Goal: Task Accomplishment & Management: Manage account settings

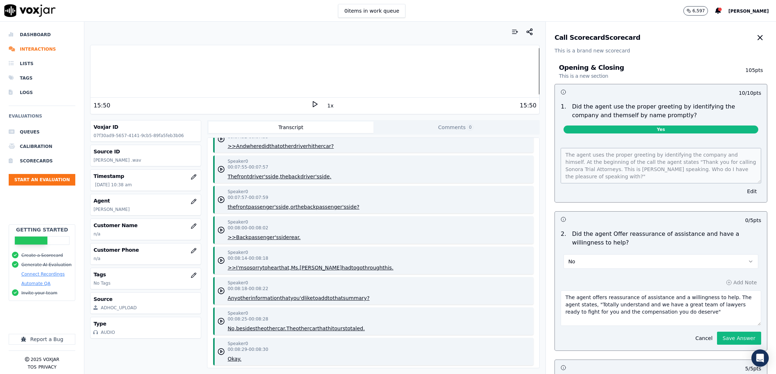
scroll to position [138, 0]
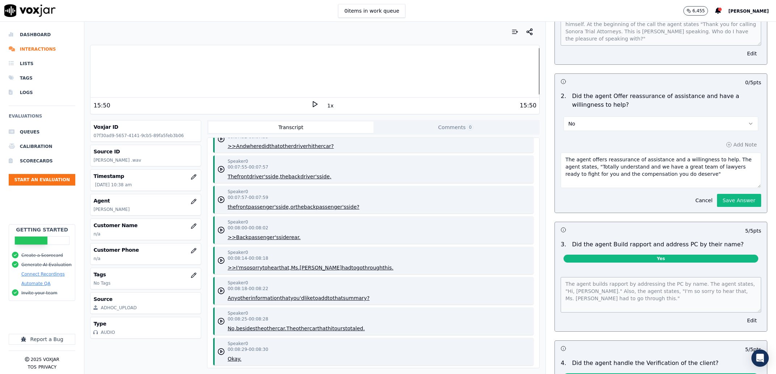
click at [722, 210] on div "Add Note The agent offers reassurance of assistance and a willingness to help. …" at bounding box center [661, 173] width 212 height 79
click at [717, 201] on button "Save Answer" at bounding box center [739, 200] width 44 height 13
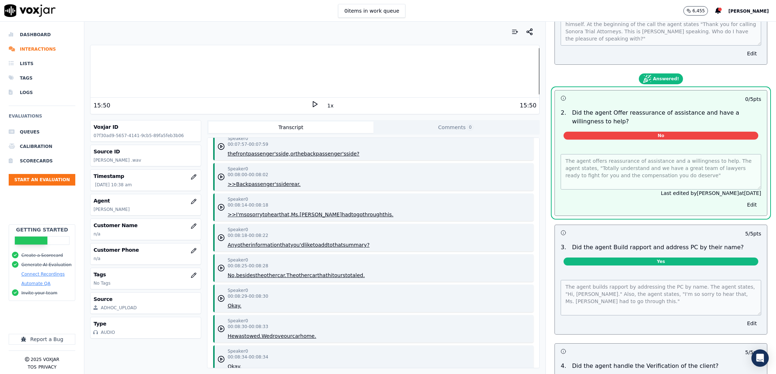
scroll to position [3630, 0]
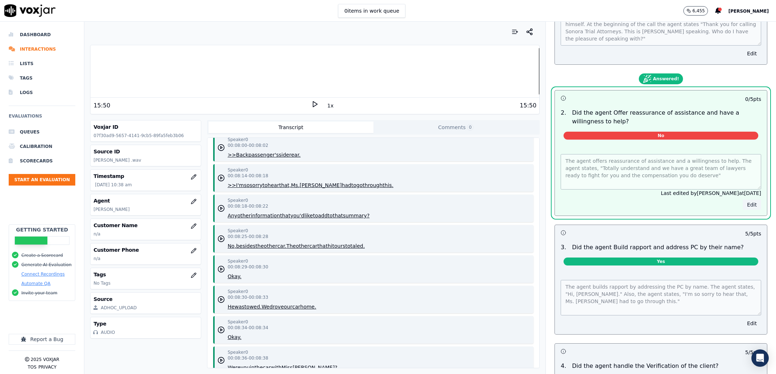
click at [734, 205] on div "10 / 10 pts 1 . Did the agent use the proper greeting by identifying the compan…" at bounding box center [661, 378] width 213 height 864
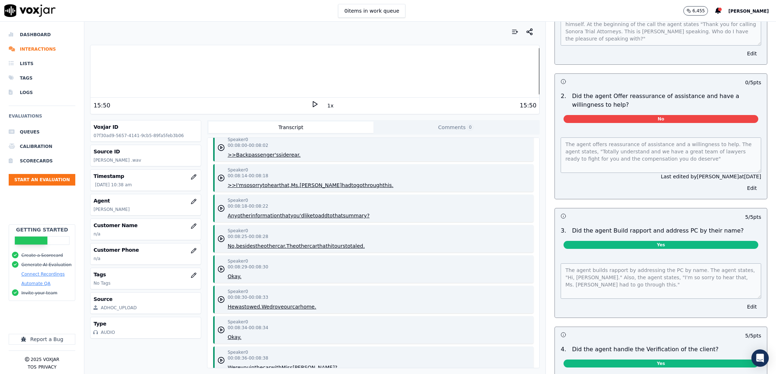
click at [742, 188] on div "The agent offers reassurance of assistance and a willingness to help. The agent…" at bounding box center [661, 164] width 212 height 70
click at [743, 192] on button "Edit" at bounding box center [752, 188] width 18 height 10
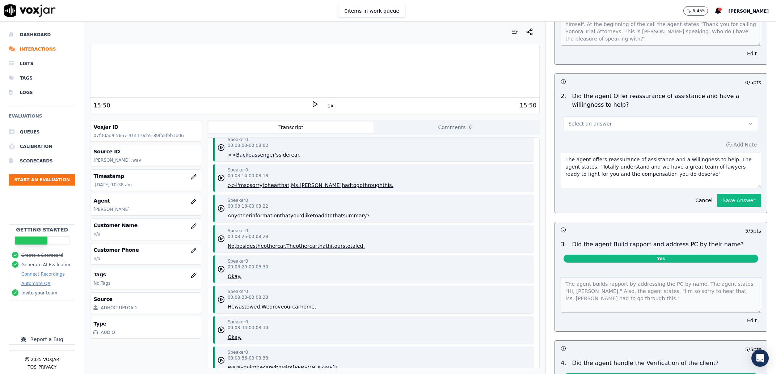
click at [639, 123] on button "Select an answer" at bounding box center [661, 124] width 195 height 14
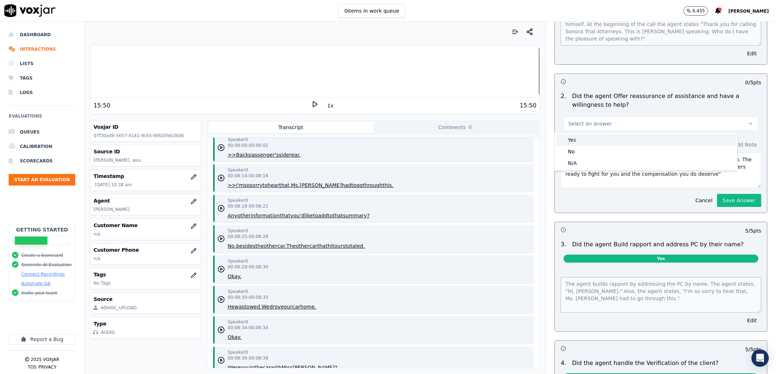
click at [618, 142] on div "Yes" at bounding box center [647, 140] width 180 height 12
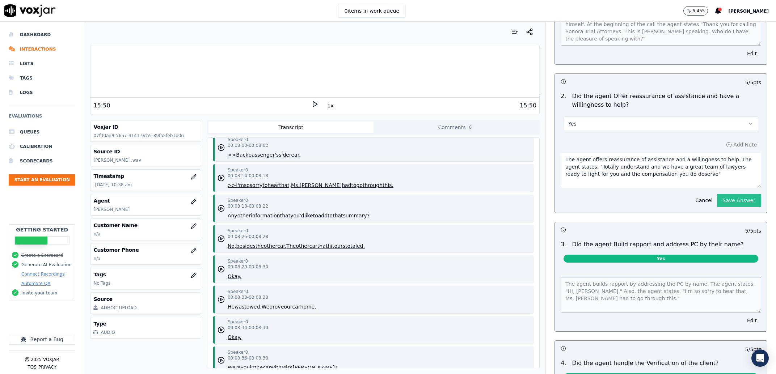
click at [724, 200] on button "Save Answer" at bounding box center [739, 200] width 44 height 13
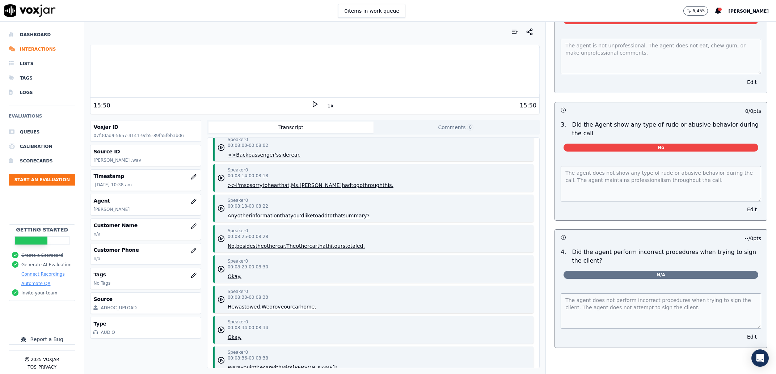
scroll to position [3237, 0]
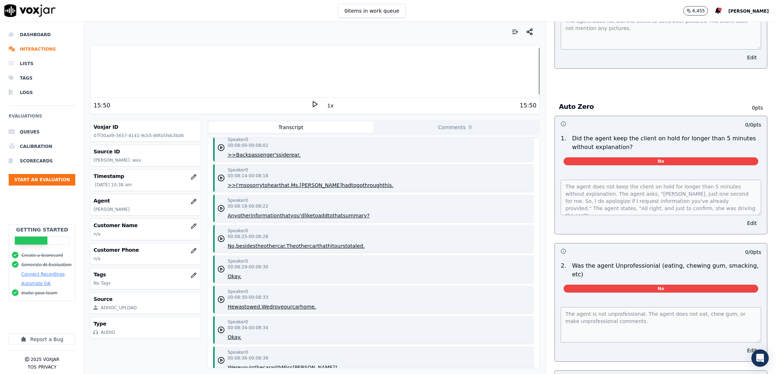
click at [753, 302] on div "Auto Zero 0 pts 0 / 0 pts 1 . Did the agent keep the client on hold for longer …" at bounding box center [661, 362] width 225 height 540
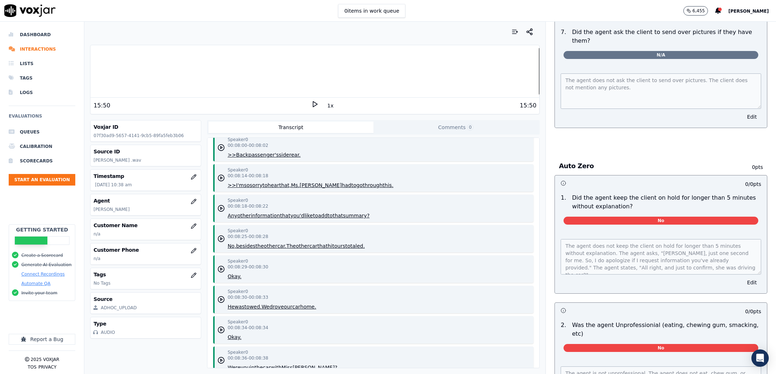
scroll to position [2844, 0]
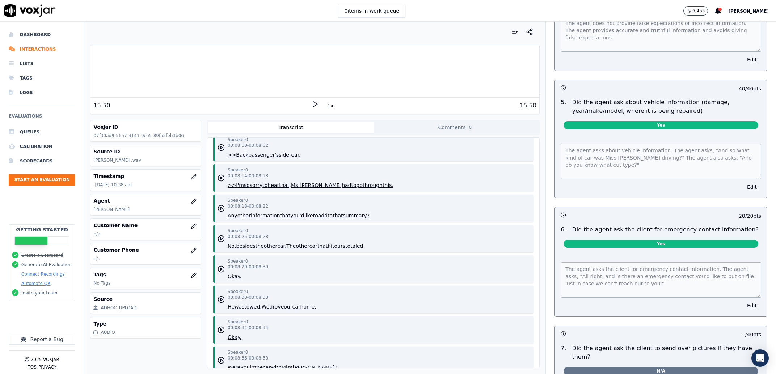
drag, startPoint x: 763, startPoint y: 277, endPoint x: 755, endPoint y: 261, distance: 17.7
click at [758, 223] on div "Your browser does not support the audio element. 15:50 1x 15:50 Voxjar ID 07f30…" at bounding box center [430, 198] width 692 height 353
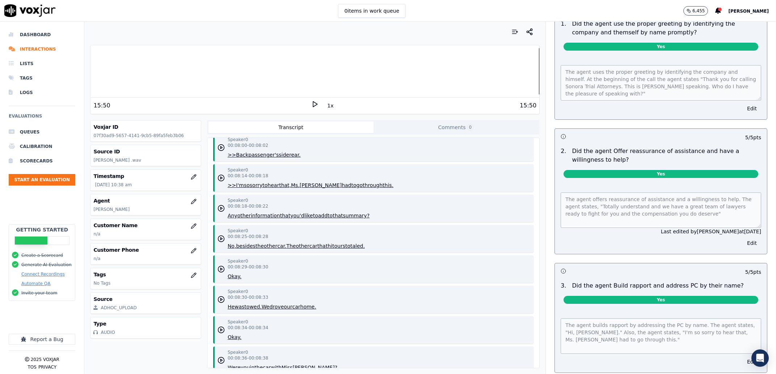
scroll to position [0, 0]
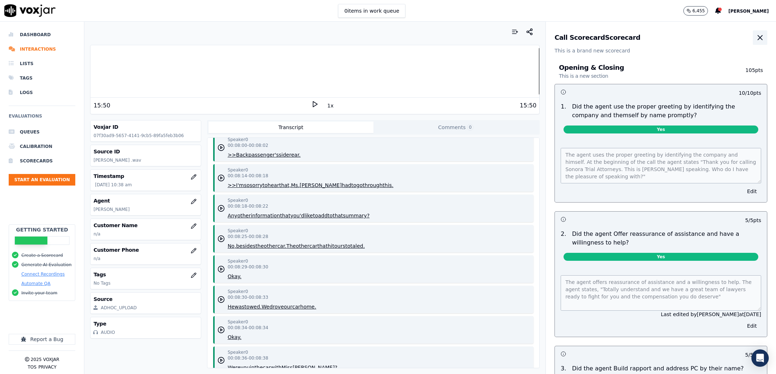
click at [756, 39] on icon "button" at bounding box center [760, 37] width 9 height 9
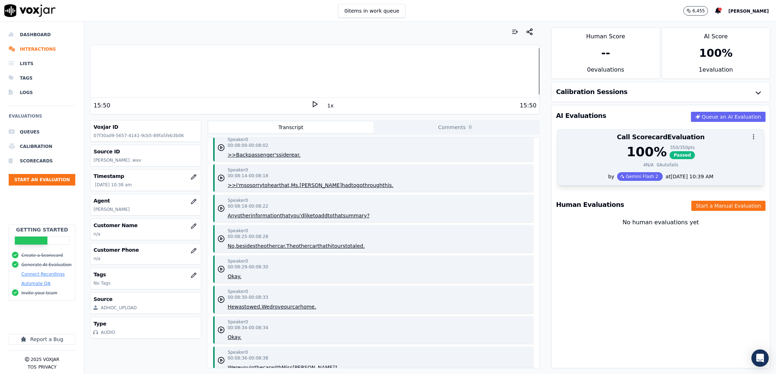
click at [708, 171] on div "100 % 350 / 350 pts Passed 4 N/A 0 Autofails" at bounding box center [661, 159] width 206 height 28
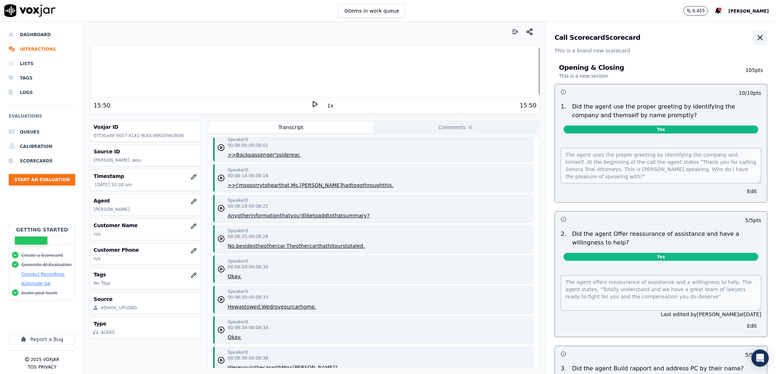
click at [753, 38] on button "button" at bounding box center [760, 37] width 14 height 14
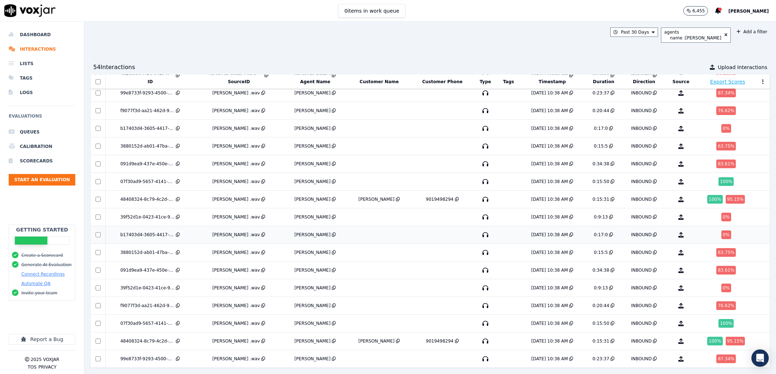
scroll to position [844, 0]
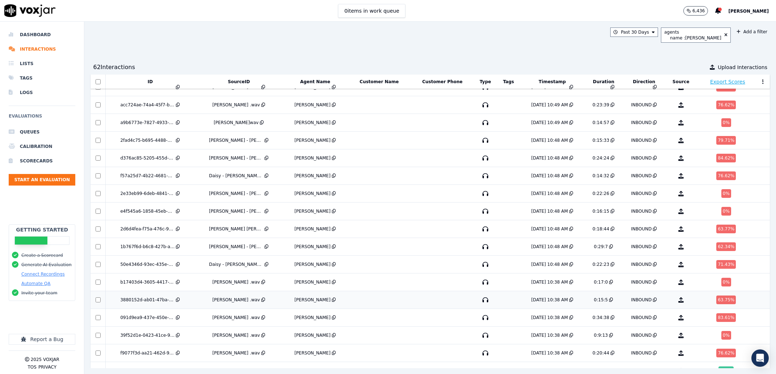
scroll to position [752, 0]
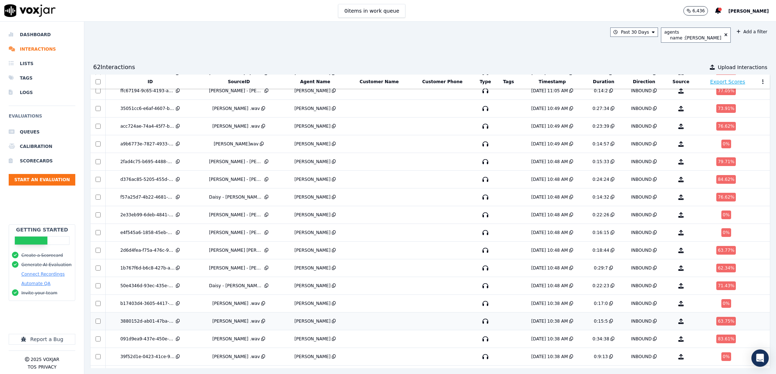
click at [247, 286] on div "Daisy - [PERSON_NAME] - MVA Non-Signed.wav" at bounding box center [236, 286] width 54 height 6
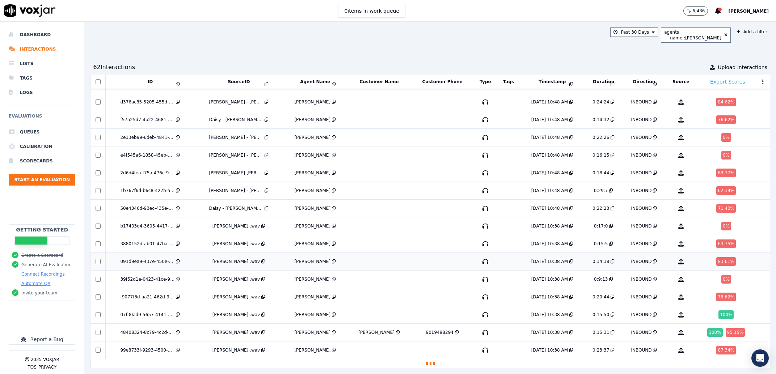
scroll to position [844, 0]
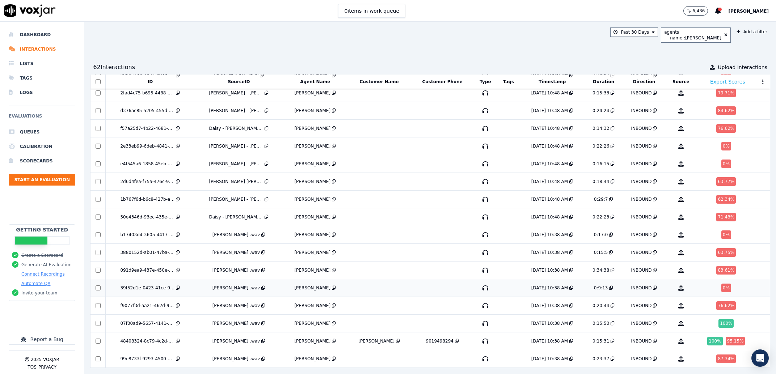
click at [425, 280] on td at bounding box center [442, 289] width 62 height 18
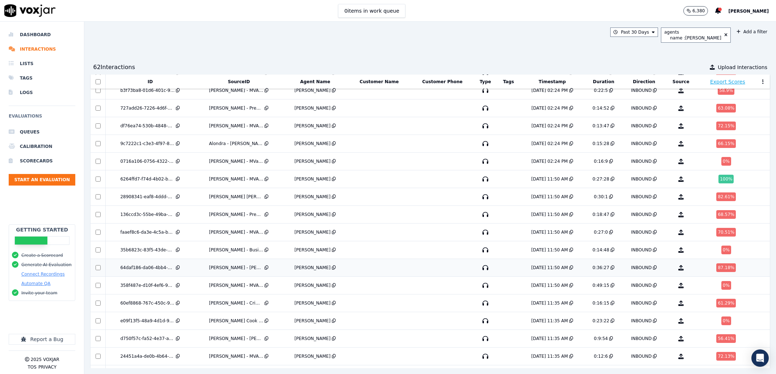
scroll to position [0, 0]
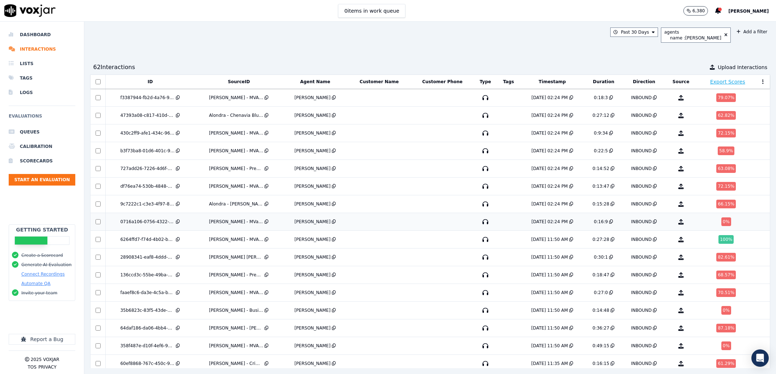
click at [392, 218] on td at bounding box center [379, 222] width 64 height 18
click at [366, 211] on td at bounding box center [379, 205] width 64 height 18
click at [361, 187] on td at bounding box center [379, 187] width 64 height 18
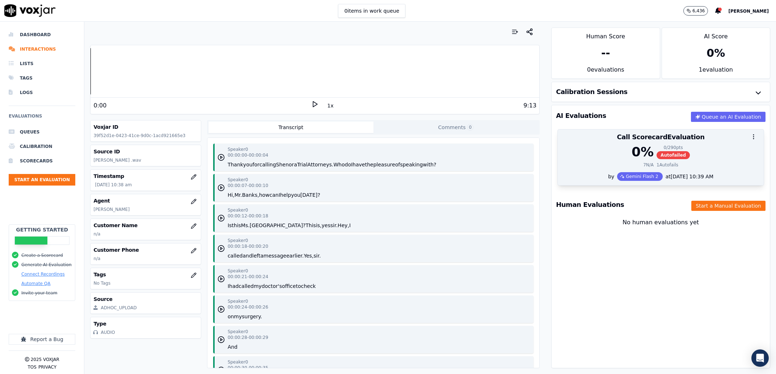
click at [660, 148] on div "0 / 290 pts" at bounding box center [673, 148] width 33 height 6
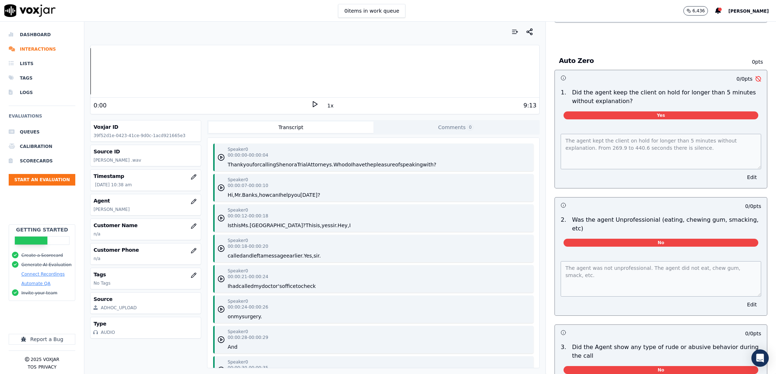
scroll to position [3167, 0]
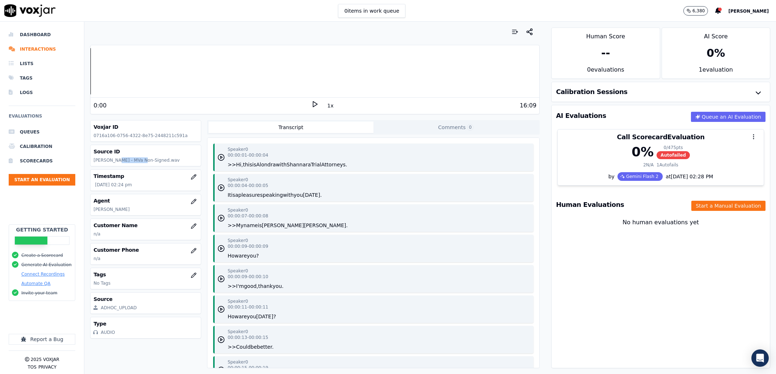
drag, startPoint x: 113, startPoint y: 161, endPoint x: 132, endPoint y: 162, distance: 19.2
click at [132, 162] on p "[PERSON_NAME] - MVa Non-Signed.wav" at bounding box center [145, 161] width 104 height 6
copy p "Alan Riley"
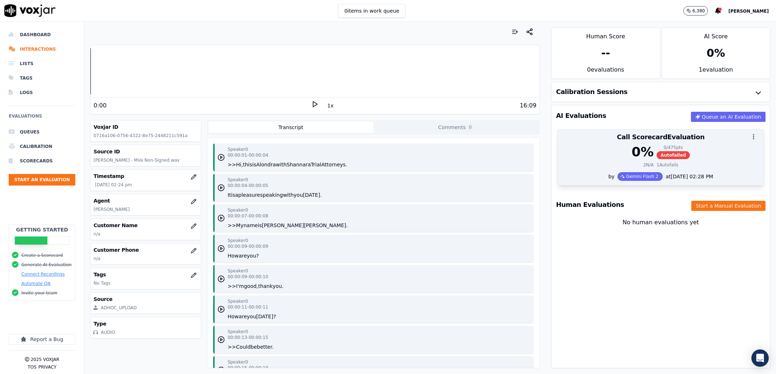
click at [699, 159] on div "0 % 0 / 475 pts Autofailed" at bounding box center [660, 152] width 197 height 14
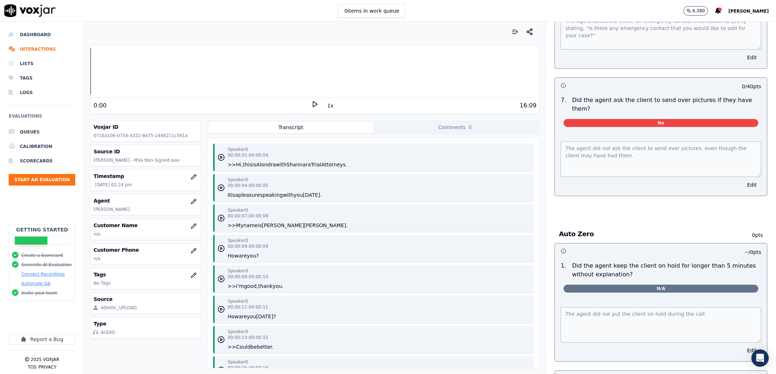
scroll to position [3536, 0]
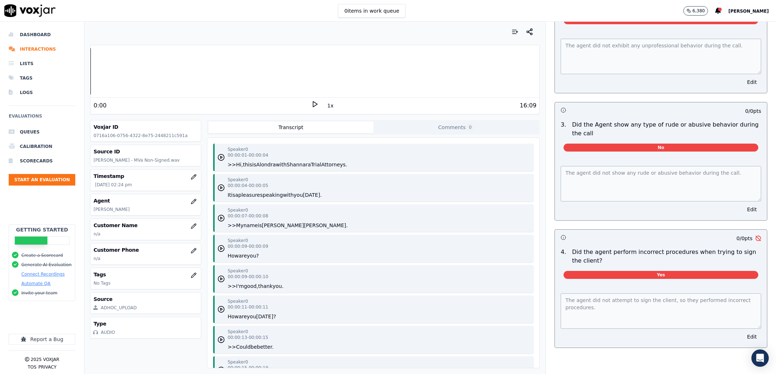
drag, startPoint x: 736, startPoint y: 316, endPoint x: 717, endPoint y: 311, distance: 19.1
click at [743, 332] on button "Edit" at bounding box center [752, 337] width 18 height 10
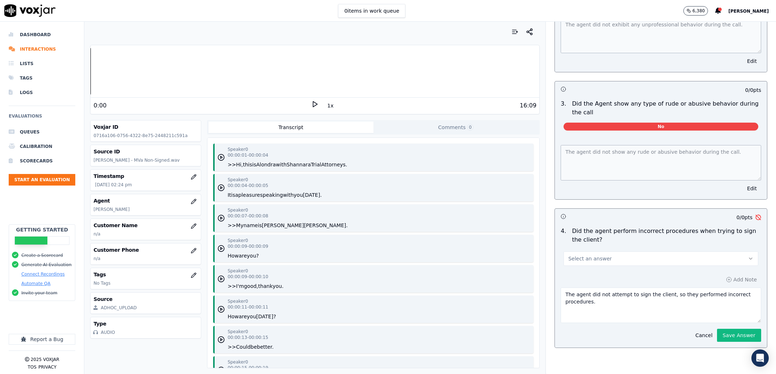
click at [583, 255] on button "Select an answer" at bounding box center [661, 259] width 195 height 14
click at [592, 288] on div "No" at bounding box center [647, 287] width 180 height 12
drag, startPoint x: 670, startPoint y: 316, endPoint x: 537, endPoint y: 282, distance: 137.6
click at [561, 288] on textarea "The agent did not attempt to sign the client, so they performed incorrect proce…" at bounding box center [661, 305] width 201 height 35
click at [651, 308] on textarea "The agent did not attempt to sign the client, so they performed incorrect proce…" at bounding box center [661, 305] width 201 height 35
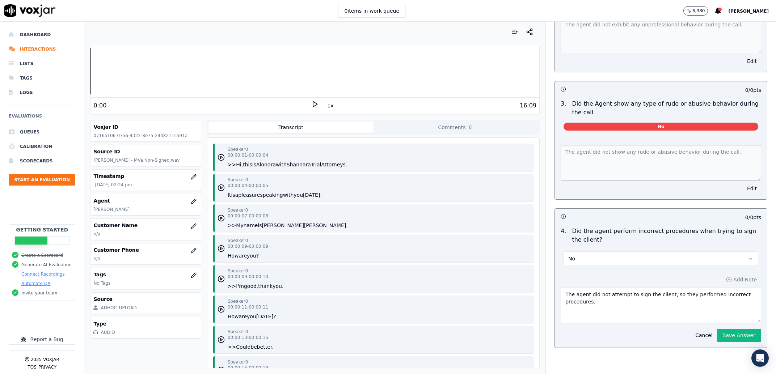
click at [651, 294] on textarea "The agent did not attempt to sign the client, so they performed incorrect proce…" at bounding box center [661, 305] width 201 height 35
click at [704, 296] on textarea "The agent did not attempt to sign the client, so they performed incorrect proce…" at bounding box center [661, 305] width 201 height 35
type textarea "The agent did not attempt to sign the client, so they performed correct procedu…"
click at [719, 335] on button "Save Answer" at bounding box center [739, 335] width 44 height 13
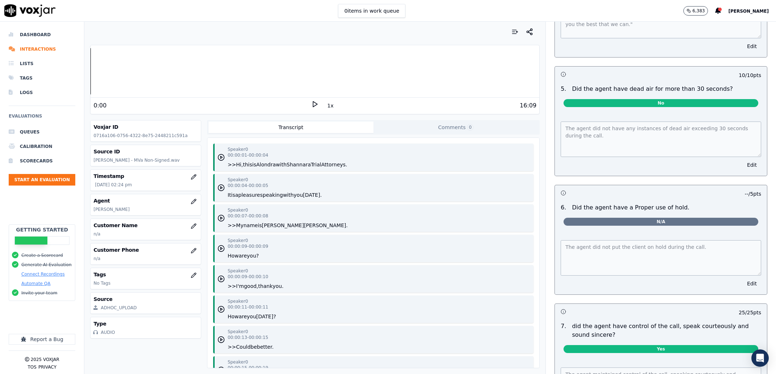
scroll to position [1231, 0]
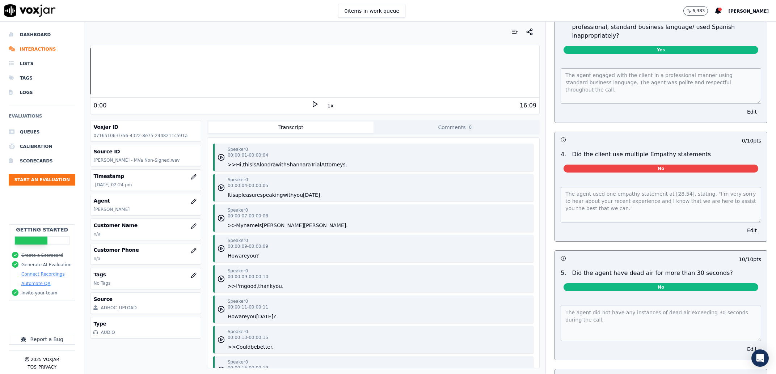
click at [730, 242] on div "The agent used one empathy statement at [28.54], stating, "I'm very sorry to he…" at bounding box center [661, 210] width 212 height 63
click at [732, 242] on div "The agent used one empathy statement at [28.54], stating, "I'm very sorry to he…" at bounding box center [661, 210] width 212 height 63
click at [743, 236] on button "Edit" at bounding box center [752, 231] width 18 height 10
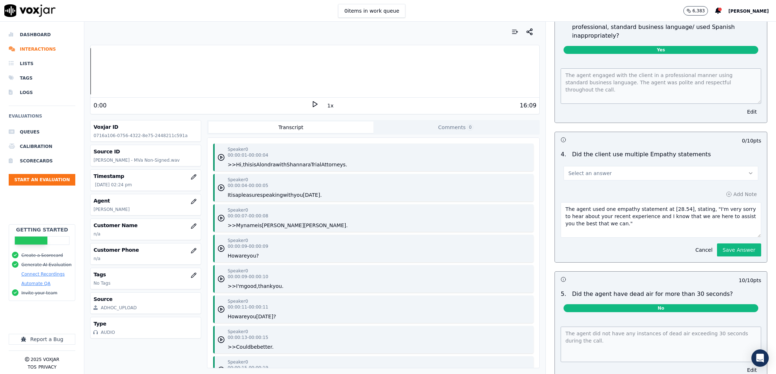
click at [679, 238] on textarea "The agent used one empathy statement at [28.54], stating, "I'm very sorry to he…" at bounding box center [661, 219] width 201 height 35
type textarea "The agent used one empathy statement at [28.54], stating, "I'm very sorry to he…"
click at [717, 257] on button "Save Answer" at bounding box center [739, 250] width 44 height 13
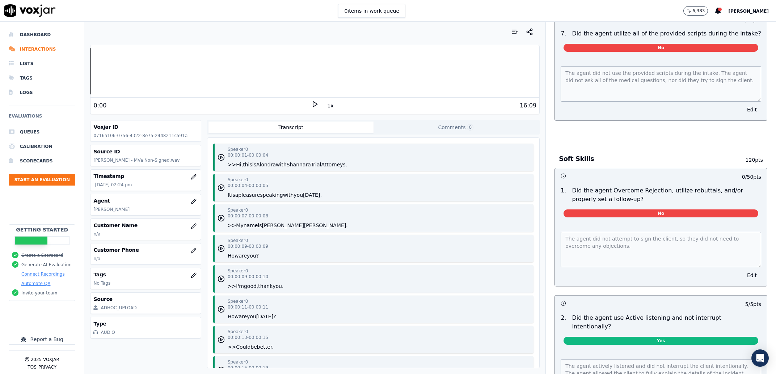
scroll to position [862, 0]
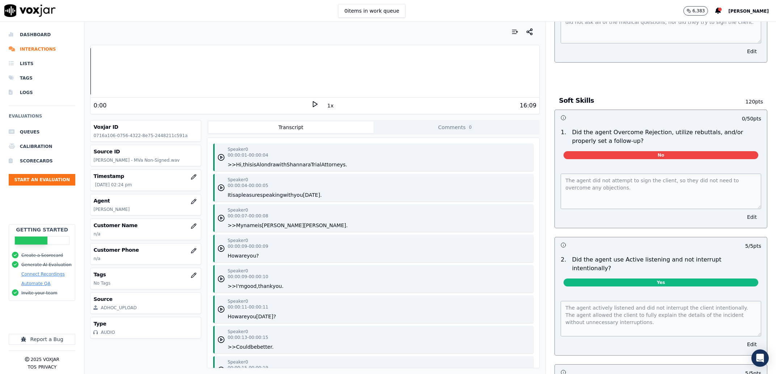
click at [743, 222] on button "Edit" at bounding box center [752, 217] width 18 height 10
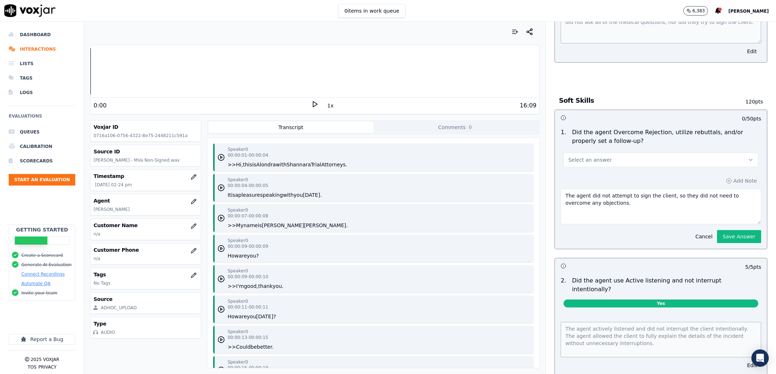
click at [632, 167] on button "Select an answer" at bounding box center [661, 160] width 195 height 14
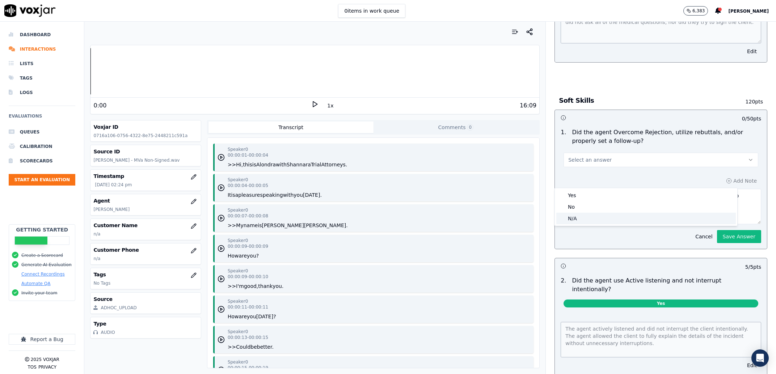
click at [624, 224] on div "N/A" at bounding box center [647, 219] width 180 height 12
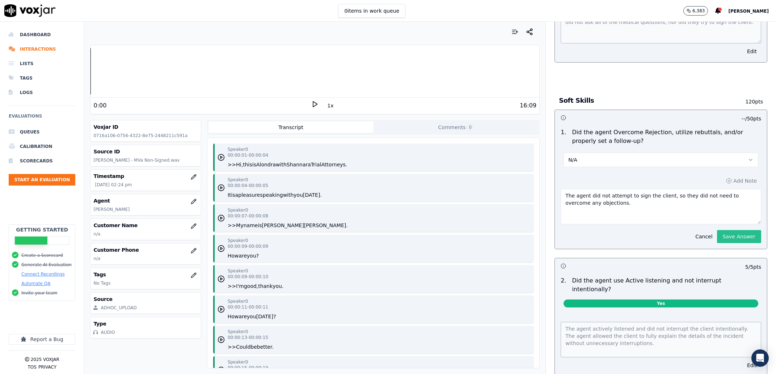
click at [717, 243] on button "Save Answer" at bounding box center [739, 236] width 44 height 13
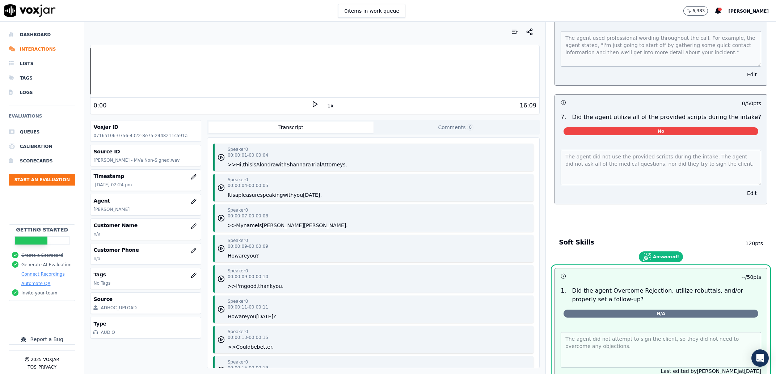
scroll to position [677, 0]
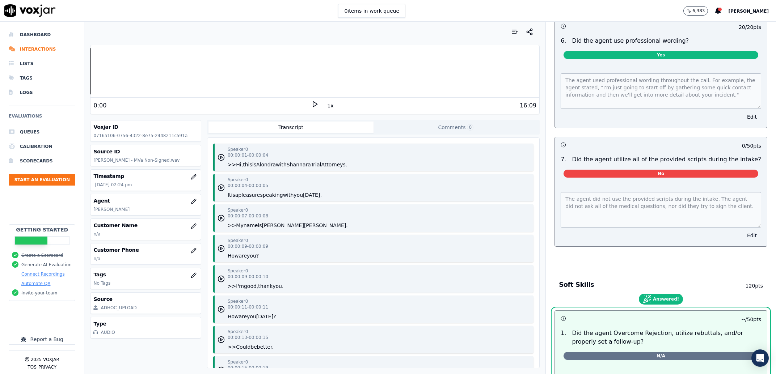
click at [733, 247] on div "The agent did not use the provided scripts during the intake. The agent did not…" at bounding box center [661, 215] width 212 height 63
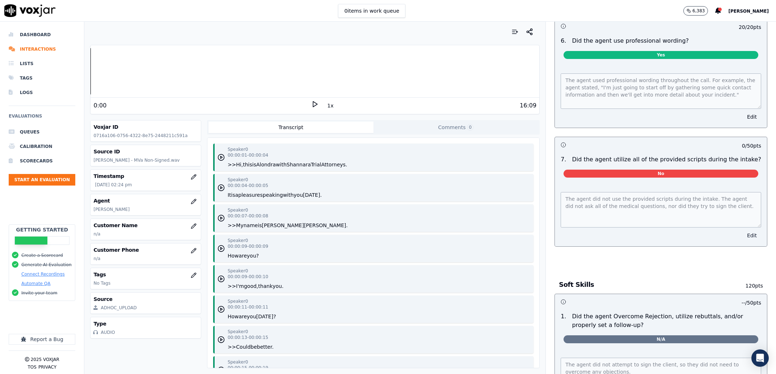
click at [743, 241] on button "Edit" at bounding box center [752, 236] width 18 height 10
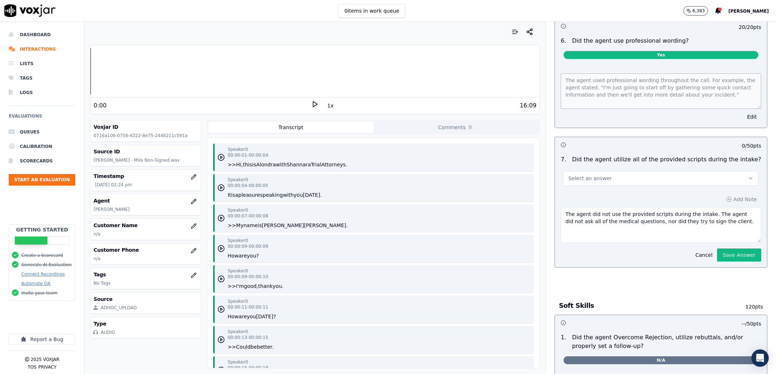
click at [618, 186] on button "Select an answer" at bounding box center [661, 178] width 195 height 14
click at [606, 211] on div "Yes" at bounding box center [647, 214] width 180 height 12
drag, startPoint x: 540, startPoint y: 202, endPoint x: 535, endPoint y: 201, distance: 5.5
click at [561, 208] on textarea "The agent did not use the provided scripts during the intake. The agent did not…" at bounding box center [661, 225] width 201 height 35
click at [709, 268] on div "Add Note Cancel Save Answer" at bounding box center [661, 228] width 212 height 79
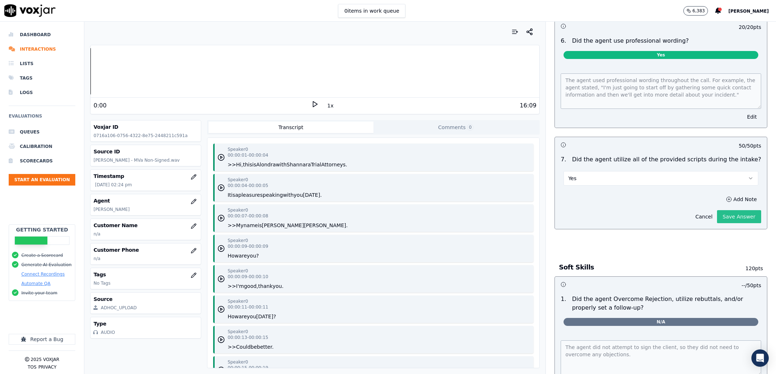
click at [722, 223] on button "Save Answer" at bounding box center [739, 216] width 44 height 13
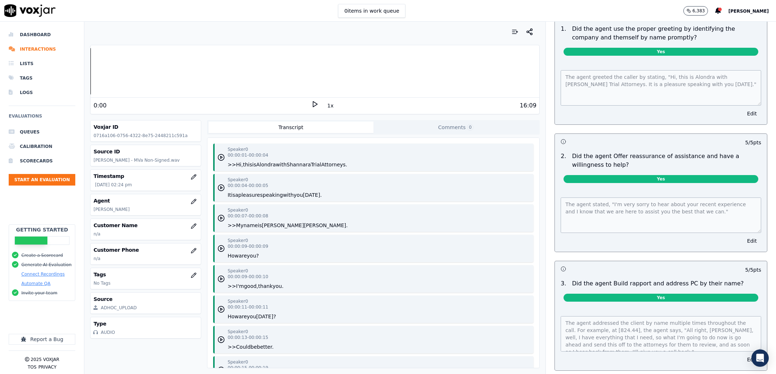
scroll to position [0, 0]
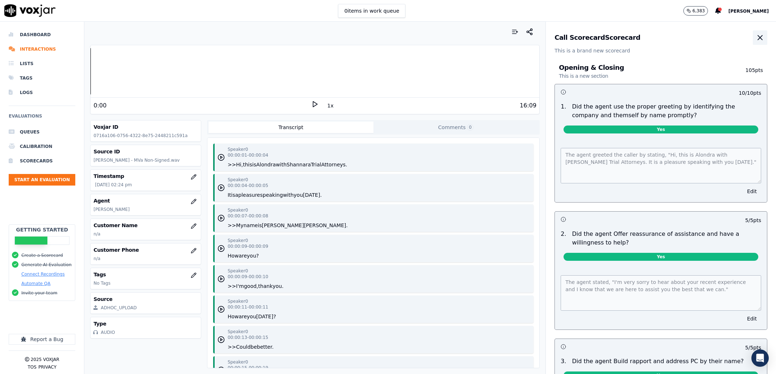
click at [756, 34] on icon "button" at bounding box center [760, 37] width 9 height 9
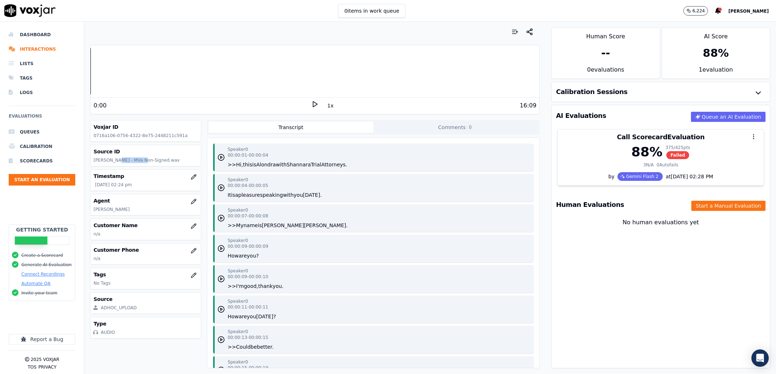
click at [113, 162] on p "Alondra - Alan Riley - MVa Non-Signed.wav" at bounding box center [145, 161] width 104 height 6
copy p "Alan Riley"
click at [705, 212] on div "Human Evaluations Start a Manual Evaluation" at bounding box center [661, 204] width 218 height 21
click at [706, 208] on button "Start a Manual Evaluation" at bounding box center [729, 206] width 74 height 10
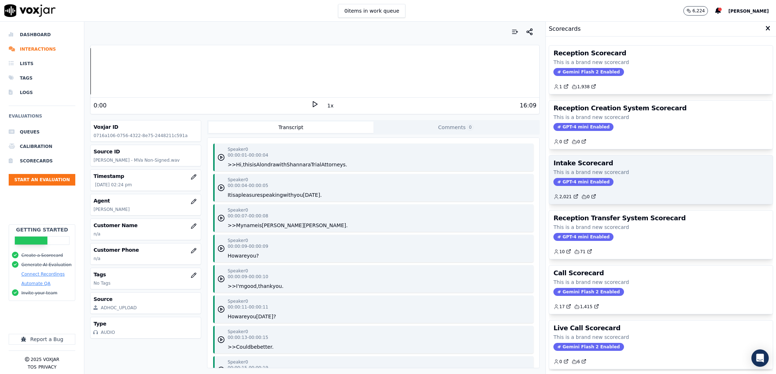
click at [651, 164] on h3 "Intake Scorecard" at bounding box center [661, 163] width 215 height 7
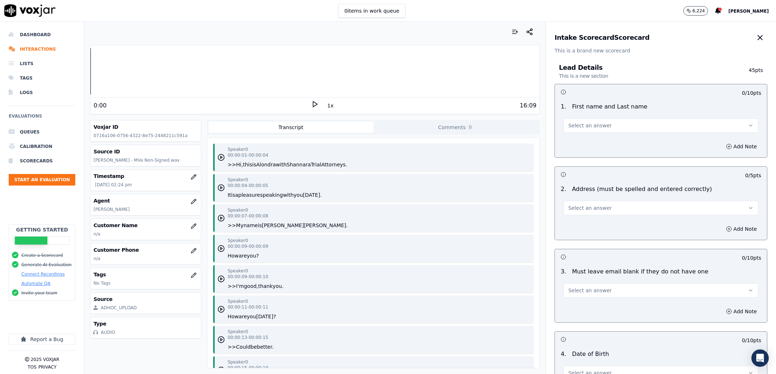
click at [569, 124] on span "Select an answer" at bounding box center [590, 125] width 43 height 7
click at [570, 137] on div "Yes" at bounding box center [647, 142] width 180 height 12
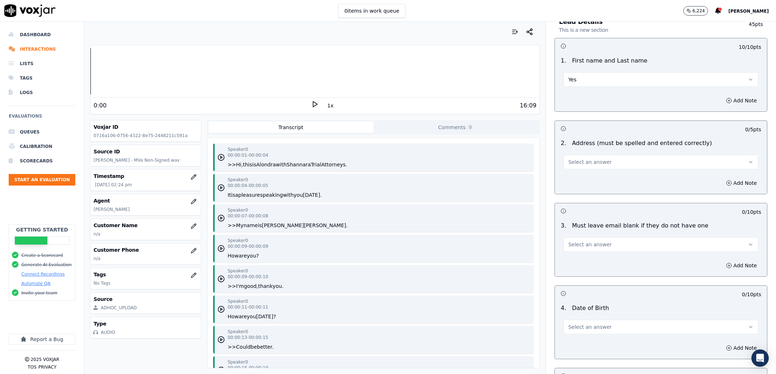
drag, startPoint x: 577, startPoint y: 156, endPoint x: 576, endPoint y: 167, distance: 11.2
click at [575, 164] on button "Select an answer" at bounding box center [661, 162] width 195 height 14
click at [577, 169] on button "Select an answer" at bounding box center [661, 162] width 195 height 14
click at [577, 172] on div "2 . Address (must be spelled and entered correctly) Select an answer" at bounding box center [661, 154] width 212 height 36
click at [576, 171] on div "2 . Address (must be spelled and entered correctly) Select an answer" at bounding box center [661, 154] width 212 height 36
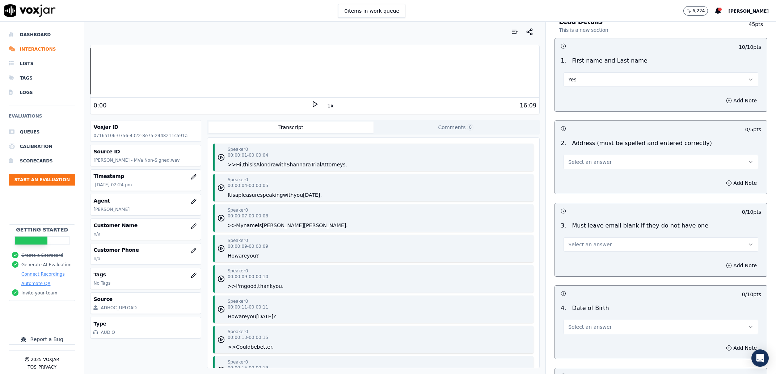
click at [578, 172] on div "2 . Address (must be spelled and entered correctly) Select an answer" at bounding box center [661, 154] width 212 height 36
click at [579, 168] on button "Select an answer" at bounding box center [661, 162] width 195 height 14
click at [579, 180] on div "Yes" at bounding box center [647, 179] width 180 height 12
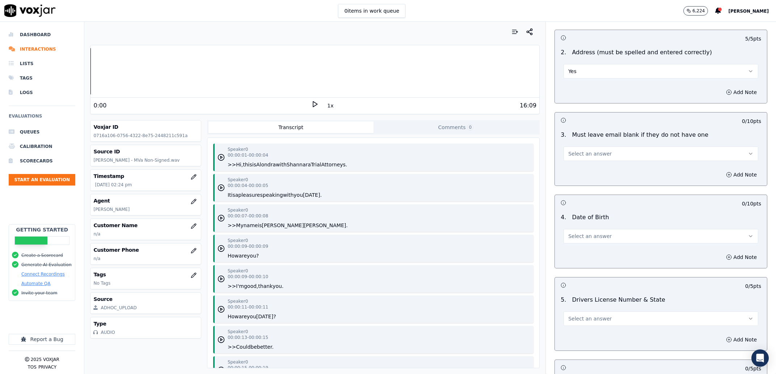
scroll to position [138, 0]
click at [598, 153] on button "Select an answer" at bounding box center [661, 153] width 195 height 14
click at [586, 183] on div "No" at bounding box center [647, 181] width 180 height 12
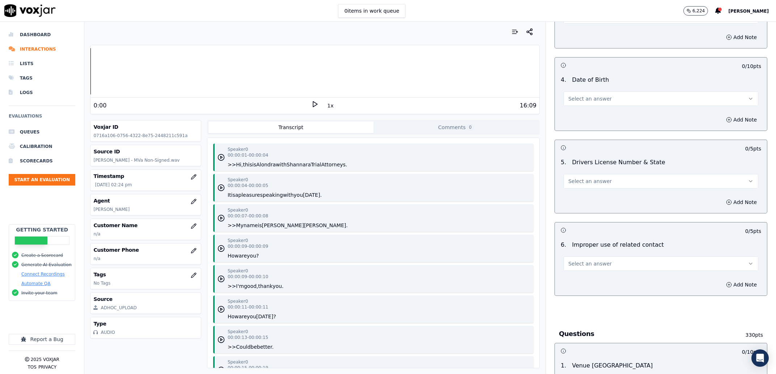
scroll to position [276, 0]
click at [585, 95] on span "Select an answer" at bounding box center [590, 96] width 43 height 7
click at [578, 118] on div "Yes" at bounding box center [647, 114] width 180 height 12
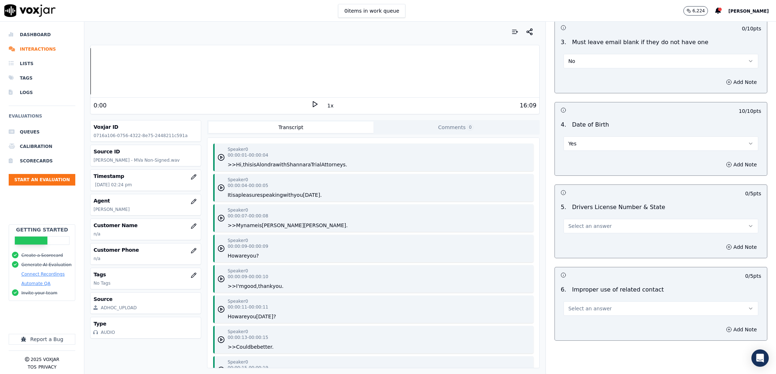
scroll to position [184, 0]
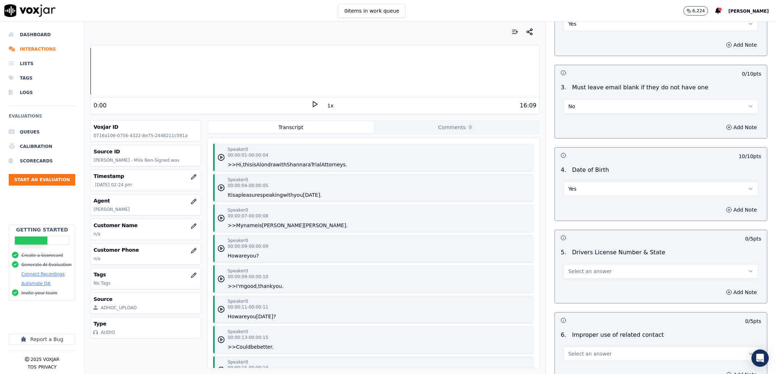
click at [585, 110] on button "No" at bounding box center [661, 106] width 195 height 14
drag, startPoint x: 581, startPoint y: 130, endPoint x: 585, endPoint y: 125, distance: 7.0
click at [585, 125] on div "Yes No N/A" at bounding box center [646, 135] width 183 height 38
click at [585, 125] on div "Yes" at bounding box center [647, 123] width 180 height 12
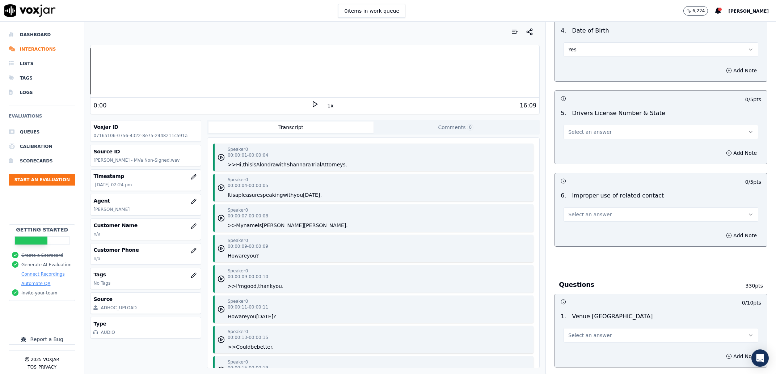
scroll to position [369, 0]
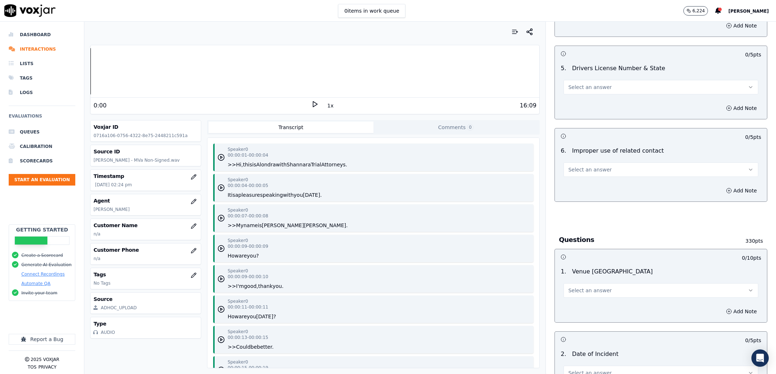
click at [604, 89] on button "Select an answer" at bounding box center [661, 87] width 195 height 14
click at [605, 117] on div "No" at bounding box center [647, 116] width 180 height 12
drag, startPoint x: 595, startPoint y: 81, endPoint x: 588, endPoint y: 91, distance: 11.6
click at [594, 81] on button "No" at bounding box center [661, 87] width 195 height 14
click at [587, 105] on div "Yes" at bounding box center [647, 104] width 180 height 12
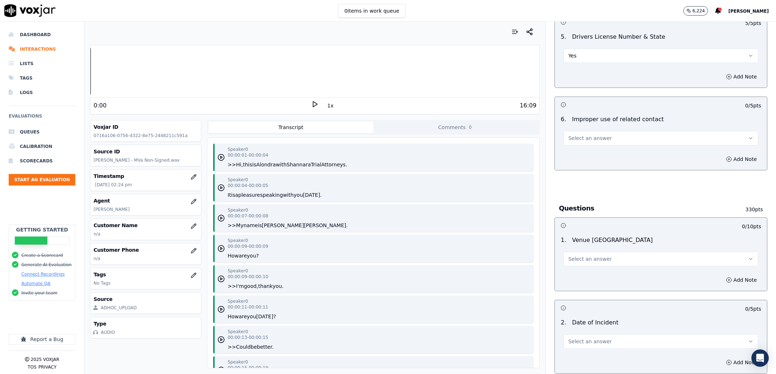
scroll to position [415, 0]
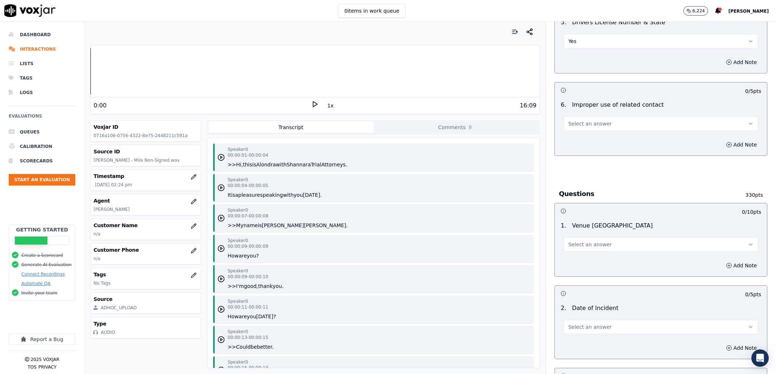
click at [596, 124] on span "Select an answer" at bounding box center [590, 123] width 43 height 7
click at [596, 155] on div "No" at bounding box center [647, 152] width 180 height 12
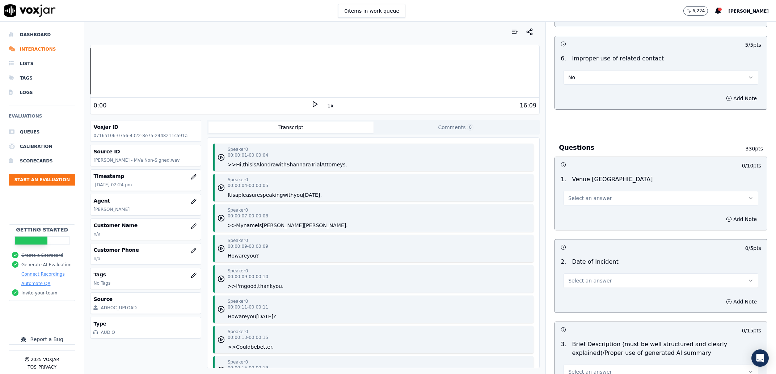
click at [587, 186] on div "Select an answer" at bounding box center [661, 195] width 206 height 22
drag, startPoint x: 586, startPoint y: 191, endPoint x: 584, endPoint y: 197, distance: 5.6
click at [586, 191] on div "Select an answer" at bounding box center [661, 198] width 195 height 16
click at [584, 204] on button "Select an answer" at bounding box center [661, 198] width 195 height 14
click at [584, 214] on div "Yes" at bounding box center [647, 216] width 180 height 12
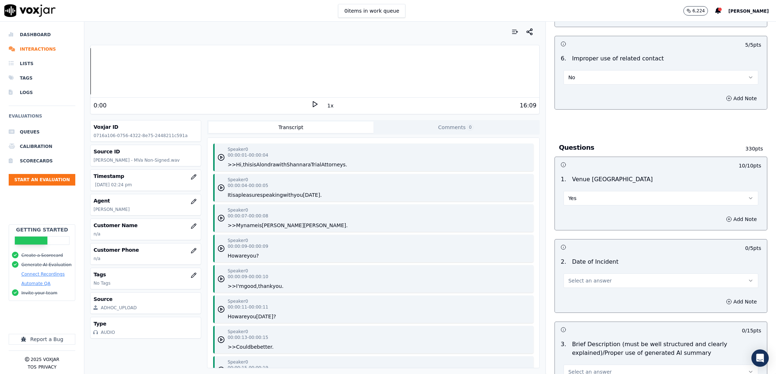
click at [583, 77] on button "No" at bounding box center [661, 77] width 195 height 14
click at [599, 118] on div "N/A" at bounding box center [647, 118] width 180 height 12
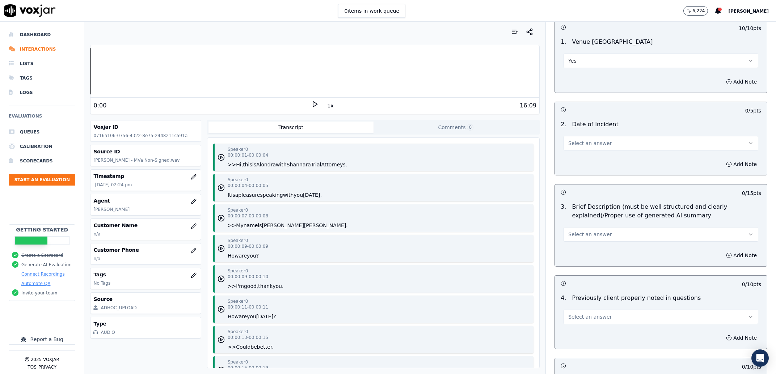
scroll to position [599, 0]
click at [600, 147] on button "Select an answer" at bounding box center [661, 143] width 195 height 14
click at [597, 164] on div "Yes" at bounding box center [647, 160] width 180 height 12
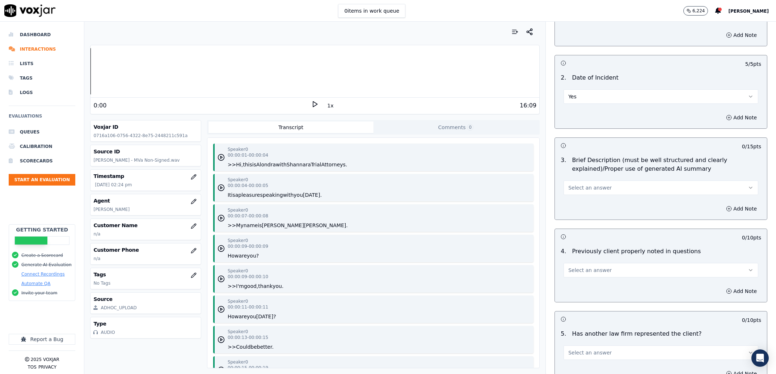
click at [618, 180] on div "Select an answer" at bounding box center [661, 187] width 195 height 16
click at [597, 184] on button "Select an answer" at bounding box center [661, 188] width 195 height 14
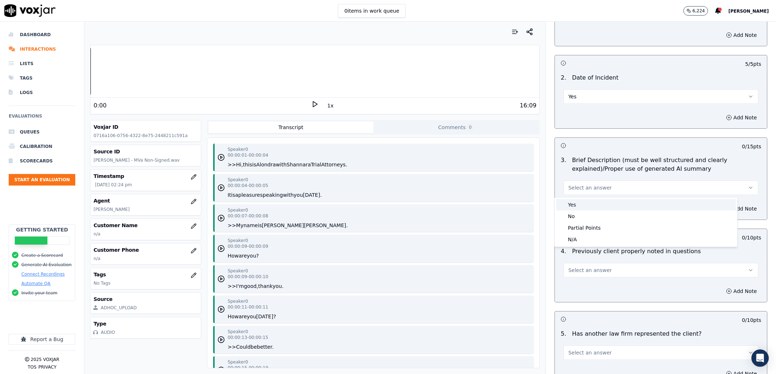
click at [579, 205] on div "Yes" at bounding box center [647, 205] width 180 height 12
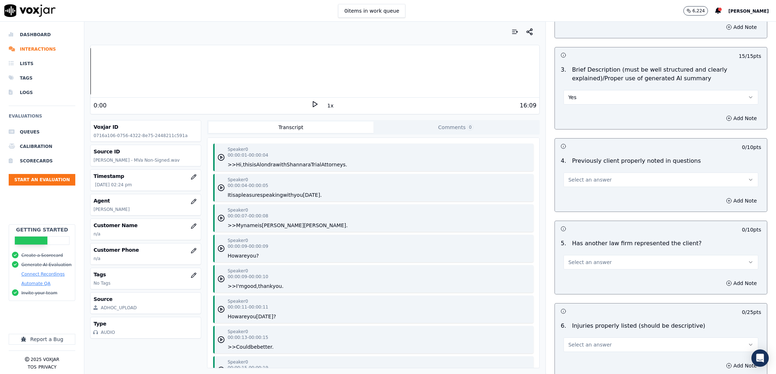
scroll to position [737, 0]
click at [604, 177] on button "Select an answer" at bounding box center [661, 178] width 195 height 14
click at [591, 196] on div "Yes" at bounding box center [647, 196] width 180 height 12
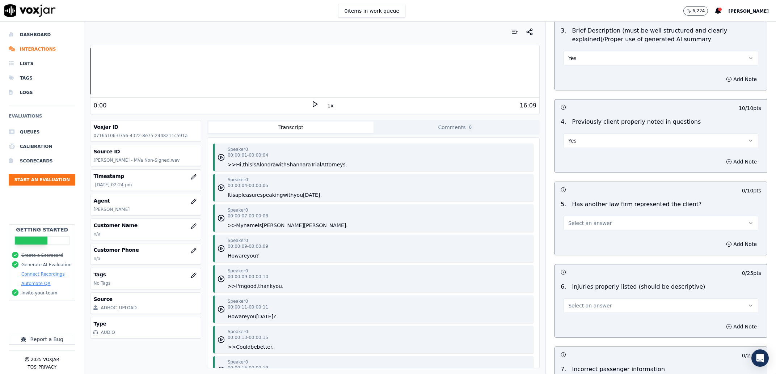
scroll to position [830, 0]
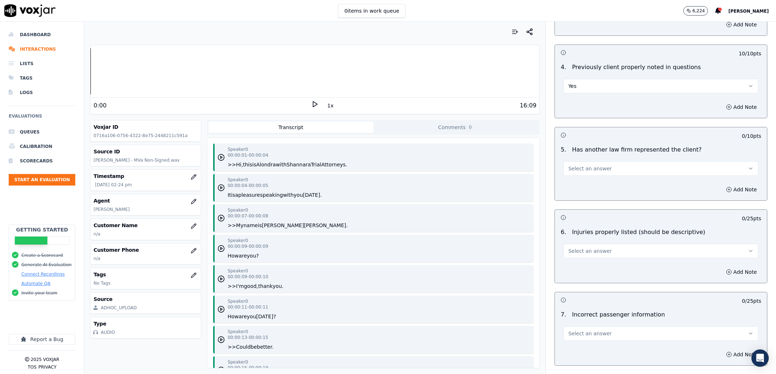
click at [594, 168] on span "Select an answer" at bounding box center [590, 168] width 43 height 7
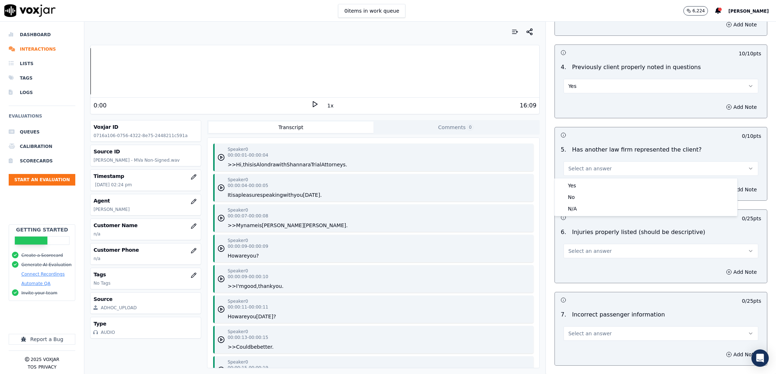
click at [585, 176] on button "Select an answer" at bounding box center [661, 169] width 195 height 14
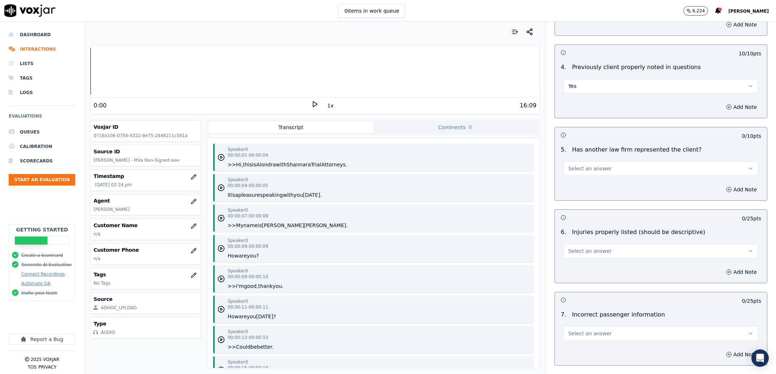
click at [583, 166] on span "Select an answer" at bounding box center [590, 168] width 43 height 7
click at [581, 187] on div "Yes" at bounding box center [647, 186] width 180 height 12
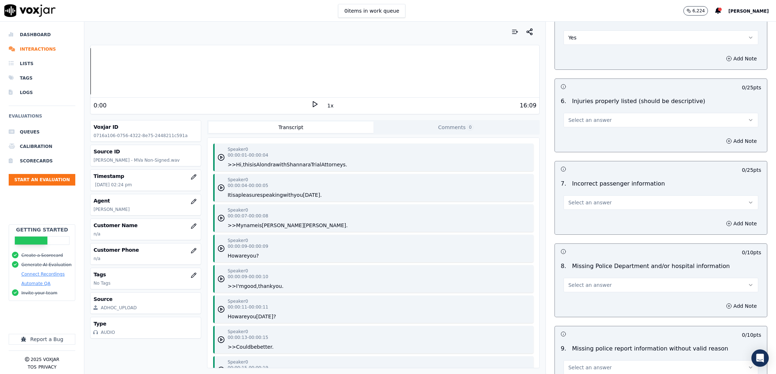
scroll to position [968, 0]
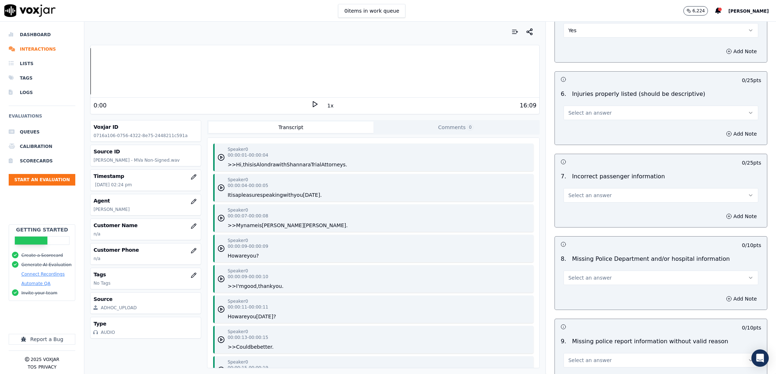
click at [579, 109] on button "Select an answer" at bounding box center [661, 113] width 195 height 14
click at [587, 127] on div "Yes" at bounding box center [647, 131] width 180 height 12
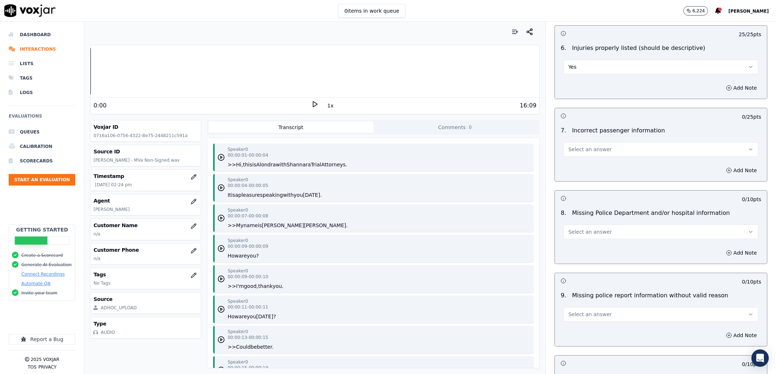
click at [614, 155] on button "Select an answer" at bounding box center [661, 149] width 195 height 14
click at [597, 177] on div "No" at bounding box center [647, 178] width 180 height 12
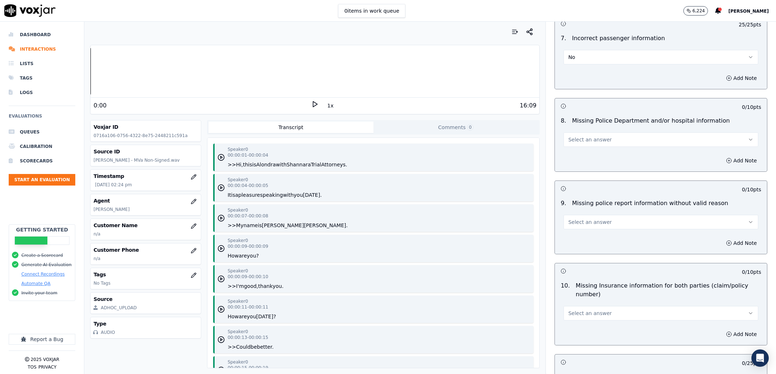
click at [603, 136] on button "Select an answer" at bounding box center [661, 140] width 195 height 14
click at [600, 169] on div "No" at bounding box center [647, 169] width 180 height 12
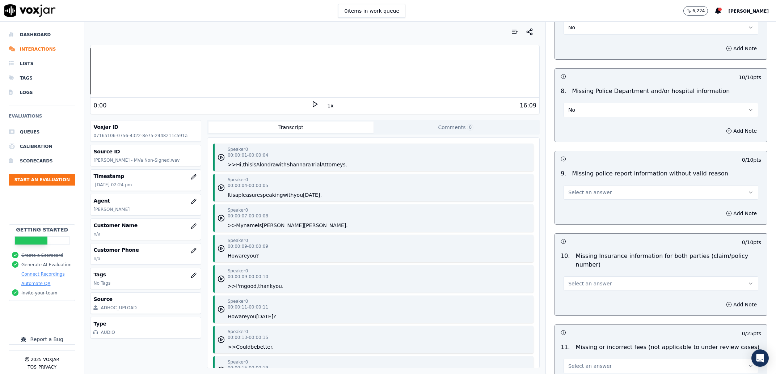
scroll to position [1152, 0]
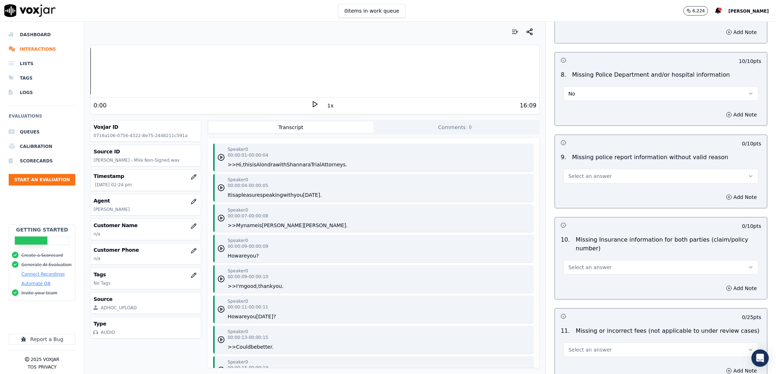
click at [598, 175] on button "Select an answer" at bounding box center [661, 176] width 195 height 14
click at [596, 207] on div "No" at bounding box center [647, 206] width 180 height 12
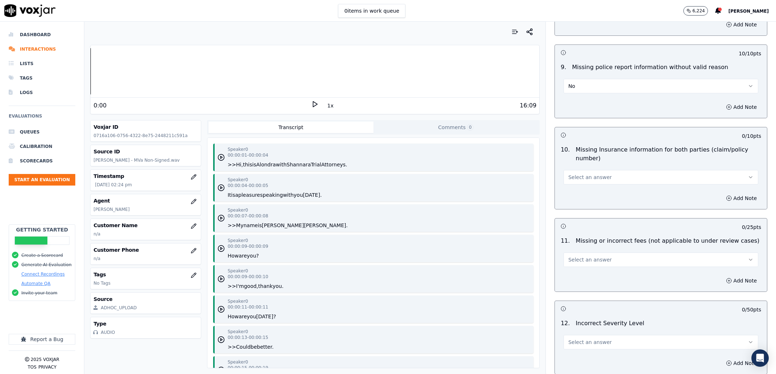
scroll to position [1245, 0]
click at [595, 176] on span "Select an answer" at bounding box center [590, 175] width 43 height 7
click at [609, 202] on div "No" at bounding box center [647, 205] width 180 height 12
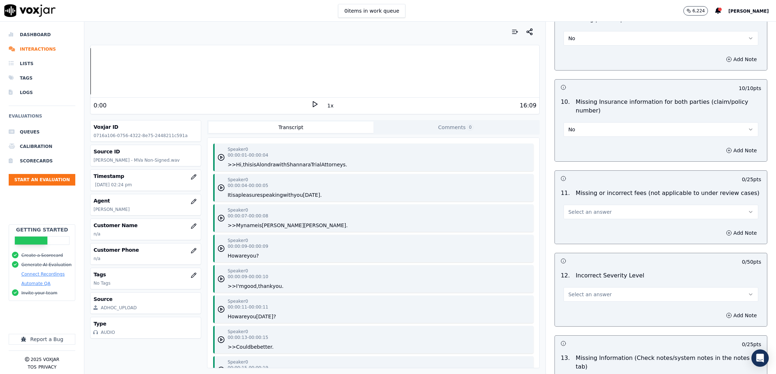
scroll to position [1337, 0]
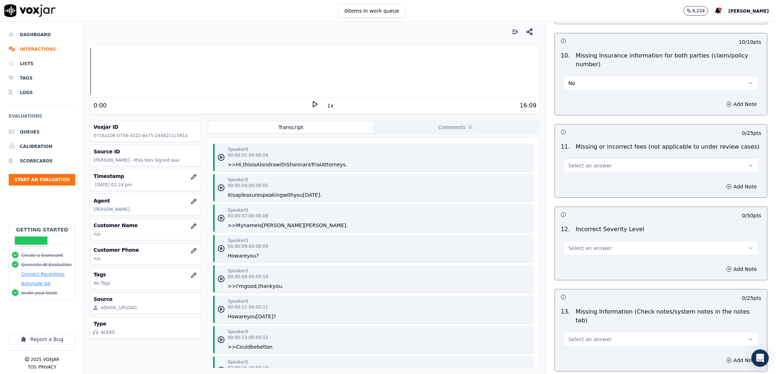
click at [598, 162] on button "Select an answer" at bounding box center [661, 166] width 195 height 14
click at [608, 211] on div "N/A" at bounding box center [647, 207] width 180 height 12
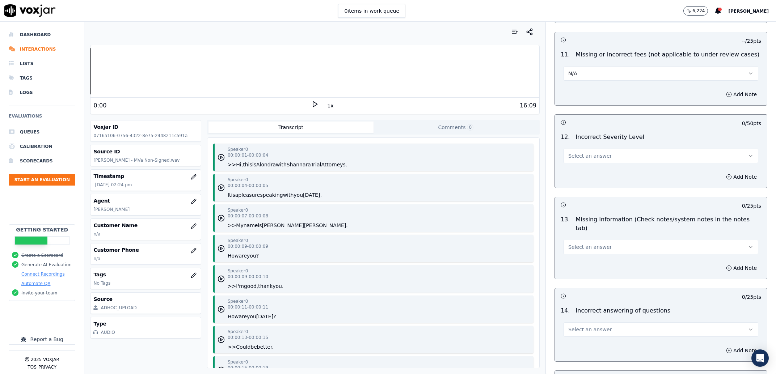
click at [581, 155] on span "Select an answer" at bounding box center [590, 155] width 43 height 7
click at [586, 186] on div "No" at bounding box center [647, 186] width 180 height 12
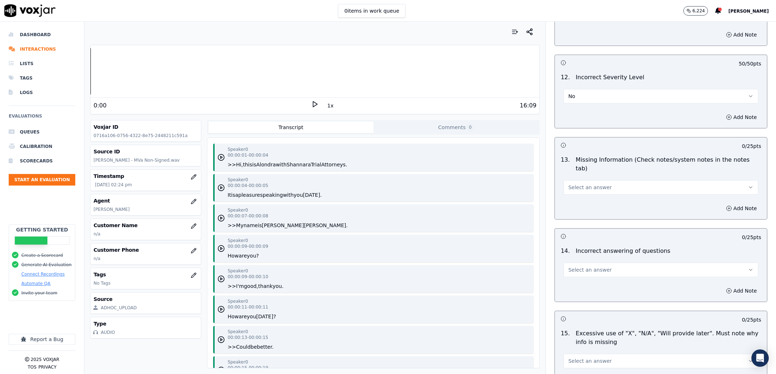
scroll to position [1567, 0]
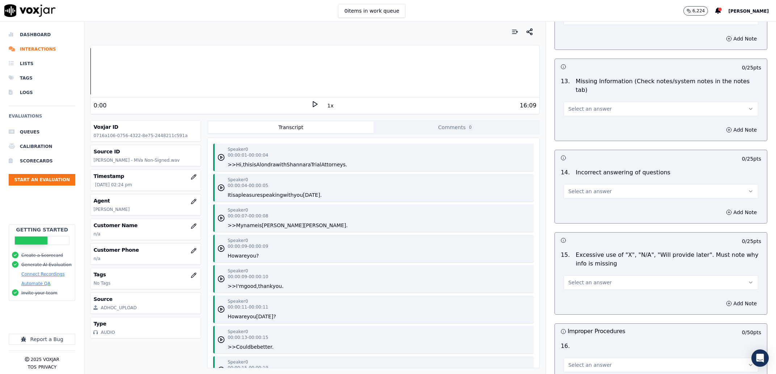
click at [615, 104] on button "Select an answer" at bounding box center [661, 109] width 195 height 14
click at [597, 131] on div "No" at bounding box center [647, 130] width 180 height 12
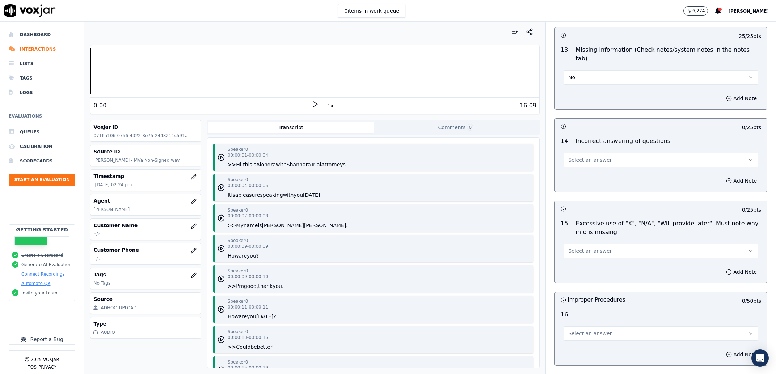
scroll to position [1613, 0]
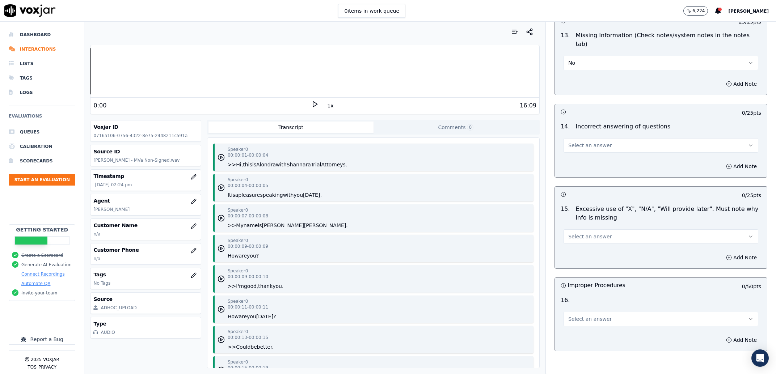
click at [589, 138] on button "Select an answer" at bounding box center [661, 145] width 195 height 14
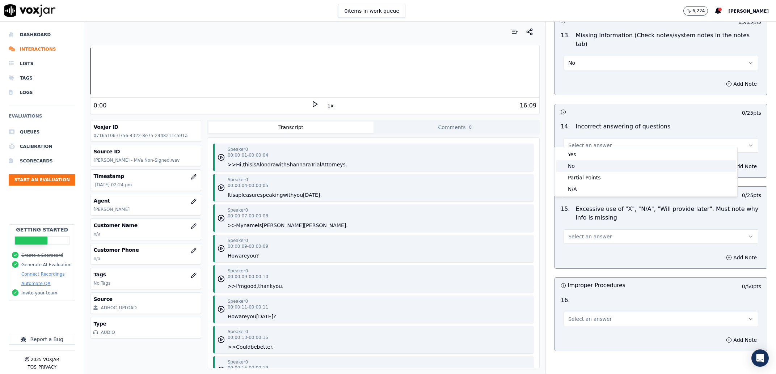
click at [591, 166] on div "No" at bounding box center [647, 166] width 180 height 12
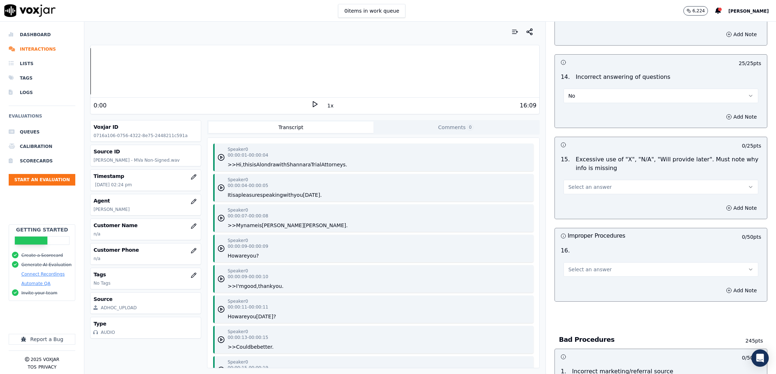
scroll to position [1706, 0]
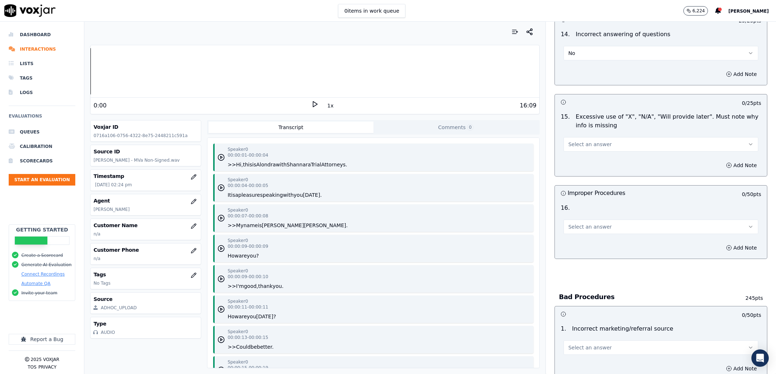
click at [587, 141] on span "Select an answer" at bounding box center [590, 144] width 43 height 7
click at [592, 169] on div "No" at bounding box center [647, 166] width 180 height 12
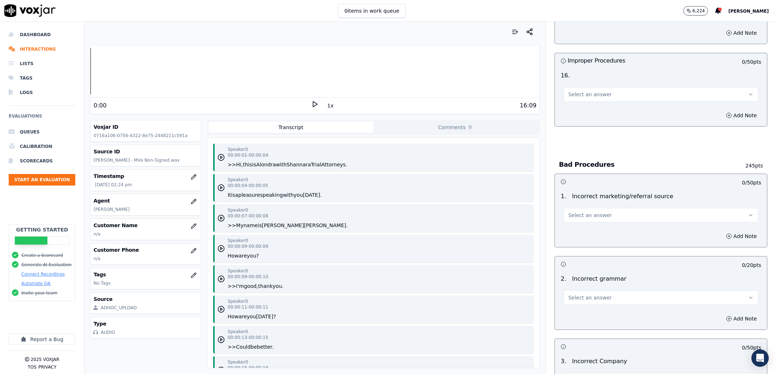
scroll to position [1844, 0]
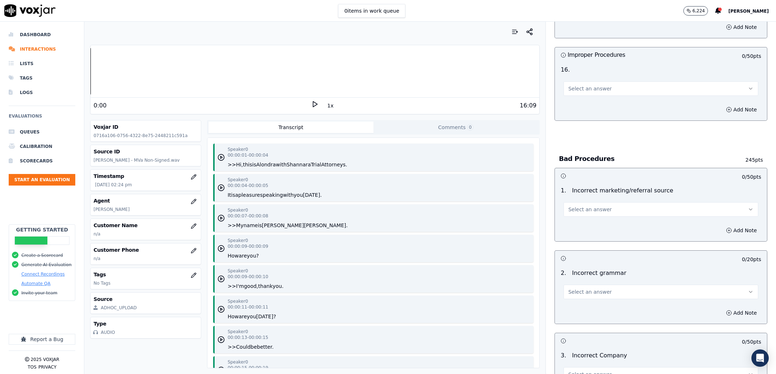
click at [590, 86] on button "Select an answer" at bounding box center [661, 88] width 195 height 14
click at [590, 116] on div "No" at bounding box center [647, 122] width 180 height 12
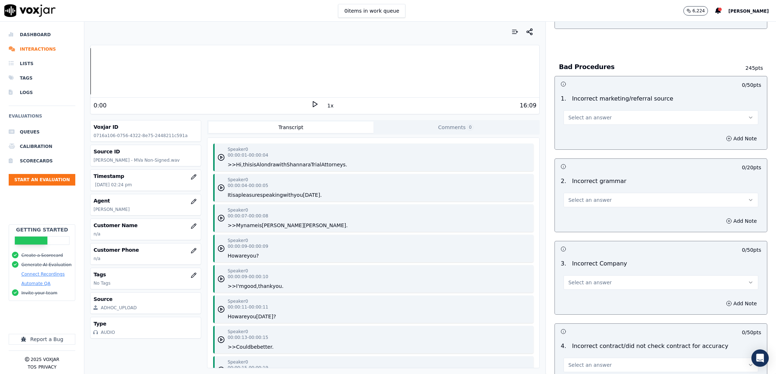
click at [572, 114] on span "Select an answer" at bounding box center [590, 117] width 43 height 7
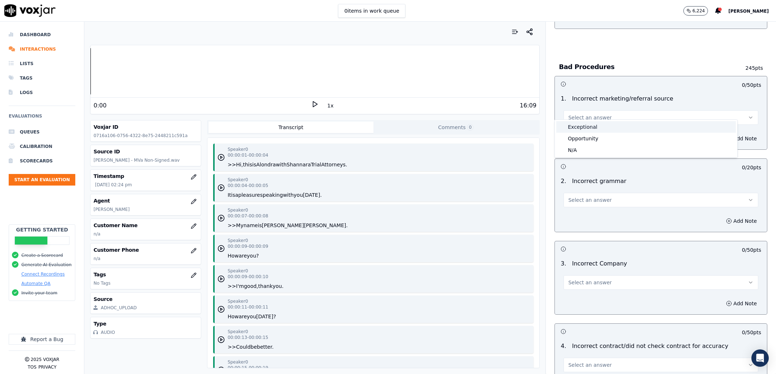
click at [595, 131] on div "Exceptional Opportunity N/A" at bounding box center [646, 139] width 183 height 38
click at [597, 128] on div "Exceptional" at bounding box center [647, 127] width 180 height 12
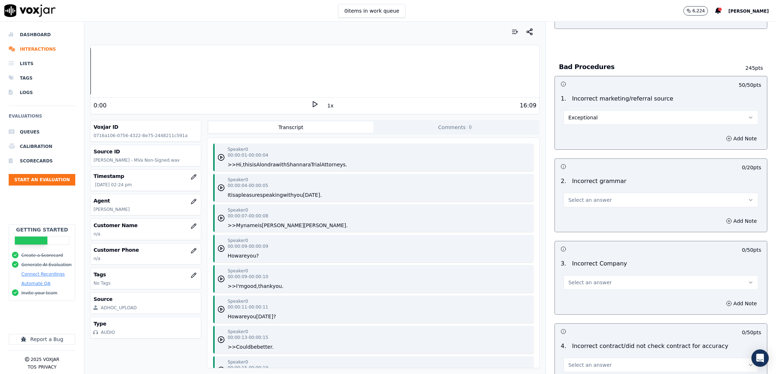
scroll to position [1982, 0]
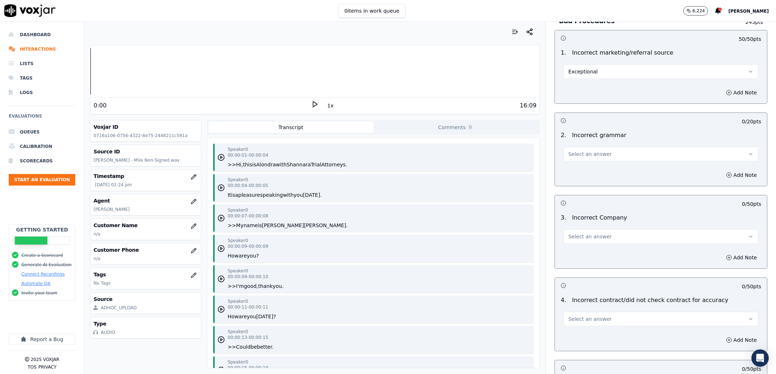
click at [613, 148] on button "Select an answer" at bounding box center [661, 154] width 195 height 14
click at [611, 160] on div "Exceptional" at bounding box center [647, 164] width 180 height 12
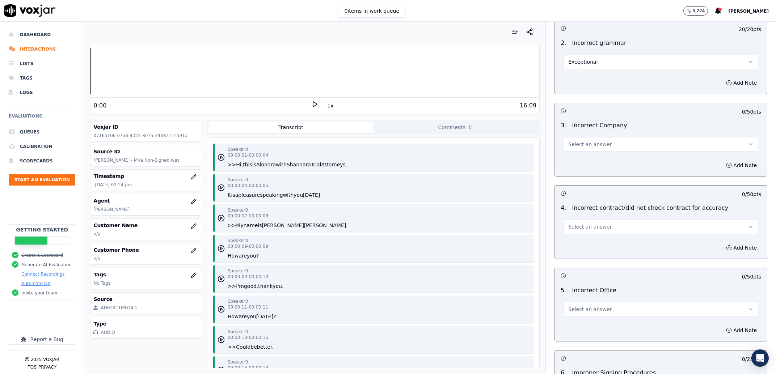
click at [571, 145] on button "Select an answer" at bounding box center [661, 144] width 195 height 14
click at [575, 154] on div "Exceptional" at bounding box center [647, 154] width 180 height 12
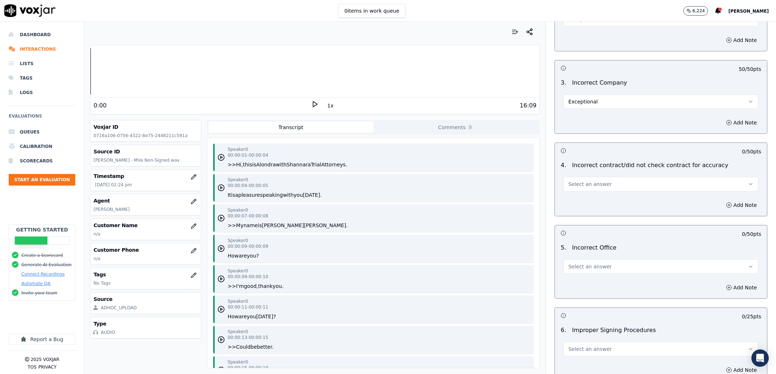
scroll to position [2167, 0]
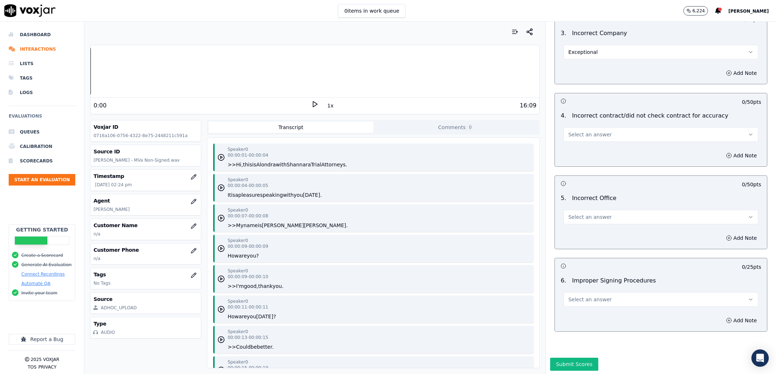
click at [588, 131] on span "Select an answer" at bounding box center [590, 134] width 43 height 7
click at [592, 166] on div "N/A" at bounding box center [647, 168] width 180 height 12
click at [596, 213] on span "Select an answer" at bounding box center [590, 216] width 43 height 7
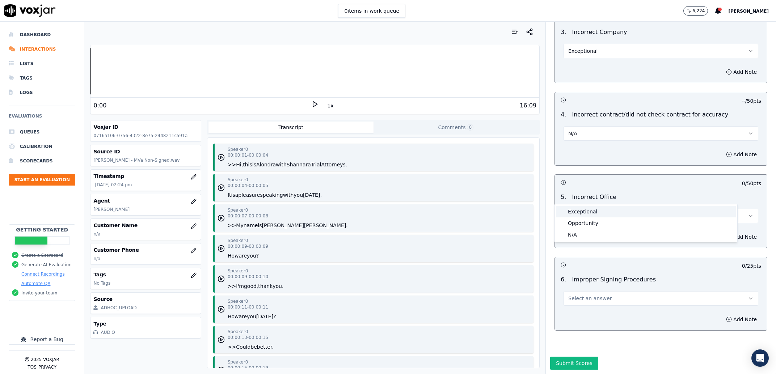
click at [596, 210] on div "Exceptional" at bounding box center [647, 212] width 180 height 12
click at [593, 295] on span "Select an answer" at bounding box center [590, 298] width 43 height 7
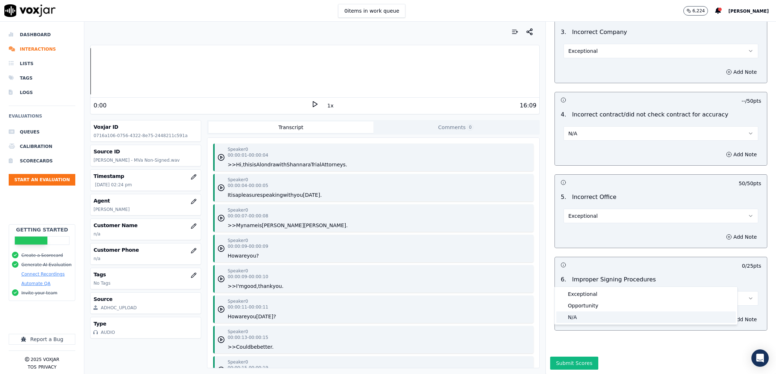
click at [575, 319] on div "N/A" at bounding box center [647, 318] width 180 height 12
click at [569, 357] on button "Submit Scores" at bounding box center [574, 363] width 48 height 13
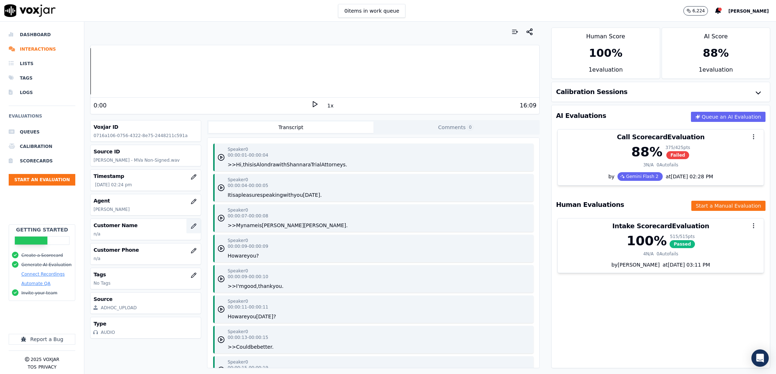
click at [188, 230] on button "button" at bounding box center [194, 226] width 14 height 14
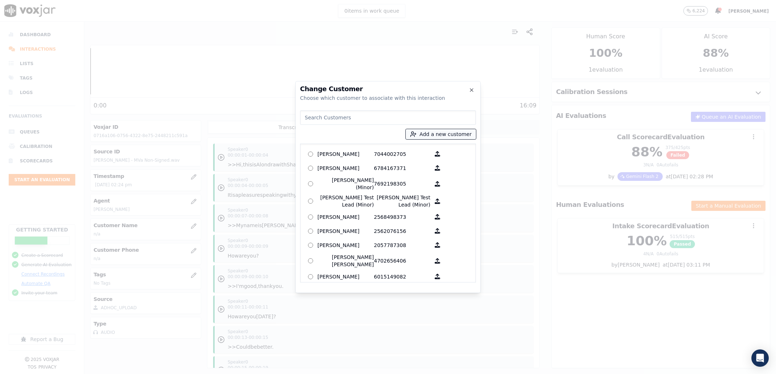
click at [436, 132] on button "Add a new customer" at bounding box center [441, 134] width 70 height 10
type input "Alan W Riley"
click at [440, 190] on input "Add a New Customer" at bounding box center [444, 191] width 95 height 12
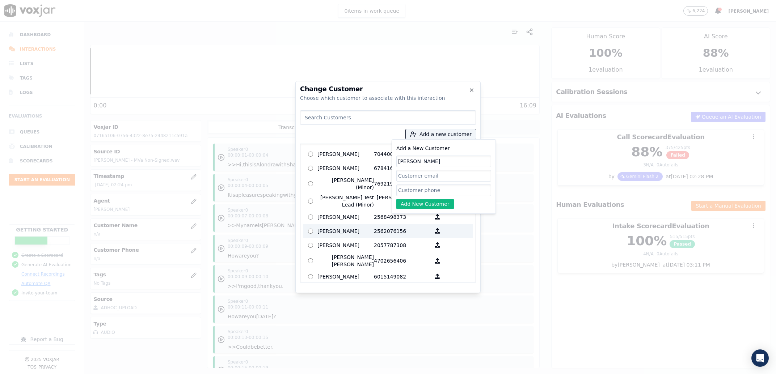
paste input "3095091520"
type input "3095091520"
click at [429, 203] on button "Add New Customer" at bounding box center [426, 204] width 58 height 10
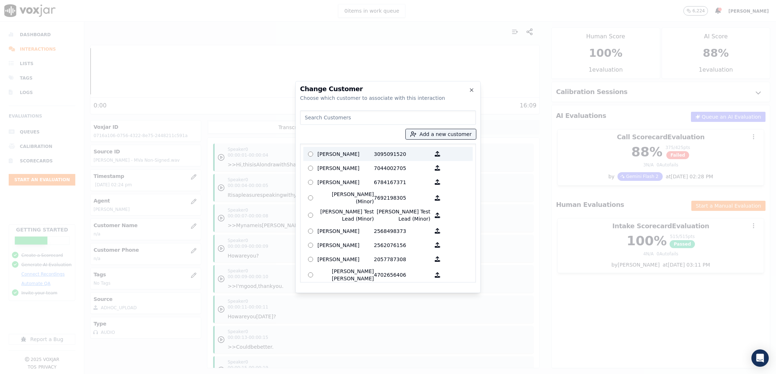
click at [371, 154] on p "Alan W Riley" at bounding box center [346, 153] width 56 height 11
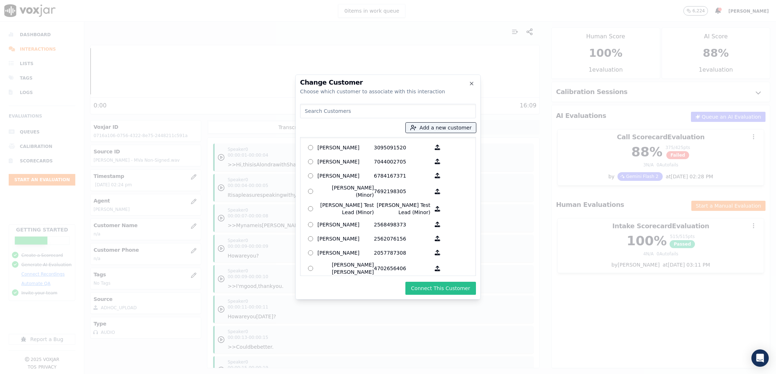
click at [451, 290] on button "Connect This Customer" at bounding box center [441, 288] width 71 height 13
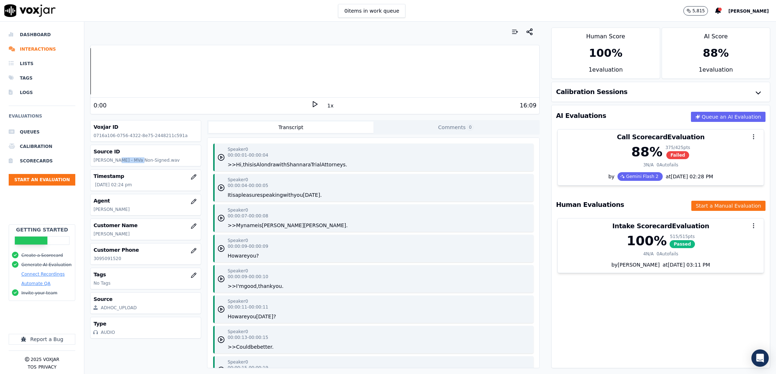
drag, startPoint x: 114, startPoint y: 162, endPoint x: 132, endPoint y: 162, distance: 18.1
click at [132, 162] on p "Alondra - Alan Riley - MVa Non-Signed.wav" at bounding box center [145, 161] width 104 height 6
copy p "Alan Riley"
click at [191, 228] on icon "button" at bounding box center [194, 226] width 6 height 6
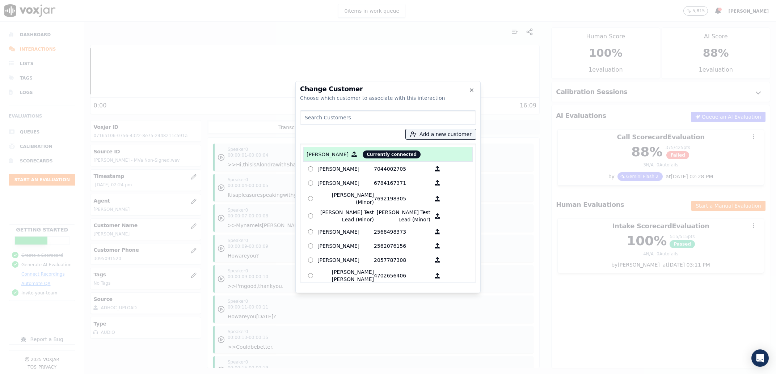
click at [163, 207] on div at bounding box center [388, 187] width 776 height 374
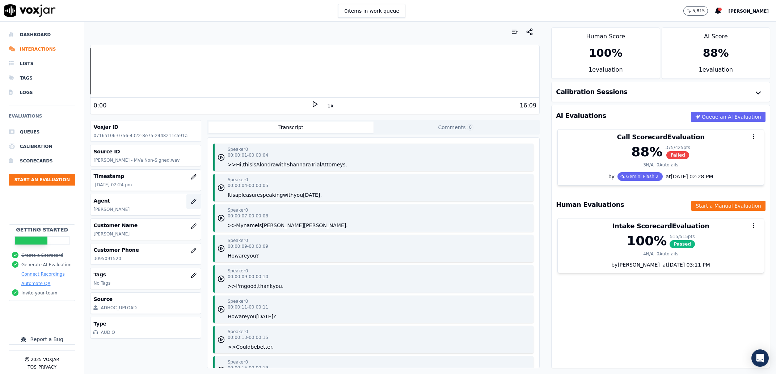
click at [187, 206] on button "button" at bounding box center [194, 201] width 14 height 14
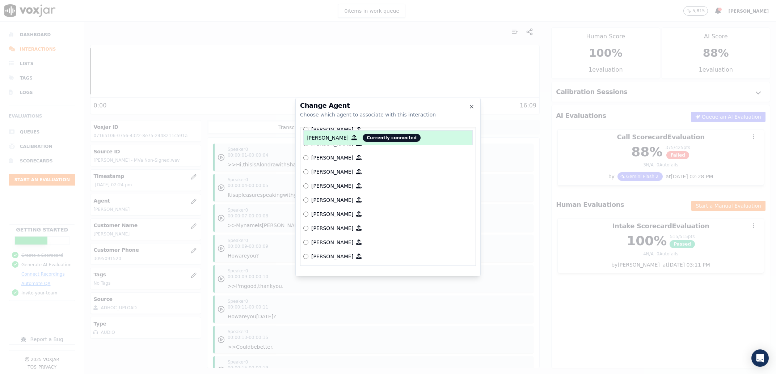
scroll to position [507, 0]
click at [324, 251] on p "[PERSON_NAME]" at bounding box center [332, 252] width 42 height 7
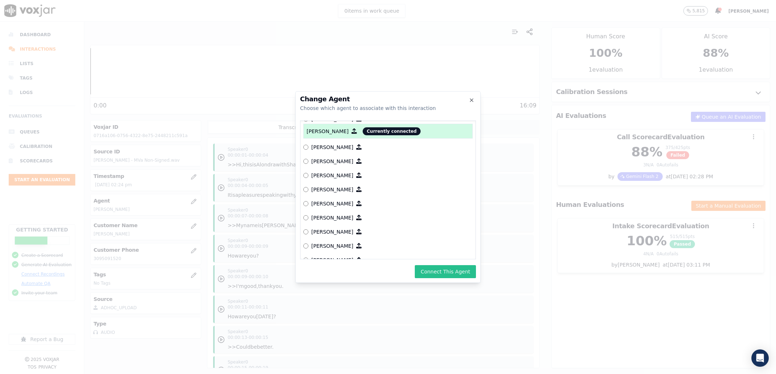
click at [437, 271] on button "Connect This Agent" at bounding box center [445, 271] width 61 height 13
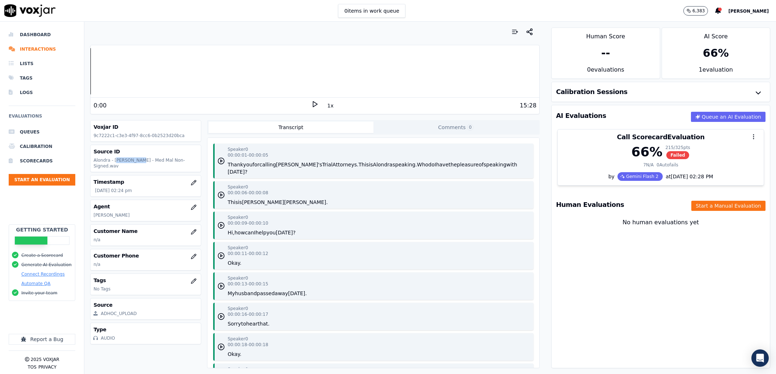
drag, startPoint x: 114, startPoint y: 162, endPoint x: 134, endPoint y: 162, distance: 20.3
click at [134, 162] on p "Alondra - [PERSON_NAME] - Med Mal Non-Signed.wav" at bounding box center [145, 164] width 104 height 12
drag, startPoint x: 134, startPoint y: 162, endPoint x: 118, endPoint y: 163, distance: 15.9
click at [118, 163] on p "Alondra - [PERSON_NAME] - Med Mal Non-Signed.wav" at bounding box center [145, 164] width 104 height 12
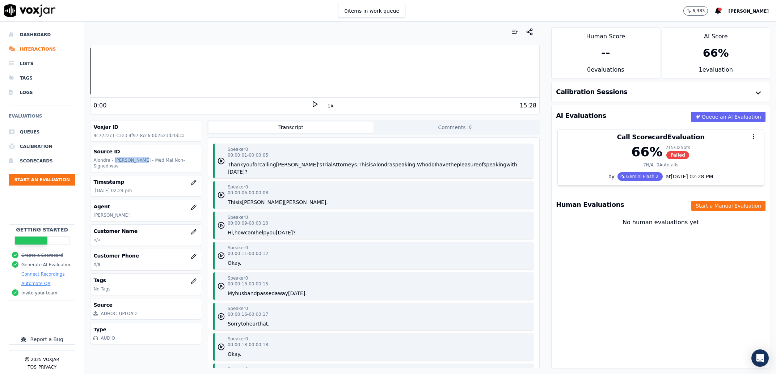
copy p "John Isaacs"
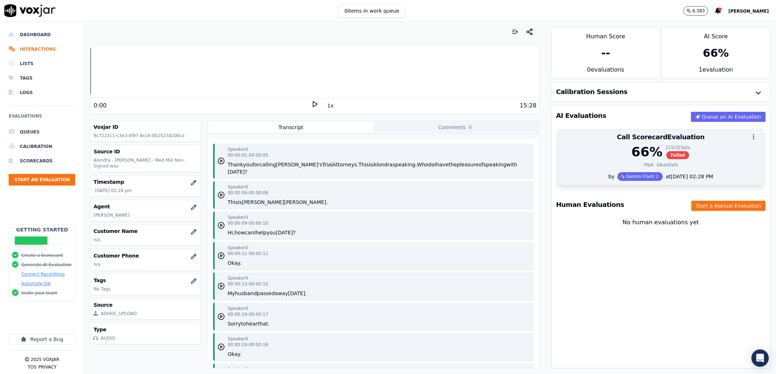
click at [567, 155] on div "66 % 215 / 325 pts Failed" at bounding box center [660, 152] width 197 height 14
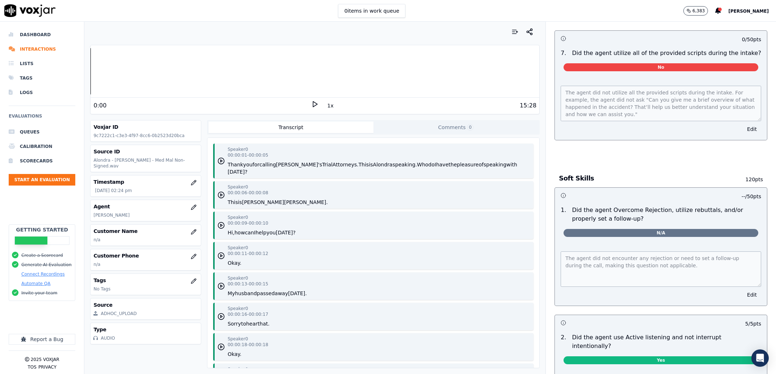
scroll to position [82, 0]
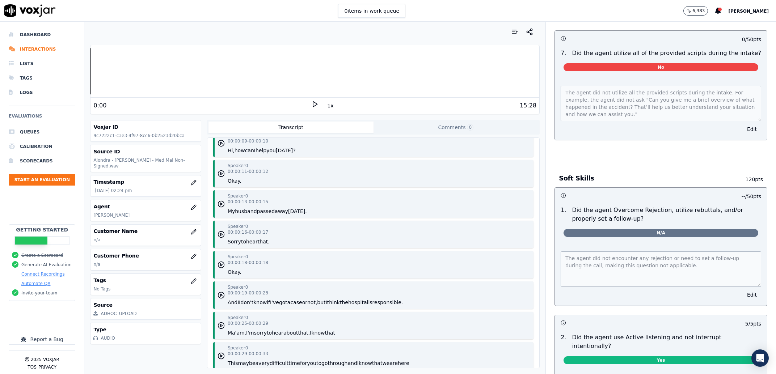
click at [265, 208] on button "passed" at bounding box center [266, 211] width 18 height 7
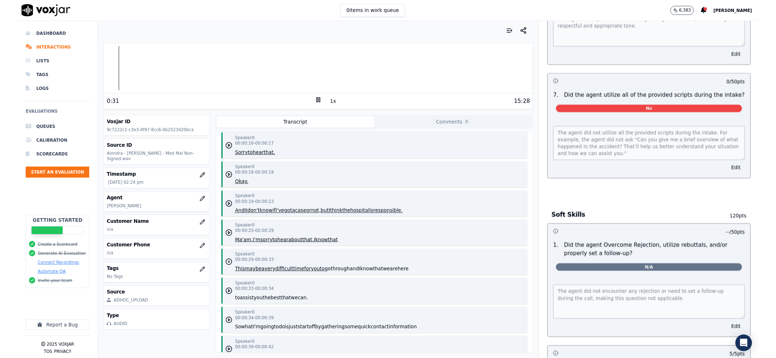
scroll to position [737, 0]
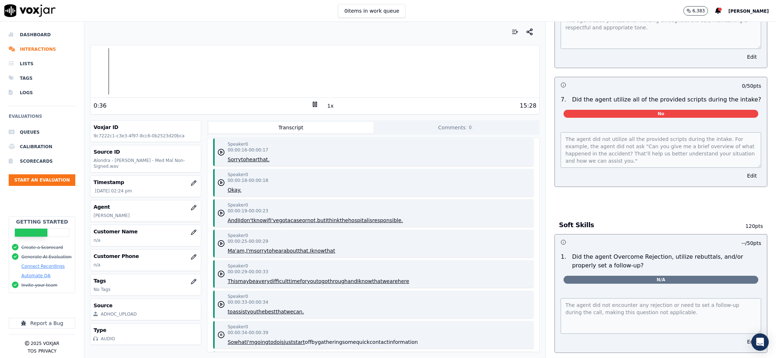
scroll to position [1728, 0]
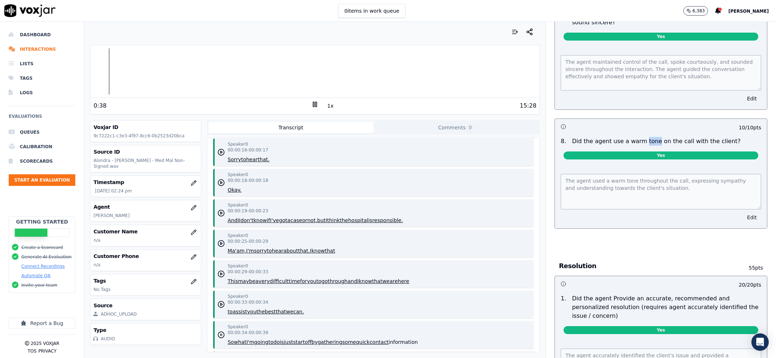
click at [743, 222] on button "Edit" at bounding box center [752, 217] width 18 height 10
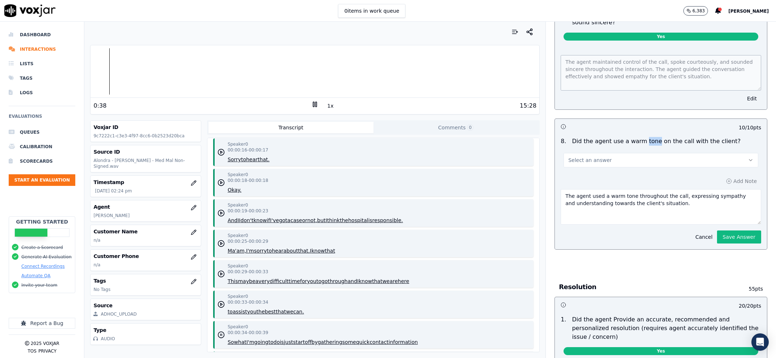
click at [623, 167] on button "Select an answer" at bounding box center [661, 160] width 195 height 14
click at [599, 229] on div "No" at bounding box center [647, 227] width 180 height 12
drag, startPoint x: 669, startPoint y: 254, endPoint x: 580, endPoint y: 231, distance: 92.0
click at [580, 225] on textarea "The agent used a warm tone throughout the call, expressing sympathy and underst…" at bounding box center [661, 206] width 201 height 35
type textarea "The agent needs to work on a warmer more empathetic tone when handling a death …"
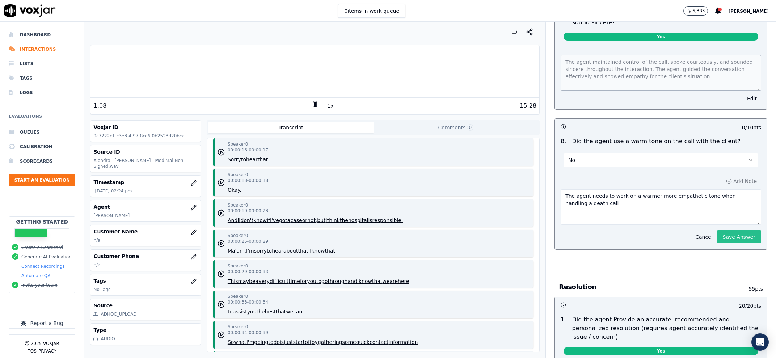
click at [722, 243] on button "Save Answer" at bounding box center [739, 236] width 44 height 13
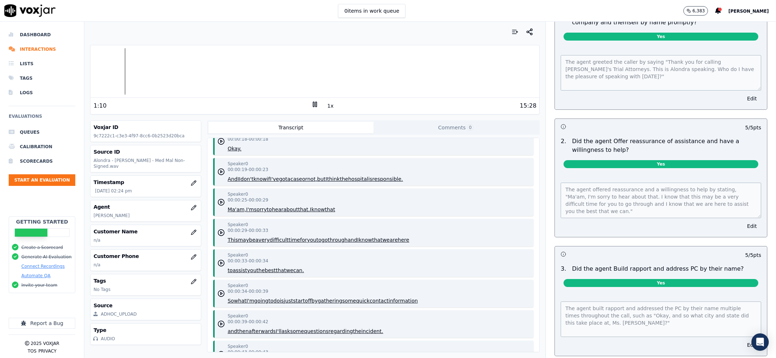
scroll to position [0, 0]
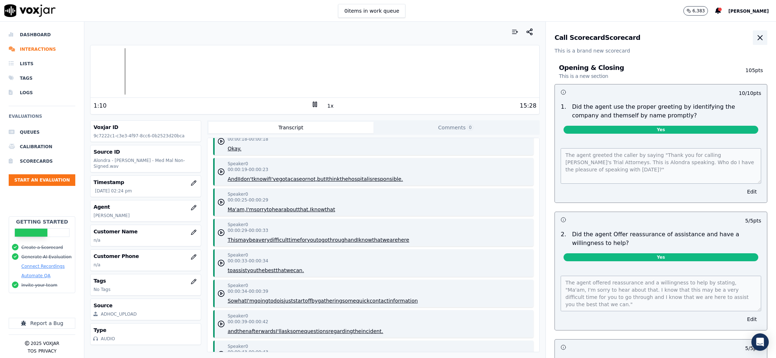
click at [756, 39] on icon "button" at bounding box center [760, 37] width 9 height 9
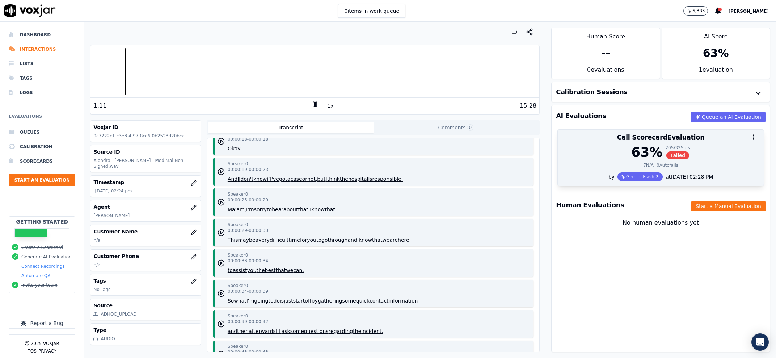
click at [700, 160] on div "63 % 205 / 325 pts Failed 7 N/A 0 Autofails" at bounding box center [661, 159] width 206 height 28
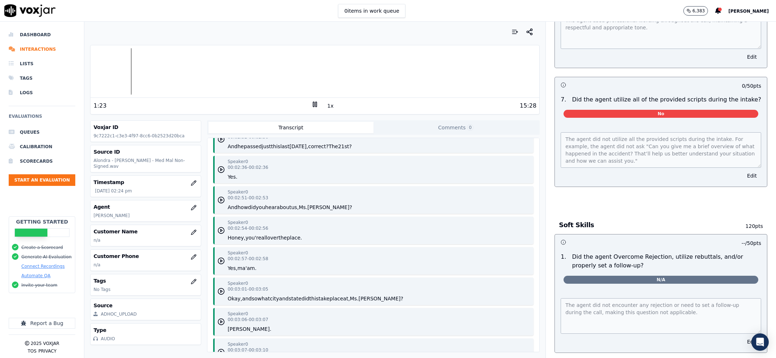
scroll to position [1402, 0]
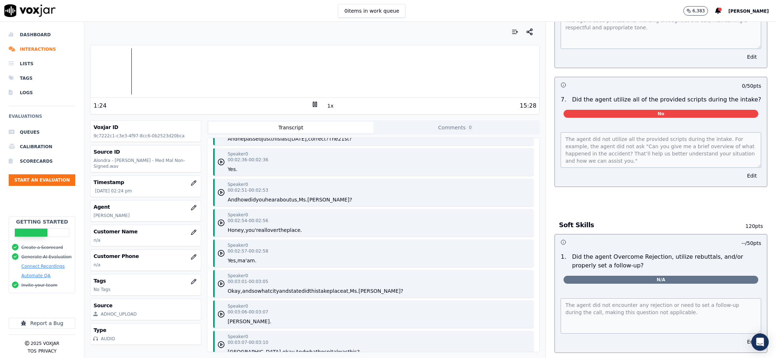
click at [233, 226] on button "Honey," at bounding box center [237, 229] width 18 height 7
click at [238, 196] on button "how" at bounding box center [243, 199] width 11 height 7
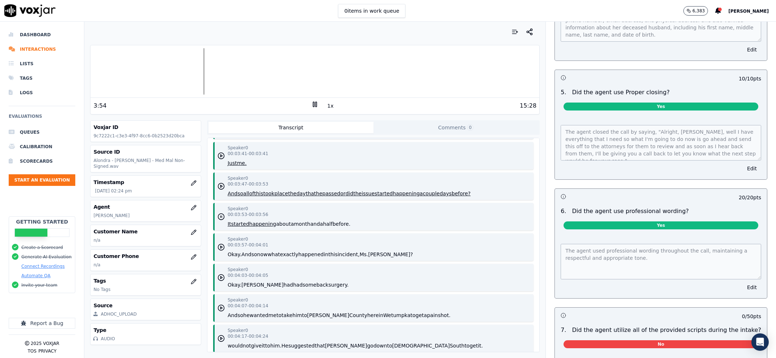
scroll to position [691, 0]
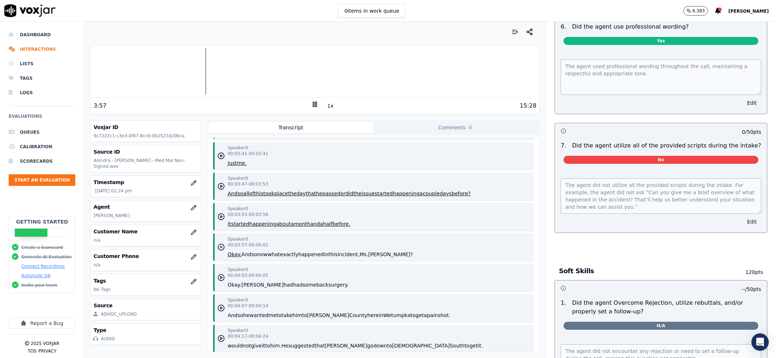
click at [743, 227] on button "Edit" at bounding box center [752, 222] width 18 height 10
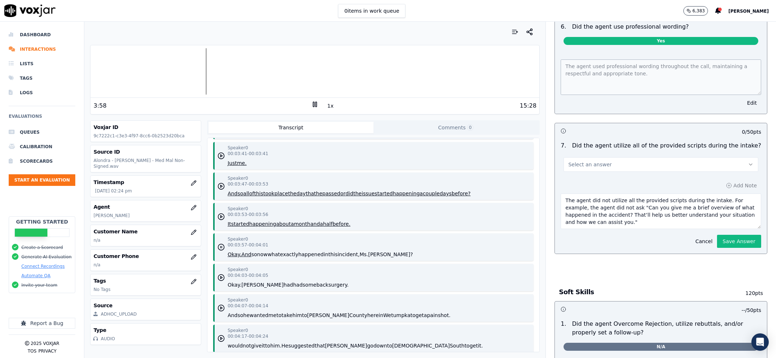
click at [597, 172] on button "Select an answer" at bounding box center [661, 164] width 195 height 14
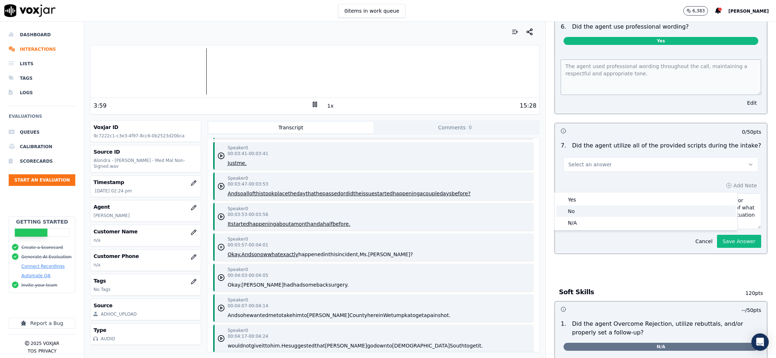
click at [603, 214] on div "No" at bounding box center [647, 211] width 180 height 12
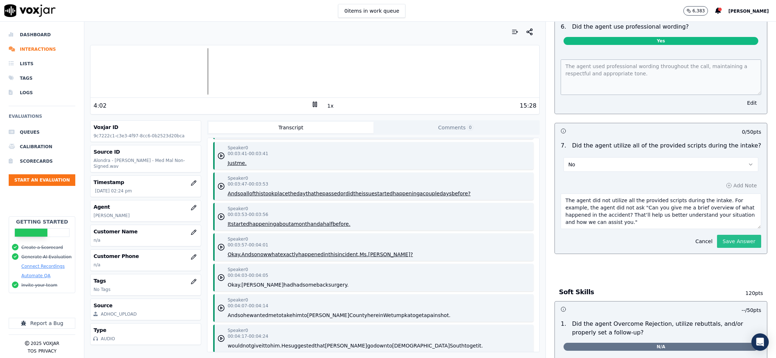
drag, startPoint x: 595, startPoint y: 240, endPoint x: 715, endPoint y: 255, distance: 120.0
click at [714, 229] on textarea "The agent did not utilize all the provided scripts during the intake. For examp…" at bounding box center [661, 210] width 201 height 35
click at [717, 248] on button "Save Answer" at bounding box center [739, 241] width 44 height 13
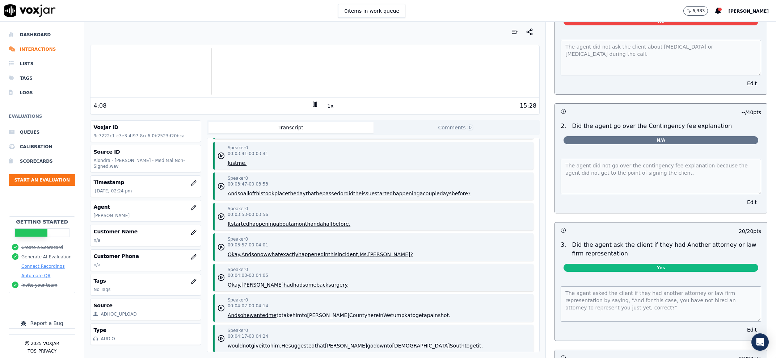
scroll to position [2428, 0]
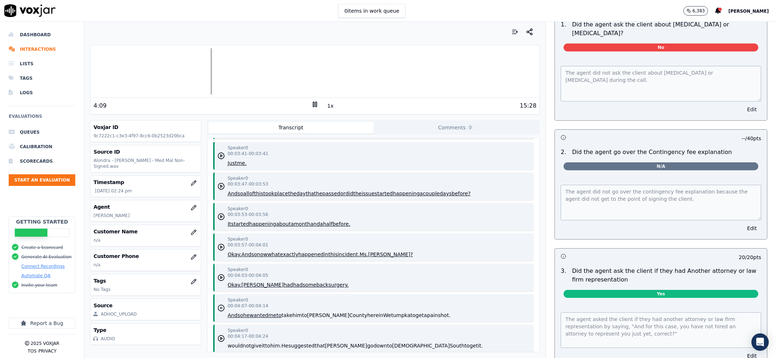
click at [743, 114] on button "Edit" at bounding box center [752, 109] width 18 height 10
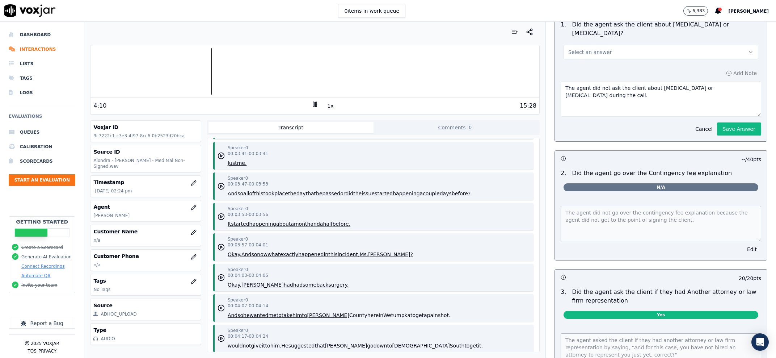
click at [611, 59] on button "Select an answer" at bounding box center [661, 52] width 195 height 14
click at [590, 135] on div "N/A" at bounding box center [647, 131] width 180 height 12
click at [721, 135] on button "Save Answer" at bounding box center [739, 128] width 44 height 13
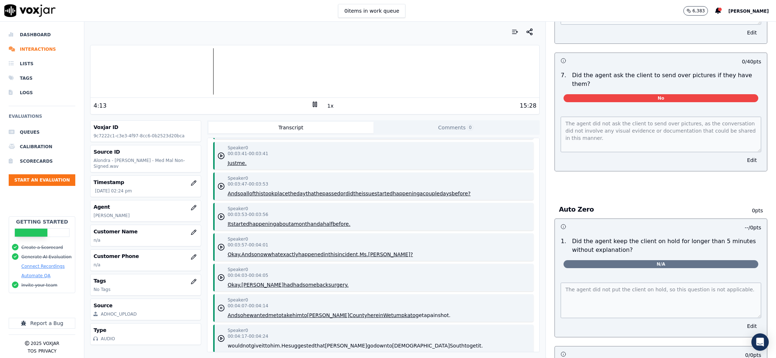
scroll to position [3165, 0]
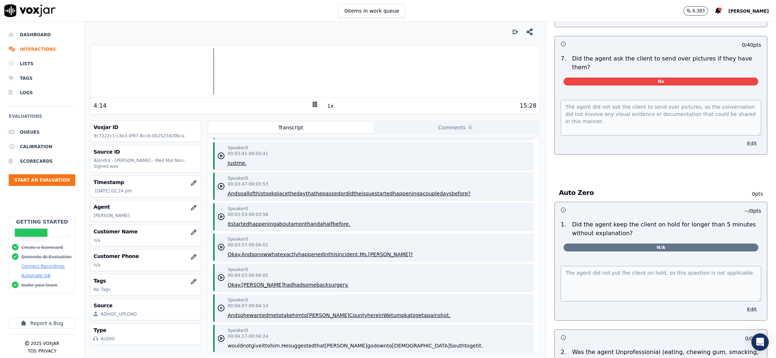
click at [743, 148] on button "Edit" at bounding box center [752, 143] width 18 height 10
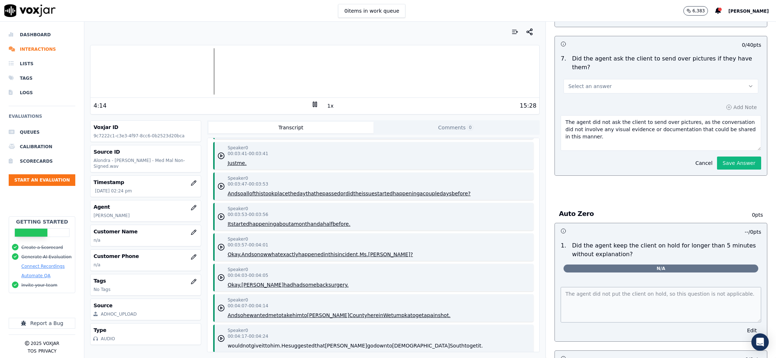
click at [600, 93] on button "Select an answer" at bounding box center [661, 86] width 195 height 14
click at [588, 162] on div "N/A" at bounding box center [647, 158] width 180 height 12
click at [718, 169] on button "Save Answer" at bounding box center [739, 162] width 44 height 13
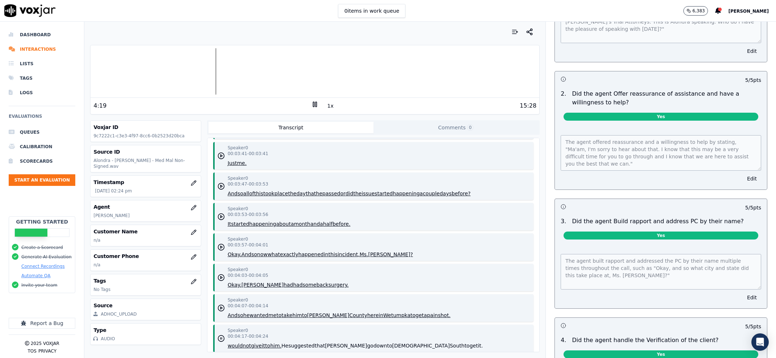
scroll to position [0, 0]
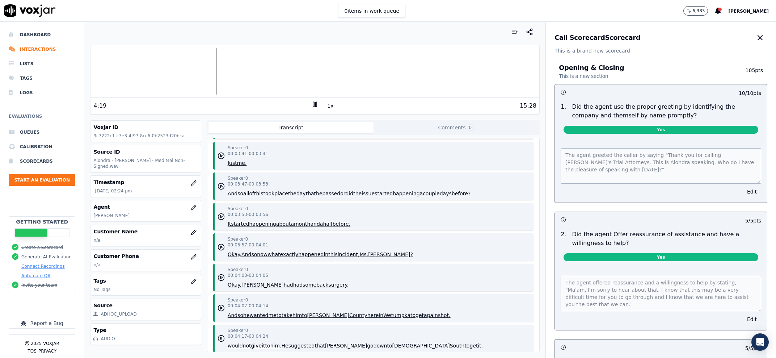
click at [756, 36] on icon "button" at bounding box center [760, 37] width 9 height 9
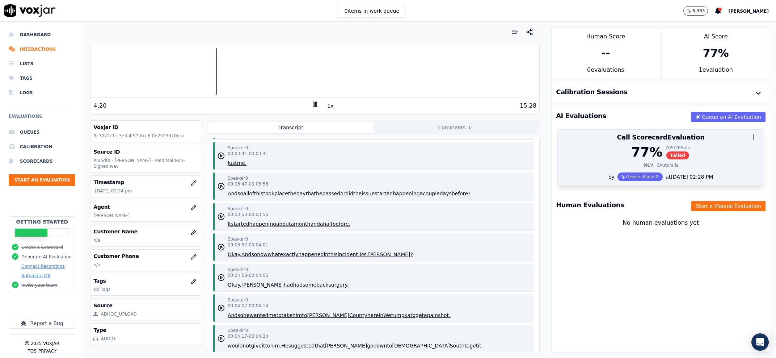
click at [704, 152] on div "77 % 205 / 265 pts Failed" at bounding box center [660, 152] width 197 height 14
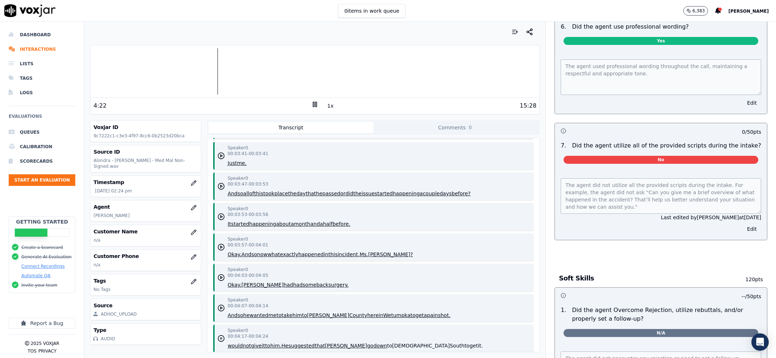
scroll to position [737, 0]
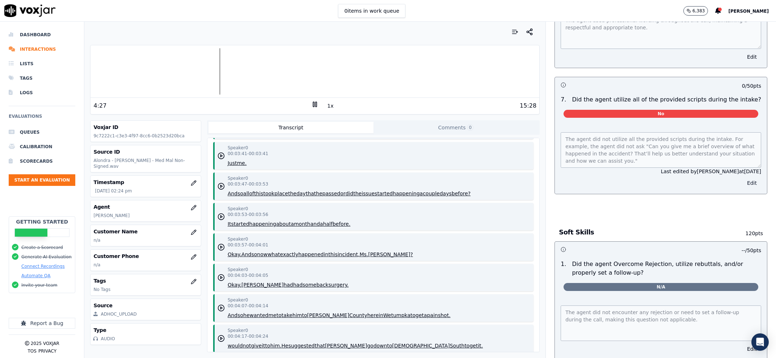
click at [743, 188] on button "Edit" at bounding box center [752, 183] width 18 height 10
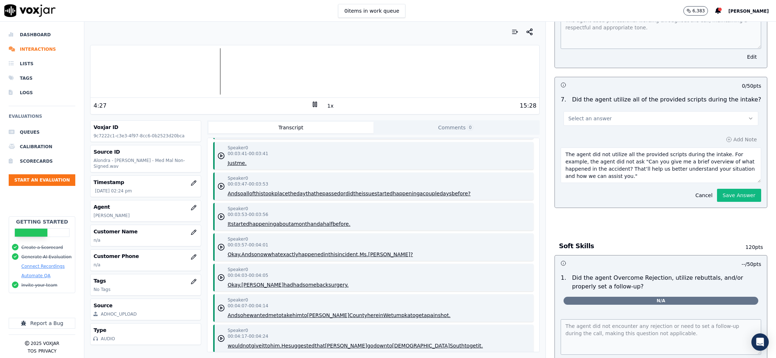
click at [622, 126] on button "Select an answer" at bounding box center [661, 118] width 195 height 14
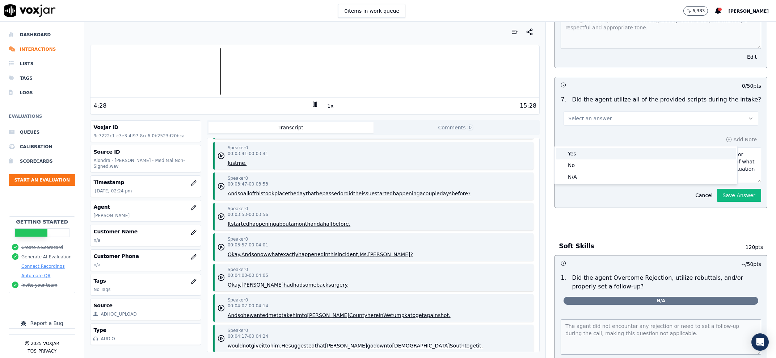
click at [604, 150] on div "Yes" at bounding box center [647, 154] width 180 height 12
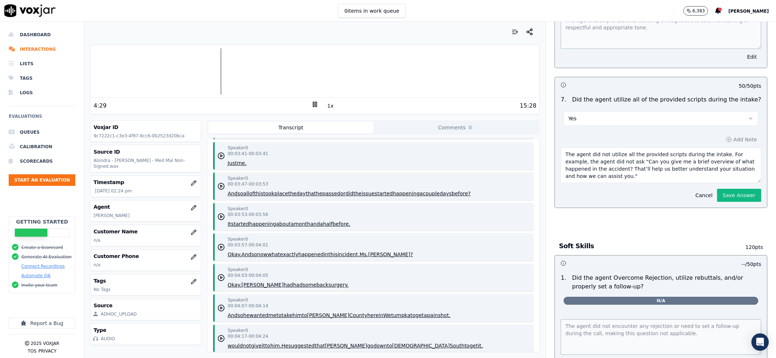
drag, startPoint x: 590, startPoint y: 197, endPoint x: 565, endPoint y: 171, distance: 35.9
click at [565, 171] on textarea "The agent did not utilize all the provided scripts during the intake. For examp…" at bounding box center [661, 164] width 201 height 35
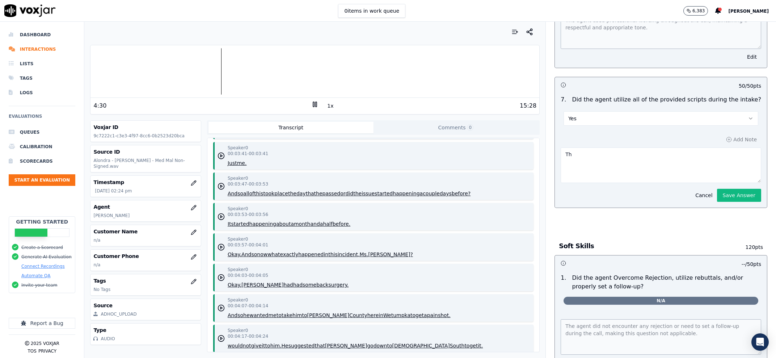
type textarea "T"
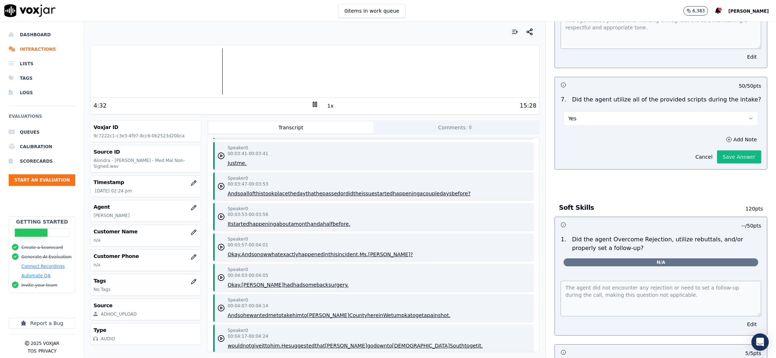
click at [721, 169] on div "Add Note Cancel Save Answer" at bounding box center [661, 149] width 212 height 41
click at [724, 163] on button "Save Answer" at bounding box center [739, 156] width 44 height 13
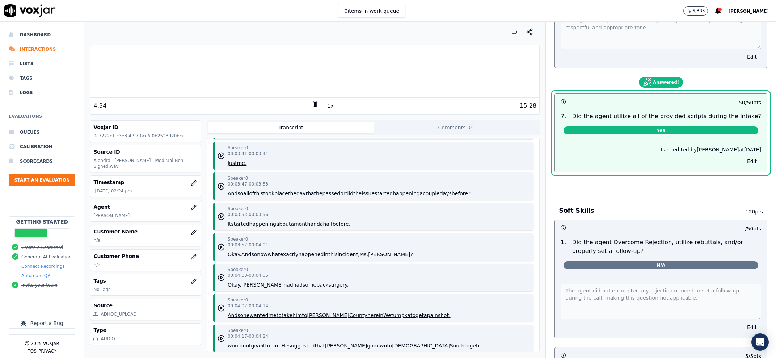
scroll to position [0, 0]
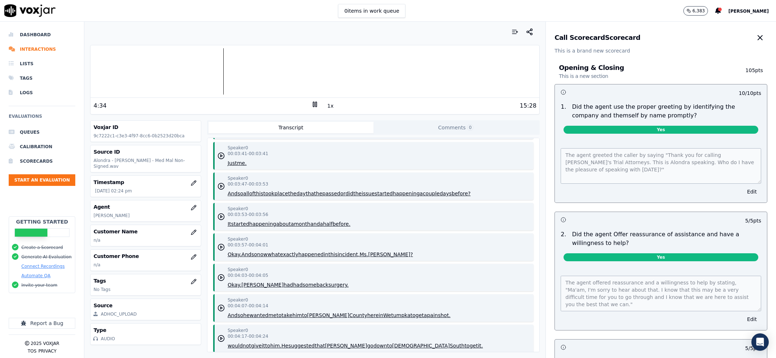
click at [744, 29] on div "Call Scorecard Scorecard This is a brand new scorecard" at bounding box center [661, 38] width 230 height 33
click at [758, 35] on icon "button" at bounding box center [760, 37] width 4 height 4
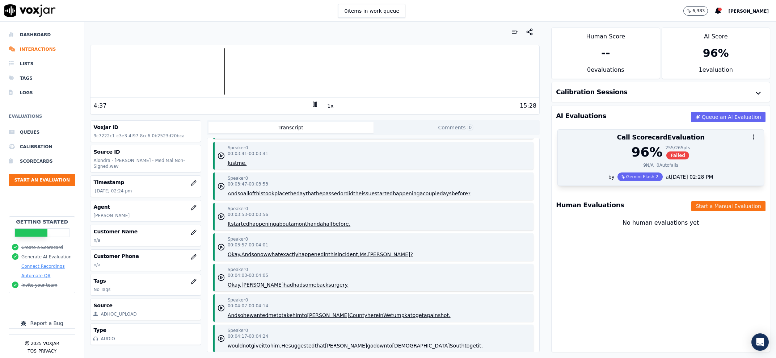
click at [699, 180] on div "by Gemini Flash 2 at 08/26/2025 02:28 PM" at bounding box center [661, 178] width 206 height 13
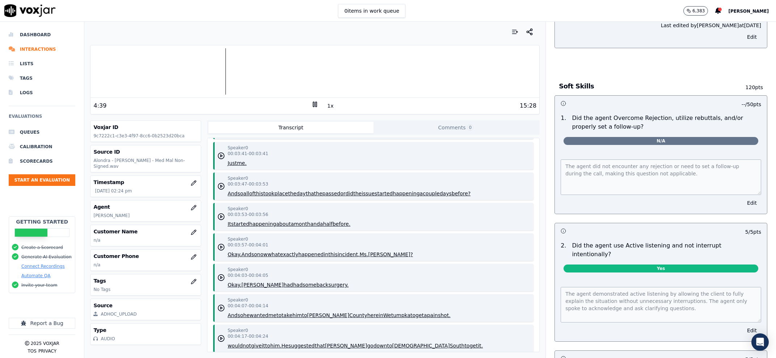
scroll to position [830, 0]
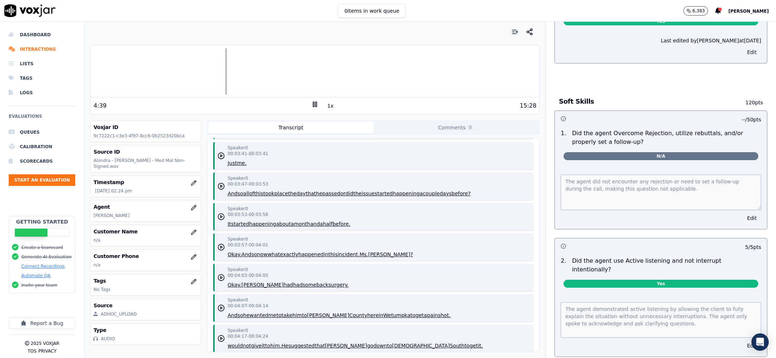
click at [743, 57] on button "Edit" at bounding box center [752, 52] width 18 height 10
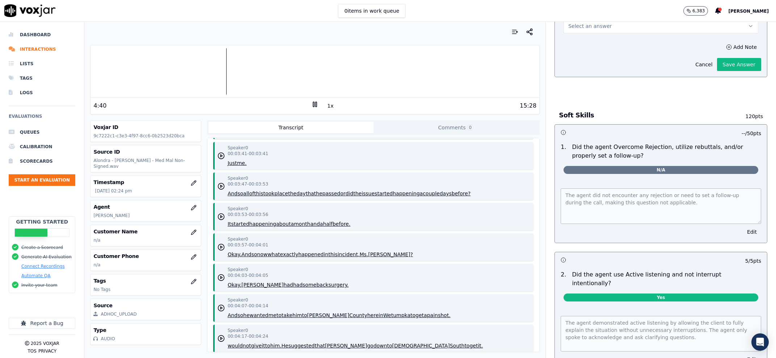
click at [613, 33] on button "Select an answer" at bounding box center [661, 26] width 195 height 14
click at [625, 124] on div "Soft Skills 120 pts" at bounding box center [661, 115] width 213 height 18
click at [625, 33] on button "Select an answer" at bounding box center [661, 26] width 195 height 14
click at [610, 67] on div "No" at bounding box center [647, 73] width 180 height 12
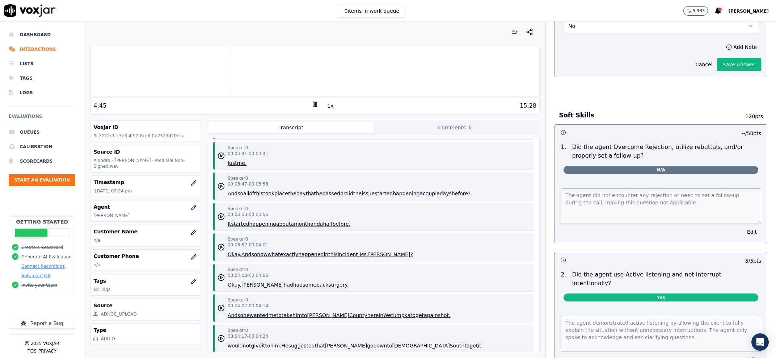
click at [609, 70] on div "Add Note Cancel Save Answer" at bounding box center [661, 56] width 212 height 41
click at [722, 52] on button "Add Note" at bounding box center [741, 47] width 39 height 10
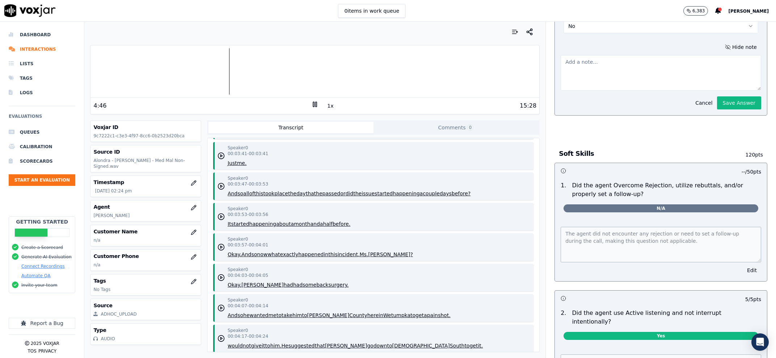
click at [625, 91] on textarea at bounding box center [661, 72] width 201 height 35
click at [624, 91] on textarea at bounding box center [661, 72] width 201 height 35
click at [653, 91] on textarea "the agent did not use the "" at bounding box center [661, 72] width 201 height 35
paste textarea "Can you give me a brief overview of what happened in the accident? That’ll help…"
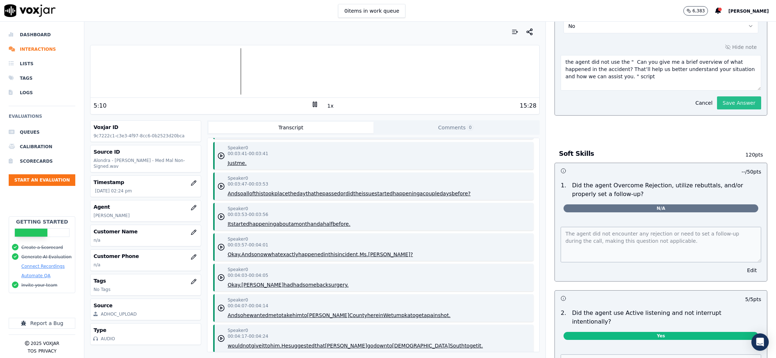
type textarea "the agent did not use the " Can you give me a brief overview of what happened i…"
click at [717, 109] on button "Save Answer" at bounding box center [739, 102] width 44 height 13
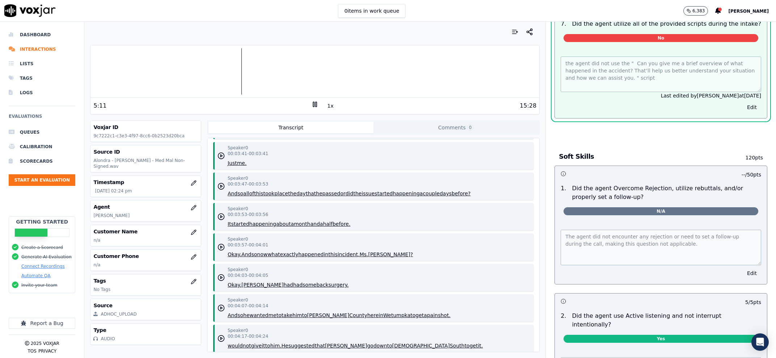
scroll to position [846, 0]
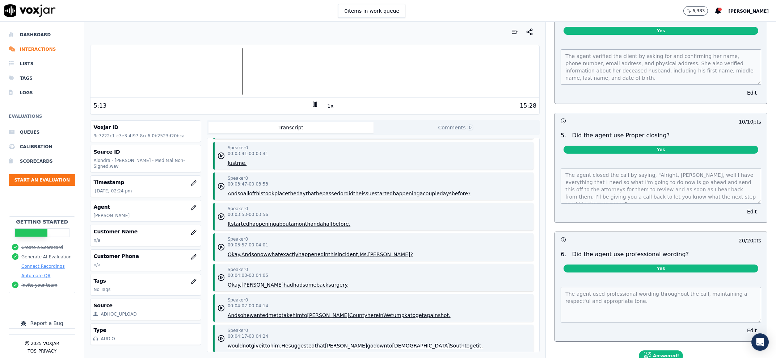
scroll to position [0, 0]
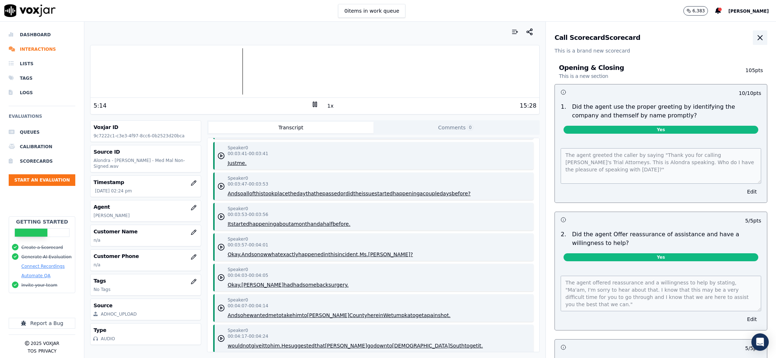
click at [753, 32] on button "button" at bounding box center [760, 37] width 14 height 14
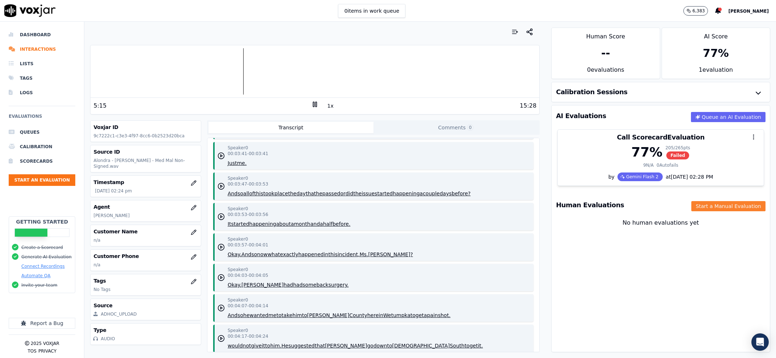
click at [712, 202] on button "Start a Manual Evaluation" at bounding box center [729, 206] width 74 height 10
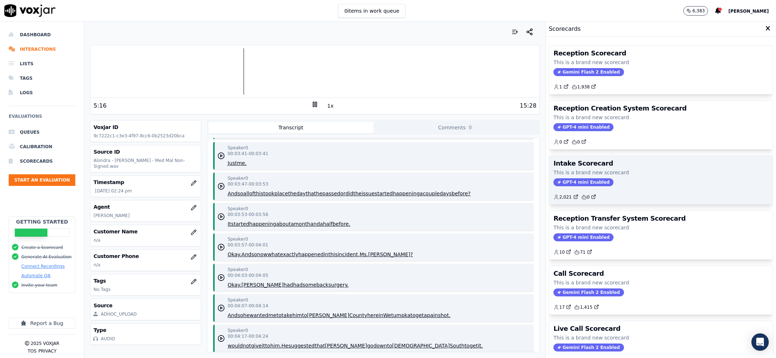
click at [653, 185] on div "GPT-4 mini Enabled" at bounding box center [661, 182] width 215 height 8
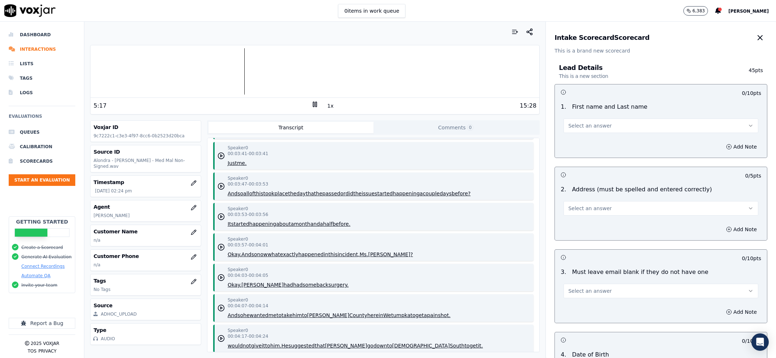
click at [607, 125] on button "Select an answer" at bounding box center [661, 125] width 195 height 14
click at [594, 143] on div "Yes" at bounding box center [647, 142] width 180 height 12
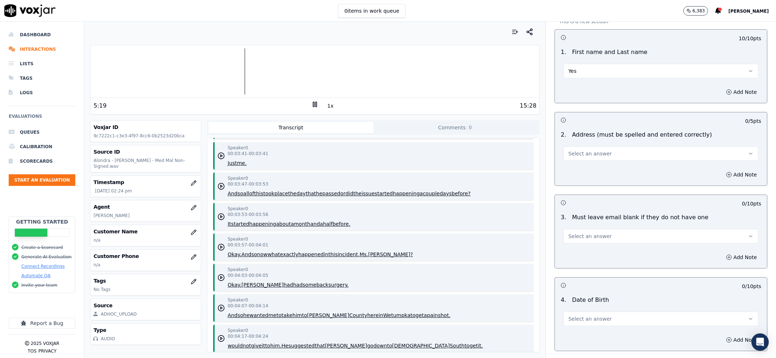
scroll to position [92, 0]
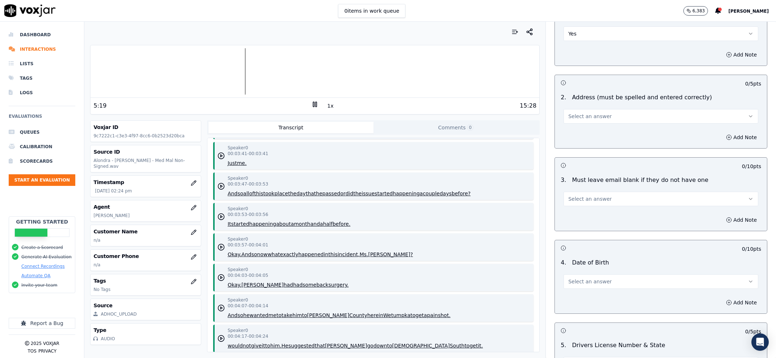
click at [576, 121] on button "Select an answer" at bounding box center [661, 116] width 195 height 14
click at [582, 136] on div "Yes" at bounding box center [647, 133] width 180 height 12
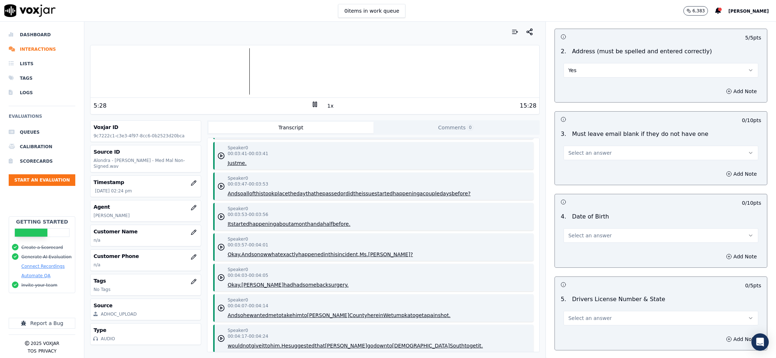
click at [587, 148] on button "Select an answer" at bounding box center [661, 153] width 195 height 14
click at [586, 172] on div "Yes" at bounding box center [647, 169] width 180 height 12
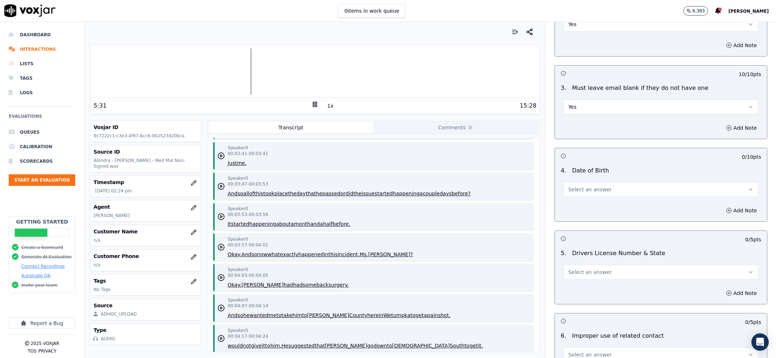
scroll to position [184, 0]
click at [585, 188] on span "Select an answer" at bounding box center [590, 188] width 43 height 7
click at [581, 205] on div "Yes" at bounding box center [647, 206] width 180 height 12
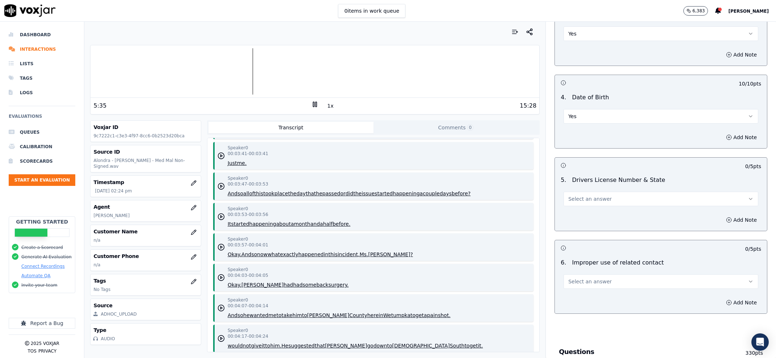
scroll to position [276, 0]
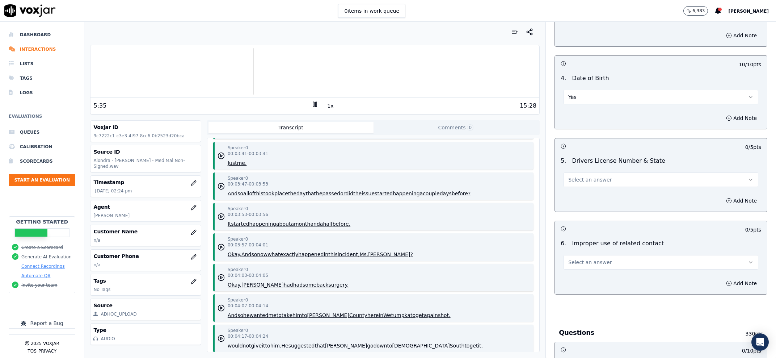
click at [588, 183] on span "Select an answer" at bounding box center [590, 179] width 43 height 7
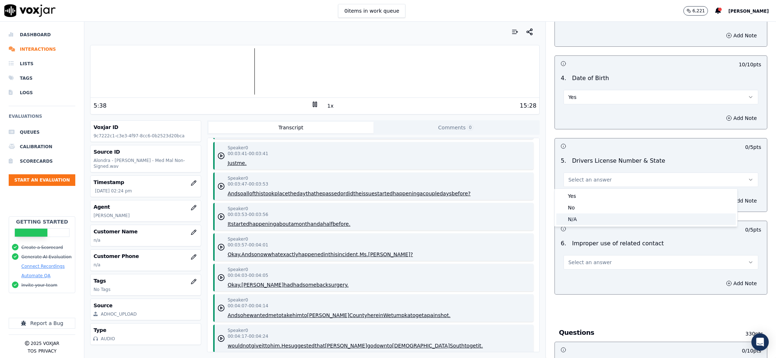
click at [583, 218] on div "N/A" at bounding box center [647, 219] width 180 height 12
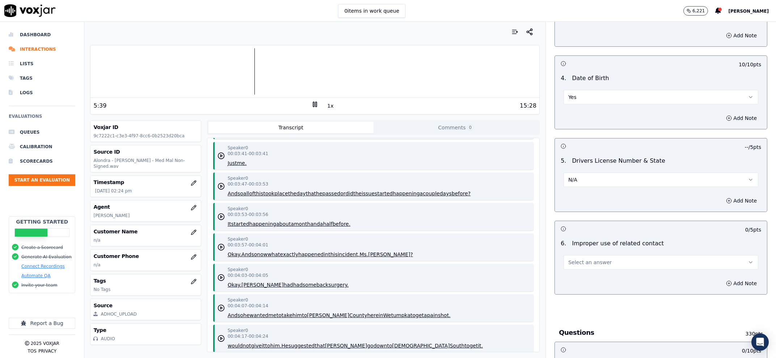
scroll to position [369, 0]
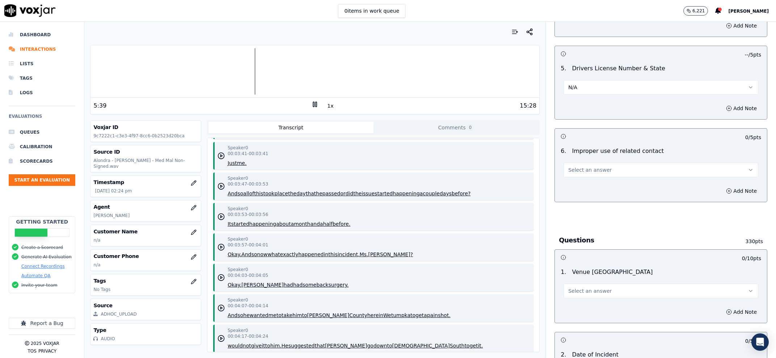
click at [614, 176] on button "Select an answer" at bounding box center [661, 170] width 195 height 14
click at [614, 198] on div "No" at bounding box center [647, 198] width 180 height 12
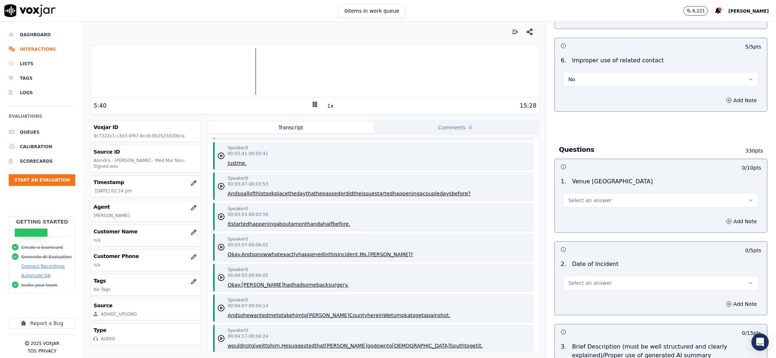
scroll to position [461, 0]
click at [594, 200] on span "Select an answer" at bounding box center [590, 198] width 43 height 7
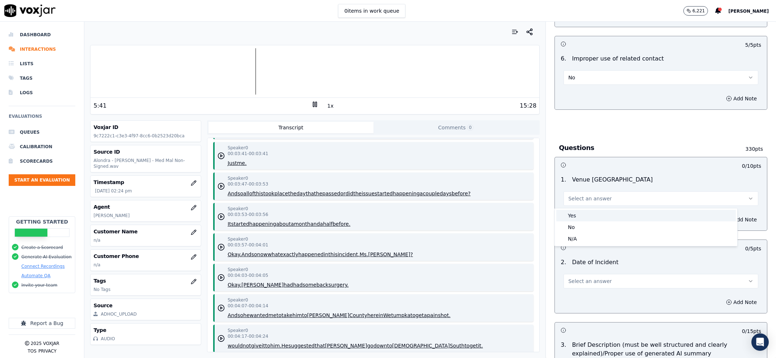
click at [589, 214] on div "Yes" at bounding box center [647, 216] width 180 height 12
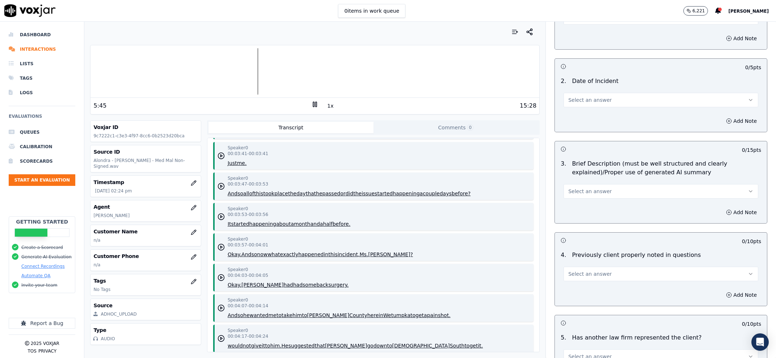
scroll to position [645, 0]
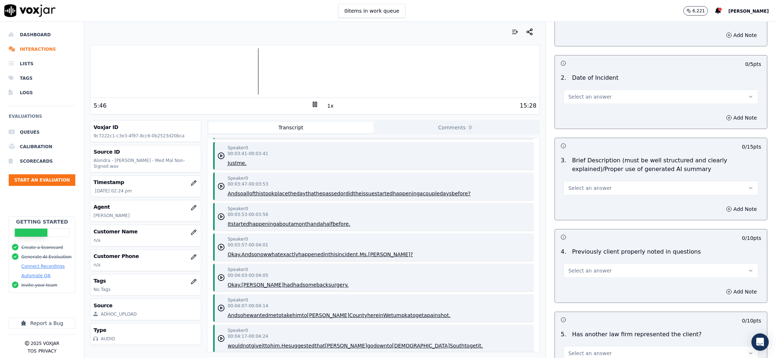
click at [569, 96] on span "Select an answer" at bounding box center [590, 96] width 43 height 7
click at [574, 112] on div "Yes" at bounding box center [647, 114] width 180 height 12
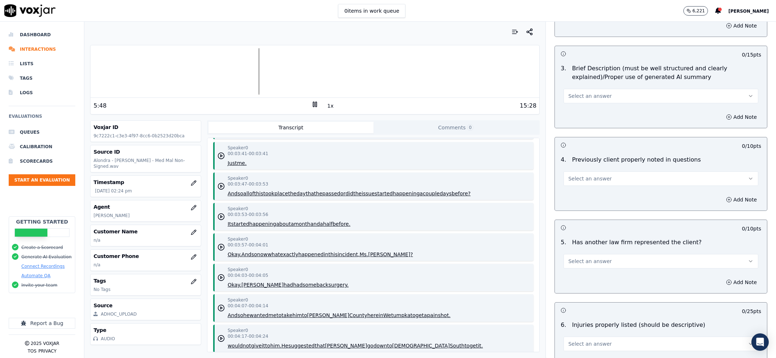
scroll to position [784, 0]
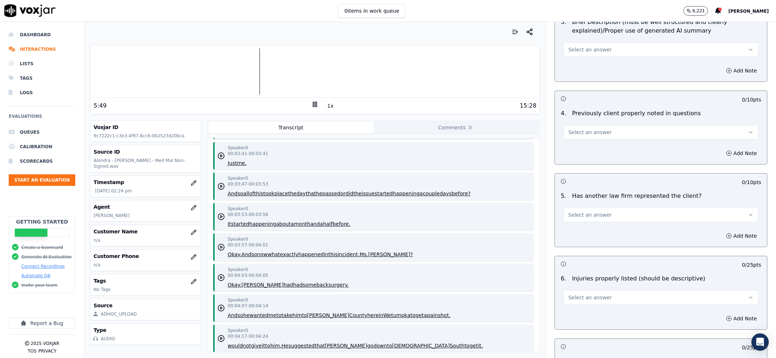
click at [591, 52] on span "Select an answer" at bounding box center [590, 49] width 43 height 7
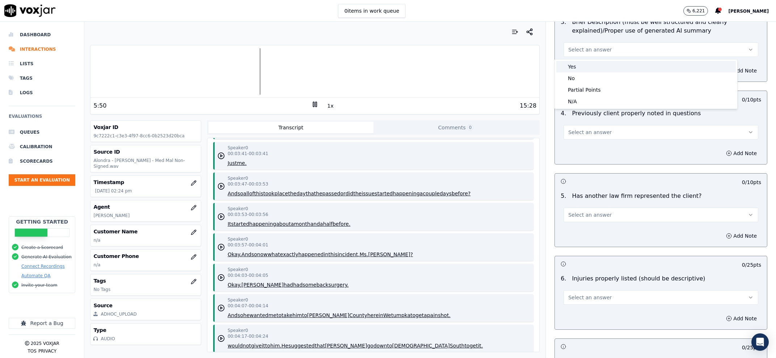
click at [591, 63] on div "Yes" at bounding box center [647, 67] width 180 height 12
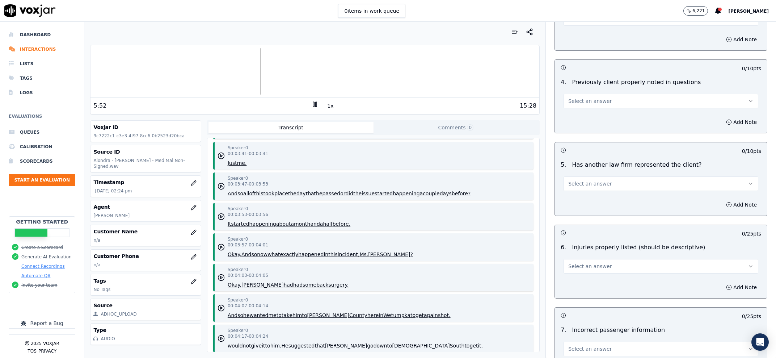
scroll to position [830, 0]
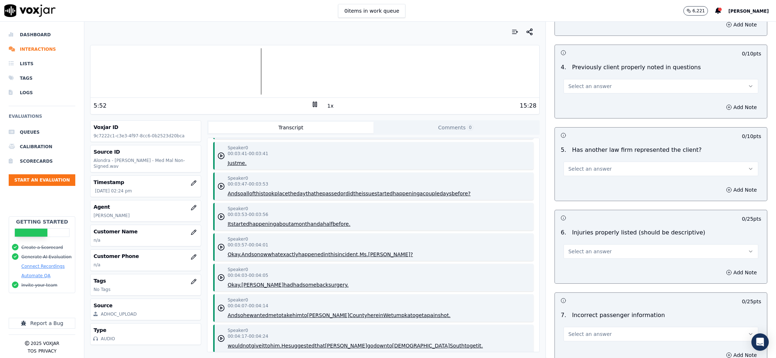
click at [590, 92] on button "Select an answer" at bounding box center [661, 86] width 195 height 14
click at [588, 103] on div "Yes" at bounding box center [647, 103] width 180 height 12
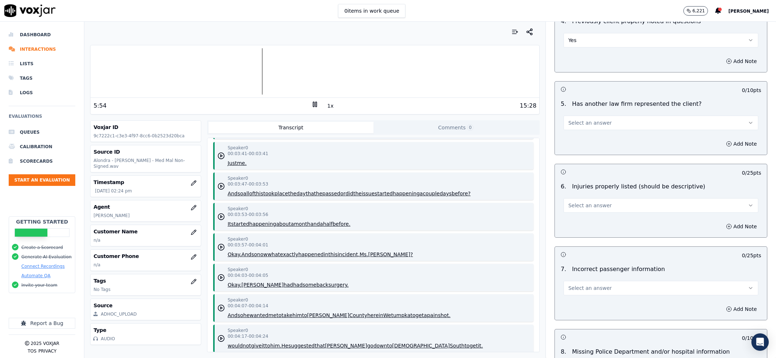
click at [585, 122] on span "Select an answer" at bounding box center [590, 122] width 43 height 7
click at [583, 142] on div "Yes" at bounding box center [647, 140] width 180 height 12
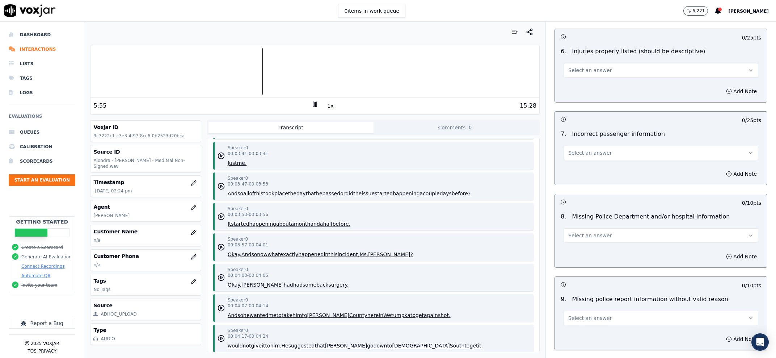
scroll to position [1014, 0]
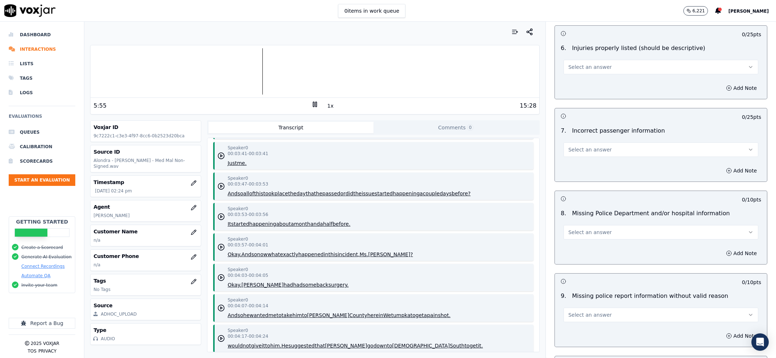
click at [585, 65] on span "Select an answer" at bounding box center [590, 66] width 43 height 7
click at [582, 89] on div "Yes" at bounding box center [647, 84] width 180 height 12
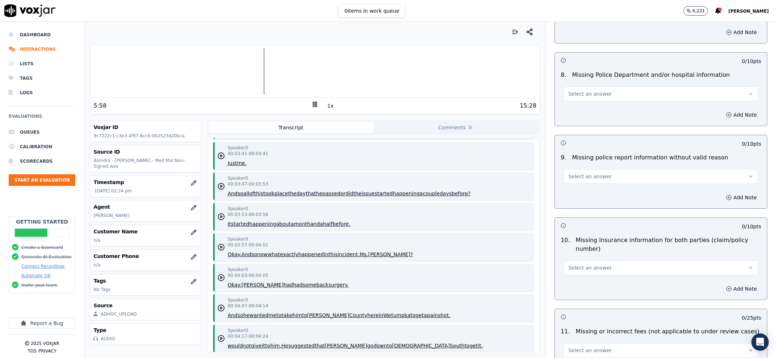
scroll to position [1106, 0]
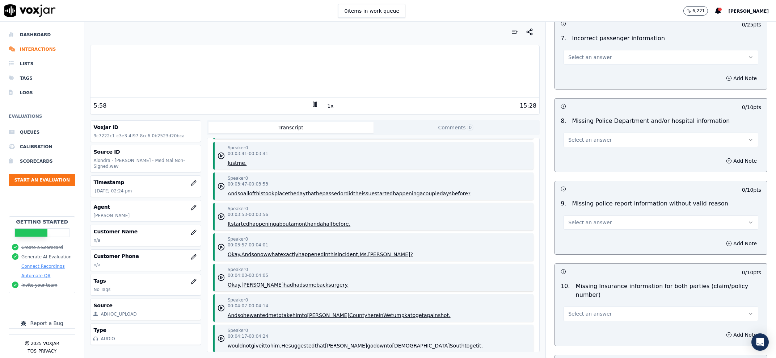
click at [586, 61] on span "Select an answer" at bounding box center [590, 57] width 43 height 7
click at [584, 82] on div "No" at bounding box center [647, 86] width 180 height 12
click at [603, 62] on button "No" at bounding box center [661, 57] width 195 height 14
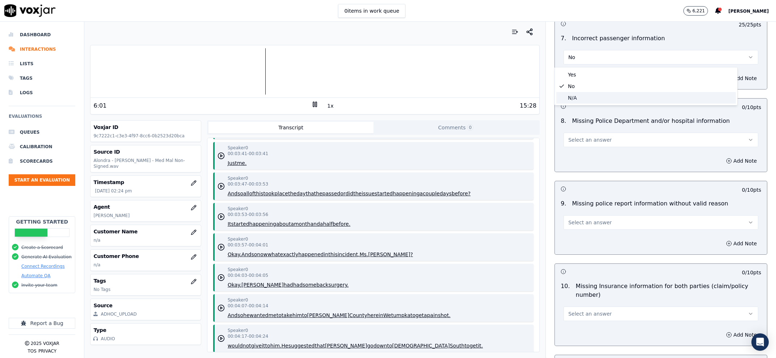
click at [598, 97] on div "N/A" at bounding box center [647, 98] width 180 height 12
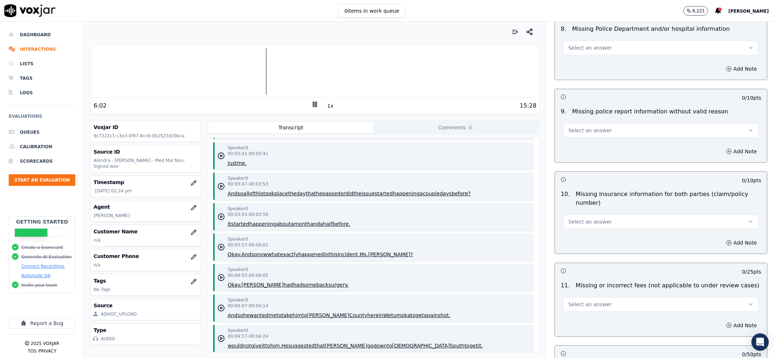
click at [604, 50] on button "Select an answer" at bounding box center [661, 48] width 195 height 14
click at [597, 76] on div "No" at bounding box center [647, 77] width 180 height 12
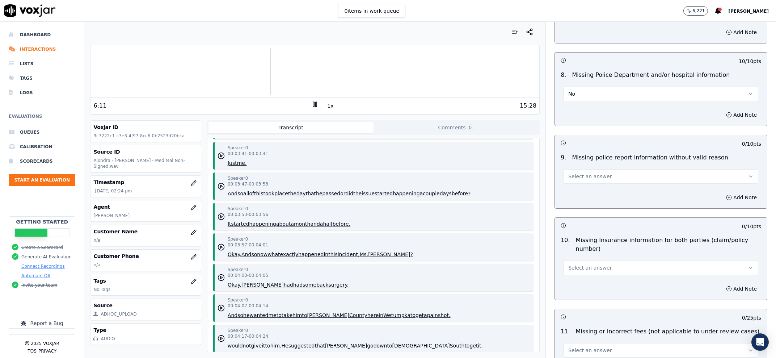
click at [585, 178] on span "Select an answer" at bounding box center [590, 176] width 43 height 7
click at [588, 202] on div "No" at bounding box center [647, 206] width 180 height 12
click at [599, 180] on button "No" at bounding box center [661, 176] width 195 height 14
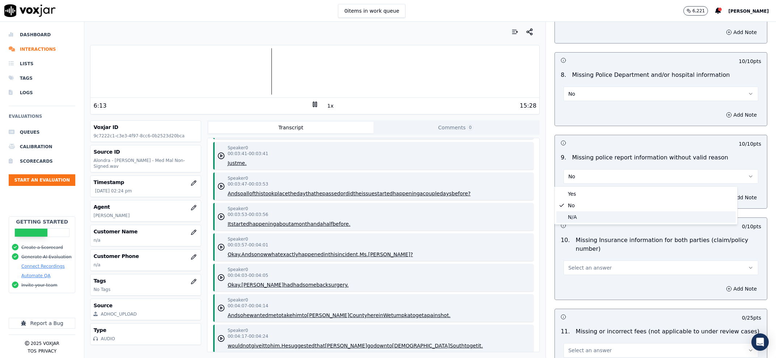
click at [586, 219] on div "N/A" at bounding box center [647, 217] width 180 height 12
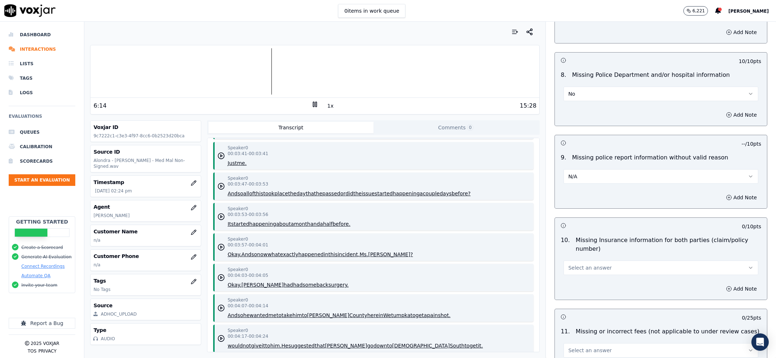
scroll to position [1245, 0]
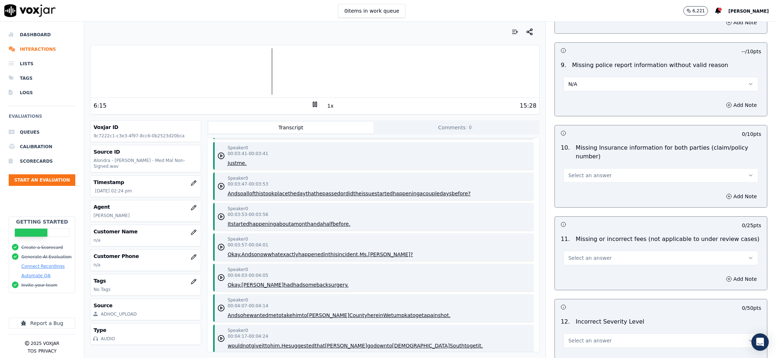
click at [597, 181] on button "Select an answer" at bounding box center [661, 175] width 195 height 14
click at [586, 208] on div "No" at bounding box center [647, 205] width 180 height 12
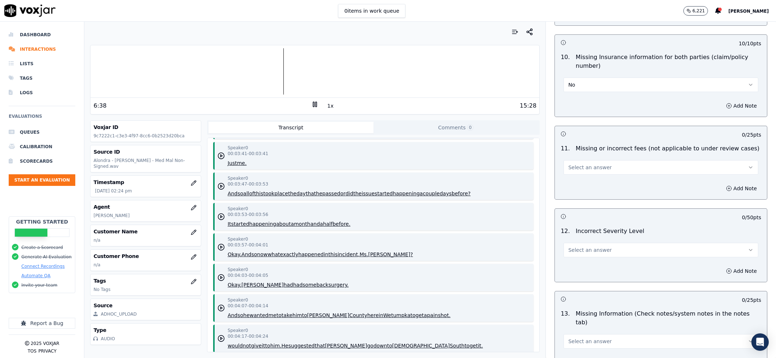
scroll to position [1337, 0]
click at [603, 172] on button "Select an answer" at bounding box center [661, 166] width 195 height 14
click at [600, 196] on div "No" at bounding box center [647, 195] width 180 height 12
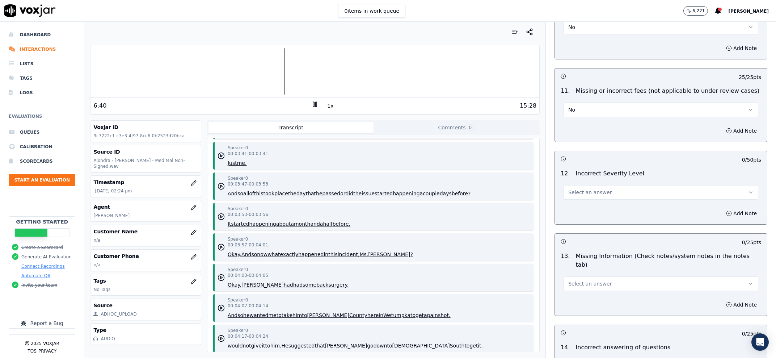
scroll to position [1429, 0]
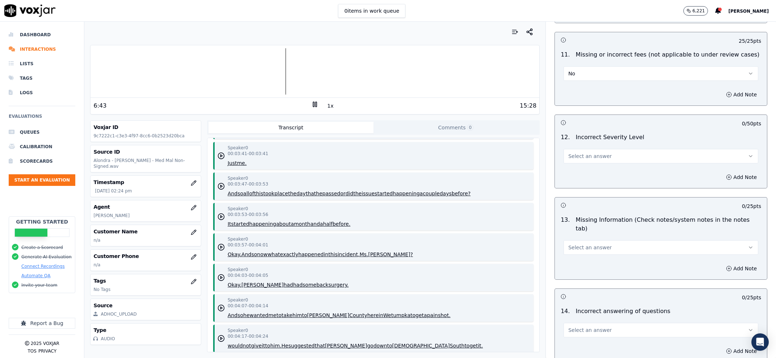
click at [634, 163] on button "Select an answer" at bounding box center [661, 156] width 195 height 14
click at [620, 184] on div "No" at bounding box center [647, 186] width 180 height 12
click at [575, 77] on button "No" at bounding box center [661, 73] width 195 height 14
click at [582, 112] on div "N/A" at bounding box center [647, 115] width 180 height 12
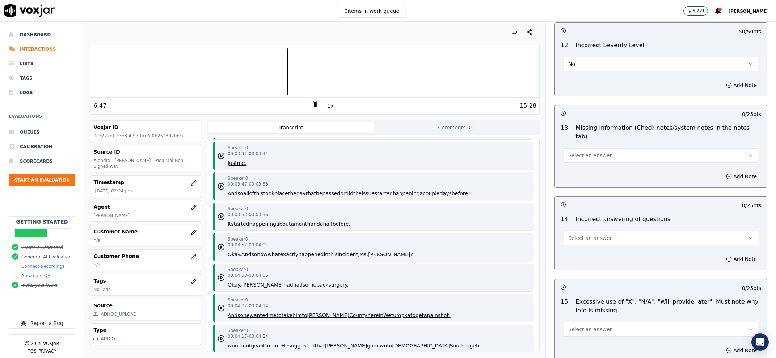
click at [593, 152] on span "Select an answer" at bounding box center [590, 155] width 43 height 7
click at [589, 159] on div "Yes" at bounding box center [647, 165] width 180 height 12
click at [592, 152] on button "Yes" at bounding box center [661, 155] width 195 height 14
click at [589, 172] on div "No" at bounding box center [647, 176] width 180 height 12
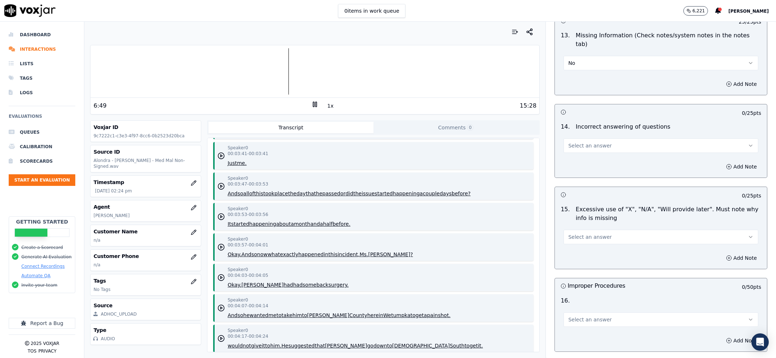
click at [609, 140] on button "Select an answer" at bounding box center [661, 145] width 195 height 14
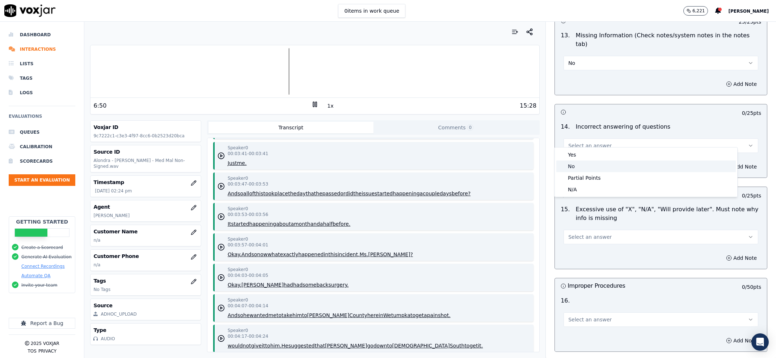
click at [601, 164] on div "No" at bounding box center [647, 166] width 180 height 12
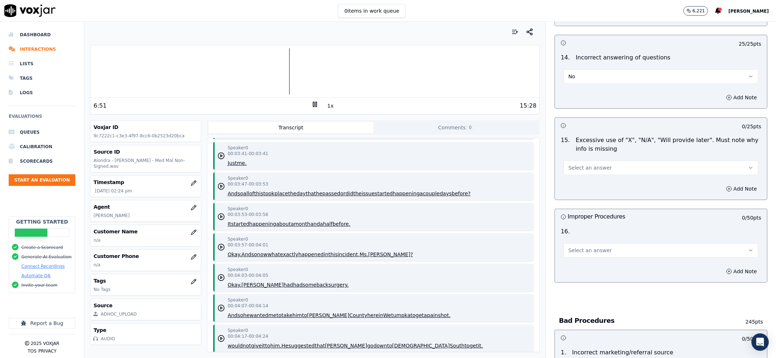
scroll to position [1706, 0]
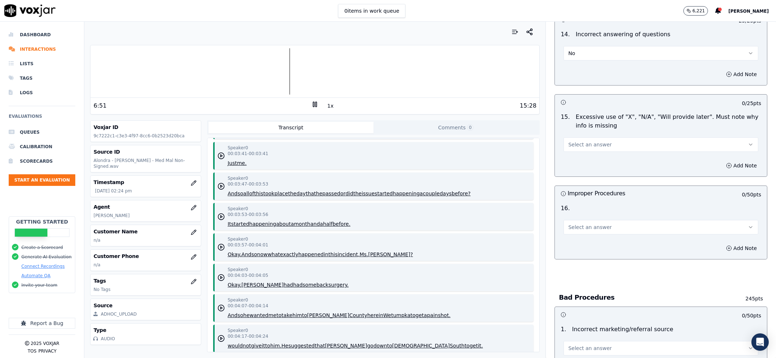
click at [607, 139] on button "Select an answer" at bounding box center [661, 144] width 195 height 14
click at [599, 162] on div "No" at bounding box center [647, 166] width 180 height 12
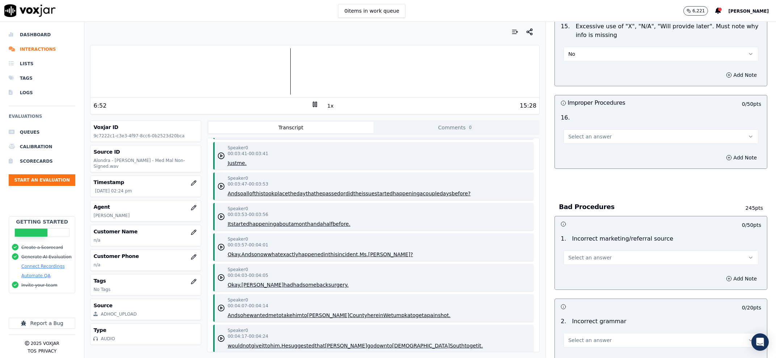
scroll to position [1844, 0]
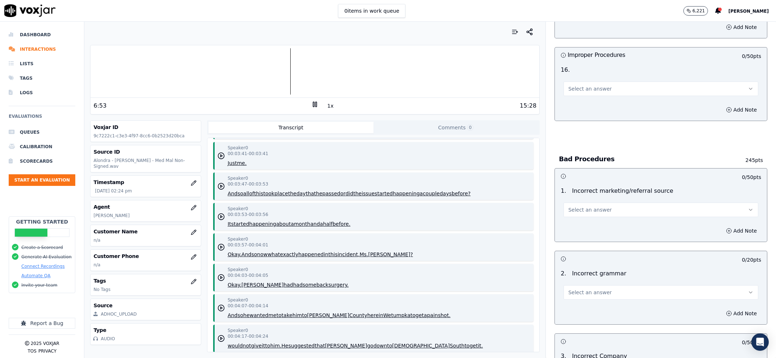
click at [581, 85] on span "Select an answer" at bounding box center [590, 88] width 43 height 7
click at [581, 126] on div "No" at bounding box center [647, 122] width 180 height 12
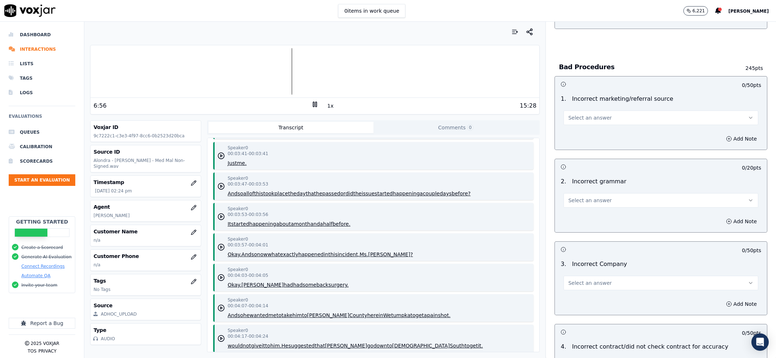
click at [596, 103] on div "Select an answer" at bounding box center [661, 114] width 206 height 22
click at [595, 114] on span "Select an answer" at bounding box center [590, 117] width 43 height 7
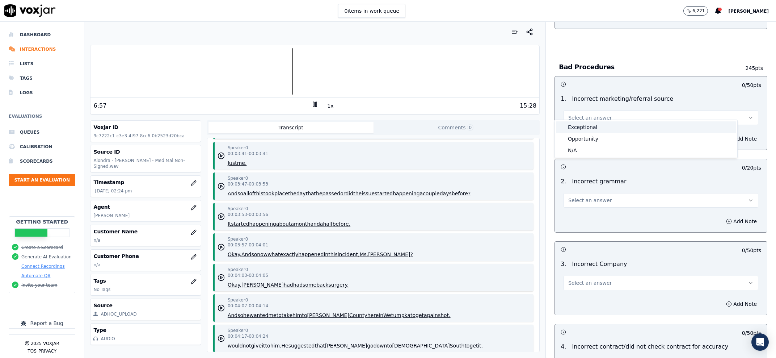
click at [598, 123] on div "Exceptional" at bounding box center [647, 127] width 180 height 12
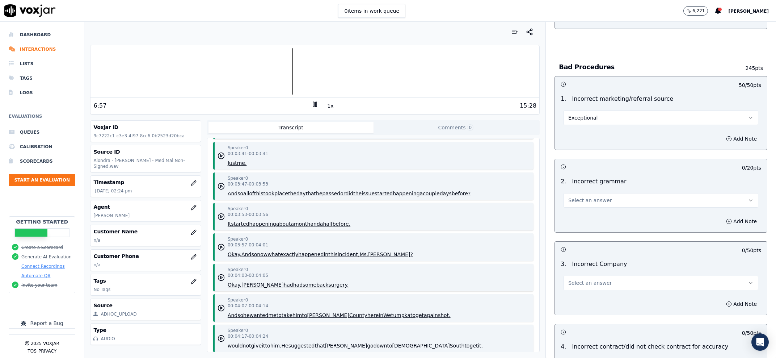
drag, startPoint x: 721, startPoint y: 134, endPoint x: 697, endPoint y: 148, distance: 27.6
click at [722, 135] on button "Add Note" at bounding box center [741, 139] width 39 height 10
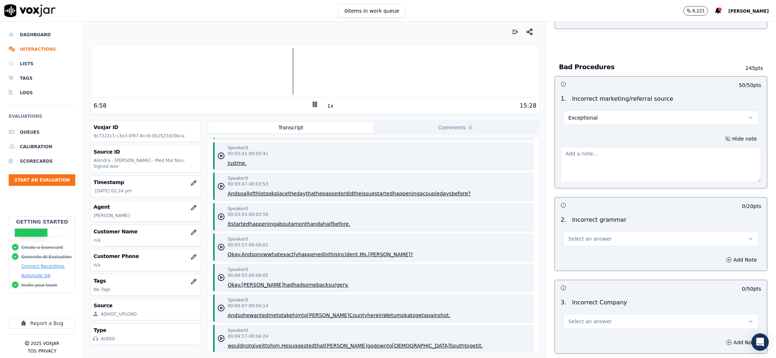
click at [592, 110] on button "Exceptional" at bounding box center [661, 117] width 195 height 14
click at [583, 139] on div "Opportunity" at bounding box center [647, 139] width 180 height 12
click at [585, 162] on textarea at bounding box center [661, 164] width 201 height 35
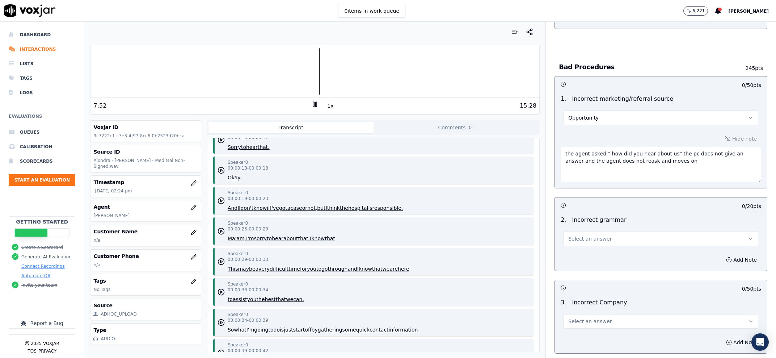
scroll to position [1363, 0]
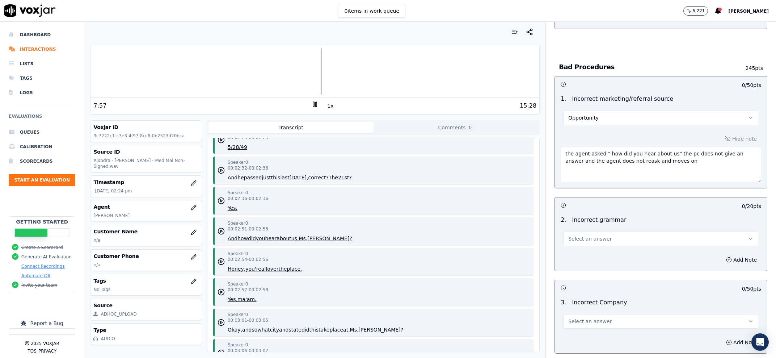
click at [657, 166] on textarea "the agent asked " how did you hear about us" the pc does not give an answer and…" at bounding box center [661, 164] width 201 height 35
click at [670, 160] on textarea "the agent asked " how did you hear about us" the pc does not give an answer and…" at bounding box center [661, 164] width 201 height 35
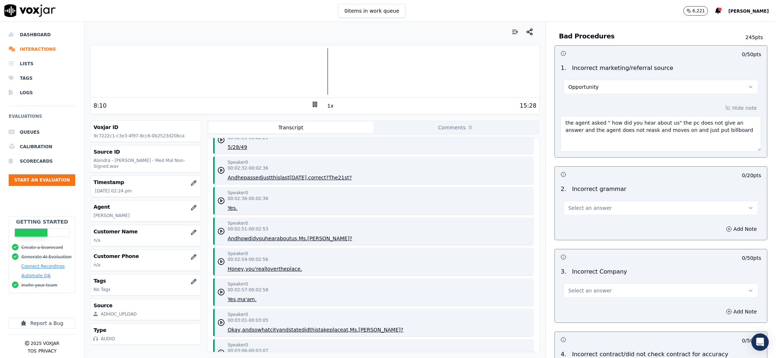
scroll to position [1982, 0]
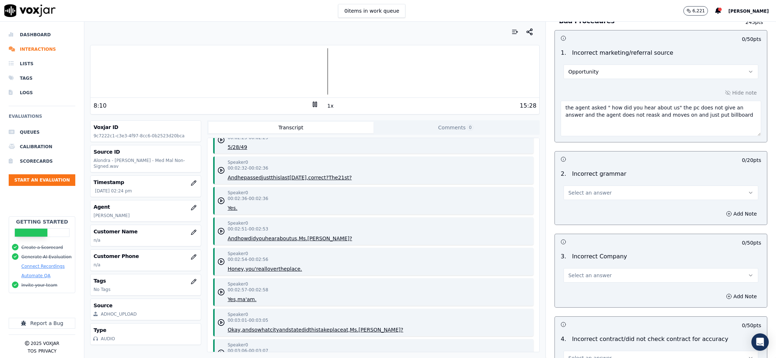
type textarea "the agent asked " how did you hear about us" the pc does not give an answer and…"
click at [617, 190] on button "Select an answer" at bounding box center [661, 192] width 195 height 14
drag, startPoint x: 601, startPoint y: 207, endPoint x: 599, endPoint y: 202, distance: 5.5
click at [599, 202] on div "Exceptional" at bounding box center [647, 202] width 180 height 12
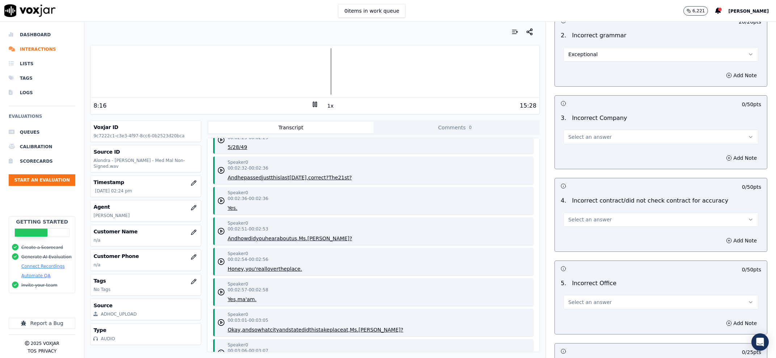
click at [595, 133] on span "Select an answer" at bounding box center [590, 136] width 43 height 7
click at [588, 148] on div "Exceptional" at bounding box center [647, 147] width 180 height 12
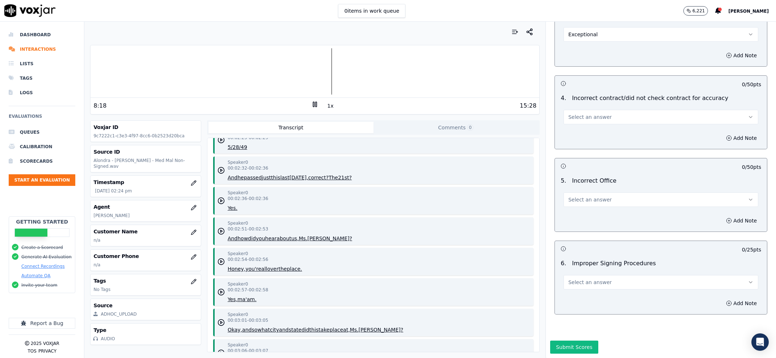
click at [600, 110] on button "Select an answer" at bounding box center [661, 117] width 195 height 14
click at [595, 135] on div "N/A" at bounding box center [647, 136] width 180 height 12
click at [579, 196] on span "Select an answer" at bounding box center [590, 199] width 43 height 7
click at [580, 195] on div "Exceptional" at bounding box center [647, 195] width 180 height 12
click at [586, 275] on button "Select an answer" at bounding box center [661, 282] width 195 height 14
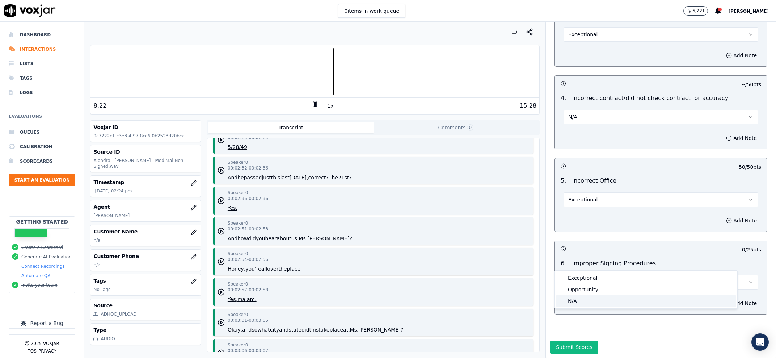
click at [586, 303] on div "N/A" at bounding box center [647, 301] width 180 height 12
click at [573, 340] on button "Submit Scores" at bounding box center [574, 346] width 48 height 13
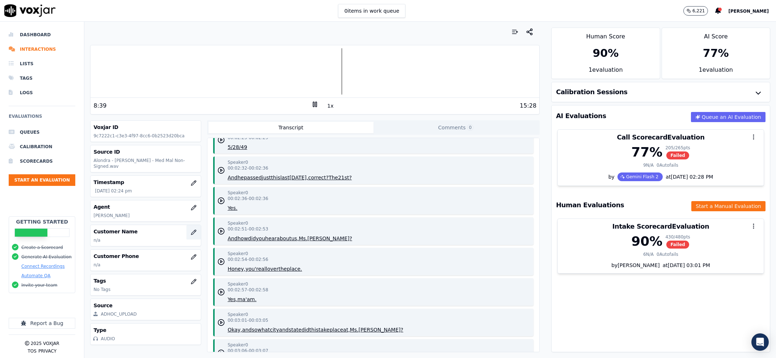
click at [187, 225] on button "button" at bounding box center [194, 232] width 14 height 14
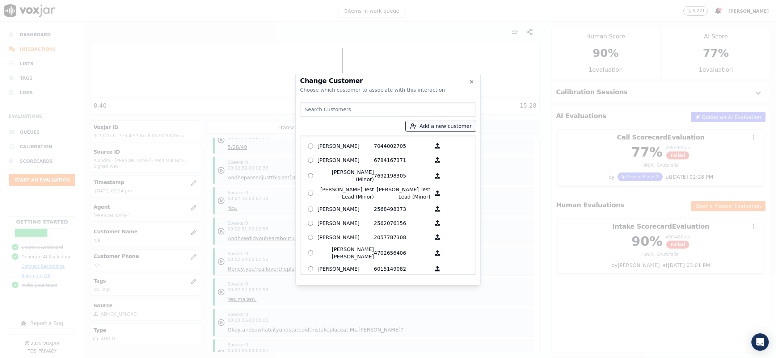
click at [441, 128] on button "Add a new customer" at bounding box center [441, 126] width 70 height 10
type input "John R Isaacs (Deceased)"
click at [437, 176] on div "Add a New Customer John R Isaacs (Deceased) Add New Customer" at bounding box center [444, 168] width 95 height 65
click at [436, 178] on input "Add a New Customer" at bounding box center [444, 182] width 95 height 12
paste input "2055794184"
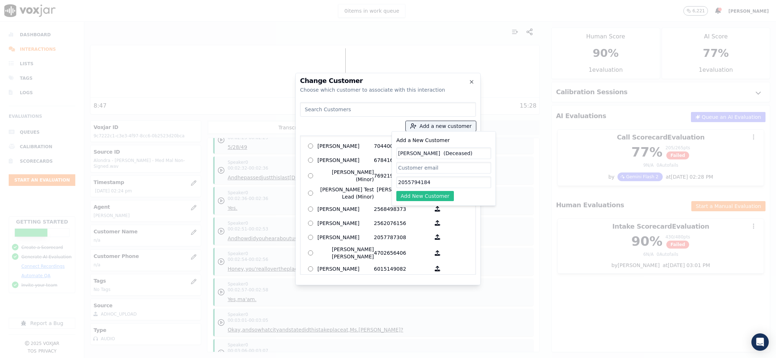
type input "2055794184"
click at [431, 194] on button "Add New Customer" at bounding box center [426, 196] width 58 height 10
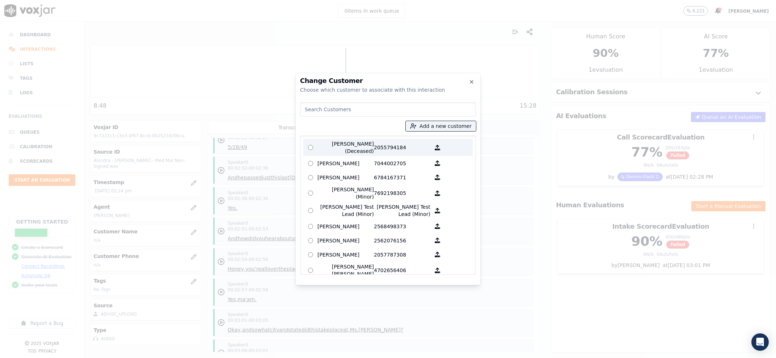
click at [361, 151] on p "John R Isaacs (Deceased)" at bounding box center [346, 147] width 56 height 14
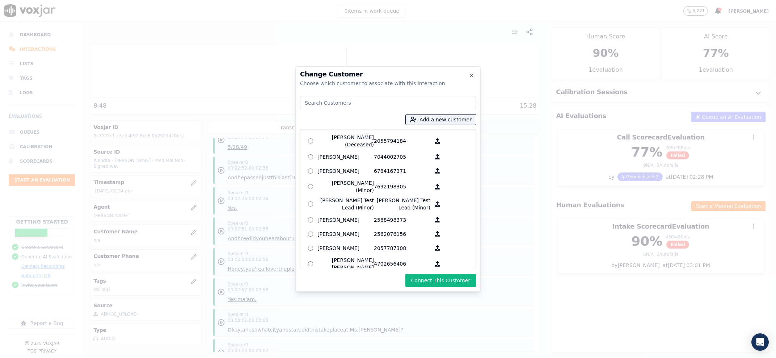
click at [462, 274] on div "Change Customer Choose which customer to associate with this interaction Add a …" at bounding box center [388, 178] width 185 height 225
click at [462, 275] on button "Connect This Customer" at bounding box center [441, 280] width 71 height 13
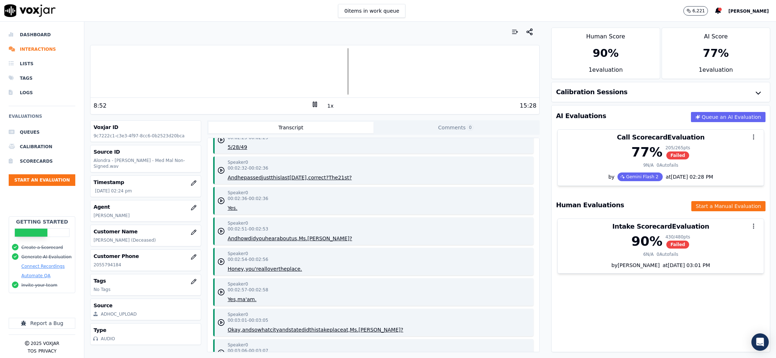
click at [309, 101] on div "8:52 1x 15:28" at bounding box center [315, 106] width 449 height 16
click at [313, 102] on rect at bounding box center [313, 104] width 1 height 5
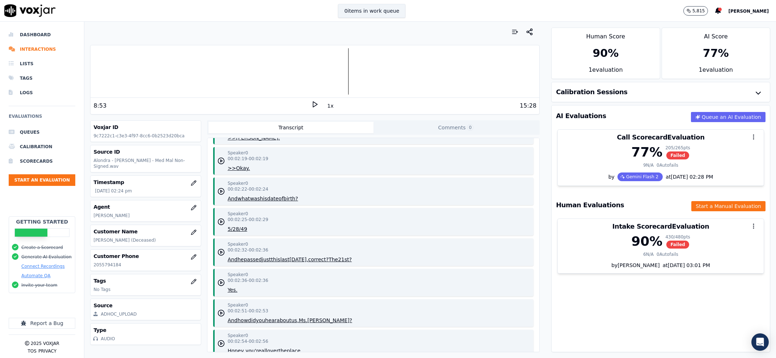
scroll to position [1281, 0]
click at [92, 237] on div "Customer Name John R Isaacs (Deceased)" at bounding box center [146, 235] width 110 height 21
click at [173, 205] on h3 "Agent" at bounding box center [145, 206] width 104 height 7
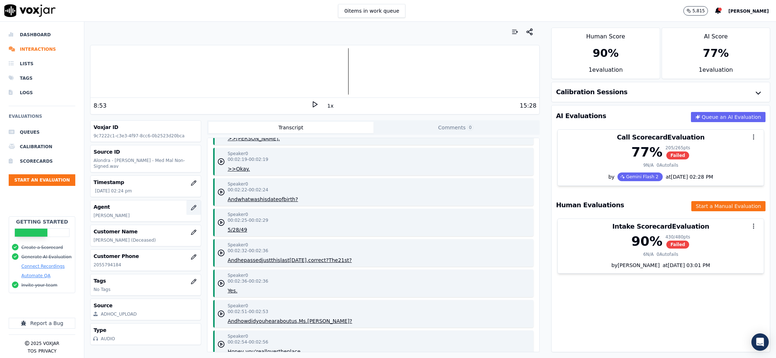
click at [191, 205] on icon "button" at bounding box center [194, 208] width 6 height 6
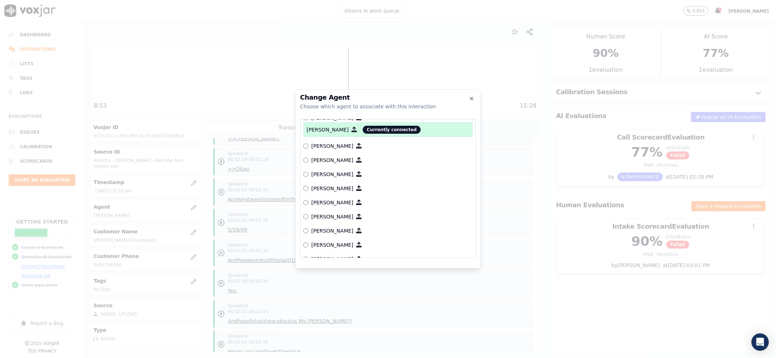
scroll to position [590, 0]
click at [326, 160] on p "[PERSON_NAME]" at bounding box center [332, 162] width 42 height 7
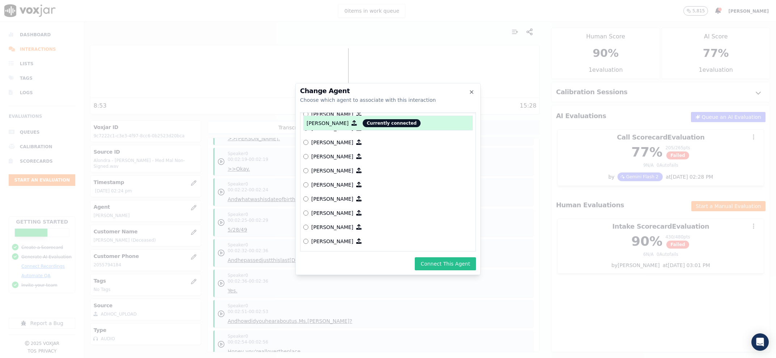
click at [454, 265] on button "Connect This Agent" at bounding box center [445, 263] width 61 height 13
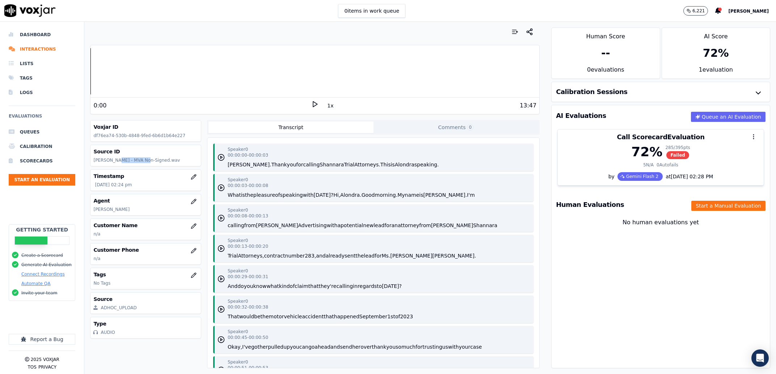
drag, startPoint x: 138, startPoint y: 162, endPoint x: 113, endPoint y: 162, distance: 24.6
click at [113, 162] on p "[PERSON_NAME] - MVA Non-Signed.wav" at bounding box center [145, 161] width 104 height 6
drag, startPoint x: 113, startPoint y: 162, endPoint x: 131, endPoint y: 162, distance: 18.5
click at [131, 162] on p "[PERSON_NAME] - MVA Non-Signed.wav" at bounding box center [145, 161] width 104 height 6
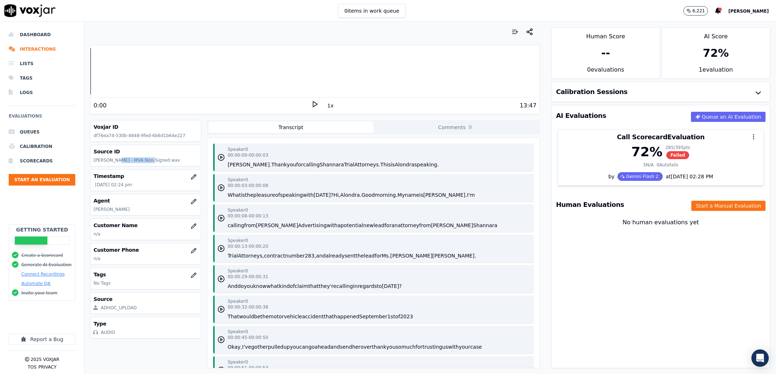
copy p "[PERSON_NAME]"
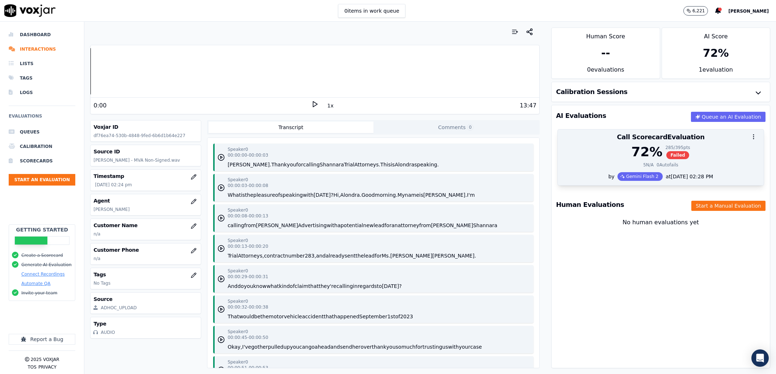
click at [566, 172] on div "72 % 285 / 395 pts Failed 5 N/A 0 Autofails" at bounding box center [661, 159] width 206 height 28
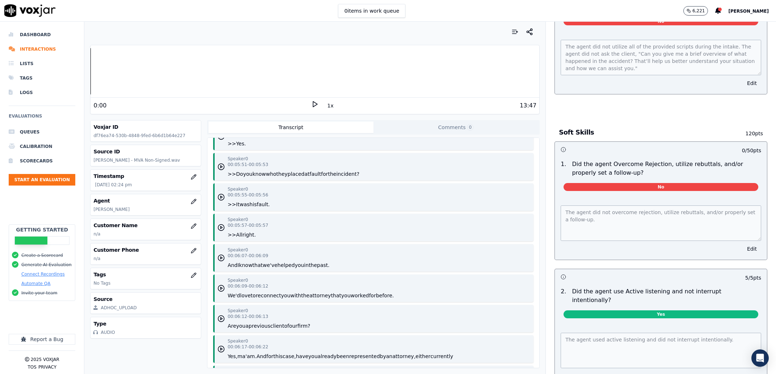
scroll to position [876, 0]
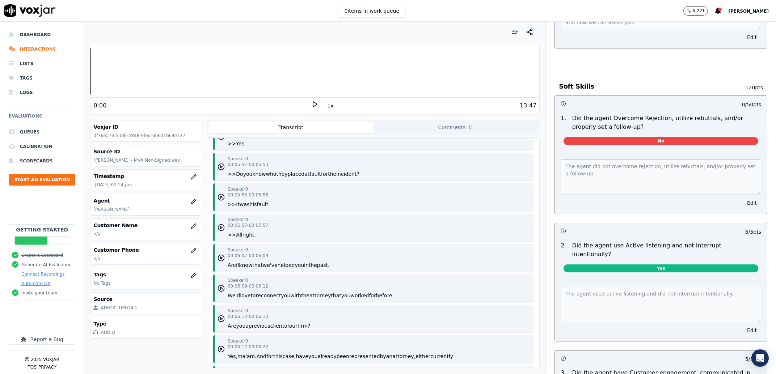
click at [743, 208] on button "Edit" at bounding box center [752, 203] width 18 height 10
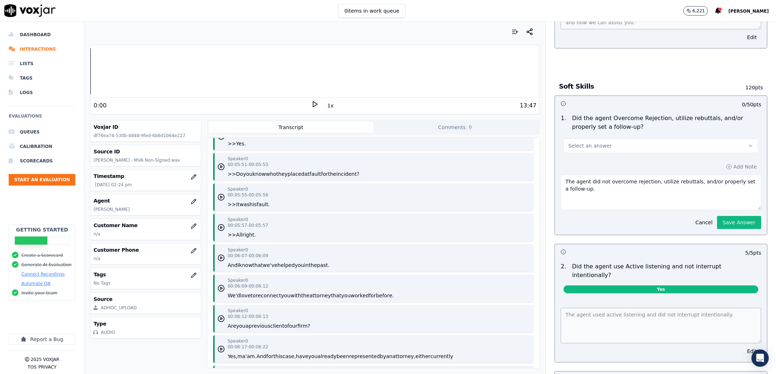
click at [627, 153] on button "Select an answer" at bounding box center [661, 146] width 195 height 14
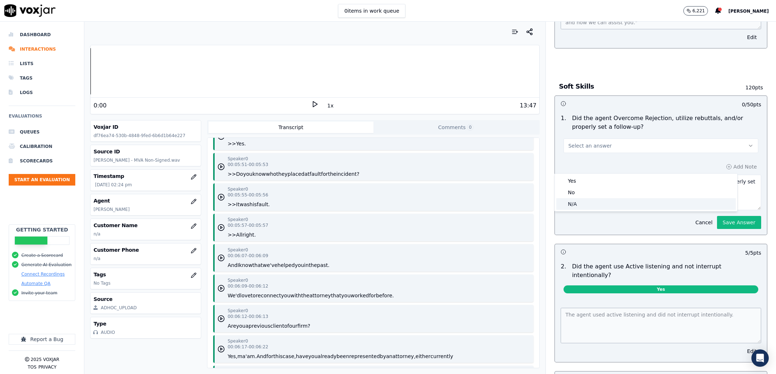
click at [619, 202] on div "N/A" at bounding box center [647, 204] width 180 height 12
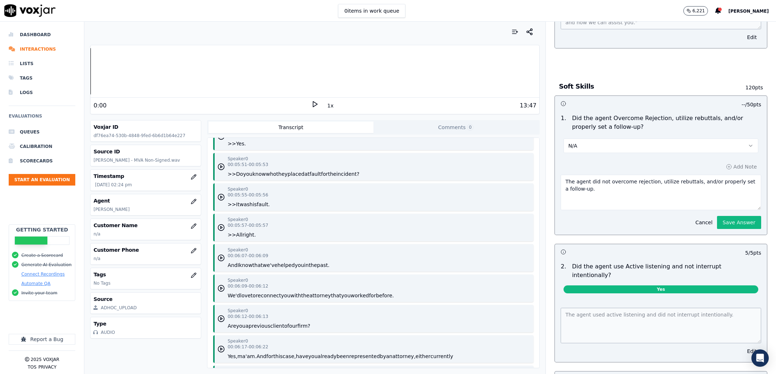
click at [696, 229] on div "Cancel Save Answer" at bounding box center [726, 219] width 70 height 19
click at [732, 229] on button "Save Answer" at bounding box center [739, 222] width 44 height 13
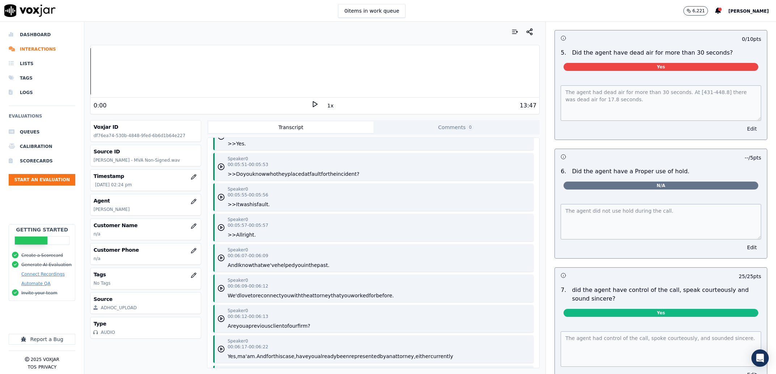
scroll to position [1458, 0]
click at [743, 134] on button "Edit" at bounding box center [752, 129] width 18 height 10
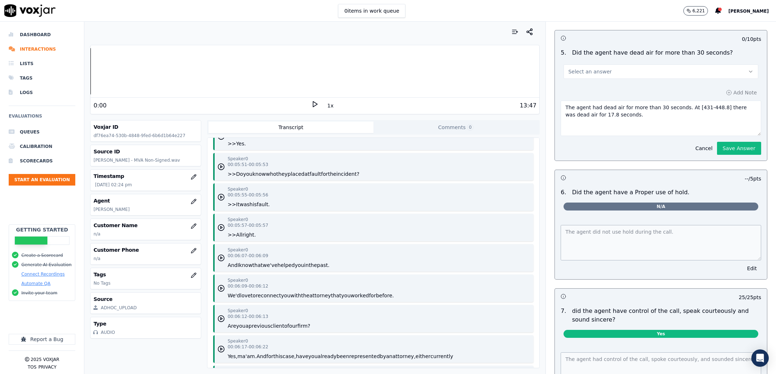
click at [618, 79] on button "Select an answer" at bounding box center [661, 71] width 195 height 14
click at [602, 135] on div "No" at bounding box center [647, 137] width 180 height 12
click at [728, 155] on button "Save Answer" at bounding box center [739, 148] width 44 height 13
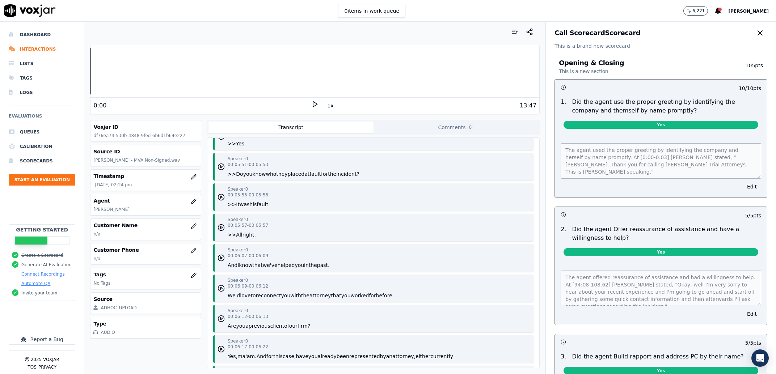
scroll to position [0, 0]
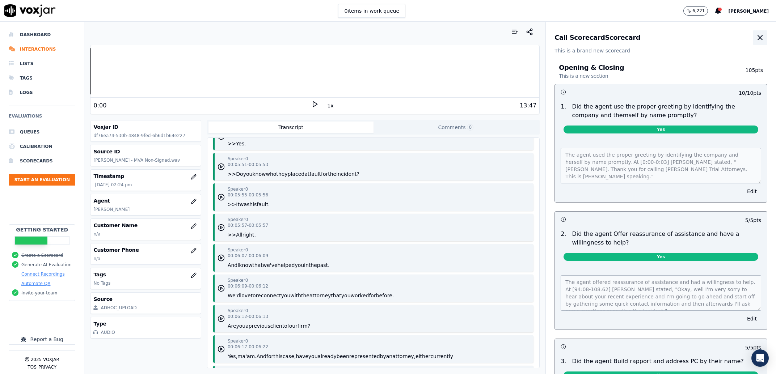
click at [756, 41] on icon "button" at bounding box center [760, 37] width 9 height 9
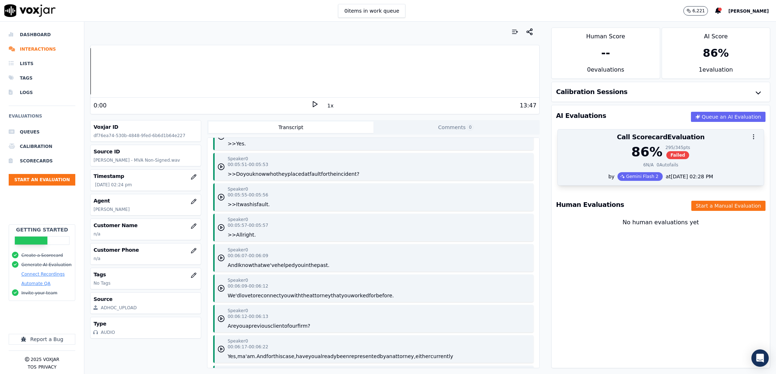
click at [576, 167] on div "6 N/A 0 Autofails" at bounding box center [660, 165] width 197 height 6
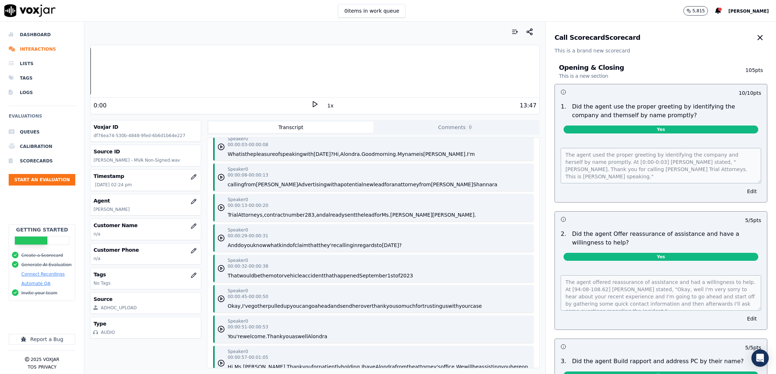
click at [734, 30] on div "Call Scorecard Scorecard This is a brand new scorecard" at bounding box center [661, 38] width 230 height 33
drag, startPoint x: 734, startPoint y: 32, endPoint x: 738, endPoint y: 36, distance: 5.1
click at [753, 35] on button "button" at bounding box center [760, 37] width 14 height 14
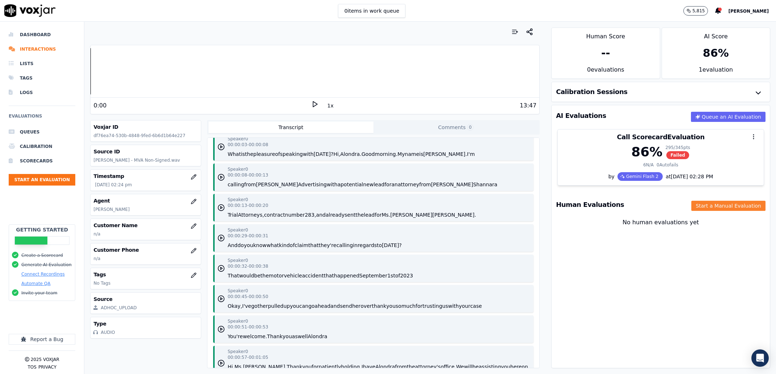
click at [692, 202] on button "Start a Manual Evaluation" at bounding box center [729, 206] width 74 height 10
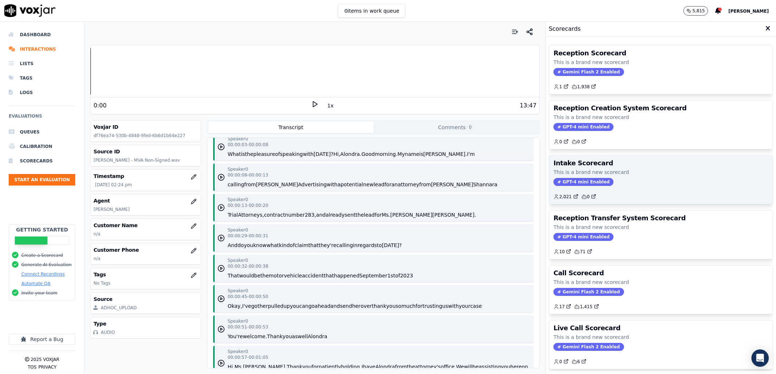
click at [623, 177] on div "Intake Scorecard This is a brand new scorecard GPT-4 mini Enabled 2,021 0" at bounding box center [661, 180] width 224 height 49
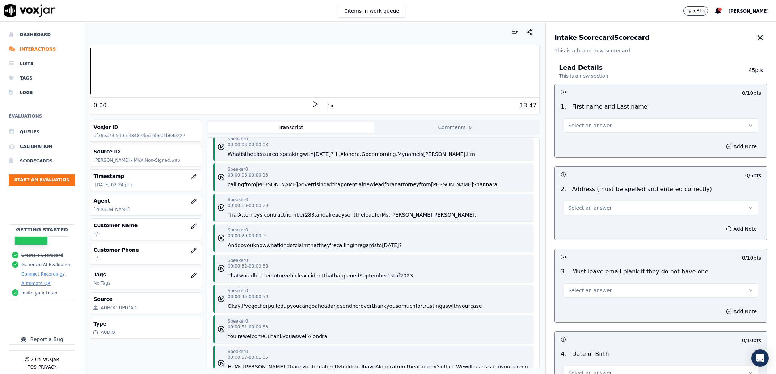
click at [596, 128] on span "Select an answer" at bounding box center [590, 125] width 43 height 7
click at [595, 137] on div "Yes" at bounding box center [647, 142] width 180 height 12
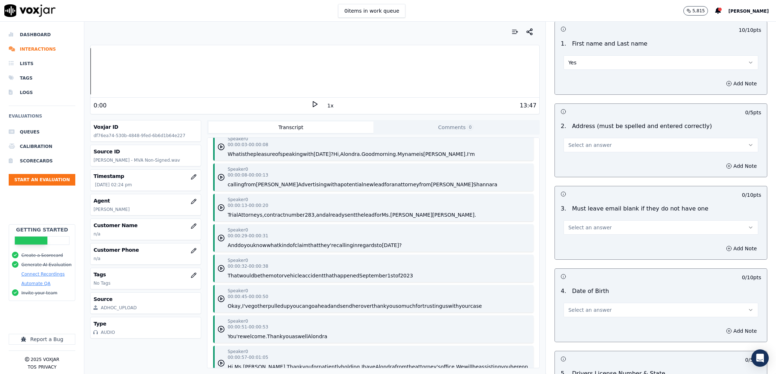
scroll to position [92, 0]
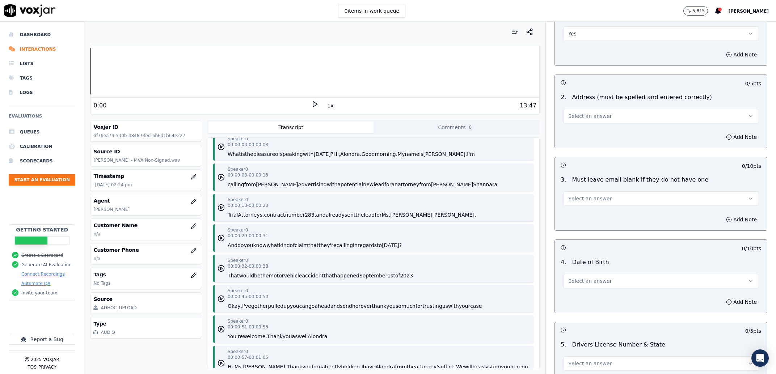
click at [576, 120] on span "Select an answer" at bounding box center [590, 116] width 43 height 7
click at [578, 134] on div "Yes" at bounding box center [647, 133] width 180 height 12
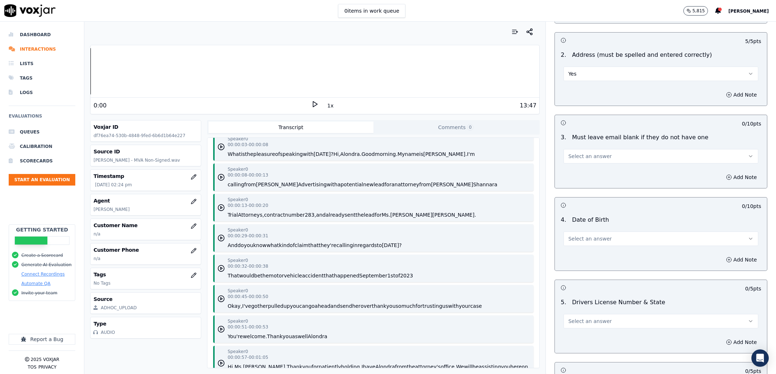
scroll to position [184, 0]
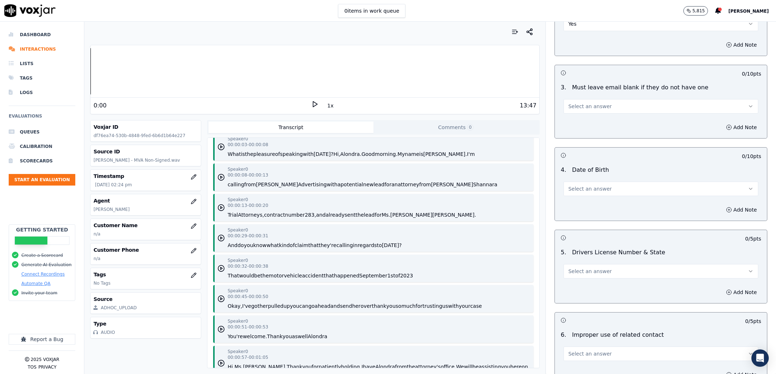
click at [580, 108] on span "Select an answer" at bounding box center [590, 106] width 43 height 7
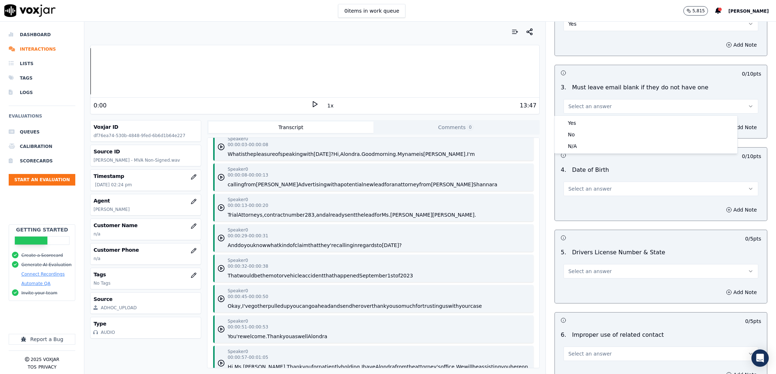
click at [586, 115] on div "3 . Must leave email blank if they do not have one Select an answer" at bounding box center [661, 98] width 212 height 36
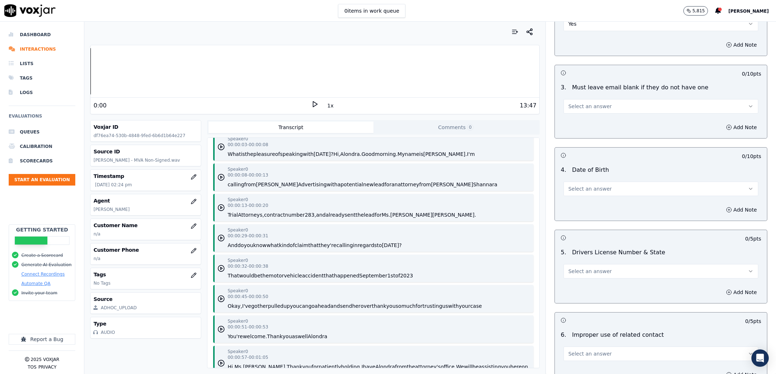
click at [586, 110] on button "Select an answer" at bounding box center [661, 106] width 195 height 14
click at [586, 125] on div "Yes" at bounding box center [647, 123] width 180 height 12
click at [580, 184] on button "Select an answer" at bounding box center [661, 189] width 195 height 14
click at [583, 201] on div "Yes" at bounding box center [647, 206] width 180 height 12
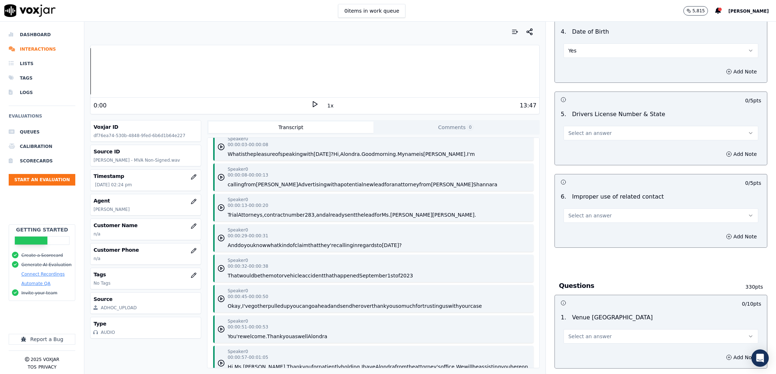
click at [580, 132] on span "Select an answer" at bounding box center [590, 133] width 43 height 7
click at [589, 154] on div "Yes" at bounding box center [647, 150] width 180 height 12
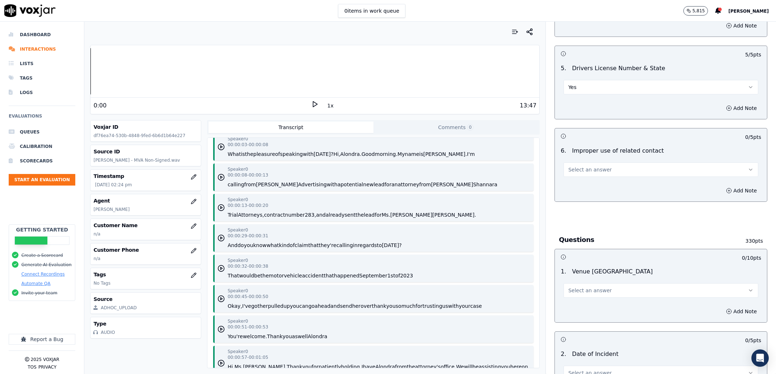
click at [581, 172] on span "Select an answer" at bounding box center [590, 169] width 43 height 7
click at [588, 187] on div "Yes" at bounding box center [647, 187] width 180 height 12
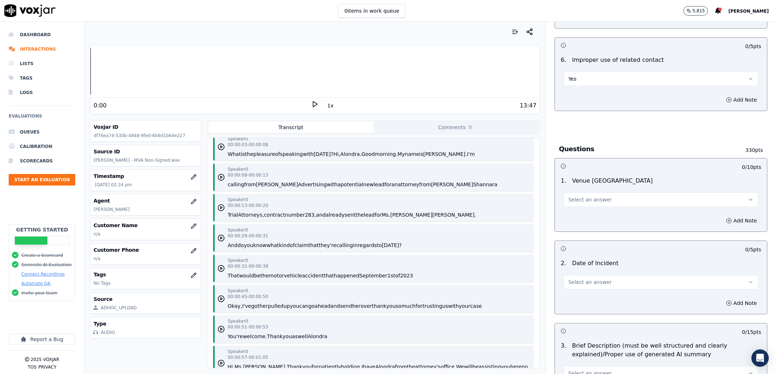
scroll to position [415, 0]
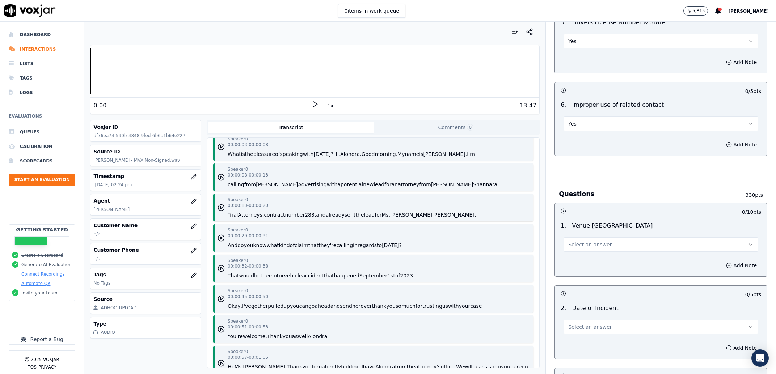
click at [587, 121] on button "Yes" at bounding box center [661, 124] width 195 height 14
click at [590, 156] on div "No" at bounding box center [647, 152] width 180 height 12
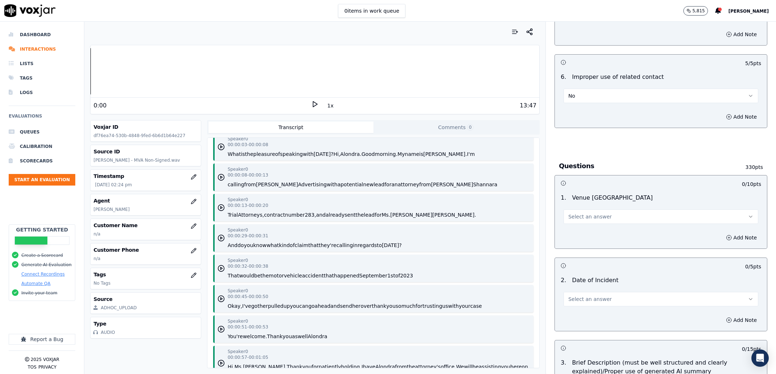
scroll to position [461, 0]
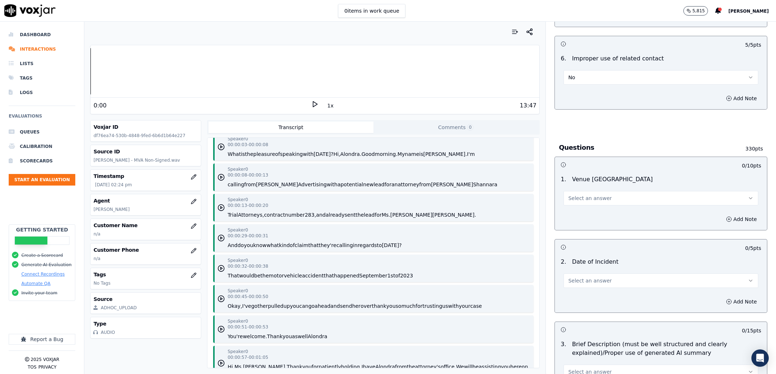
click at [588, 199] on span "Select an answer" at bounding box center [590, 198] width 43 height 7
click at [589, 208] on div "Yes No N/A" at bounding box center [646, 227] width 183 height 38
click at [588, 210] on div "Yes" at bounding box center [647, 216] width 180 height 12
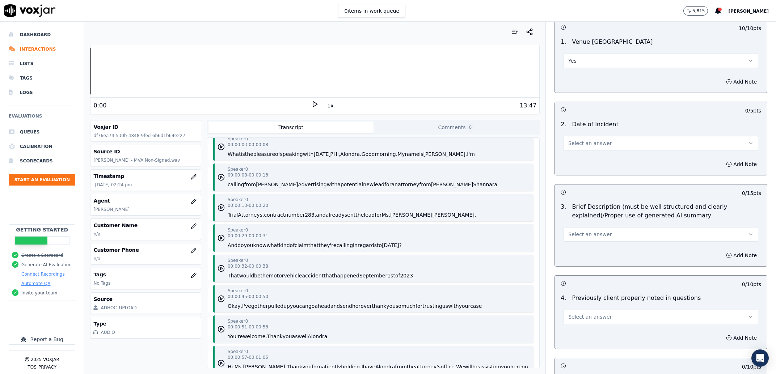
scroll to position [599, 0]
click at [589, 147] on button "Select an answer" at bounding box center [661, 143] width 195 height 14
click at [584, 165] on div "Yes" at bounding box center [647, 160] width 180 height 12
click at [583, 136] on button "Yes" at bounding box center [661, 143] width 195 height 14
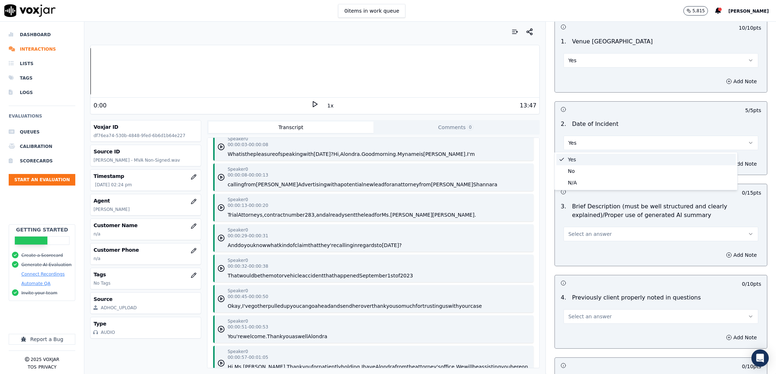
click at [579, 163] on div "Yes" at bounding box center [647, 160] width 180 height 12
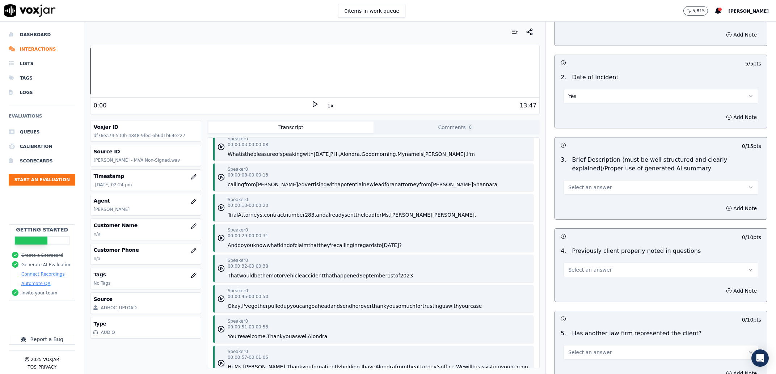
scroll to position [691, 0]
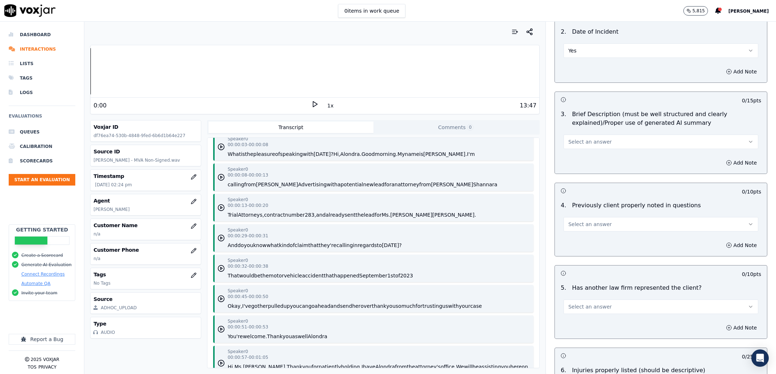
click at [578, 142] on span "Select an answer" at bounding box center [590, 141] width 43 height 7
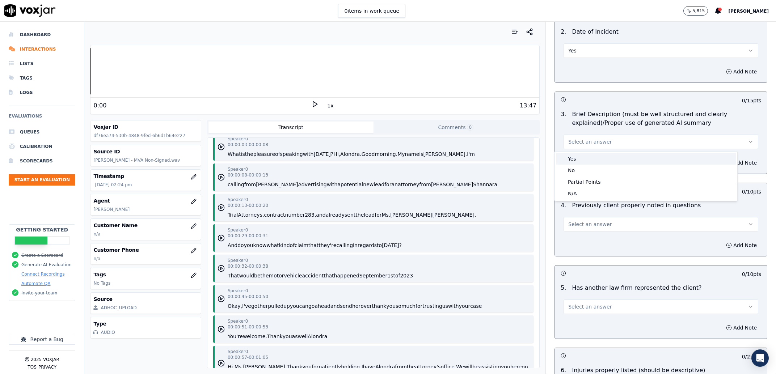
click at [582, 163] on div "Yes" at bounding box center [647, 159] width 180 height 12
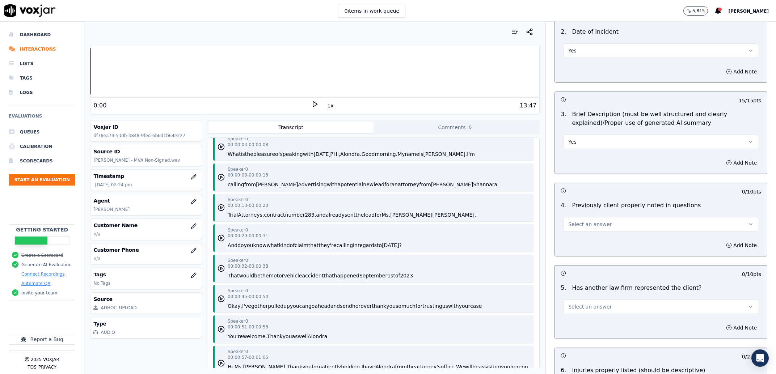
scroll to position [784, 0]
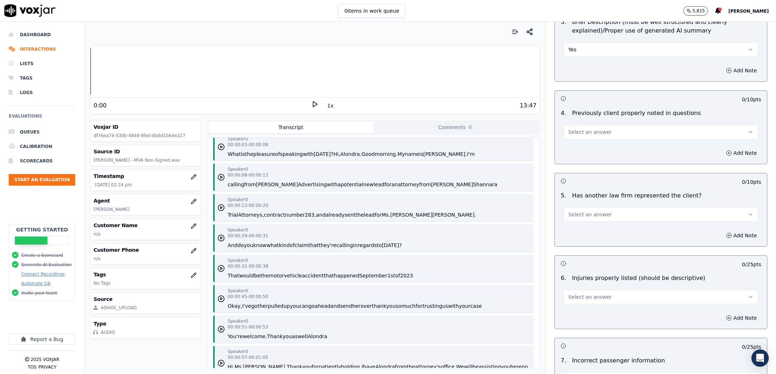
click at [595, 133] on span "Select an answer" at bounding box center [590, 132] width 43 height 7
click at [591, 154] on div "Yes" at bounding box center [647, 149] width 180 height 12
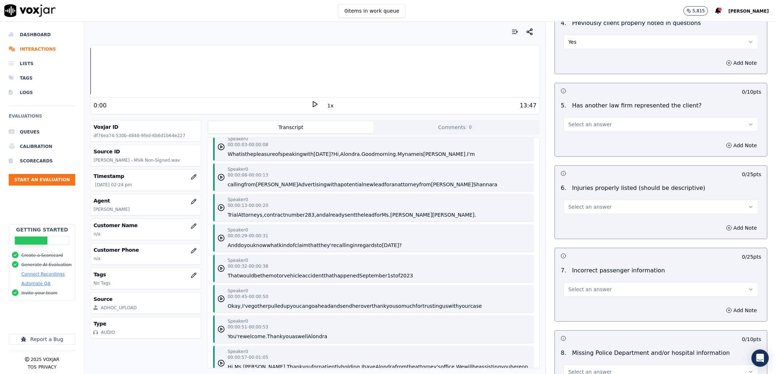
scroll to position [876, 0]
click at [586, 129] on button "Select an answer" at bounding box center [661, 123] width 195 height 14
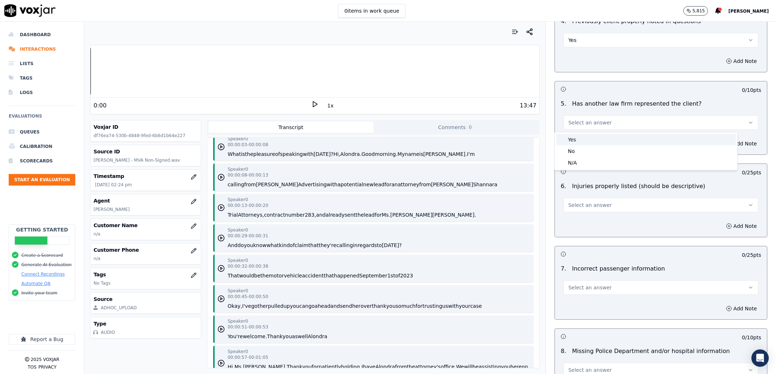
click at [586, 144] on div "Yes" at bounding box center [647, 140] width 180 height 12
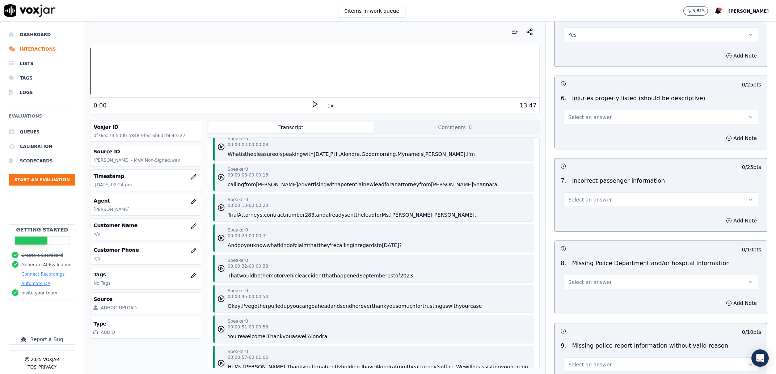
scroll to position [968, 0]
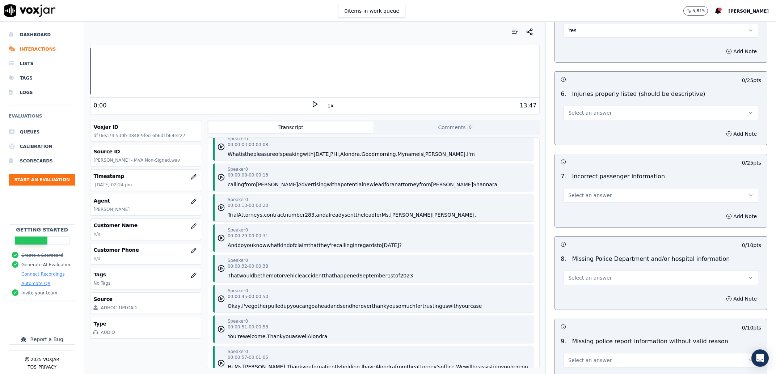
click at [590, 116] on span "Select an answer" at bounding box center [590, 112] width 43 height 7
click at [587, 127] on div "Yes" at bounding box center [647, 131] width 180 height 12
click at [614, 202] on button "Select an answer" at bounding box center [661, 195] width 195 height 14
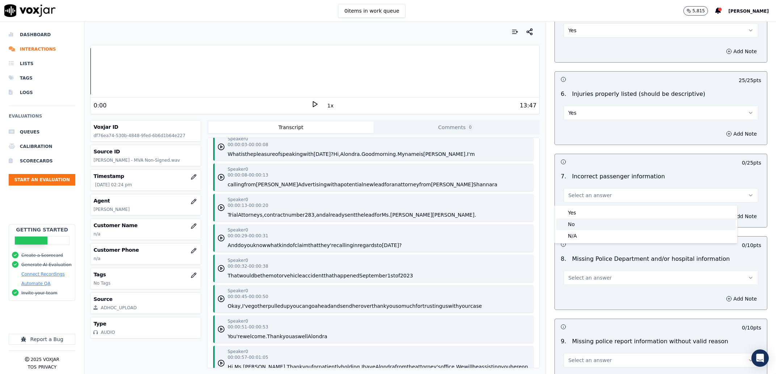
click at [593, 223] on div "No" at bounding box center [647, 225] width 180 height 12
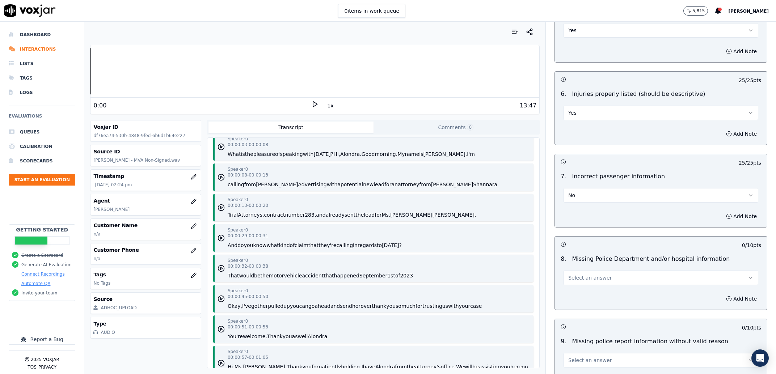
click at [586, 282] on span "Select an answer" at bounding box center [590, 278] width 43 height 7
click at [591, 306] on div "No" at bounding box center [647, 307] width 180 height 12
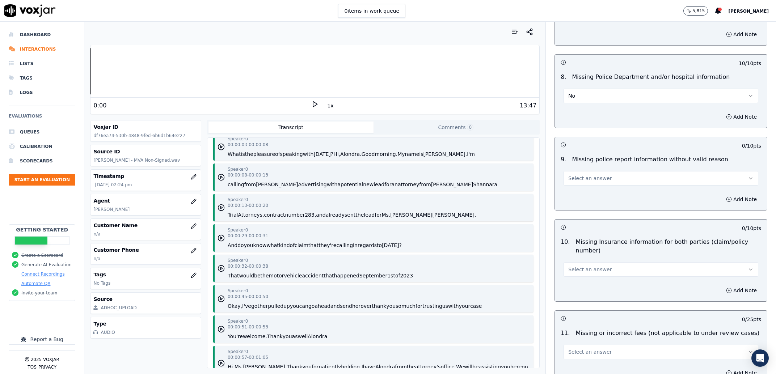
scroll to position [1152, 0]
click at [583, 185] on div "9 . Missing police report information without valid reason Select an answer" at bounding box center [661, 168] width 212 height 36
click at [589, 183] on button "Select an answer" at bounding box center [661, 176] width 195 height 14
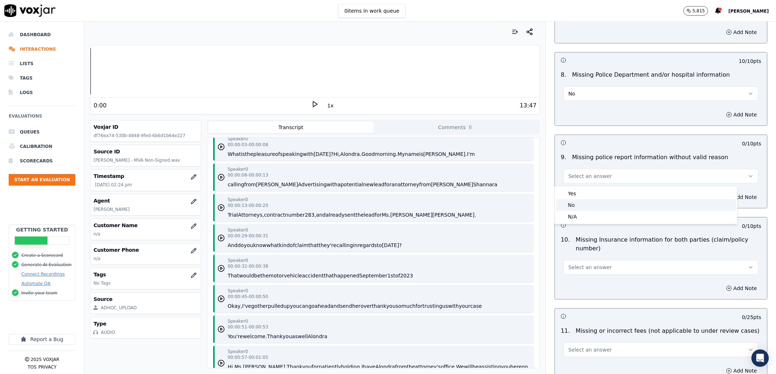
click at [586, 206] on div "No" at bounding box center [647, 206] width 180 height 12
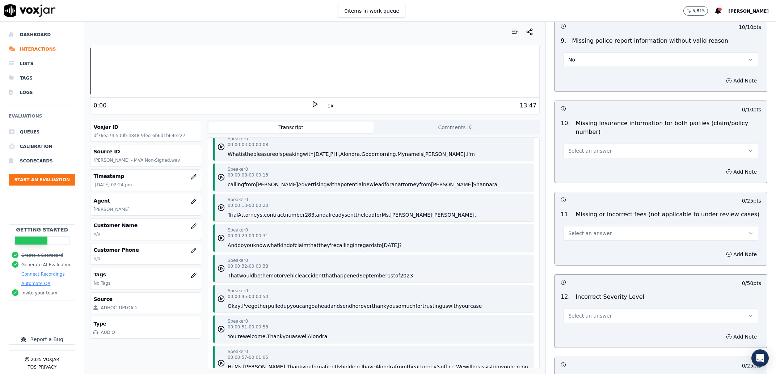
scroll to position [1291, 0]
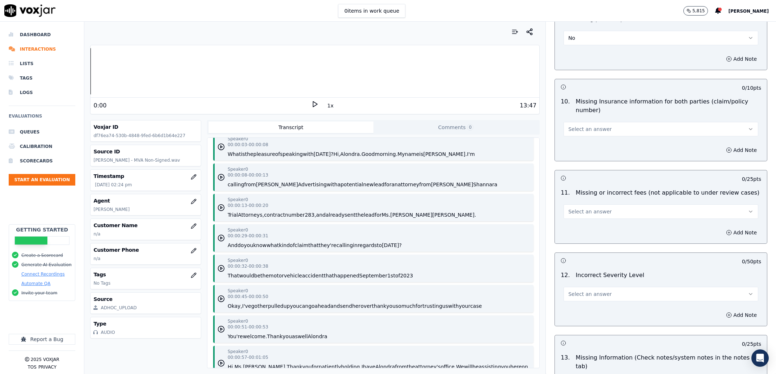
click at [607, 139] on div "10 . Missing Insurance information for both parties (claim/policy number) Selec…" at bounding box center [661, 117] width 212 height 45
click at [603, 134] on button "Select an answer" at bounding box center [661, 129] width 195 height 14
drag, startPoint x: 597, startPoint y: 165, endPoint x: 599, endPoint y: 160, distance: 6.0
click at [599, 160] on div "Yes No N/A" at bounding box center [646, 158] width 183 height 38
click at [599, 160] on div "No" at bounding box center [647, 158] width 180 height 12
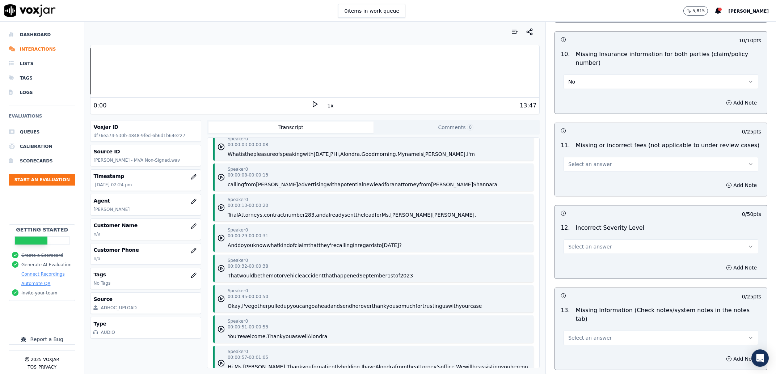
scroll to position [1383, 0]
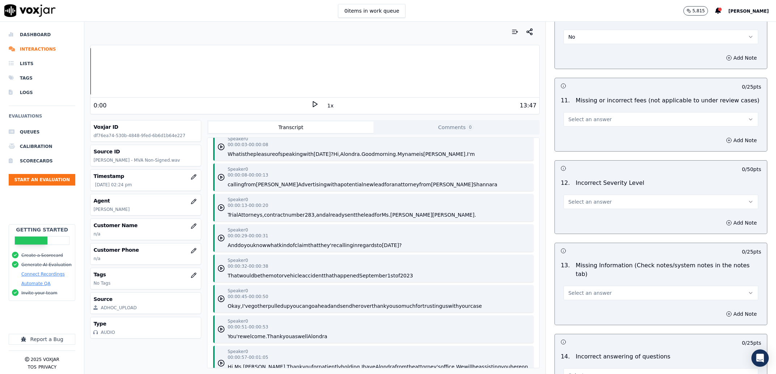
click at [583, 117] on button "Select an answer" at bounding box center [661, 119] width 195 height 14
click at [586, 156] on div "N/A" at bounding box center [647, 161] width 180 height 12
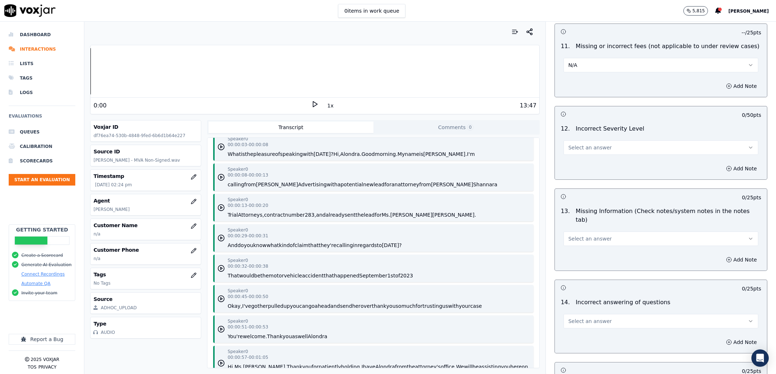
scroll to position [1475, 0]
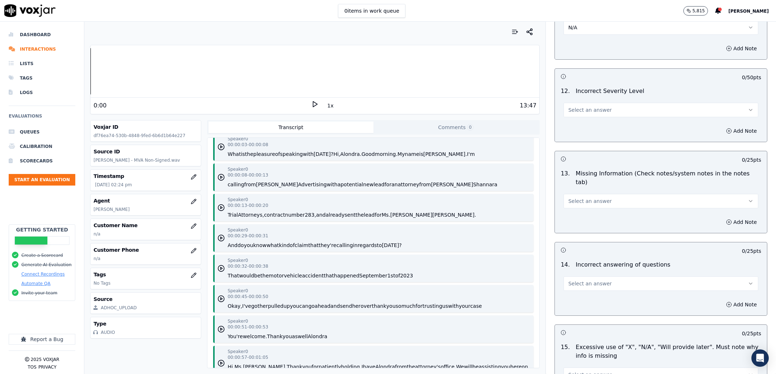
click at [593, 112] on span "Select an answer" at bounding box center [590, 109] width 43 height 7
click at [587, 139] on div "No" at bounding box center [647, 140] width 180 height 12
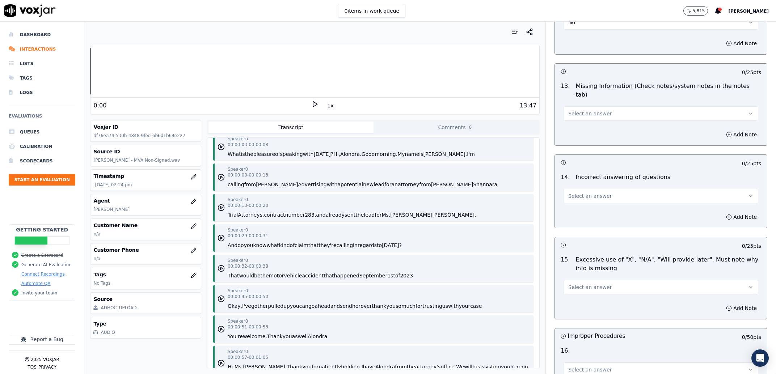
scroll to position [1567, 0]
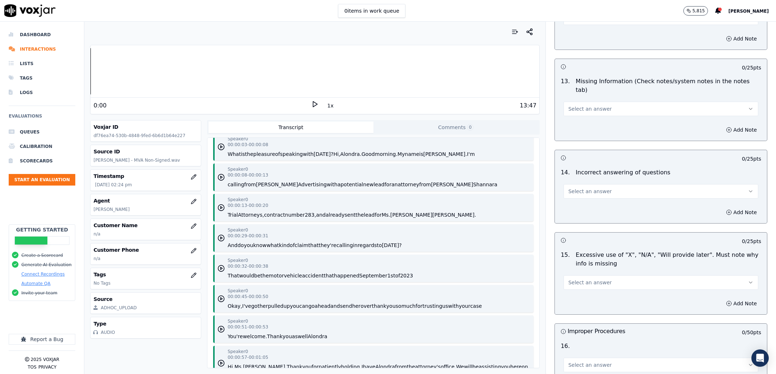
click at [585, 106] on button "Select an answer" at bounding box center [661, 109] width 195 height 14
click at [589, 126] on div "Yes No N/A" at bounding box center [646, 130] width 183 height 38
click at [589, 126] on div "No" at bounding box center [647, 130] width 180 height 12
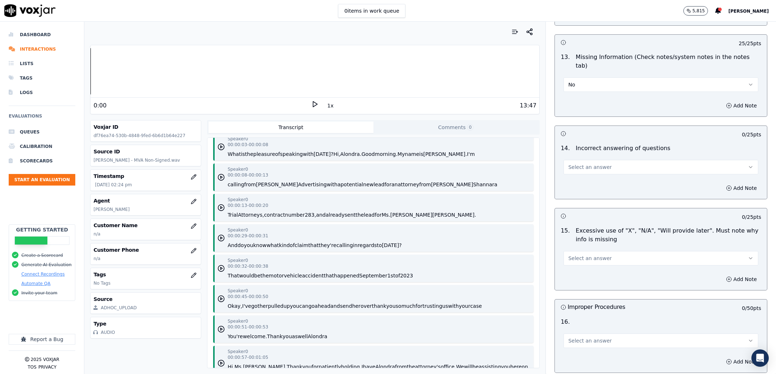
scroll to position [1613, 0]
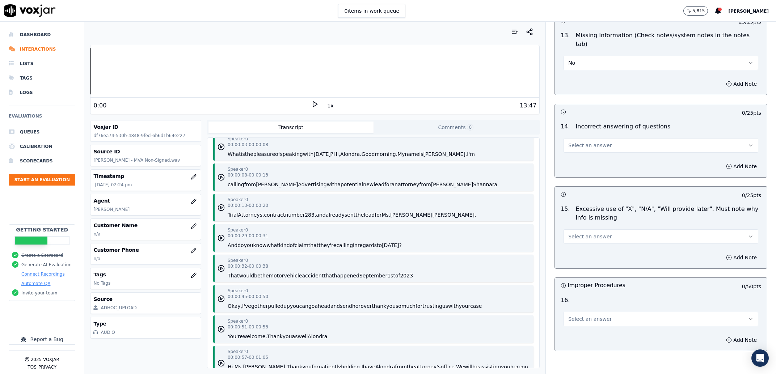
click at [587, 142] on span "Select an answer" at bounding box center [590, 145] width 43 height 7
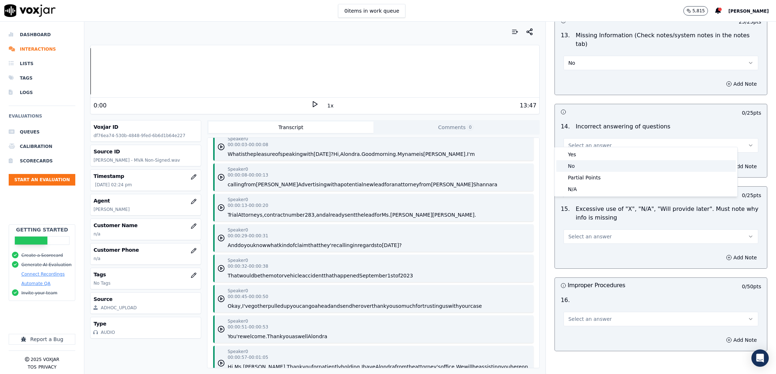
click at [592, 166] on div "No" at bounding box center [647, 166] width 180 height 12
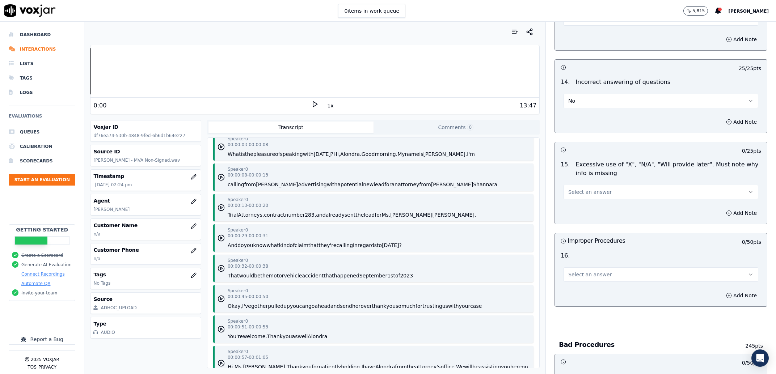
scroll to position [1706, 0]
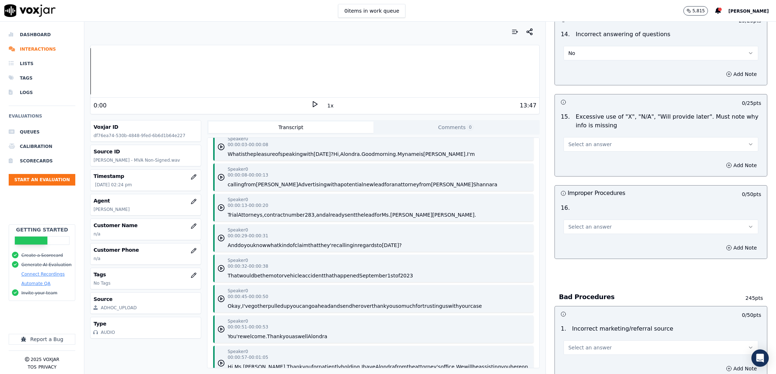
click at [590, 137] on button "Select an answer" at bounding box center [661, 144] width 195 height 14
click at [590, 170] on div "No" at bounding box center [647, 166] width 180 height 12
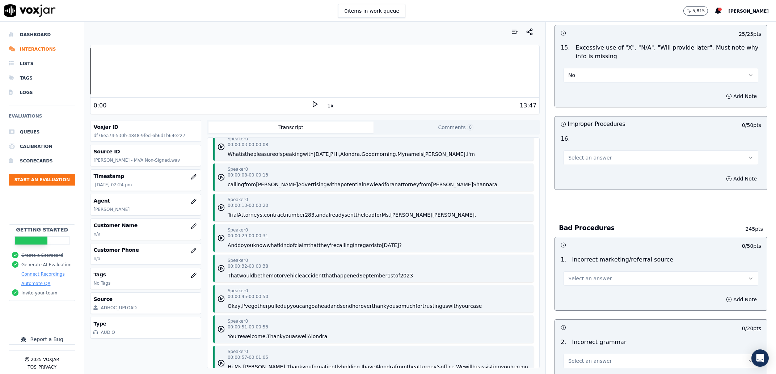
scroll to position [1844, 0]
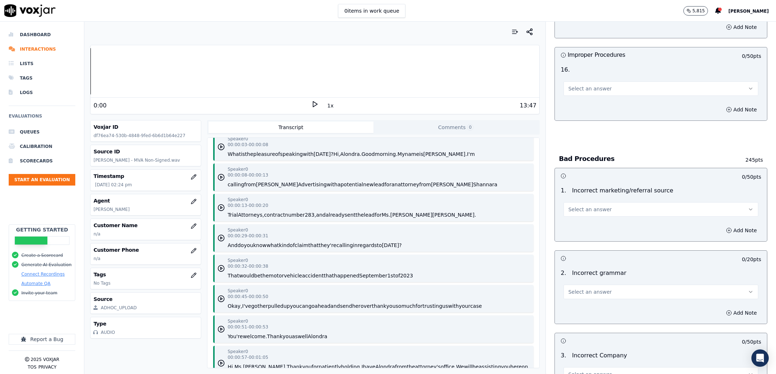
click at [606, 83] on button "Select an answer" at bounding box center [661, 88] width 195 height 14
click at [590, 123] on div "No" at bounding box center [647, 122] width 180 height 12
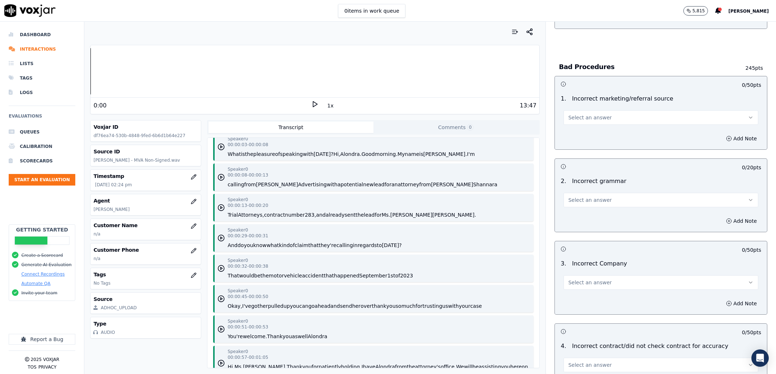
drag, startPoint x: 592, startPoint y: 99, endPoint x: 588, endPoint y: 116, distance: 17.0
click at [592, 103] on div "Select an answer" at bounding box center [661, 114] width 206 height 22
click at [588, 116] on button "Select an answer" at bounding box center [661, 117] width 195 height 14
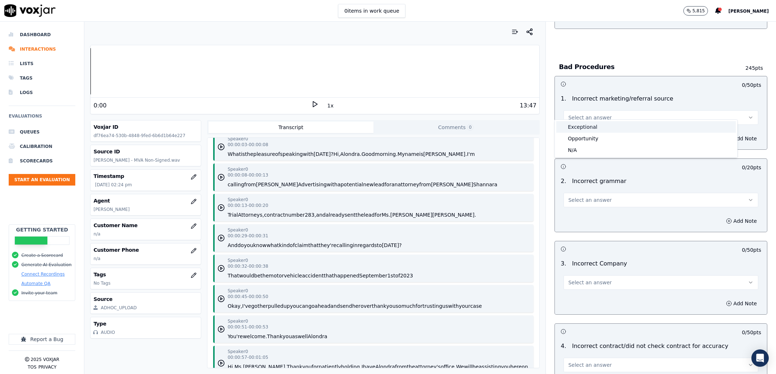
click at [589, 126] on div "Exceptional" at bounding box center [647, 127] width 180 height 12
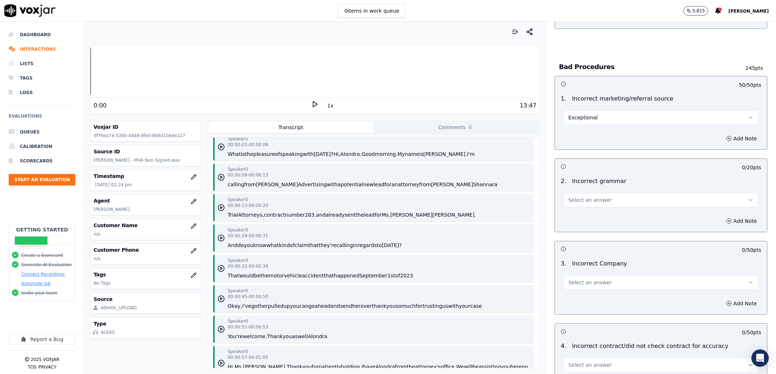
scroll to position [1982, 0]
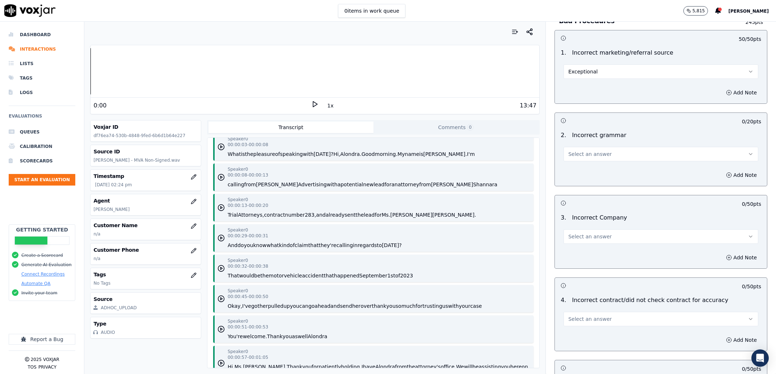
click at [579, 151] on span "Select an answer" at bounding box center [590, 154] width 43 height 7
click at [579, 163] on div "Exceptional" at bounding box center [647, 164] width 180 height 12
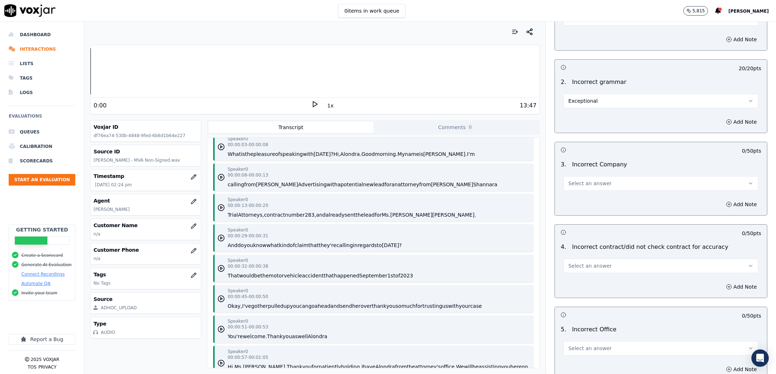
scroll to position [2120, 0]
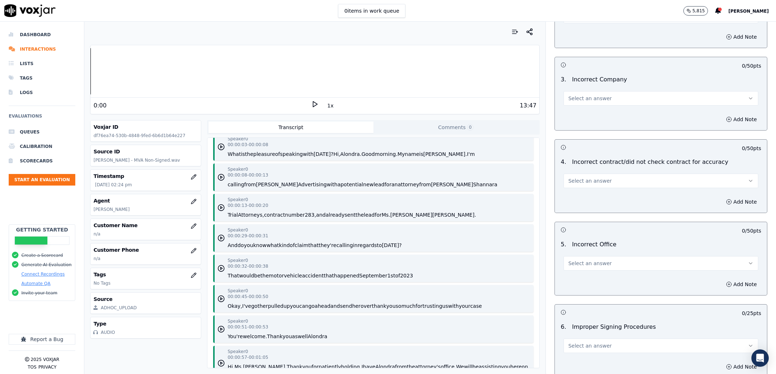
click at [600, 91] on button "Select an answer" at bounding box center [661, 98] width 195 height 14
click at [586, 111] on div "Exceptional" at bounding box center [647, 108] width 180 height 12
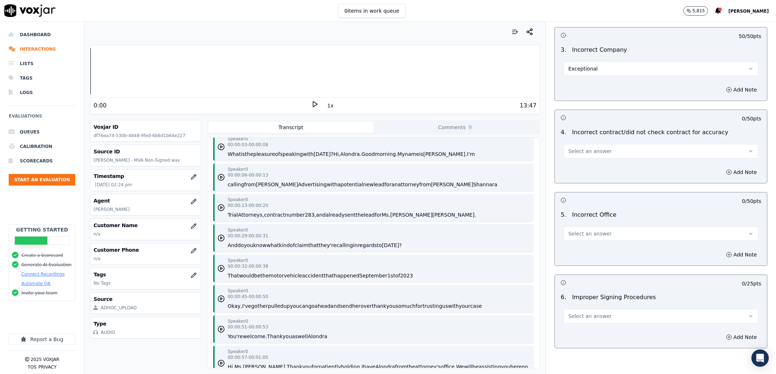
scroll to position [2167, 0]
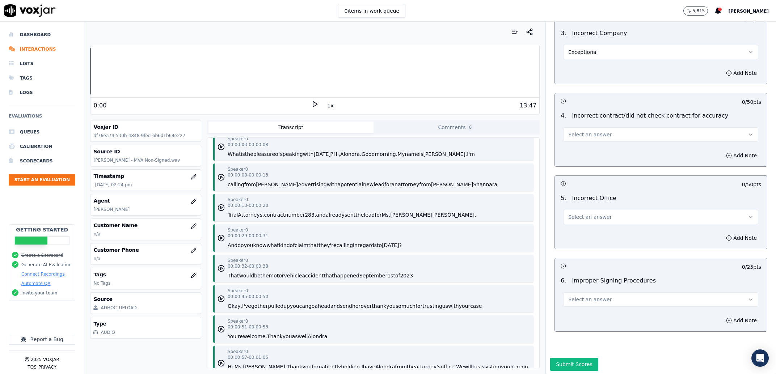
click at [585, 131] on span "Select an answer" at bounding box center [590, 134] width 43 height 7
click at [587, 169] on div "N/A" at bounding box center [647, 168] width 180 height 12
click at [575, 213] on span "Select an answer" at bounding box center [590, 216] width 43 height 7
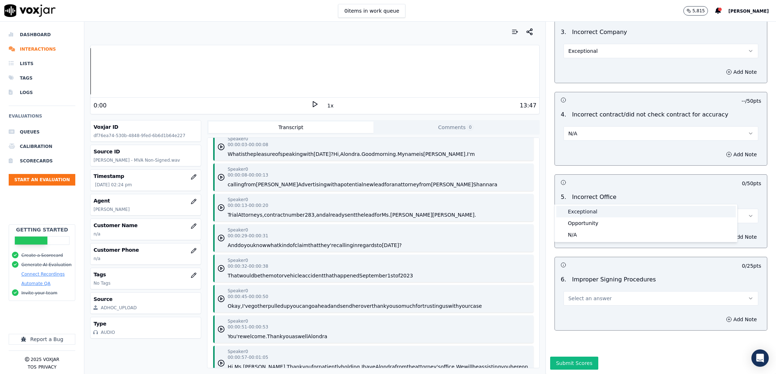
click at [578, 211] on div "Exceptional" at bounding box center [647, 212] width 180 height 12
click at [586, 295] on span "Select an answer" at bounding box center [590, 298] width 43 height 7
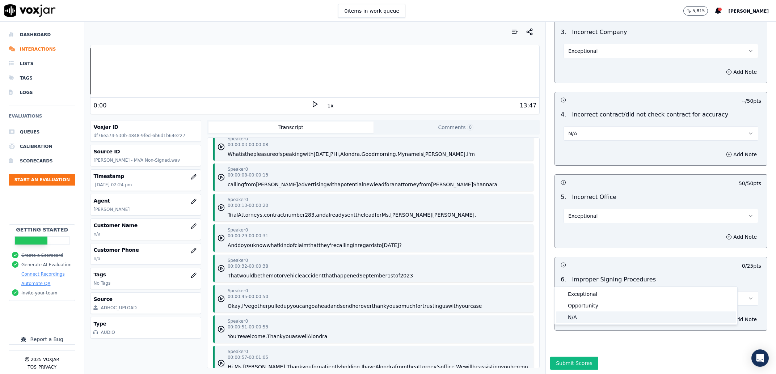
click at [584, 316] on div "N/A" at bounding box center [647, 318] width 180 height 12
click at [566, 357] on button "Submit Scores" at bounding box center [574, 363] width 48 height 13
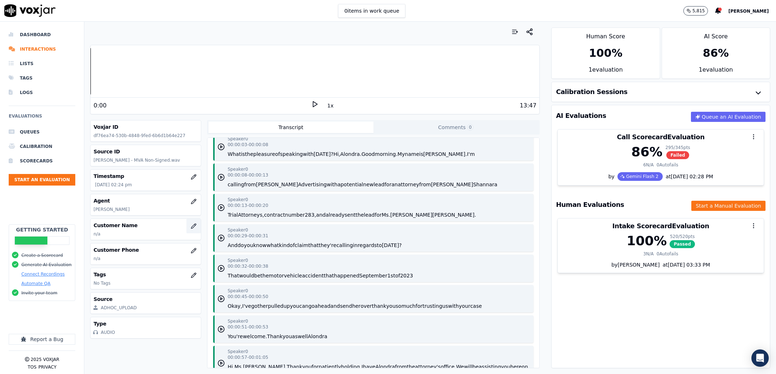
click at [187, 231] on button "button" at bounding box center [194, 226] width 14 height 14
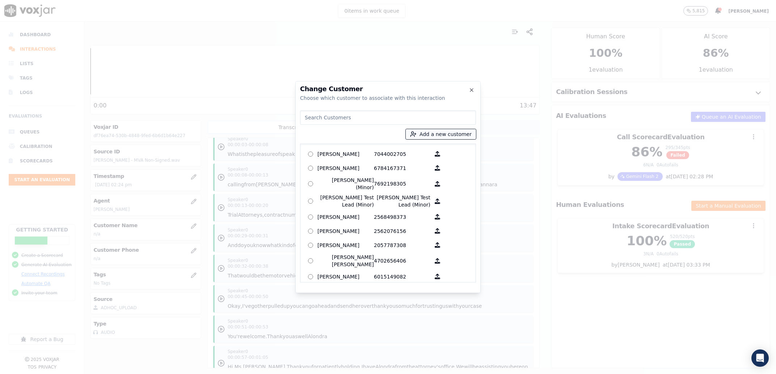
click at [452, 132] on button "Add a new customer" at bounding box center [441, 134] width 70 height 10
type input "Latonya L Perry"
click at [416, 192] on input "Add a New Customer" at bounding box center [444, 191] width 95 height 12
paste input "Latonya L Perry"
drag, startPoint x: 433, startPoint y: 190, endPoint x: 389, endPoint y: 190, distance: 44.2
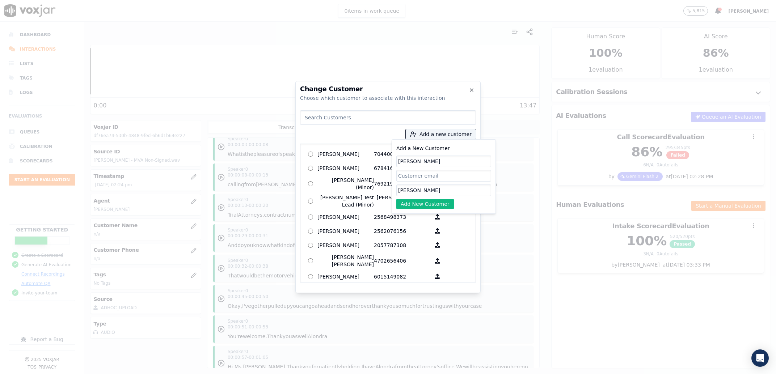
click at [397, 190] on input "Latonya L Perry" at bounding box center [444, 191] width 95 height 12
type input "6019065802"
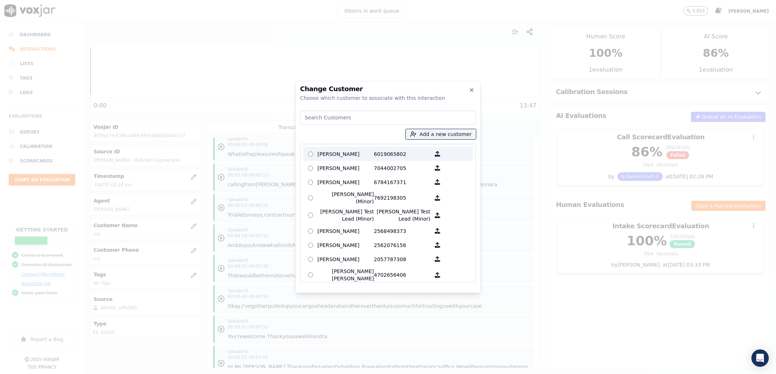
click at [356, 154] on p "Latonya L Perry" at bounding box center [346, 153] width 56 height 11
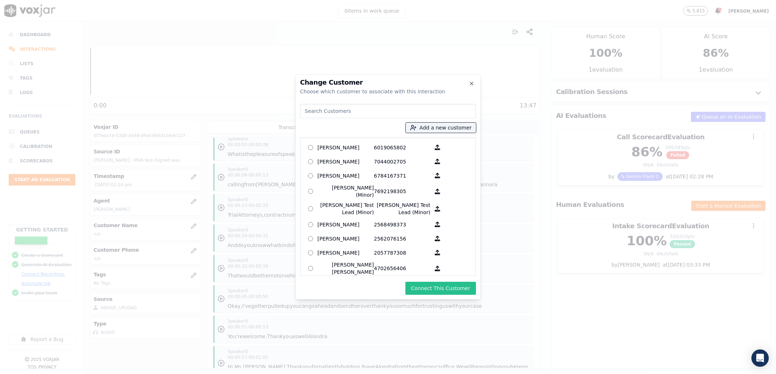
click at [428, 289] on button "Connect This Customer" at bounding box center [441, 288] width 71 height 13
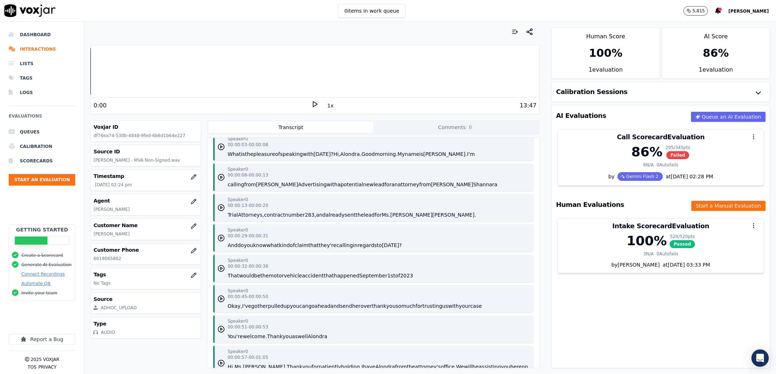
click at [423, 125] on button "Comments 0" at bounding box center [456, 128] width 165 height 12
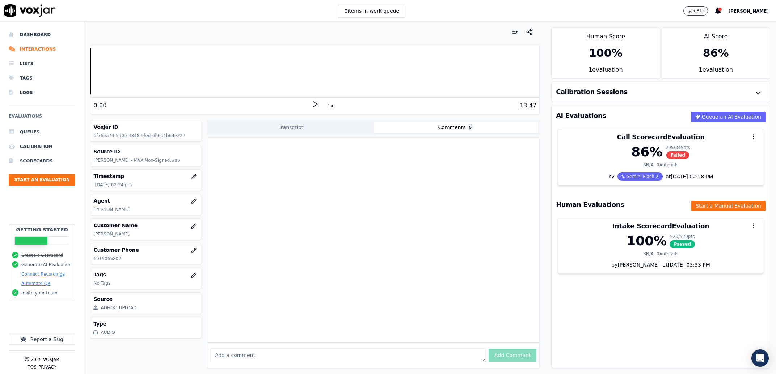
click at [254, 132] on button "Transcript" at bounding box center [291, 128] width 165 height 12
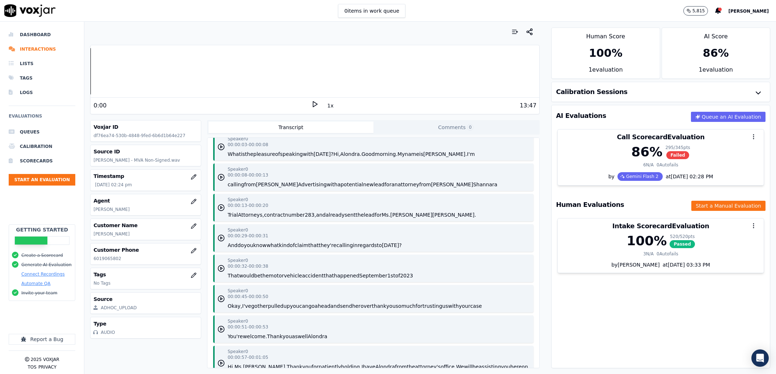
scroll to position [41, 0]
click at [112, 237] on p "Latonya L Perry" at bounding box center [145, 234] width 104 height 6
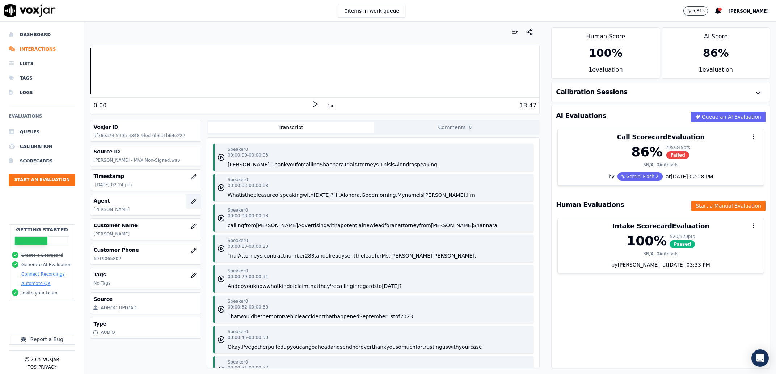
click at [187, 198] on button "button" at bounding box center [194, 201] width 14 height 14
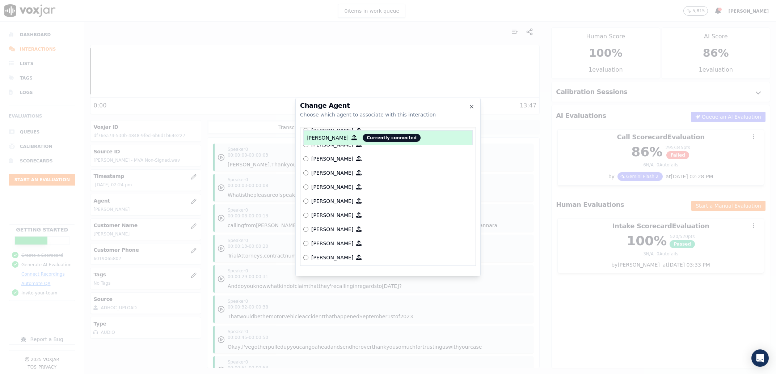
scroll to position [548, 0]
click at [324, 208] on p "[PERSON_NAME]" at bounding box center [332, 211] width 42 height 7
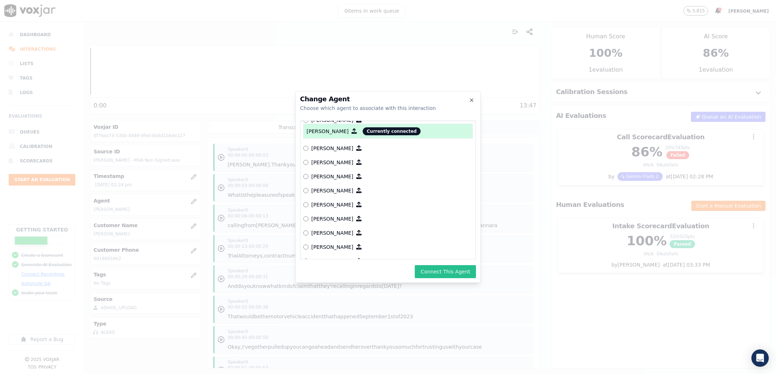
click at [443, 267] on button "Connect This Agent" at bounding box center [445, 271] width 61 height 13
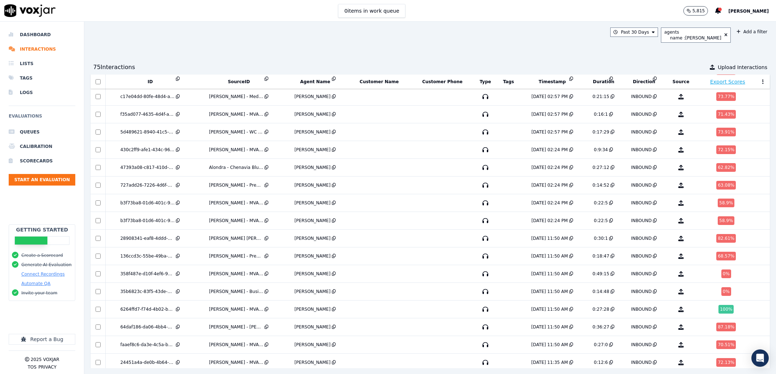
scroll to position [230, 0]
click at [390, 224] on td at bounding box center [379, 223] width 64 height 18
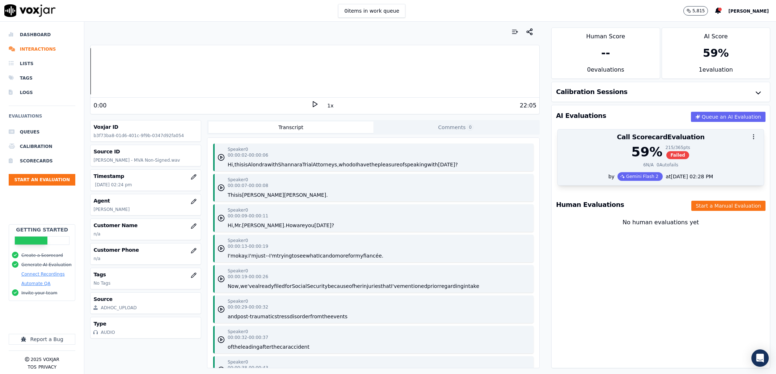
click at [733, 163] on div "6 N/A 0 Autofails" at bounding box center [660, 165] width 197 height 6
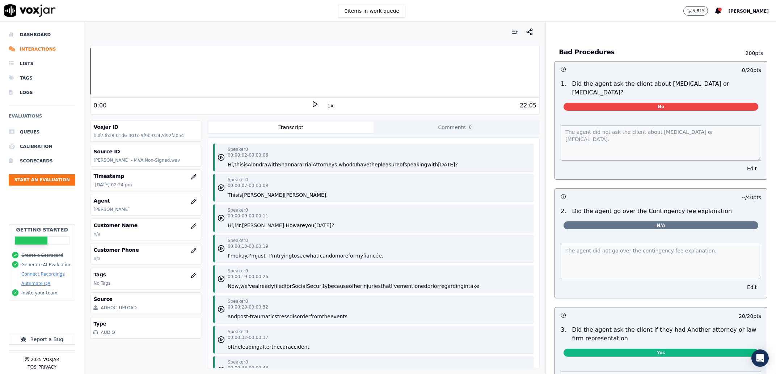
scroll to position [2397, 0]
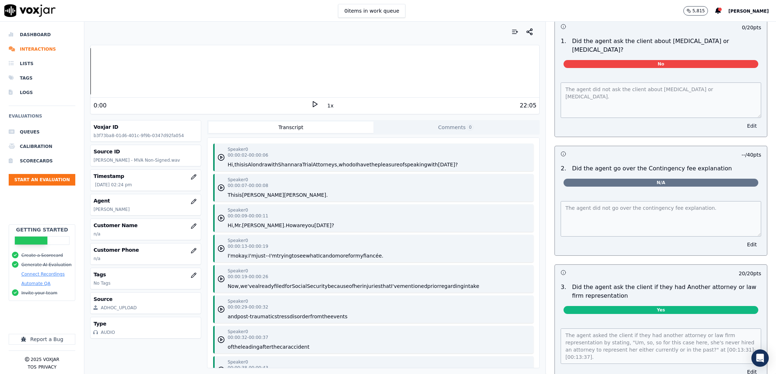
click at [743, 131] on button "Edit" at bounding box center [752, 126] width 18 height 10
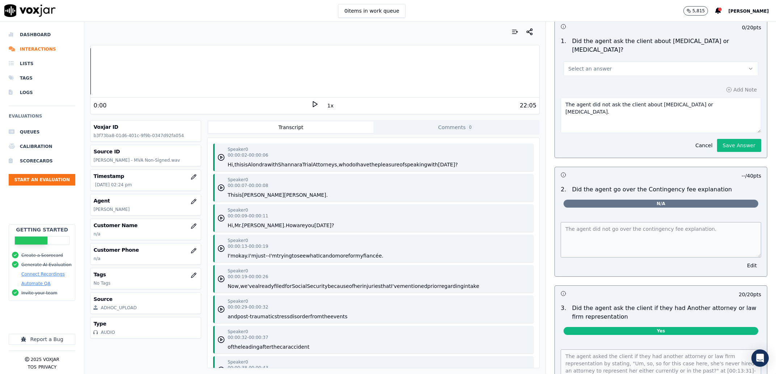
click at [619, 76] on button "Select an answer" at bounding box center [661, 69] width 195 height 14
click at [608, 148] on div "N/A" at bounding box center [647, 148] width 180 height 12
click at [713, 158] on div "Add Note The agent did not ask the client about [MEDICAL_DATA] or [MEDICAL_DATA…" at bounding box center [661, 118] width 212 height 79
click at [717, 152] on button "Save Answer" at bounding box center [739, 145] width 44 height 13
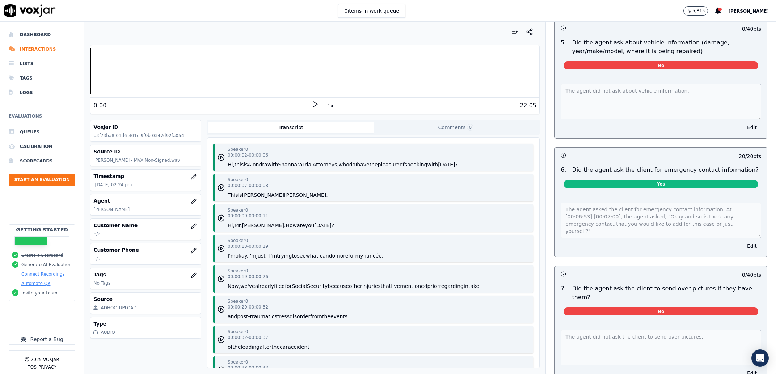
scroll to position [2950, 0]
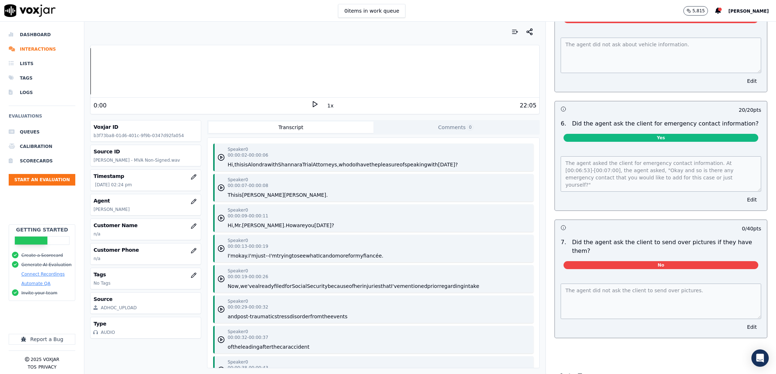
click at [743, 86] on button "Edit" at bounding box center [752, 81] width 18 height 10
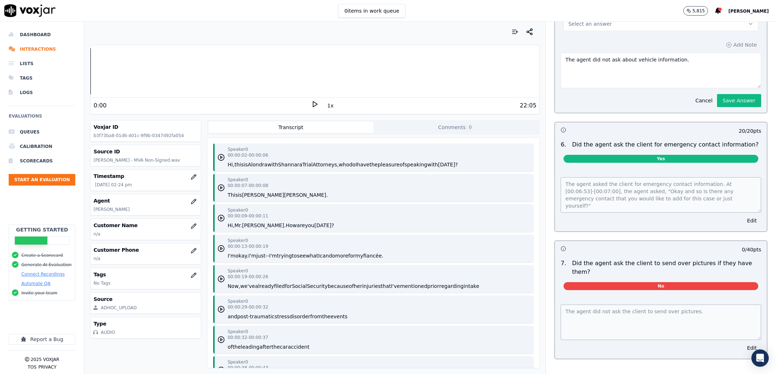
click at [613, 31] on button "Select an answer" at bounding box center [661, 24] width 195 height 14
drag, startPoint x: 618, startPoint y: 103, endPoint x: 680, endPoint y: 103, distance: 61.9
click at [618, 103] on div "N/A" at bounding box center [647, 104] width 180 height 12
click at [690, 88] on textarea "The agent did not ask about vehicle information." at bounding box center [661, 70] width 201 height 35
click at [722, 107] on button "Save Answer" at bounding box center [739, 100] width 44 height 13
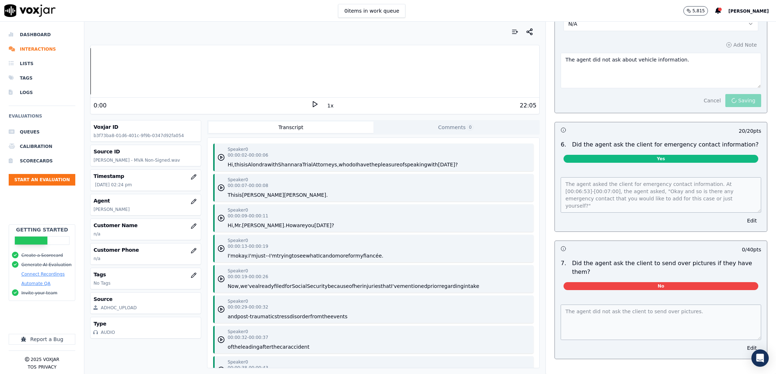
scroll to position [3138, 0]
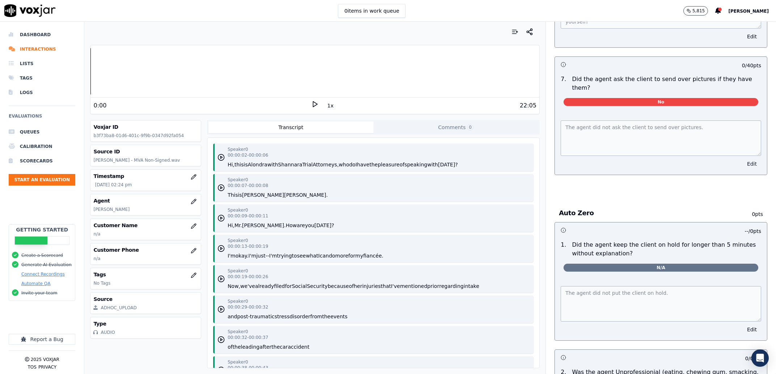
click at [743, 169] on button "Edit" at bounding box center [752, 164] width 18 height 10
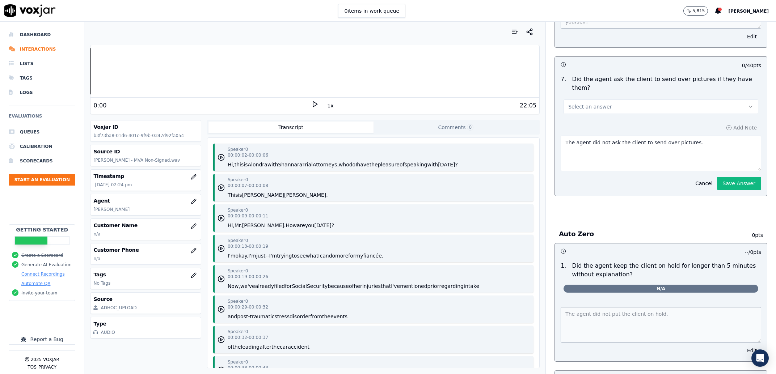
click at [649, 114] on button "Select an answer" at bounding box center [661, 107] width 195 height 14
click at [621, 178] on div "N/A" at bounding box center [647, 178] width 180 height 12
click at [731, 196] on div "Add Note The agent did not ask the client to send over pictures. Cancel Save An…" at bounding box center [661, 156] width 212 height 79
click at [732, 190] on button "Save Answer" at bounding box center [739, 183] width 44 height 13
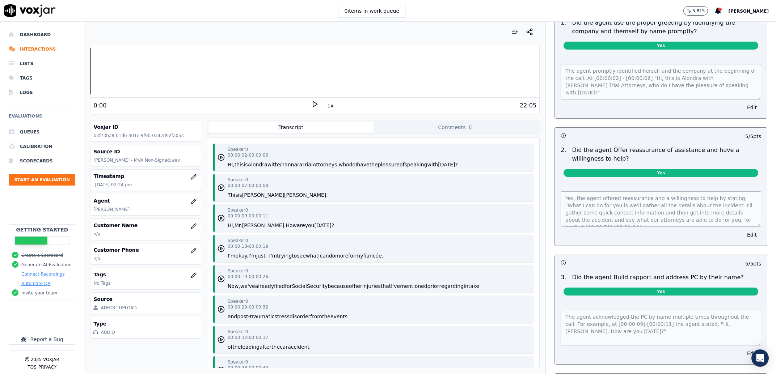
scroll to position [0, 0]
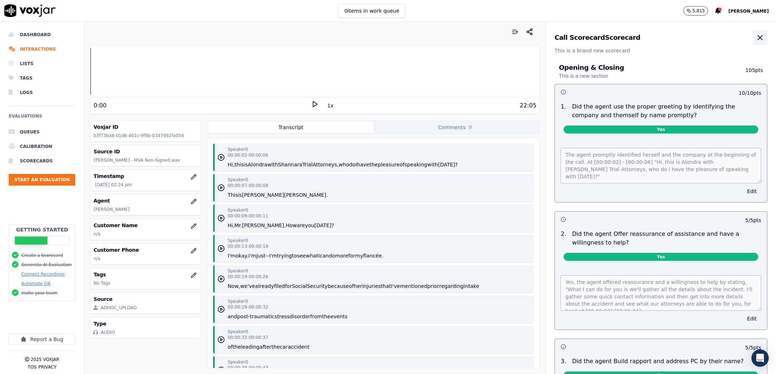
click at [753, 43] on button "button" at bounding box center [760, 37] width 14 height 14
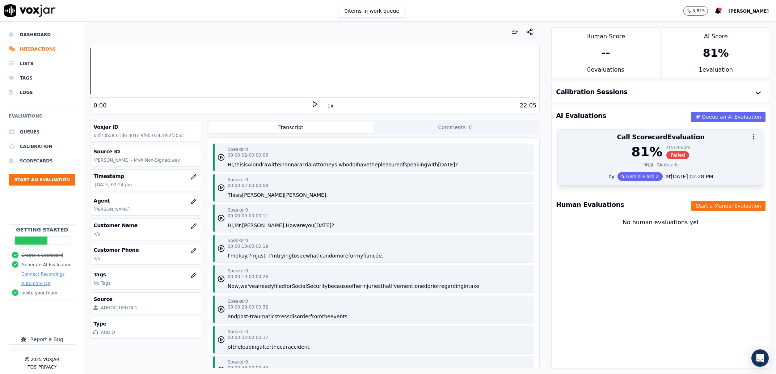
click at [704, 135] on div at bounding box center [661, 137] width 206 height 14
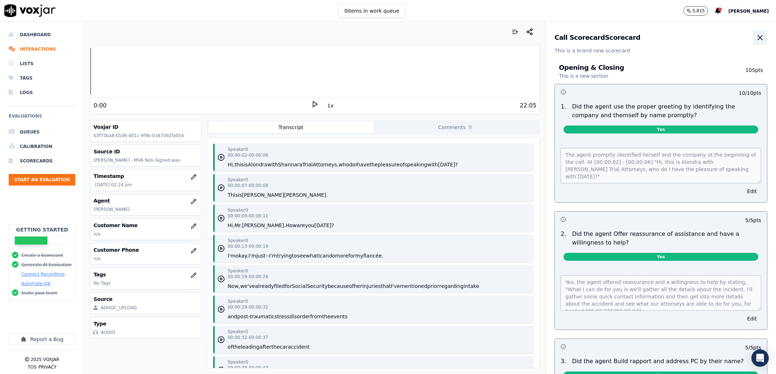
click at [756, 34] on icon "button" at bounding box center [760, 37] width 9 height 9
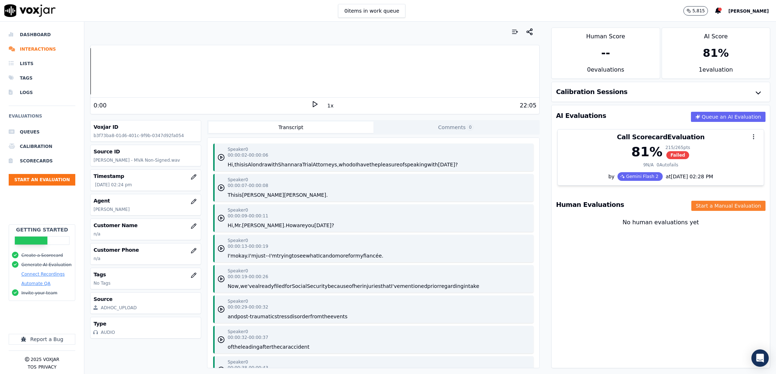
click at [734, 207] on button "Start a Manual Evaluation" at bounding box center [729, 206] width 74 height 10
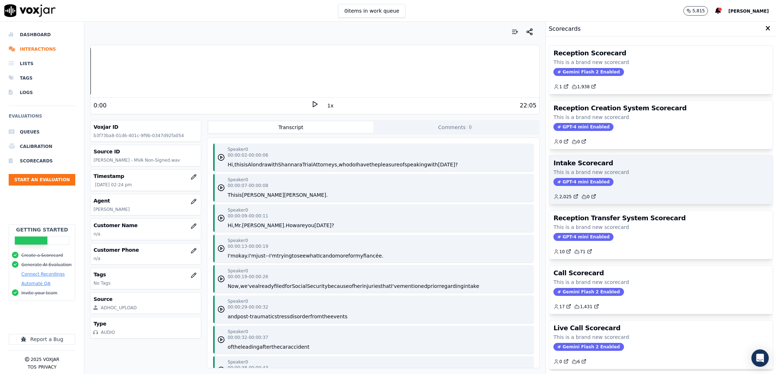
click at [661, 169] on p "This is a brand new scorecard" at bounding box center [661, 172] width 215 height 7
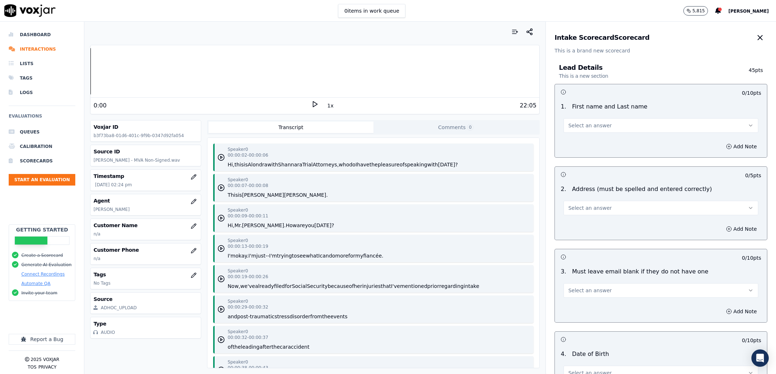
click at [615, 125] on button "Select an answer" at bounding box center [661, 125] width 195 height 14
click at [596, 143] on div "Yes" at bounding box center [647, 142] width 180 height 12
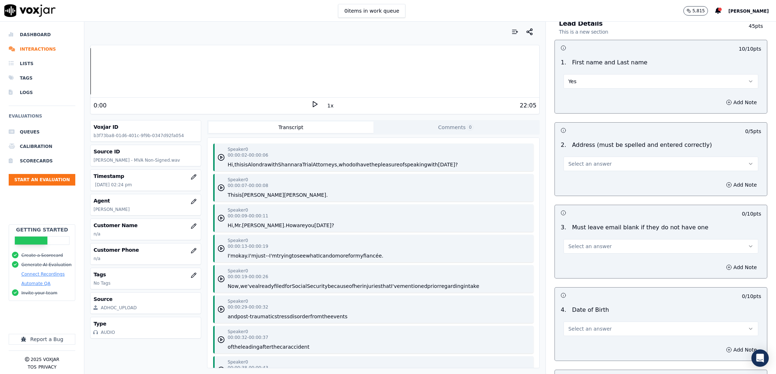
scroll to position [92, 0]
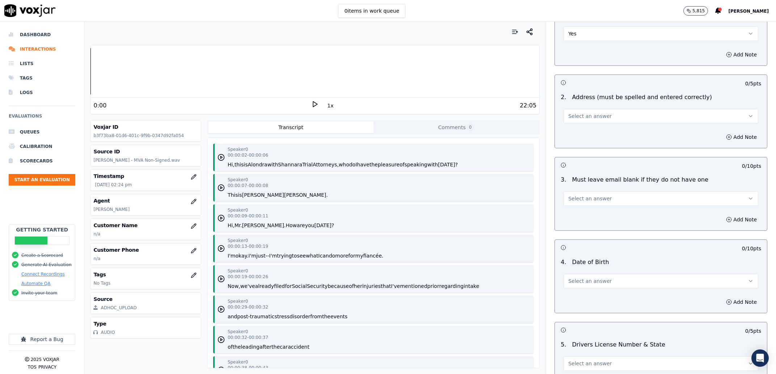
click at [592, 125] on div "2 . Address (must be spelled and entered correctly) Select an answer" at bounding box center [661, 108] width 212 height 36
click at [591, 119] on span "Select an answer" at bounding box center [590, 116] width 43 height 7
click at [590, 129] on div "Yes" at bounding box center [647, 133] width 180 height 12
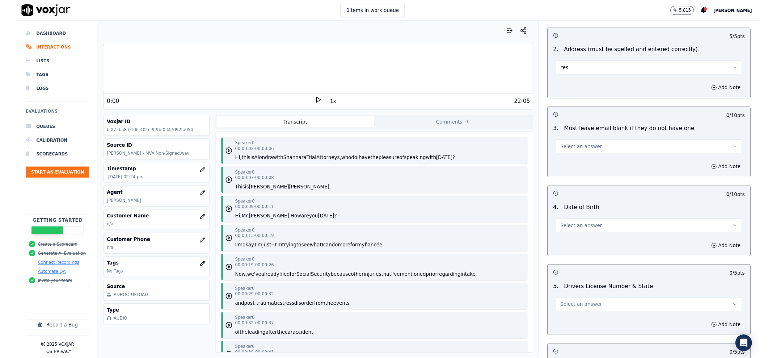
scroll to position [138, 0]
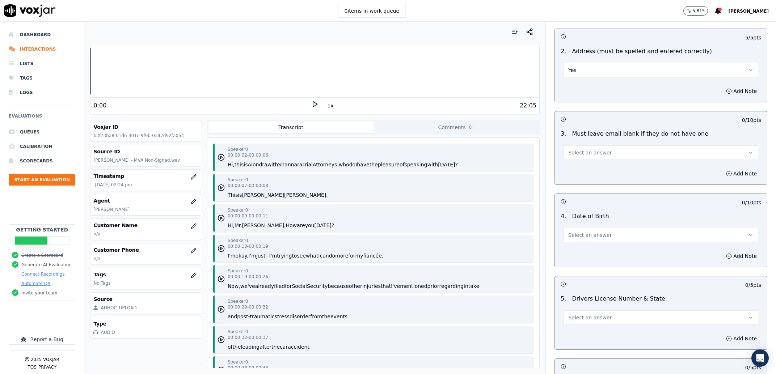
click at [600, 147] on button "Select an answer" at bounding box center [661, 153] width 195 height 14
click at [593, 166] on div "Yes" at bounding box center [647, 169] width 180 height 12
click at [364, 152] on div "Speaker 0 00:00:02 - 00:00:06 Hi, this is Alondra with [PERSON_NAME] Trial Atto…" at bounding box center [343, 158] width 230 height 22
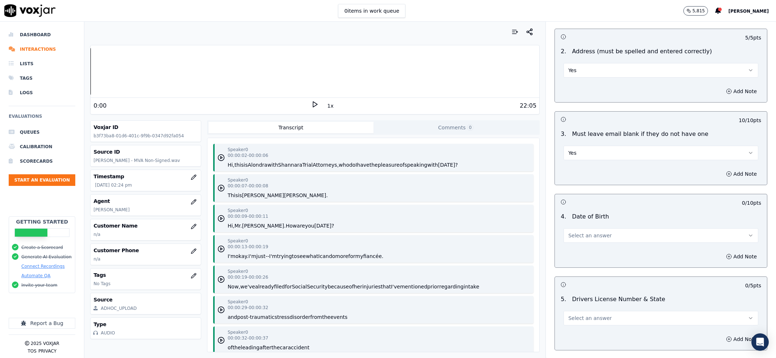
scroll to position [1780, 0]
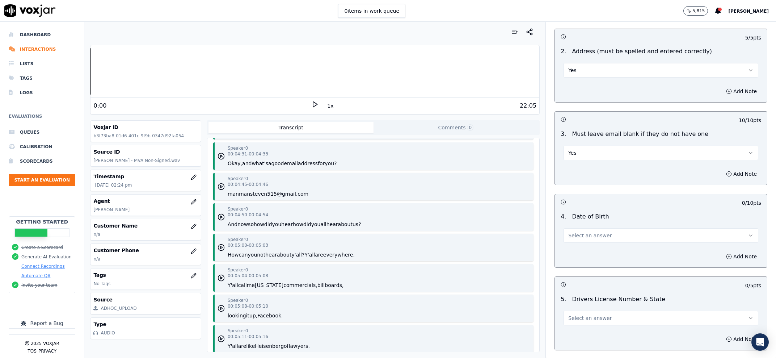
click at [255, 288] on div "Speaker 0 00:05:04 - 00:05:08 Y 'all call me [US_STATE] commercials, billboards," at bounding box center [286, 278] width 116 height 22
click at [253, 289] on button "me" at bounding box center [251, 284] width 8 height 7
click at [313, 104] on rect at bounding box center [313, 104] width 1 height 5
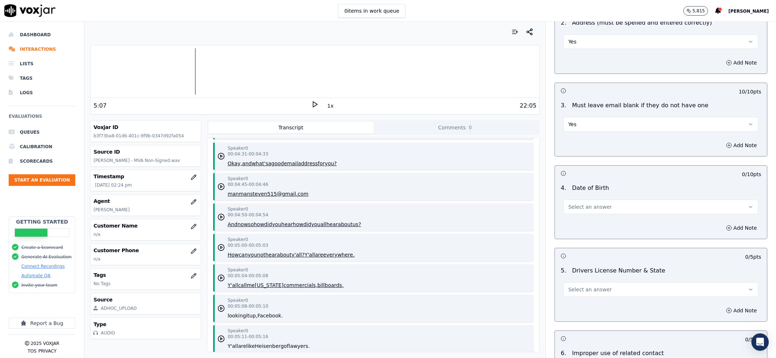
scroll to position [184, 0]
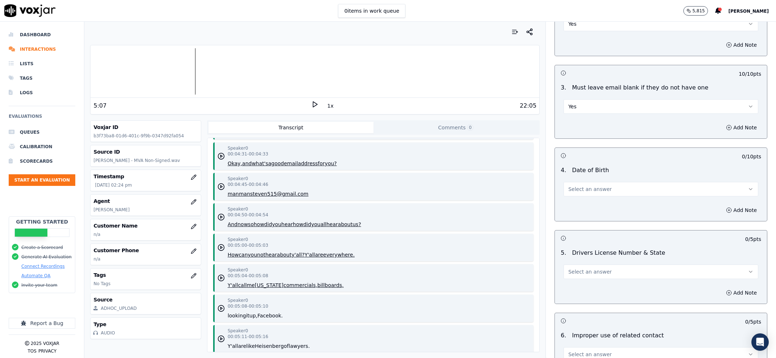
click at [587, 186] on span "Select an answer" at bounding box center [590, 188] width 43 height 7
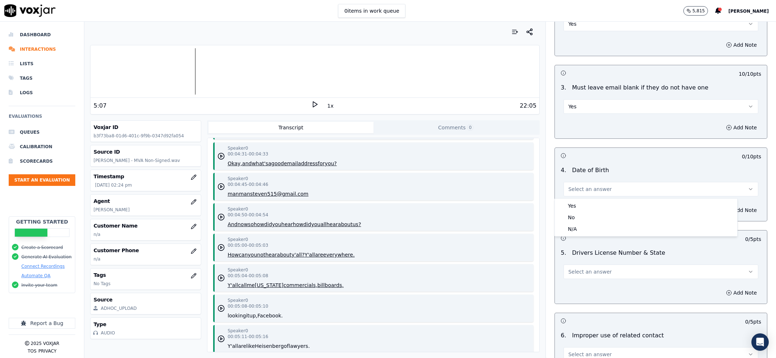
click at [589, 198] on div "Yes No N/A" at bounding box center [646, 217] width 183 height 38
click at [589, 201] on div "Yes" at bounding box center [647, 206] width 180 height 12
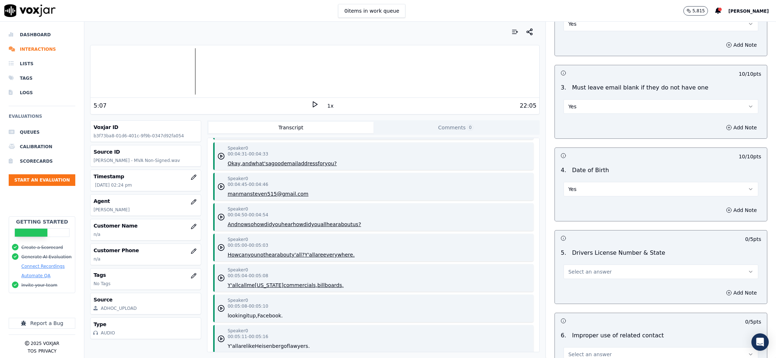
click at [591, 209] on div "Add Note" at bounding box center [661, 210] width 212 height 22
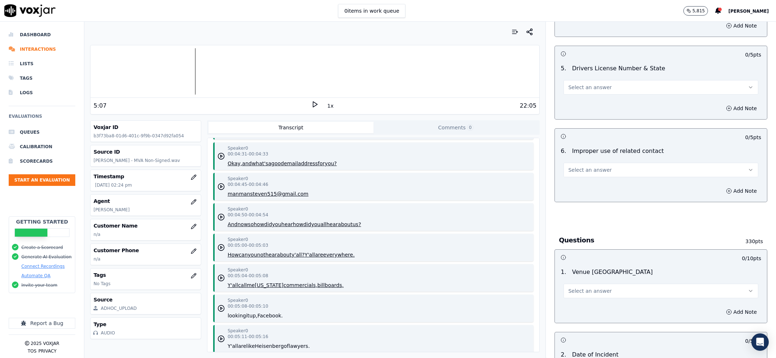
click at [605, 87] on button "Select an answer" at bounding box center [661, 87] width 195 height 14
click at [599, 104] on div "Yes" at bounding box center [647, 104] width 180 height 12
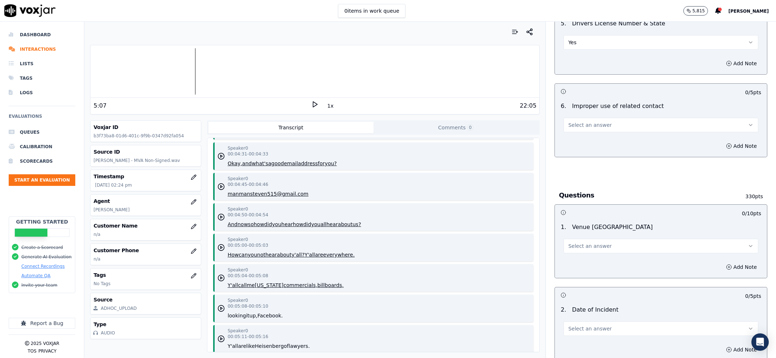
scroll to position [415, 0]
click at [589, 129] on button "Select an answer" at bounding box center [661, 124] width 195 height 14
click at [590, 157] on div "No" at bounding box center [647, 152] width 180 height 12
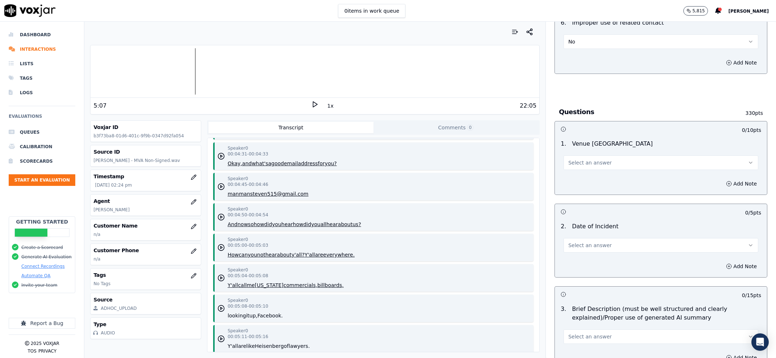
scroll to position [507, 0]
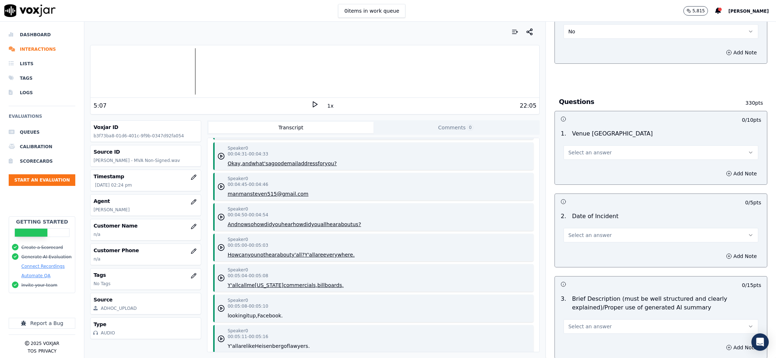
click at [593, 159] on button "Select an answer" at bounding box center [661, 152] width 195 height 14
click at [592, 168] on div "Yes" at bounding box center [647, 169] width 180 height 12
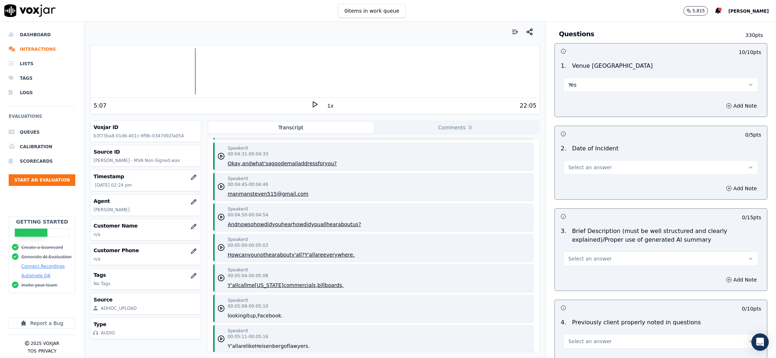
scroll to position [645, 0]
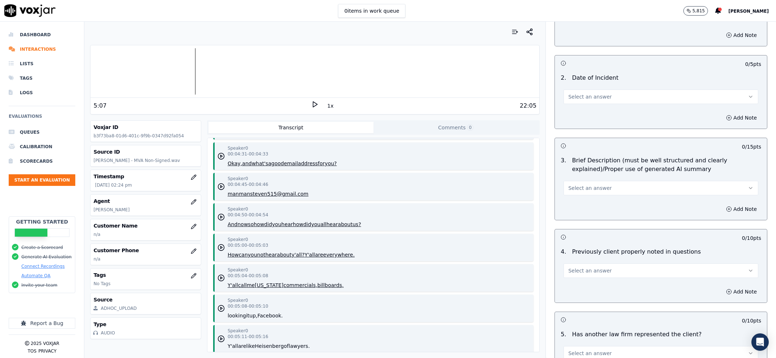
click at [596, 93] on button "Select an answer" at bounding box center [661, 96] width 195 height 14
click at [591, 112] on div "Yes" at bounding box center [647, 114] width 180 height 12
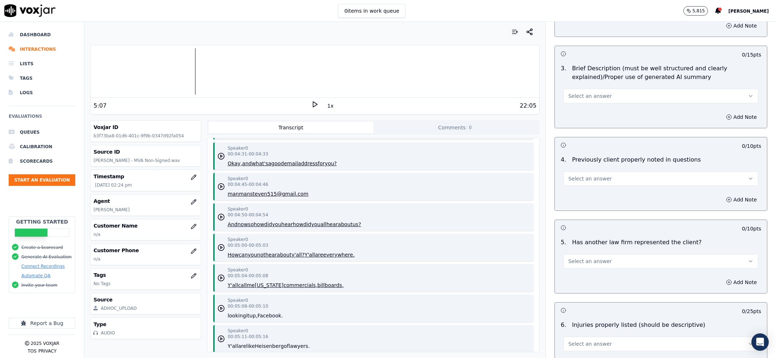
click at [596, 94] on span "Select an answer" at bounding box center [590, 95] width 43 height 7
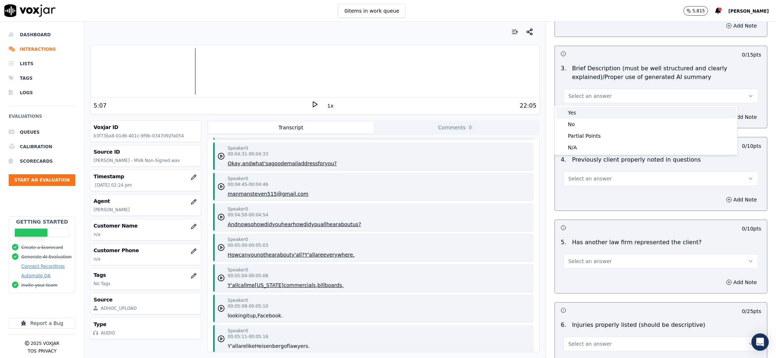
click at [583, 118] on div "Yes" at bounding box center [647, 113] width 180 height 12
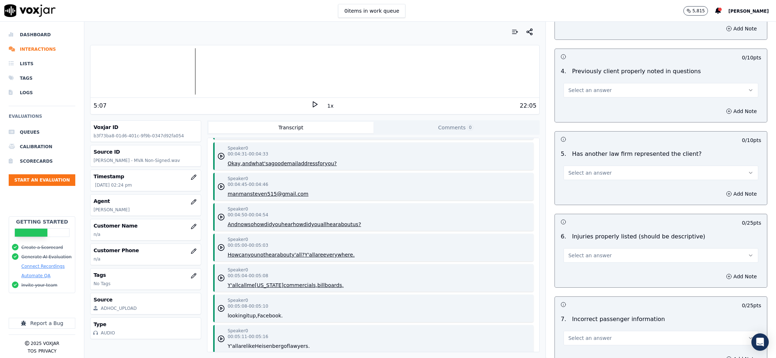
scroll to position [830, 0]
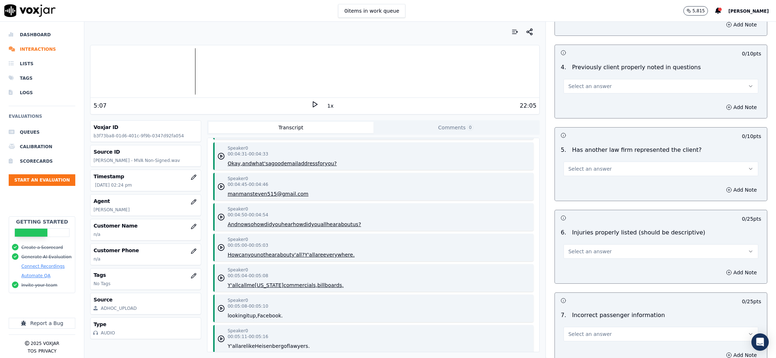
click at [590, 89] on span "Select an answer" at bounding box center [590, 86] width 43 height 7
click at [590, 105] on div "Yes" at bounding box center [647, 103] width 180 height 12
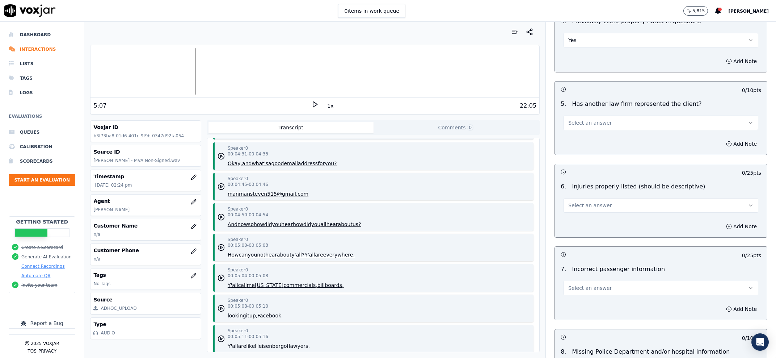
click at [585, 121] on span "Select an answer" at bounding box center [590, 122] width 43 height 7
click at [584, 138] on div "Yes" at bounding box center [647, 140] width 180 height 12
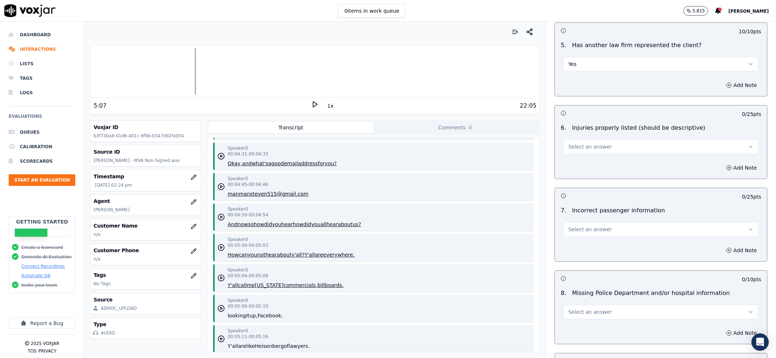
scroll to position [922, 0]
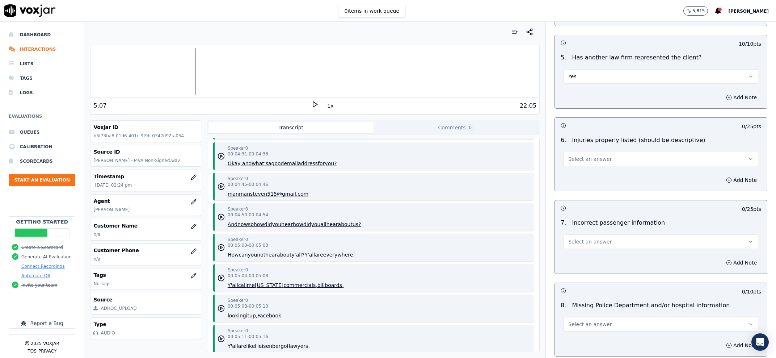
click at [582, 156] on span "Select an answer" at bounding box center [590, 158] width 43 height 7
click at [581, 174] on div "Yes" at bounding box center [647, 177] width 180 height 12
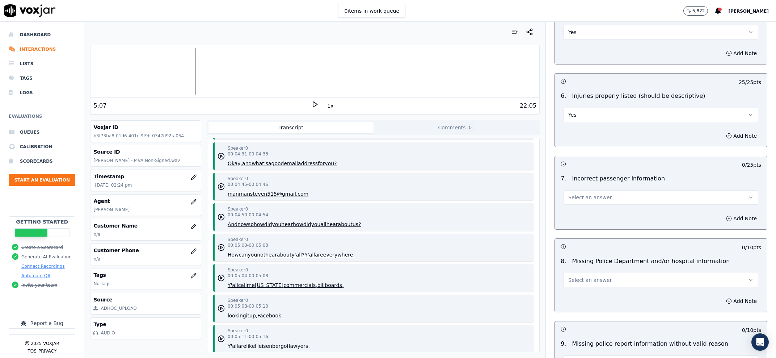
scroll to position [1014, 0]
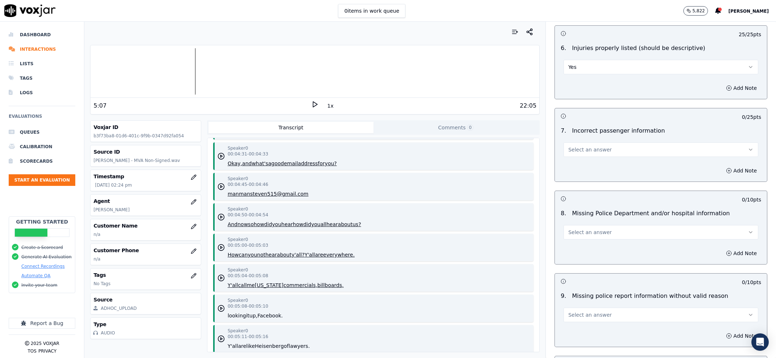
click at [616, 153] on button "Select an answer" at bounding box center [661, 149] width 195 height 14
click at [591, 176] on div "No" at bounding box center [647, 178] width 180 height 12
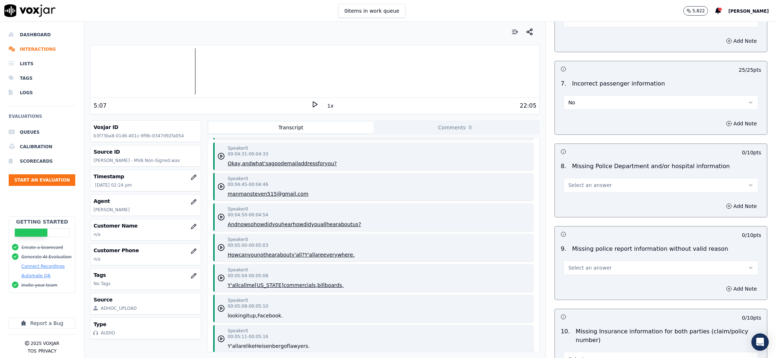
scroll to position [1106, 0]
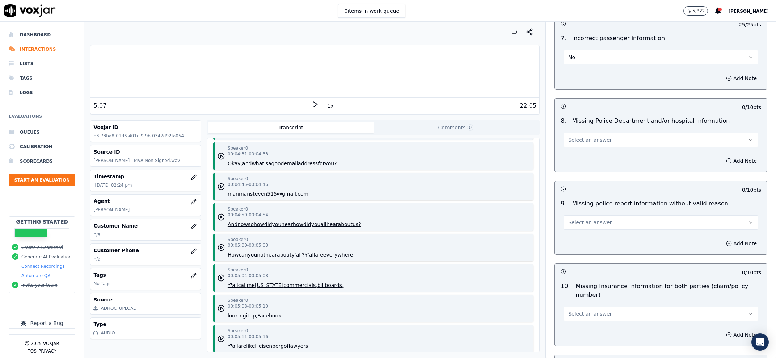
click at [590, 139] on span "Select an answer" at bounding box center [590, 139] width 43 height 7
click at [597, 165] on div "No" at bounding box center [647, 169] width 180 height 12
click at [607, 225] on button "Select an answer" at bounding box center [661, 222] width 195 height 14
click at [603, 253] on div "No" at bounding box center [647, 252] width 180 height 12
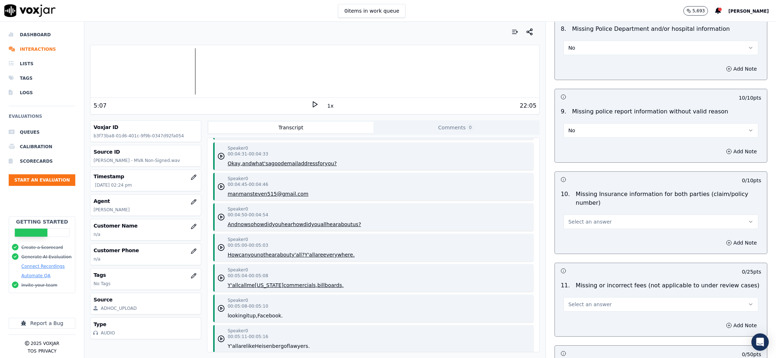
drag, startPoint x: 602, startPoint y: 218, endPoint x: 597, endPoint y: 227, distance: 9.9
click at [601, 219] on button "Select an answer" at bounding box center [661, 221] width 195 height 14
click at [588, 256] on div "No" at bounding box center [647, 251] width 180 height 12
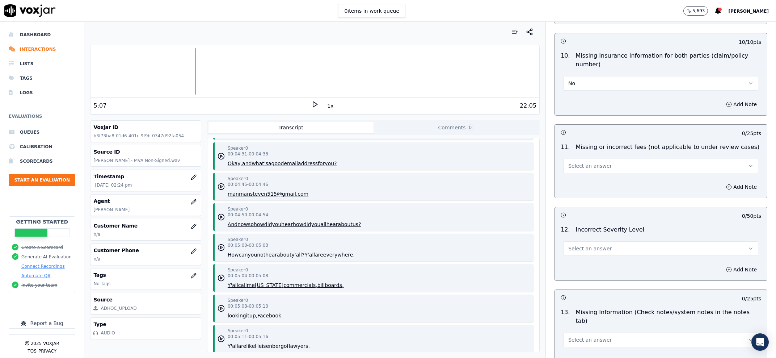
click at [591, 169] on span "Select an answer" at bounding box center [590, 165] width 43 height 7
click at [589, 194] on div "No" at bounding box center [647, 195] width 180 height 12
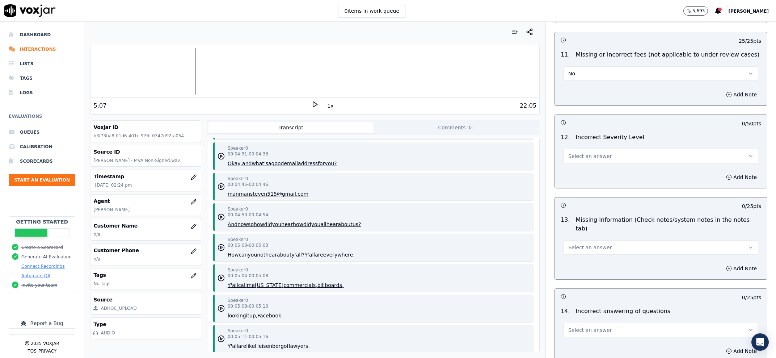
click at [597, 82] on div "11 . Missing or incorrect fees (not applicable to under review cases) No" at bounding box center [661, 65] width 212 height 36
click at [590, 76] on button "No" at bounding box center [661, 73] width 195 height 14
click at [576, 110] on div "N/A" at bounding box center [647, 115] width 180 height 12
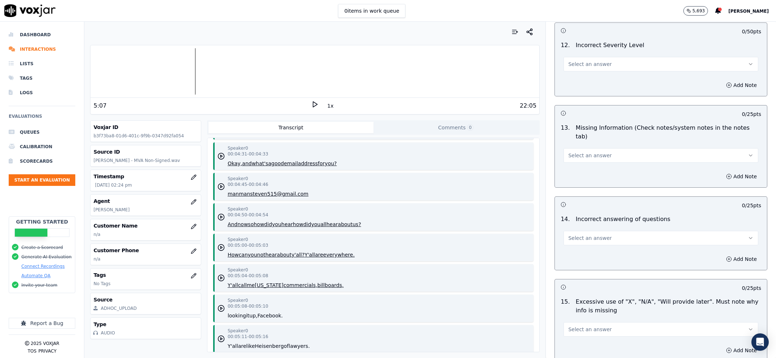
click at [593, 63] on span "Select an answer" at bounding box center [590, 63] width 43 height 7
click at [597, 92] on div "No" at bounding box center [647, 93] width 180 height 12
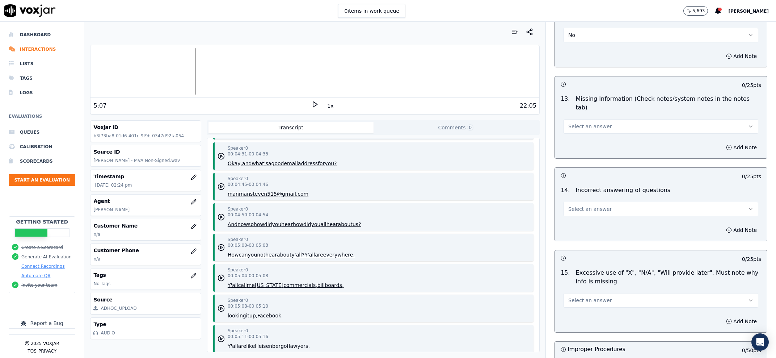
scroll to position [1567, 0]
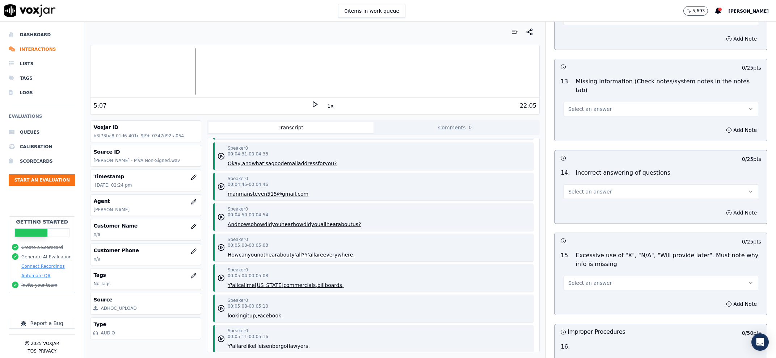
click at [592, 105] on span "Select an answer" at bounding box center [590, 108] width 43 height 7
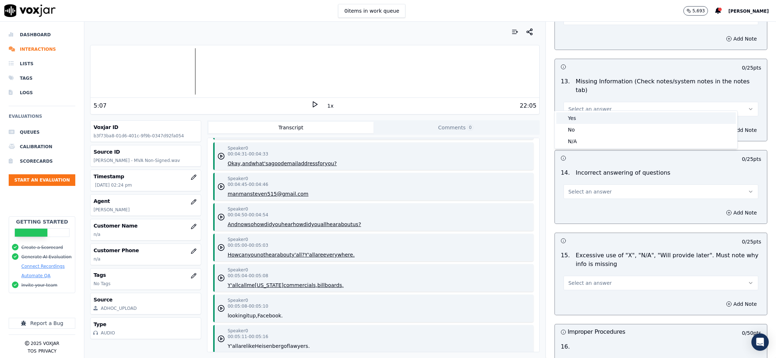
click at [589, 123] on div "Yes" at bounding box center [647, 118] width 180 height 12
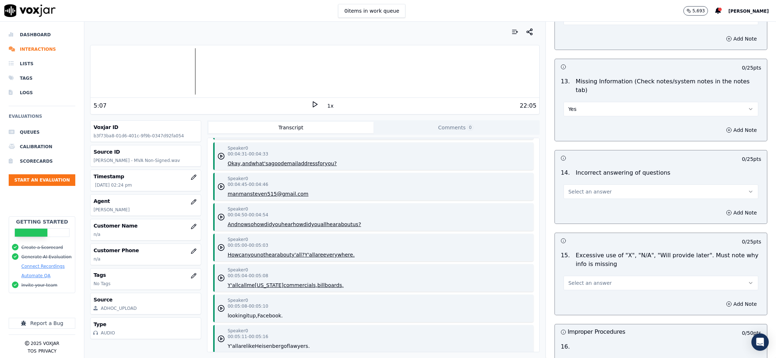
click at [589, 102] on button "Yes" at bounding box center [661, 109] width 195 height 14
drag, startPoint x: 588, startPoint y: 122, endPoint x: 586, endPoint y: 128, distance: 6.3
click at [586, 128] on div "Yes No N/A" at bounding box center [646, 130] width 183 height 38
click at [586, 128] on div "No" at bounding box center [647, 130] width 180 height 12
click at [616, 194] on div "14 . Incorrect answering of questions Select an answer" at bounding box center [661, 183] width 212 height 36
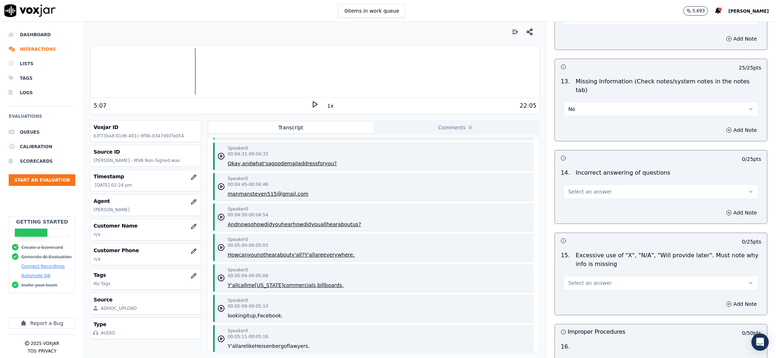
click at [607, 187] on button "Select an answer" at bounding box center [661, 191] width 195 height 14
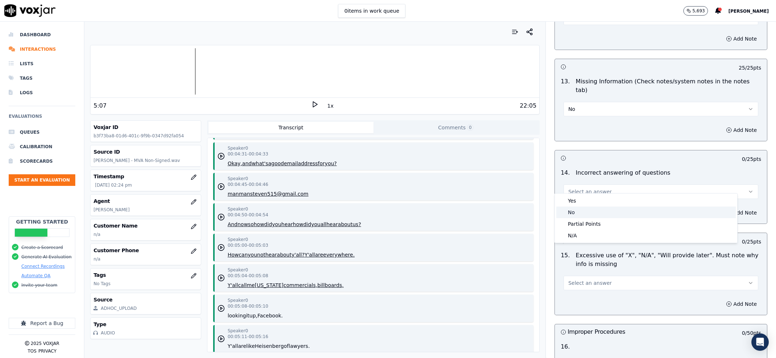
click at [586, 215] on div "No" at bounding box center [647, 212] width 180 height 12
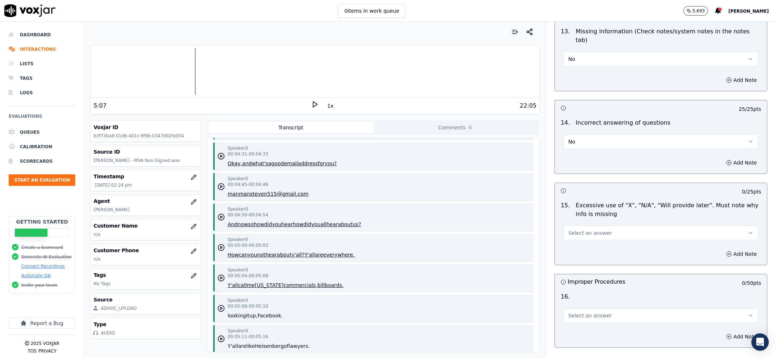
scroll to position [1659, 0]
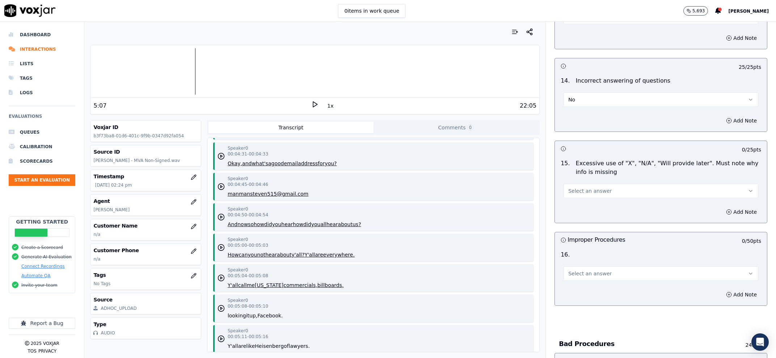
click at [586, 187] on span "Select an answer" at bounding box center [590, 190] width 43 height 7
click at [590, 211] on div "No" at bounding box center [647, 212] width 180 height 12
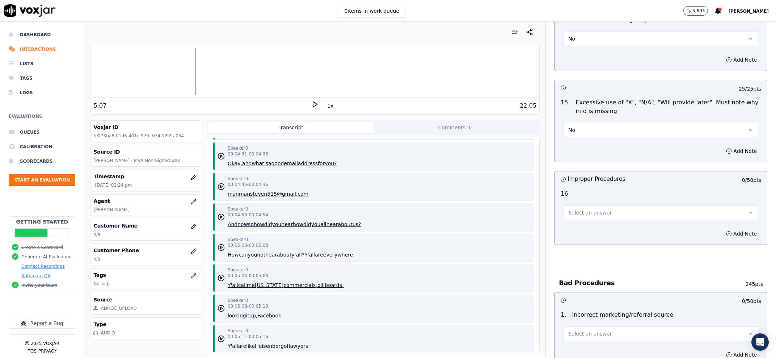
scroll to position [1752, 0]
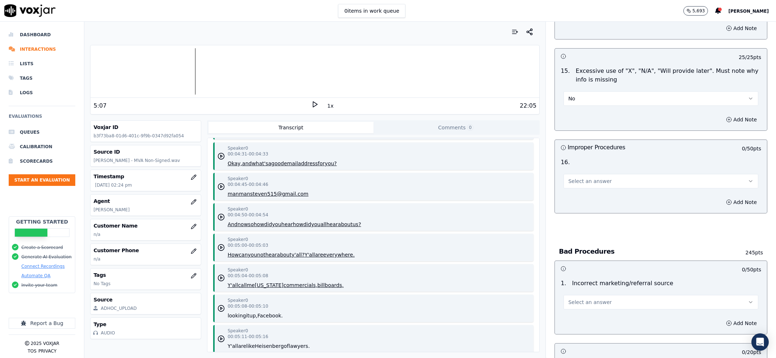
click at [584, 177] on span "Select an answer" at bounding box center [590, 180] width 43 height 7
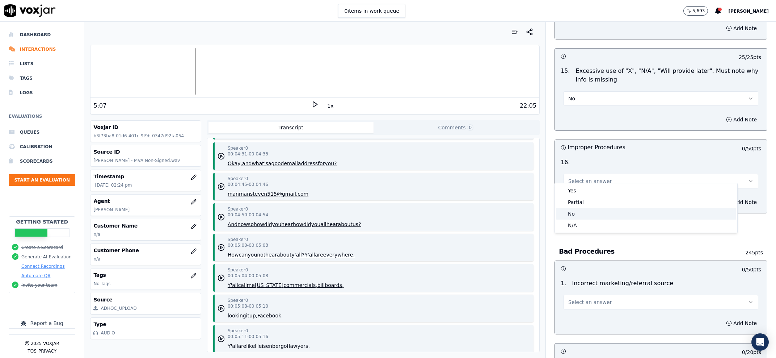
click at [583, 215] on div "No" at bounding box center [647, 214] width 180 height 12
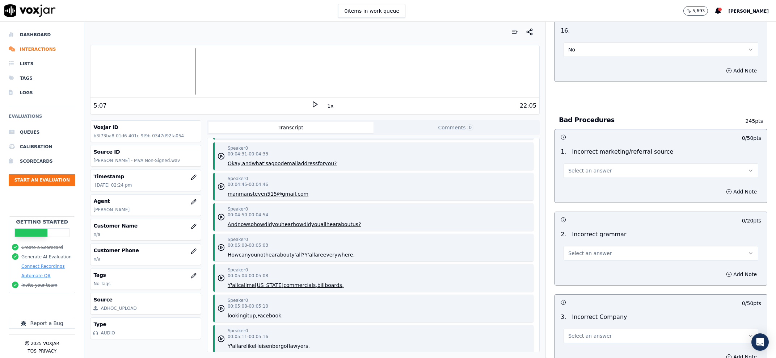
scroll to position [1936, 0]
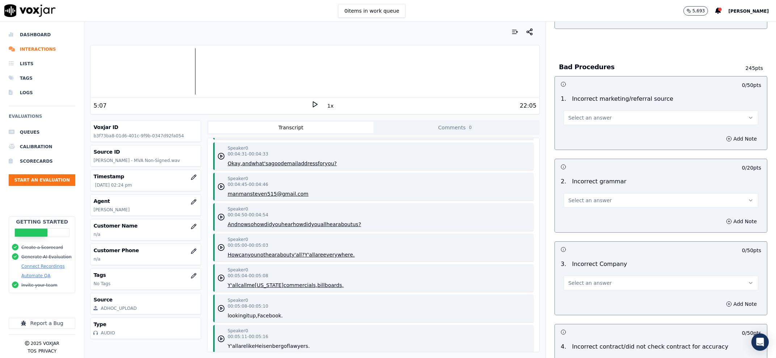
click at [599, 116] on button "Select an answer" at bounding box center [661, 117] width 195 height 14
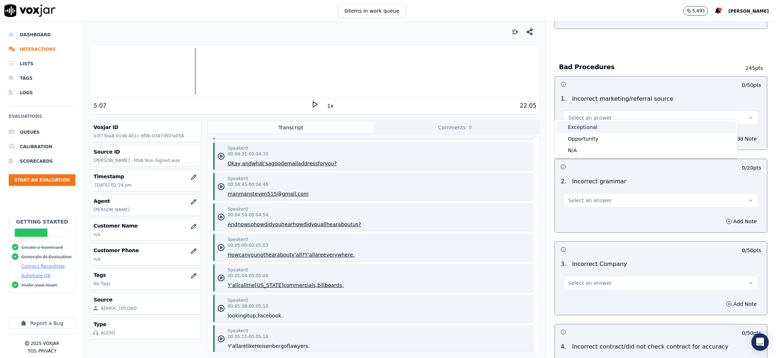
click at [596, 127] on div "Exceptional" at bounding box center [647, 127] width 180 height 12
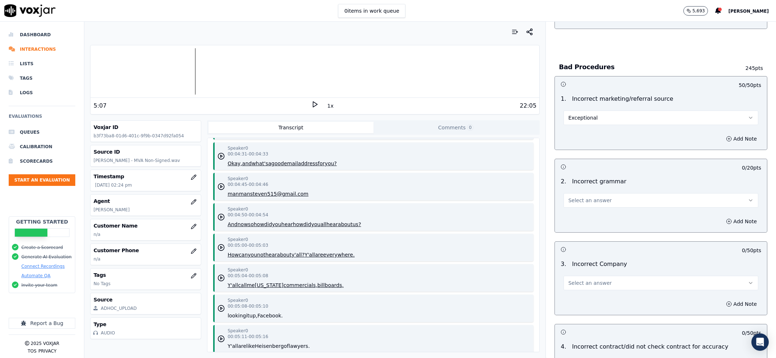
scroll to position [1982, 0]
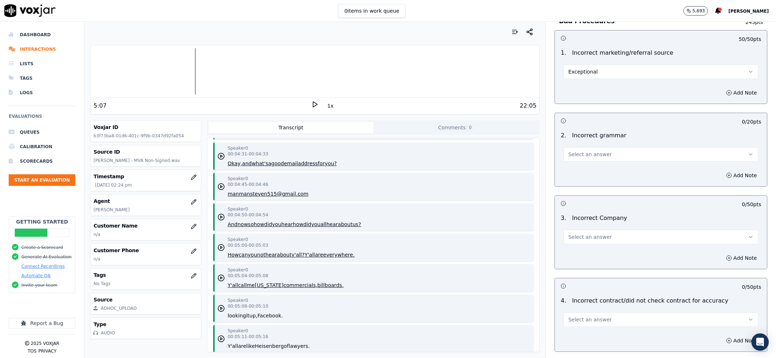
click at [581, 147] on button "Select an answer" at bounding box center [661, 154] width 195 height 14
click at [583, 162] on div "Exceptional" at bounding box center [647, 164] width 180 height 12
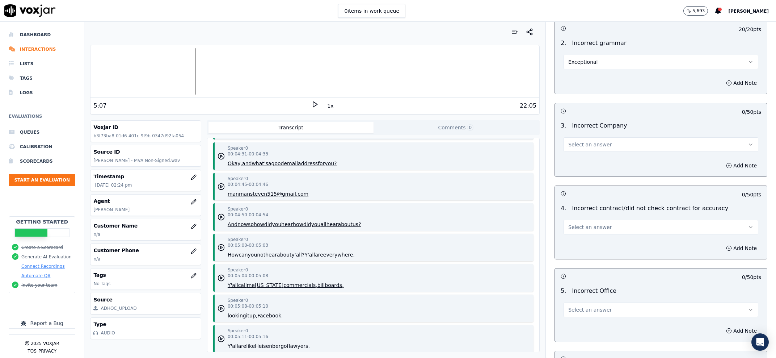
click at [587, 141] on span "Select an answer" at bounding box center [590, 144] width 43 height 7
click at [590, 155] on div "Exceptional" at bounding box center [647, 154] width 180 height 12
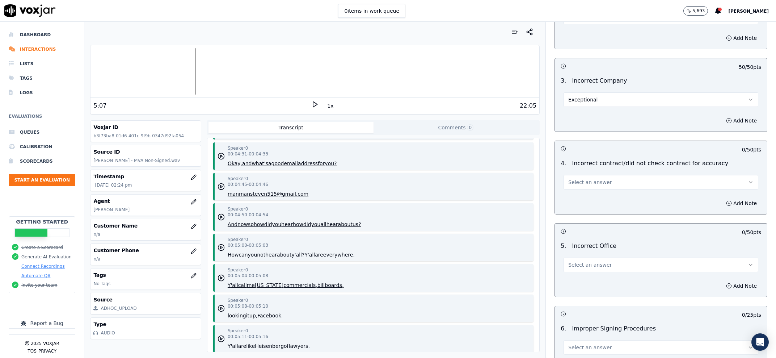
scroll to position [2167, 0]
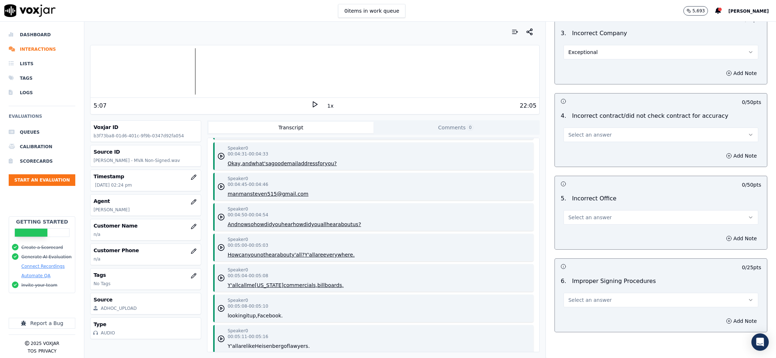
click at [593, 131] on span "Select an answer" at bounding box center [590, 134] width 43 height 7
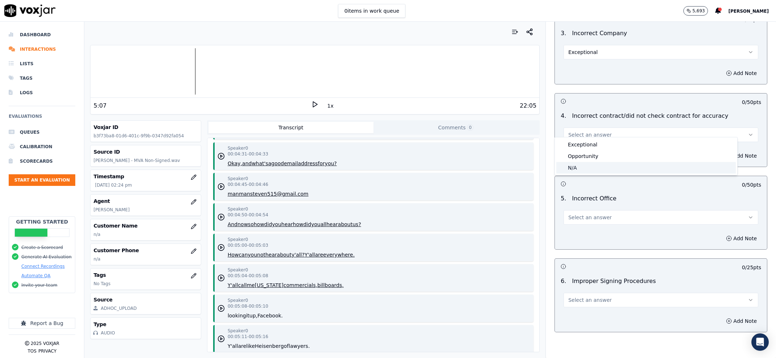
drag, startPoint x: 584, startPoint y: 160, endPoint x: 584, endPoint y: 165, distance: 4.7
click at [584, 165] on div "Exceptional Opportunity N/A" at bounding box center [646, 156] width 183 height 38
click at [584, 165] on div "N/A" at bounding box center [647, 168] width 180 height 12
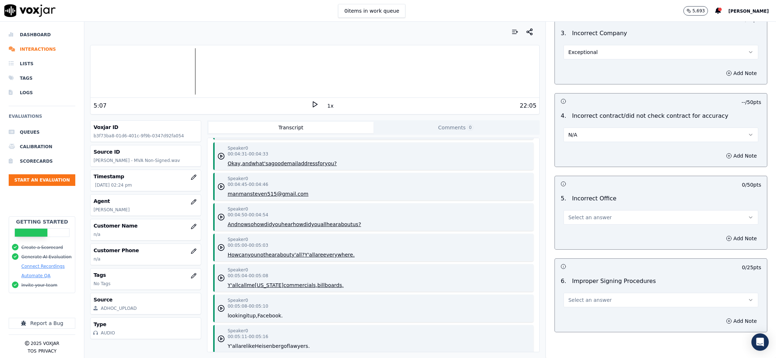
scroll to position [2199, 0]
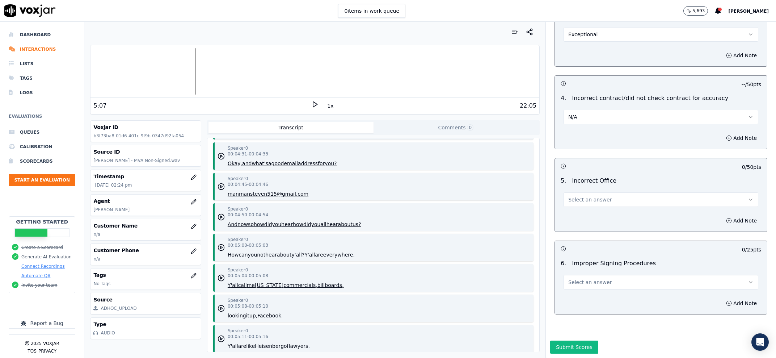
click at [584, 192] on button "Select an answer" at bounding box center [661, 199] width 195 height 14
click at [582, 193] on div "Exceptional" at bounding box center [647, 195] width 180 height 12
click at [597, 275] on button "Select an answer" at bounding box center [661, 282] width 195 height 14
click at [583, 299] on div "N/A" at bounding box center [647, 301] width 180 height 12
click at [573, 340] on button "Submit Scores" at bounding box center [574, 346] width 48 height 13
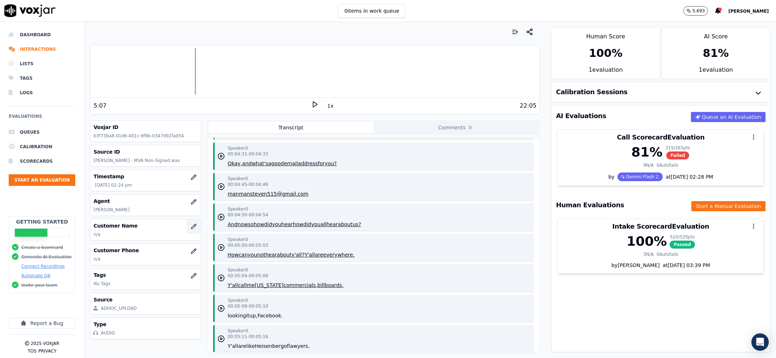
click at [187, 230] on button "button" at bounding box center [194, 226] width 14 height 14
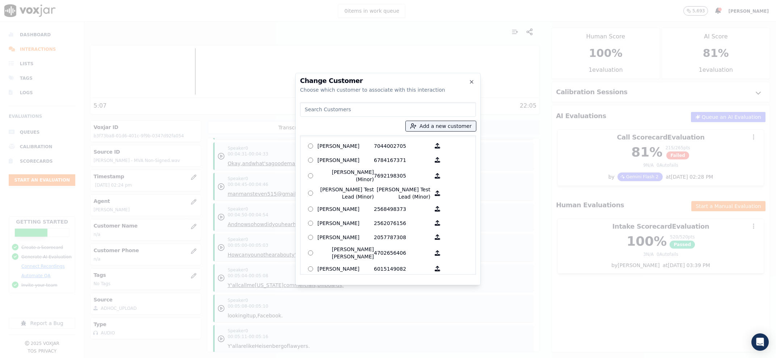
drag, startPoint x: 414, startPoint y: 121, endPoint x: 425, endPoint y: 132, distance: 15.9
click at [415, 121] on div "Add a new customer Antonius D Lynch 7044002705 Barbara Woodall 6784167371 Brand…" at bounding box center [388, 186] width 176 height 175
click at [425, 131] on div "Add a new customer Antonius D Lynch 7044002705 Barbara Woodall 6784167371 Brand…" at bounding box center [388, 186] width 176 height 175
click at [425, 130] on button "Add a new customer" at bounding box center [441, 126] width 70 height 10
click at [425, 129] on button "Add a new customer" at bounding box center [441, 126] width 70 height 10
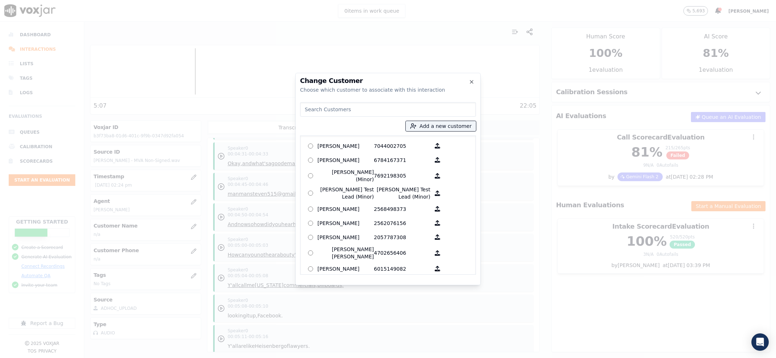
click at [425, 132] on div "Add a new customer Antonius D Lynch 7044002705 Barbara Woodall 6784167371 Brand…" at bounding box center [388, 186] width 176 height 175
click at [430, 130] on button "Add a new customer" at bounding box center [441, 126] width 70 height 10
type input "Brittney F Taylor"
click at [447, 181] on input "Add a New Customer" at bounding box center [444, 182] width 95 height 12
paste input "2566363013"
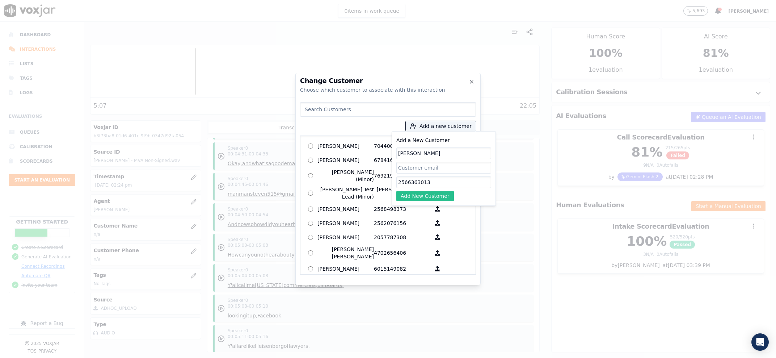
type input "2566363013"
click at [430, 197] on button "Add New Customer" at bounding box center [426, 196] width 58 height 10
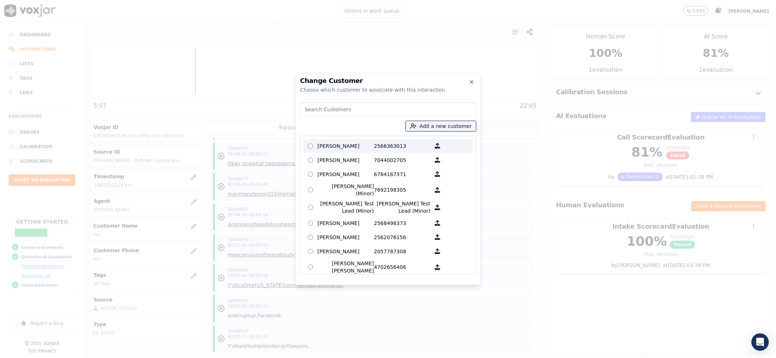
click at [344, 150] on p "Brittney F Taylor" at bounding box center [346, 145] width 56 height 11
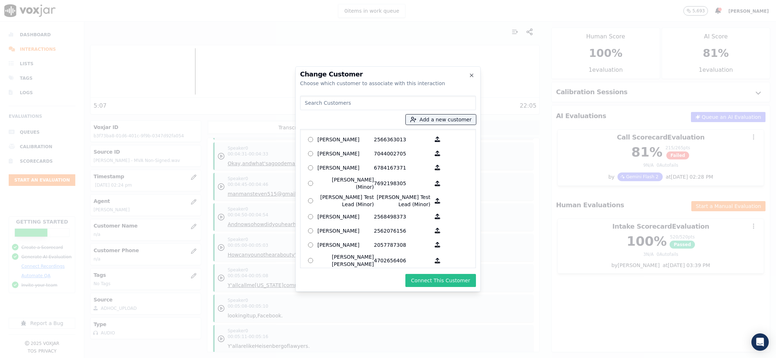
click at [430, 281] on button "Connect This Customer" at bounding box center [441, 280] width 71 height 13
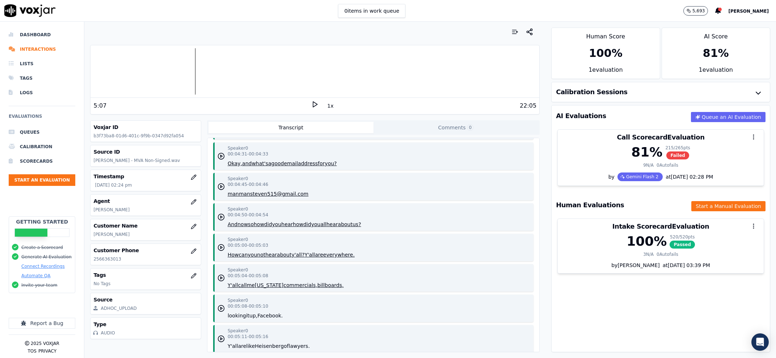
click at [121, 234] on p "Brittney F Taylor" at bounding box center [145, 234] width 104 height 6
click at [191, 203] on icon "button" at bounding box center [194, 202] width 6 height 6
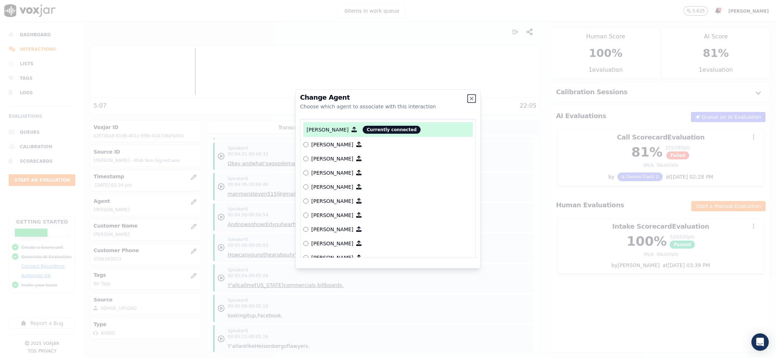
scroll to position [595, 0]
click at [328, 160] on label "[PERSON_NAME]" at bounding box center [387, 156] width 169 height 14
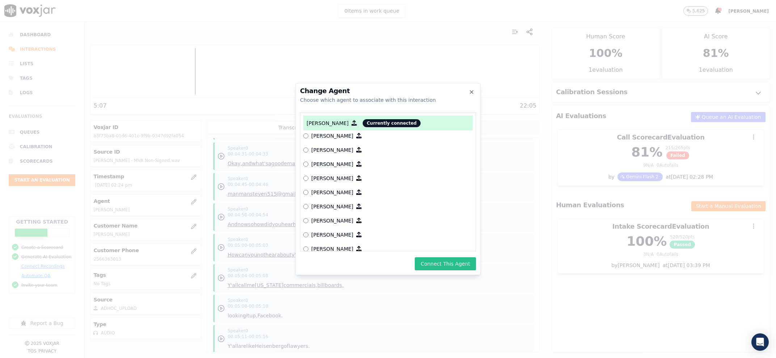
click at [456, 263] on button "Connect This Agent" at bounding box center [445, 263] width 61 height 13
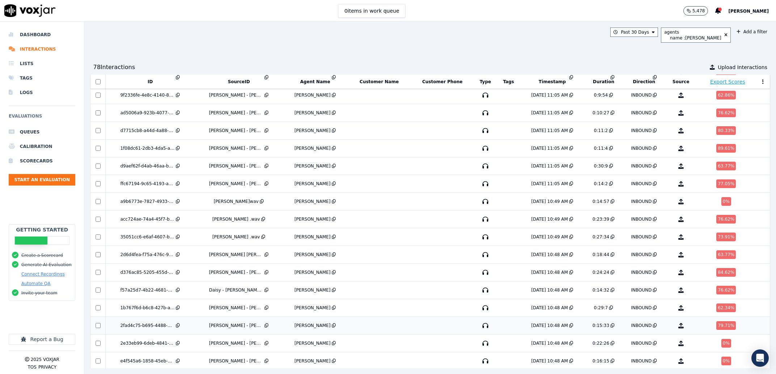
scroll to position [1200, 0]
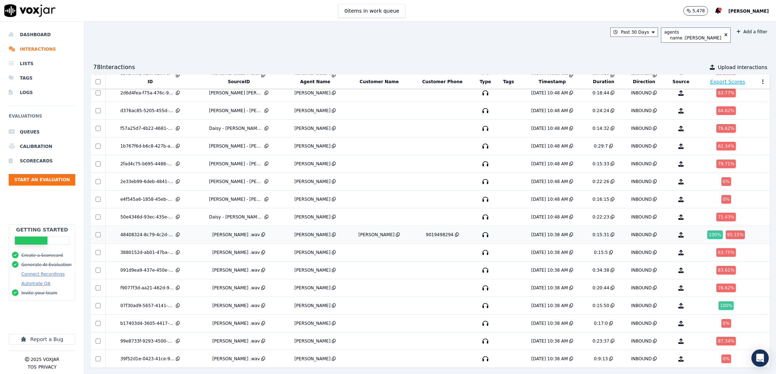
click at [346, 226] on td "[PERSON_NAME]" at bounding box center [315, 235] width 64 height 18
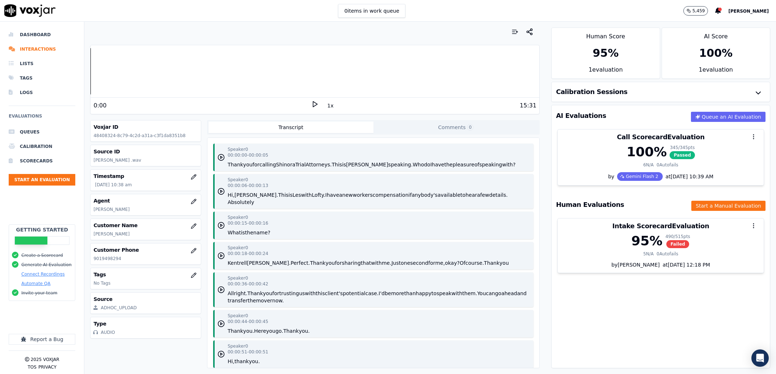
click at [173, 231] on div "Customer Name [PERSON_NAME]" at bounding box center [146, 229] width 110 height 21
click at [191, 229] on icon "button" at bounding box center [194, 226] width 6 height 6
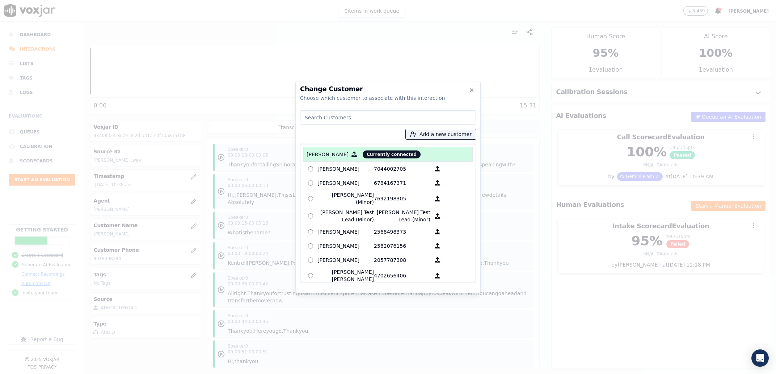
click at [186, 203] on div at bounding box center [388, 187] width 776 height 374
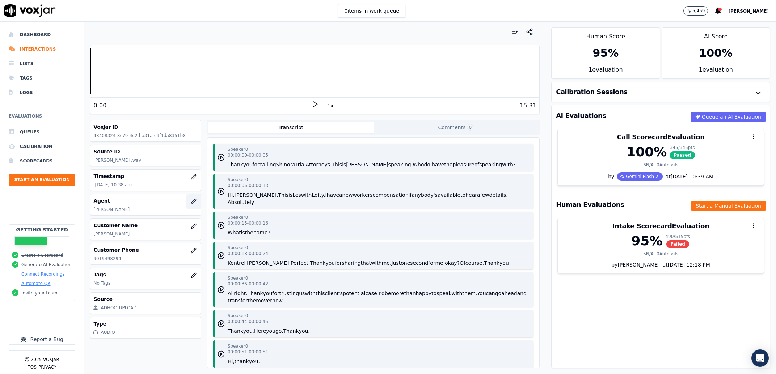
click at [187, 207] on button "button" at bounding box center [194, 201] width 14 height 14
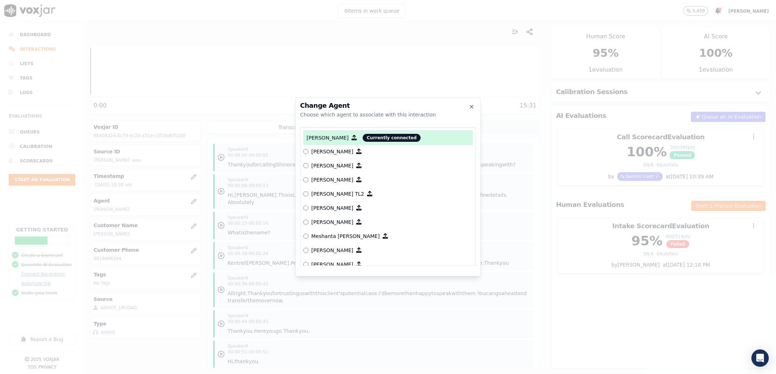
scroll to position [934, 0]
click at [325, 210] on p "[PERSON_NAME]" at bounding box center [332, 207] width 42 height 7
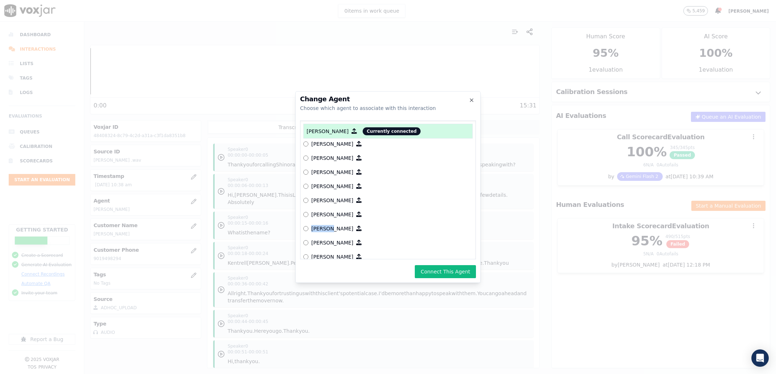
click at [328, 222] on div "McKinley Powell Currently connected Alejandro Minera Alexia Yarbrough Alix Rocq…" at bounding box center [388, 190] width 176 height 139
click at [336, 215] on p "[PERSON_NAME]" at bounding box center [332, 214] width 42 height 7
click at [458, 270] on button "Connect This Agent" at bounding box center [445, 271] width 61 height 13
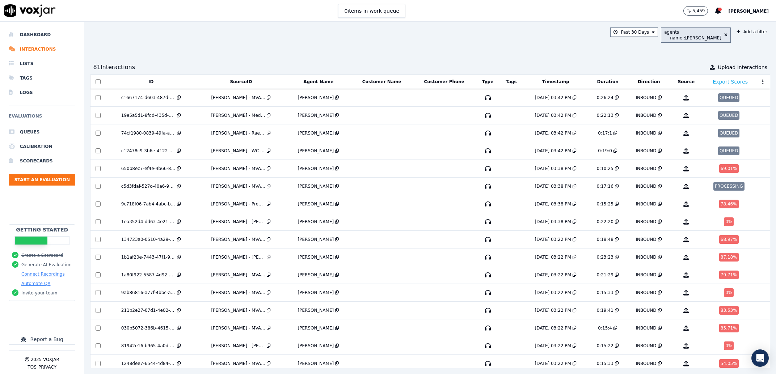
click at [694, 41] on div "name : [PERSON_NAME]" at bounding box center [695, 38] width 51 height 6
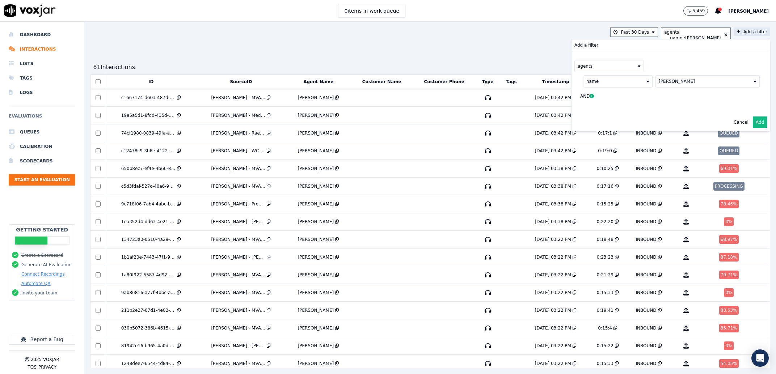
click at [656, 85] on button "[PERSON_NAME]" at bounding box center [708, 81] width 104 height 12
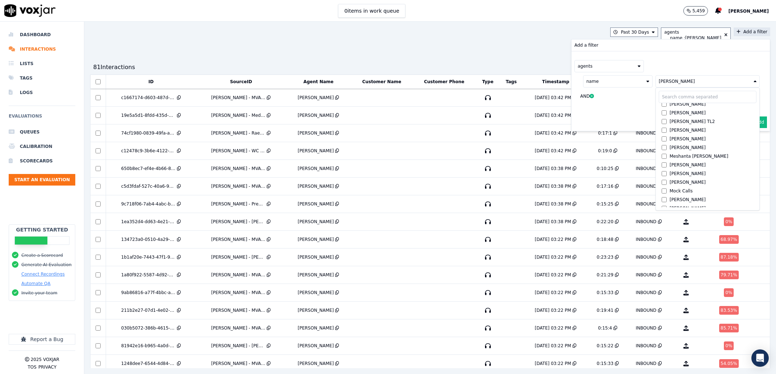
scroll to position [492, 0]
click at [670, 146] on div "[PERSON_NAME]" at bounding box center [688, 146] width 36 height 6
click at [673, 165] on div "[PERSON_NAME]" at bounding box center [688, 166] width 36 height 6
click at [745, 117] on div "Cancel Add" at bounding box center [671, 122] width 198 height 17
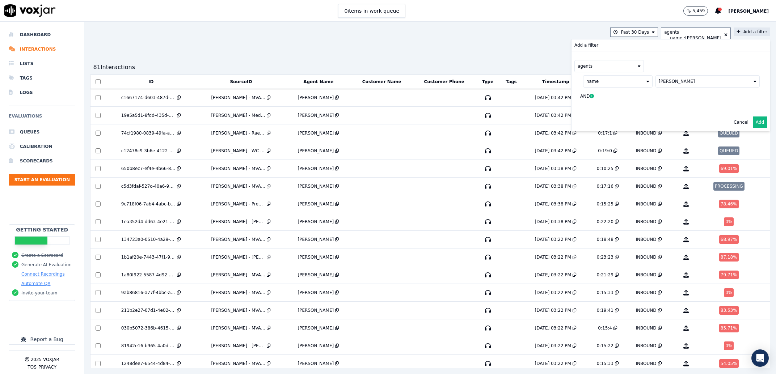
click at [753, 120] on button "Add" at bounding box center [760, 123] width 14 height 12
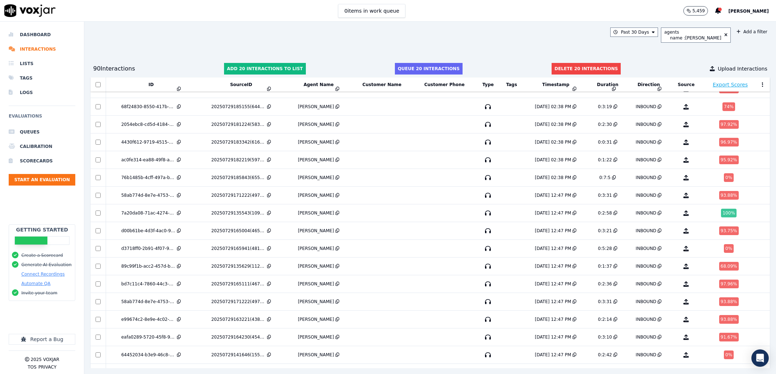
scroll to position [599, 0]
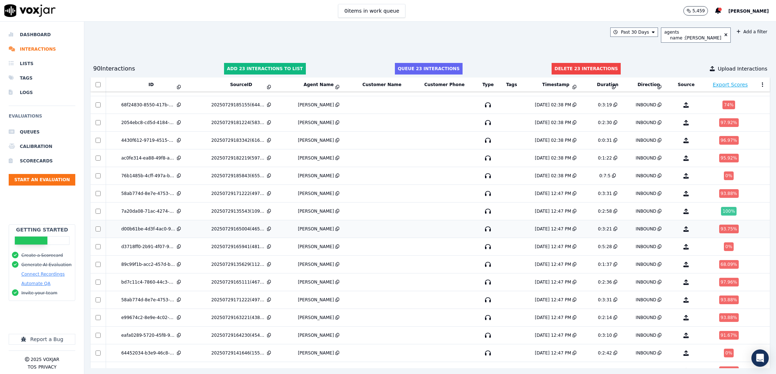
click at [97, 234] on td at bounding box center [99, 230] width 16 height 18
click at [99, 252] on td at bounding box center [99, 247] width 16 height 18
click at [563, 71] on button "Delete 27 interactions" at bounding box center [586, 69] width 69 height 12
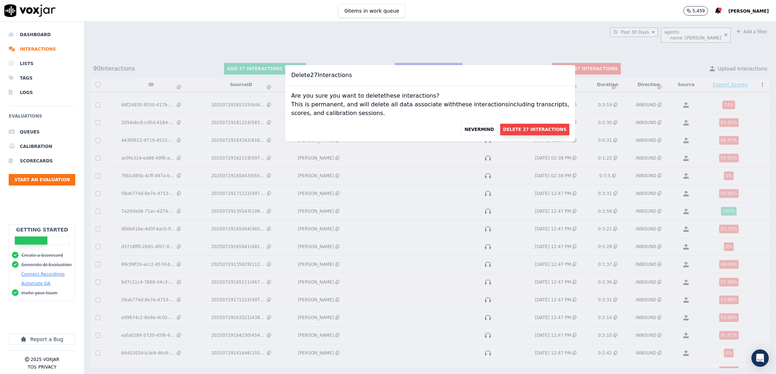
click at [514, 132] on button "Delete 27 Interactions" at bounding box center [534, 130] width 69 height 12
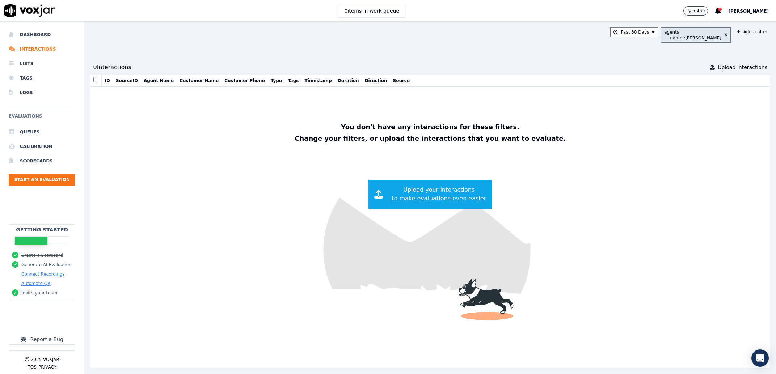
click at [696, 28] on button "agents name : [PERSON_NAME]" at bounding box center [696, 35] width 70 height 15
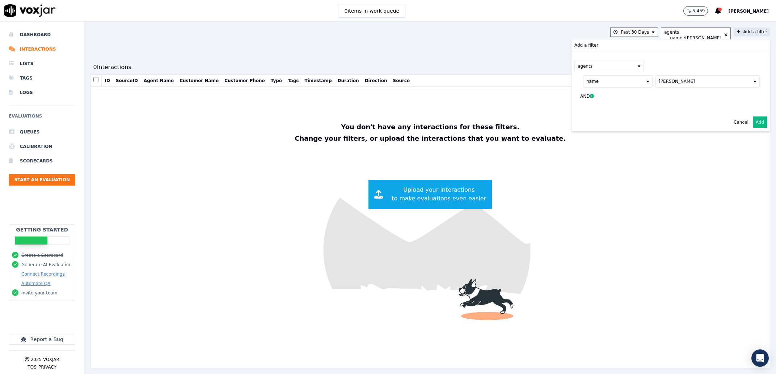
click at [666, 83] on div "[PERSON_NAME]" at bounding box center [677, 82] width 36 height 6
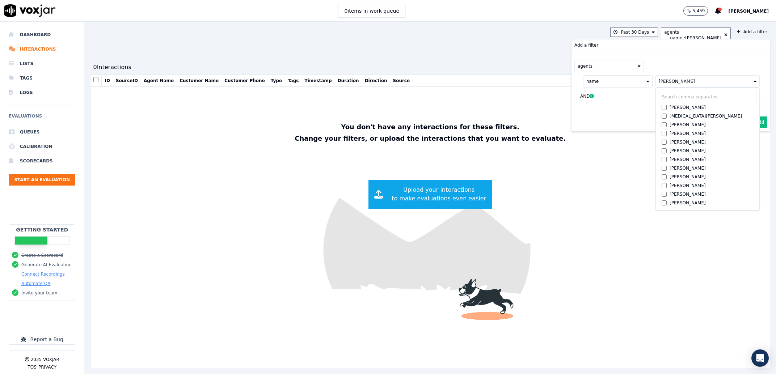
click at [268, 121] on img at bounding box center [431, 227] width 680 height 281
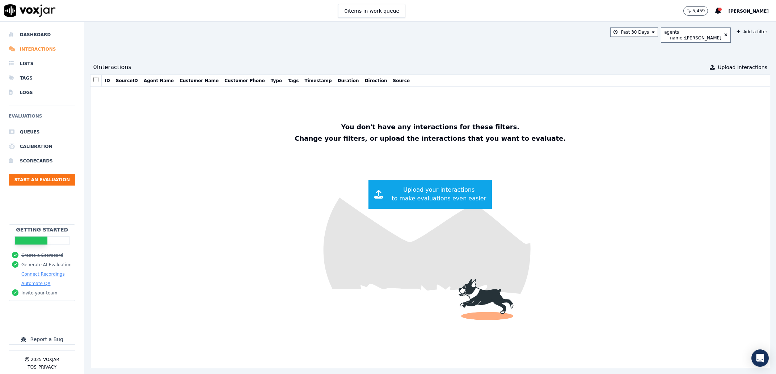
click at [51, 48] on li "Interactions" at bounding box center [42, 49] width 67 height 14
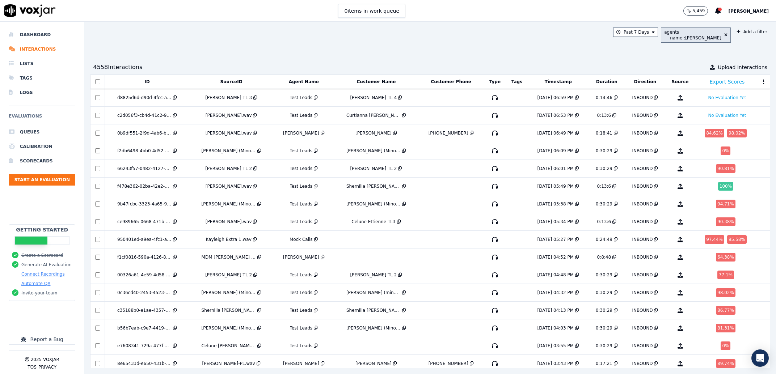
click at [709, 29] on button "agents name : [PERSON_NAME]" at bounding box center [696, 35] width 70 height 15
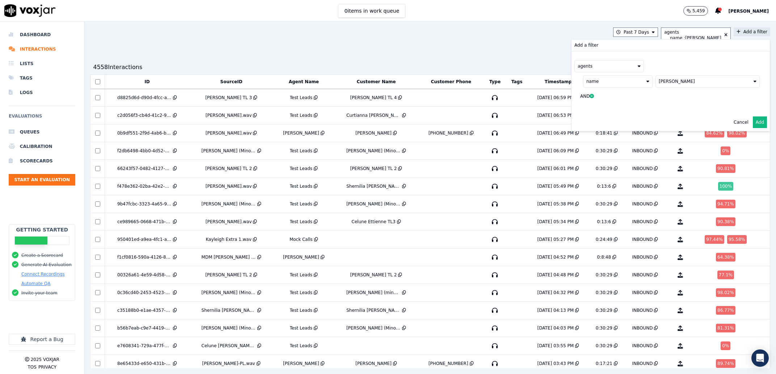
click at [659, 83] on div "[PERSON_NAME]" at bounding box center [677, 82] width 36 height 6
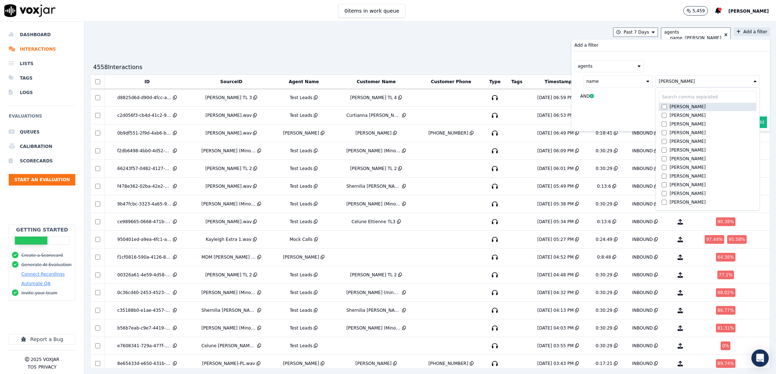
scroll to position [109, 0]
click at [670, 121] on div "[PERSON_NAME]" at bounding box center [688, 120] width 36 height 6
click at [753, 121] on button "Add" at bounding box center [760, 123] width 14 height 12
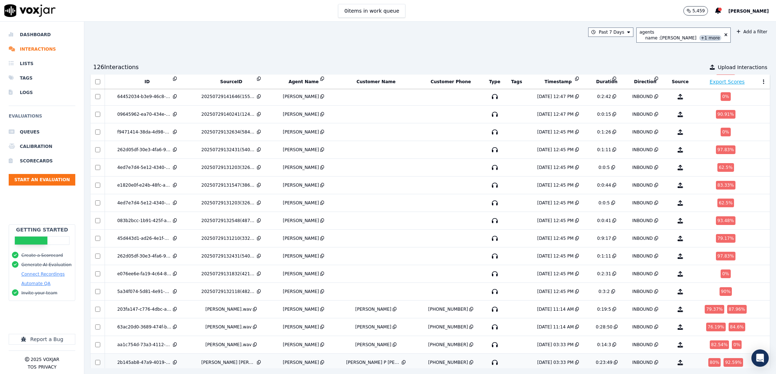
scroll to position [942, 0]
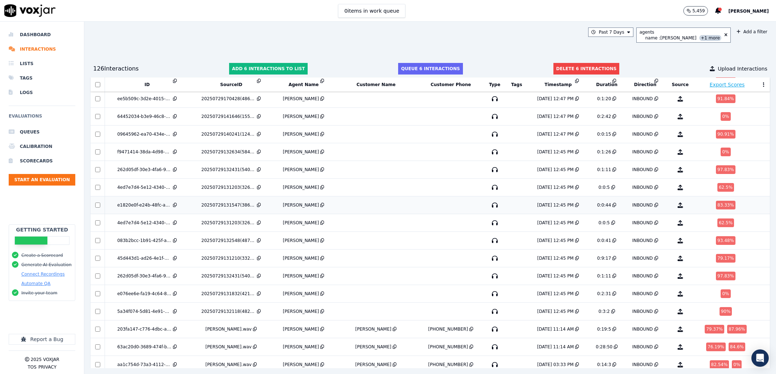
click at [97, 204] on td at bounding box center [98, 206] width 14 height 18
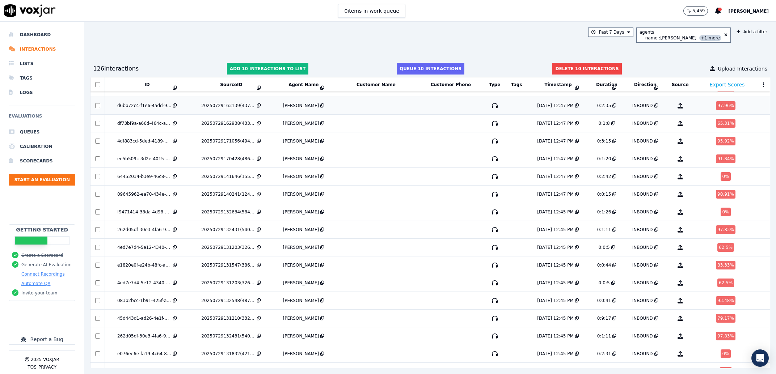
scroll to position [850, 0]
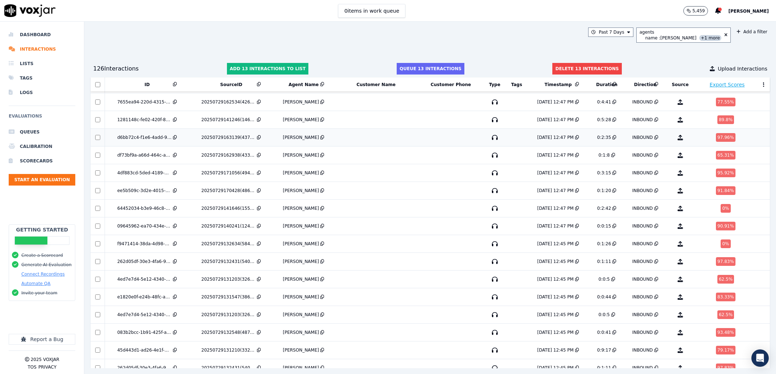
click at [97, 143] on td at bounding box center [98, 138] width 14 height 18
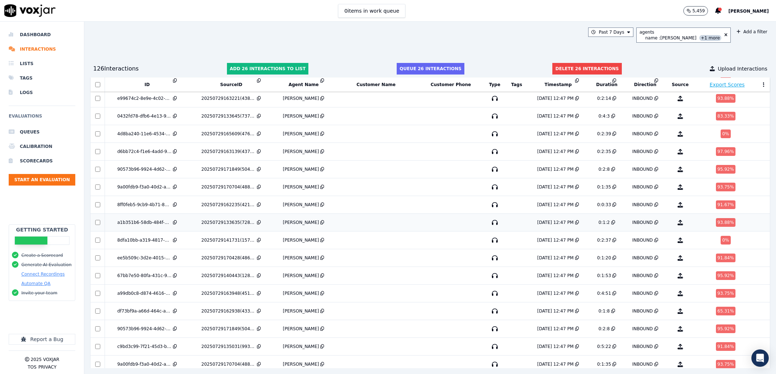
scroll to position [389, 0]
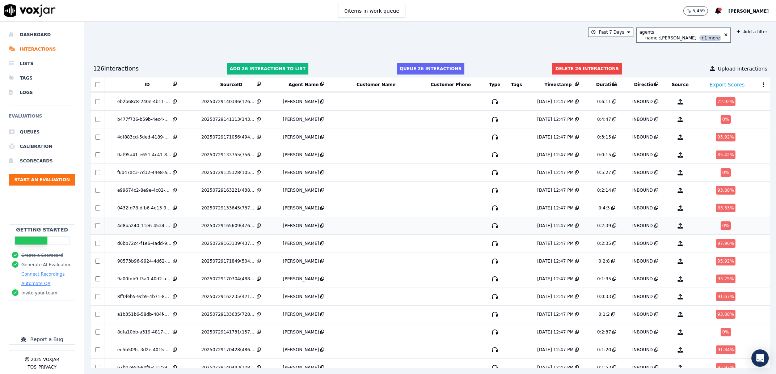
click at [99, 231] on td at bounding box center [98, 226] width 14 height 18
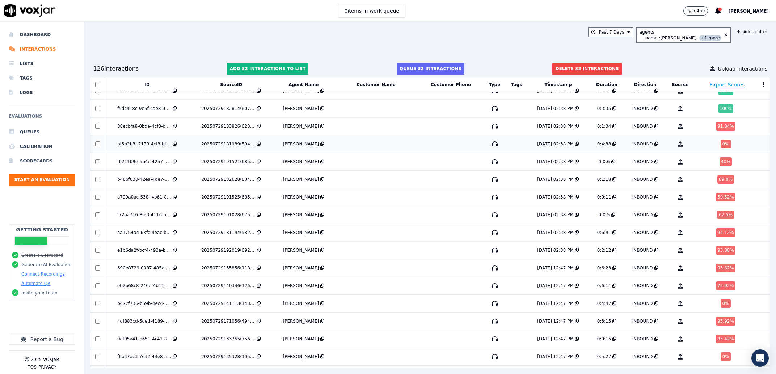
click at [99, 148] on td at bounding box center [98, 144] width 14 height 18
click at [98, 148] on td at bounding box center [98, 144] width 14 height 18
click at [99, 231] on td at bounding box center [98, 233] width 14 height 18
click at [97, 250] on td at bounding box center [98, 251] width 14 height 18
click at [97, 283] on td at bounding box center [98, 286] width 14 height 18
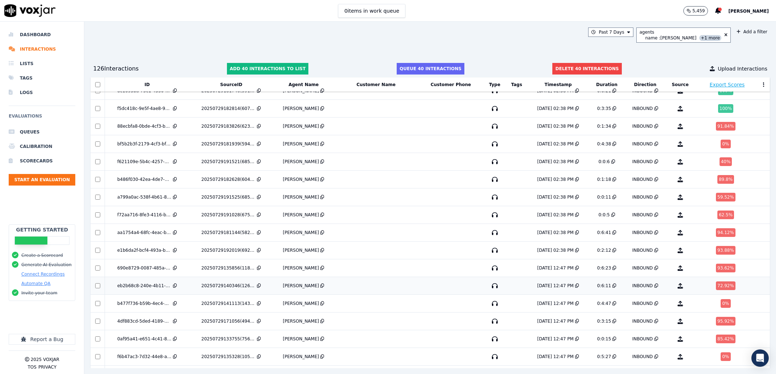
click at [97, 284] on td at bounding box center [98, 286] width 14 height 18
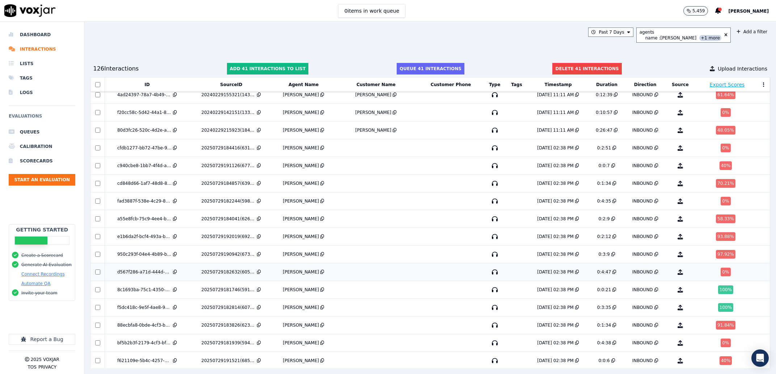
scroll to position [0, 0]
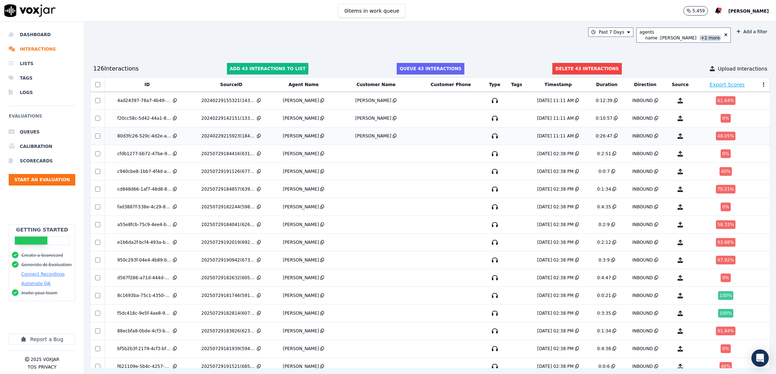
click at [98, 139] on td at bounding box center [98, 136] width 14 height 18
click at [596, 69] on button "Delete 52 interactions" at bounding box center [587, 69] width 69 height 12
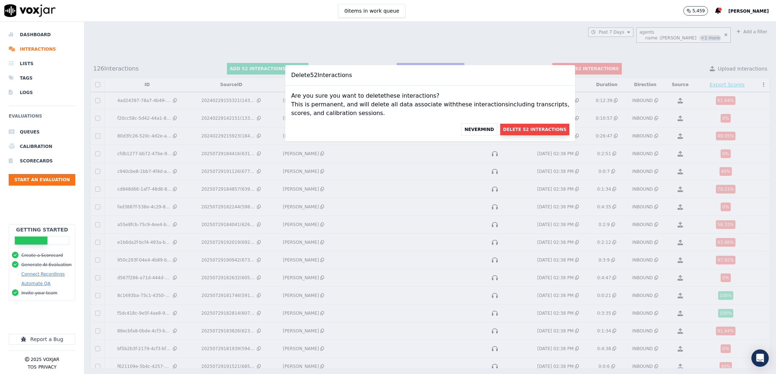
click at [523, 135] on button "Delete 52 Interactions" at bounding box center [534, 130] width 69 height 12
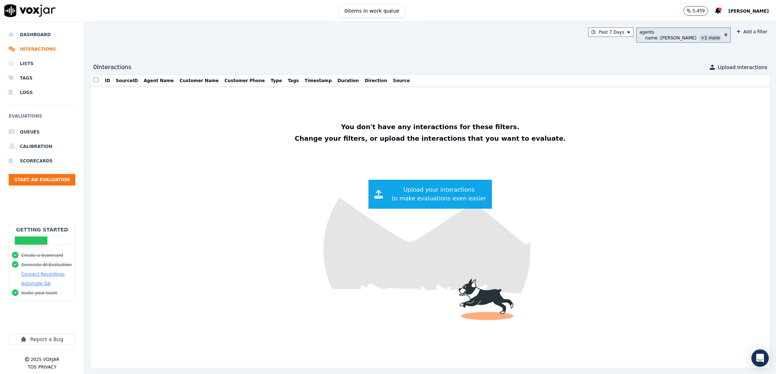
click at [669, 34] on div "agents" at bounding box center [681, 32] width 82 height 6
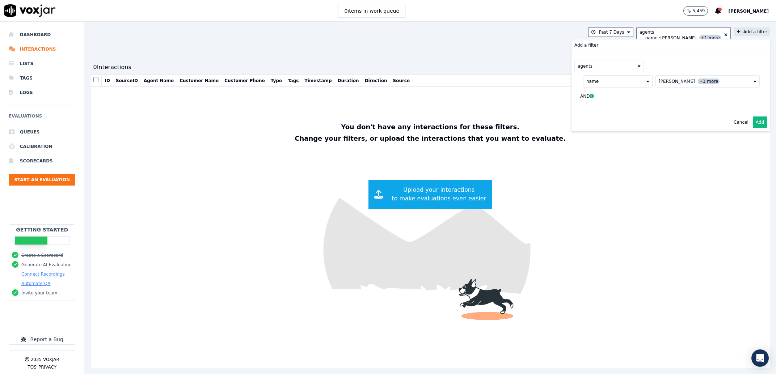
click at [672, 82] on span "[PERSON_NAME]" at bounding box center [677, 82] width 36 height 6
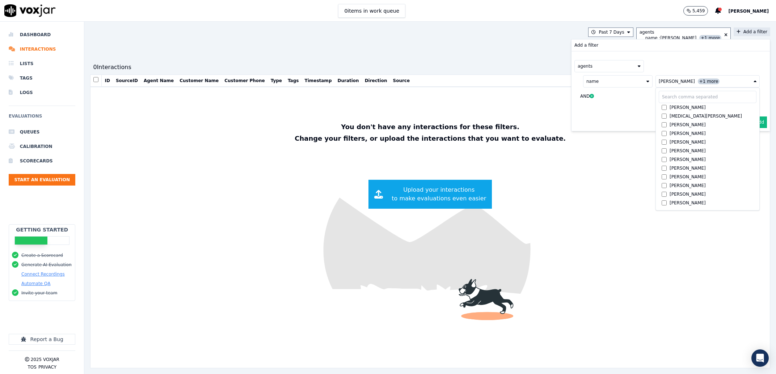
click at [590, 95] on icon at bounding box center [592, 96] width 4 height 4
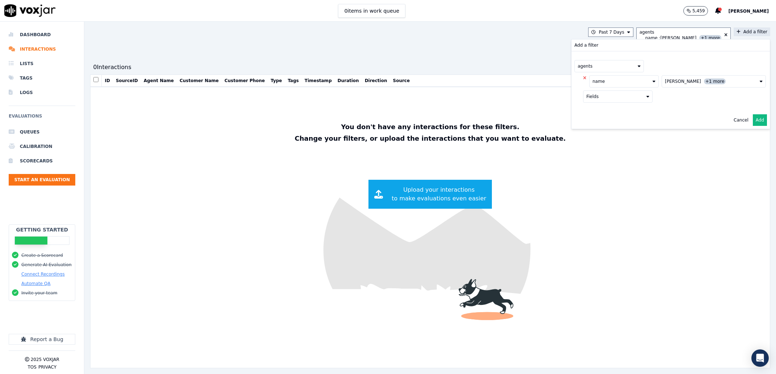
click at [613, 96] on button "Fields" at bounding box center [618, 97] width 70 height 12
click at [583, 76] on button at bounding box center [586, 78] width 6 height 6
drag, startPoint x: 563, startPoint y: 78, endPoint x: 588, endPoint y: 81, distance: 24.8
click at [583, 78] on button "Fields" at bounding box center [618, 81] width 70 height 12
click at [591, 94] on label "name" at bounding box center [618, 93] width 66 height 9
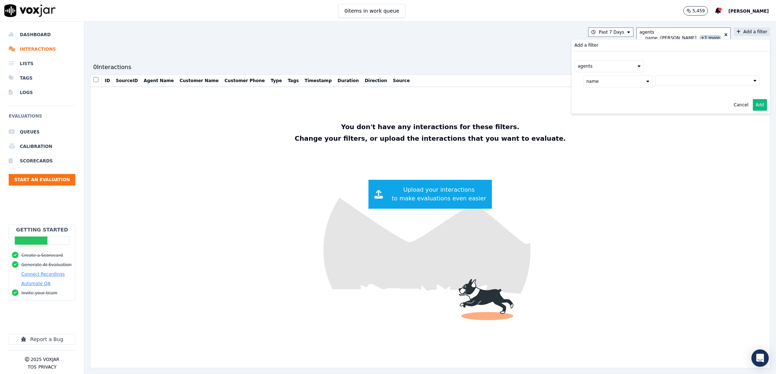
click at [656, 84] on button at bounding box center [708, 80] width 104 height 11
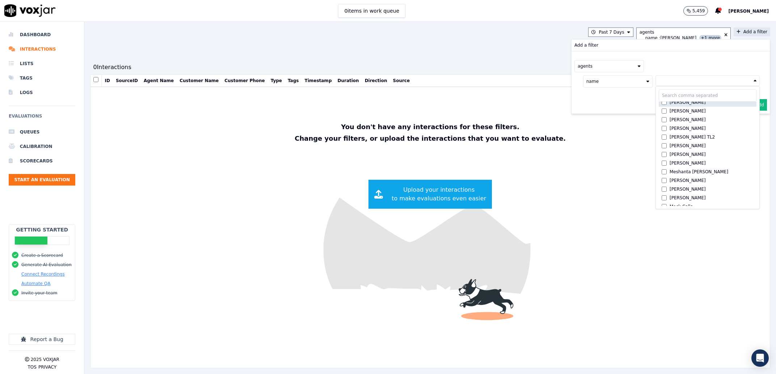
scroll to position [522, 0]
click at [673, 124] on div "Meshanta [PERSON_NAME]" at bounding box center [699, 123] width 59 height 6
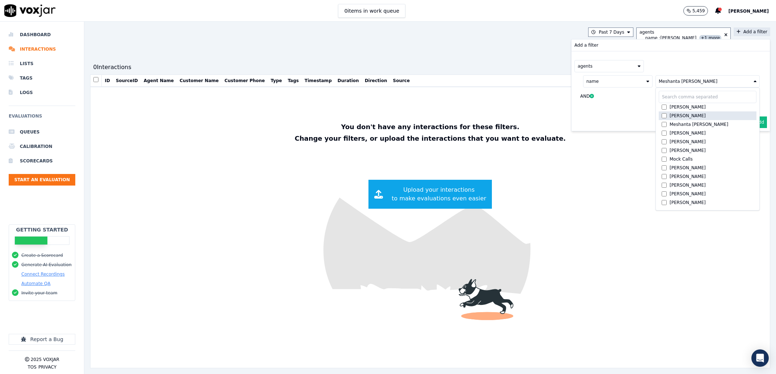
click at [673, 118] on div "[PERSON_NAME]" at bounding box center [688, 116] width 36 height 6
click at [674, 122] on label "Meshanta [PERSON_NAME]" at bounding box center [708, 124] width 98 height 9
click at [748, 128] on div "Cancel Add" at bounding box center [671, 122] width 198 height 17
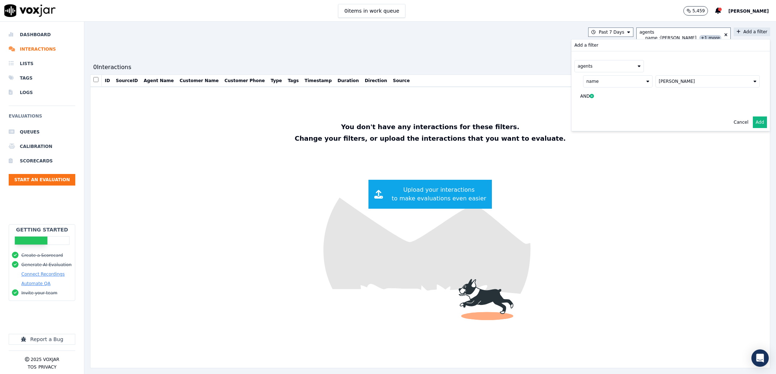
click at [753, 126] on button "Add" at bounding box center [760, 123] width 14 height 12
